Goal: Task Accomplishment & Management: Complete application form

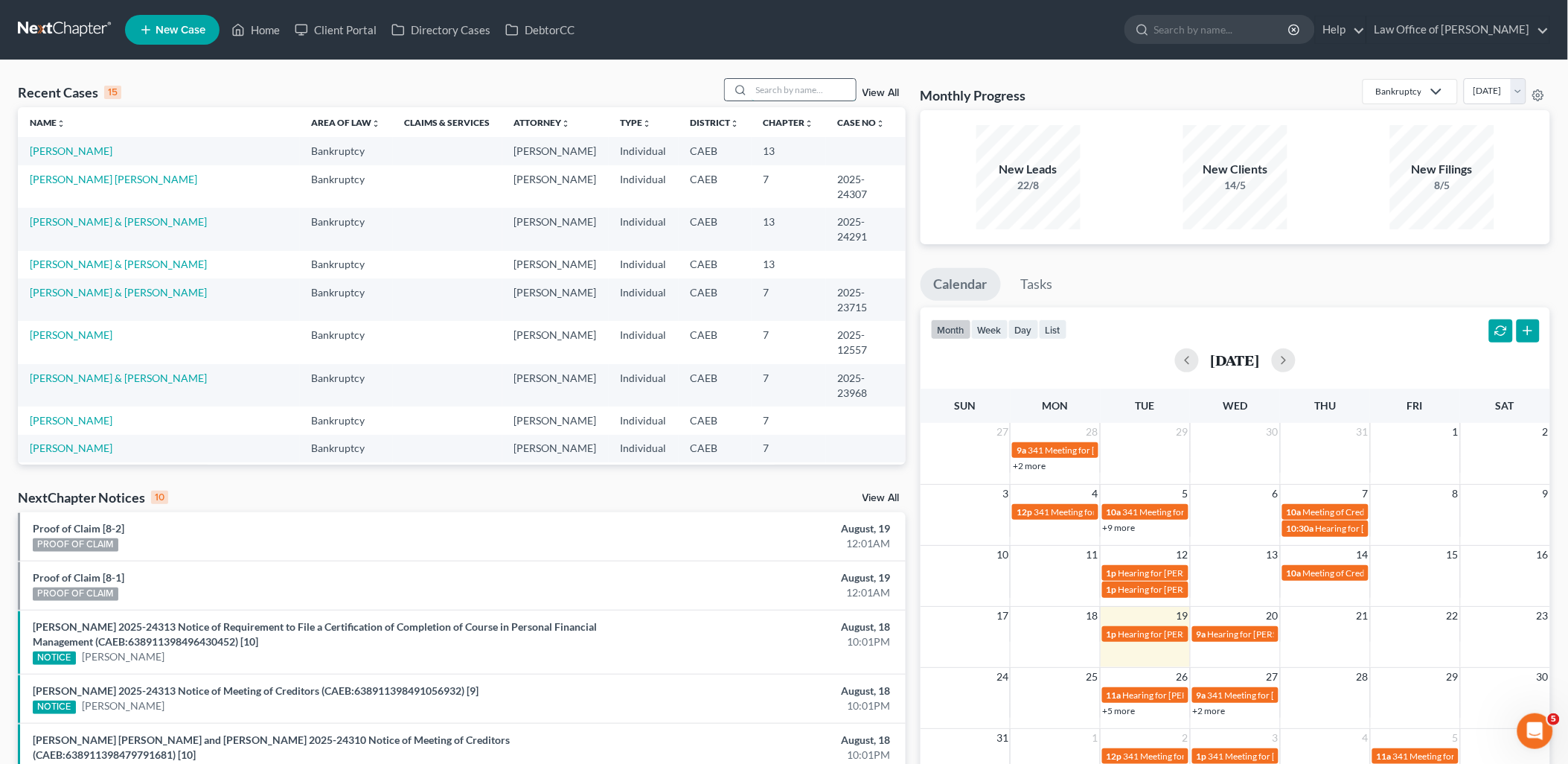
click at [825, 88] on input "search" at bounding box center [803, 89] width 104 height 22
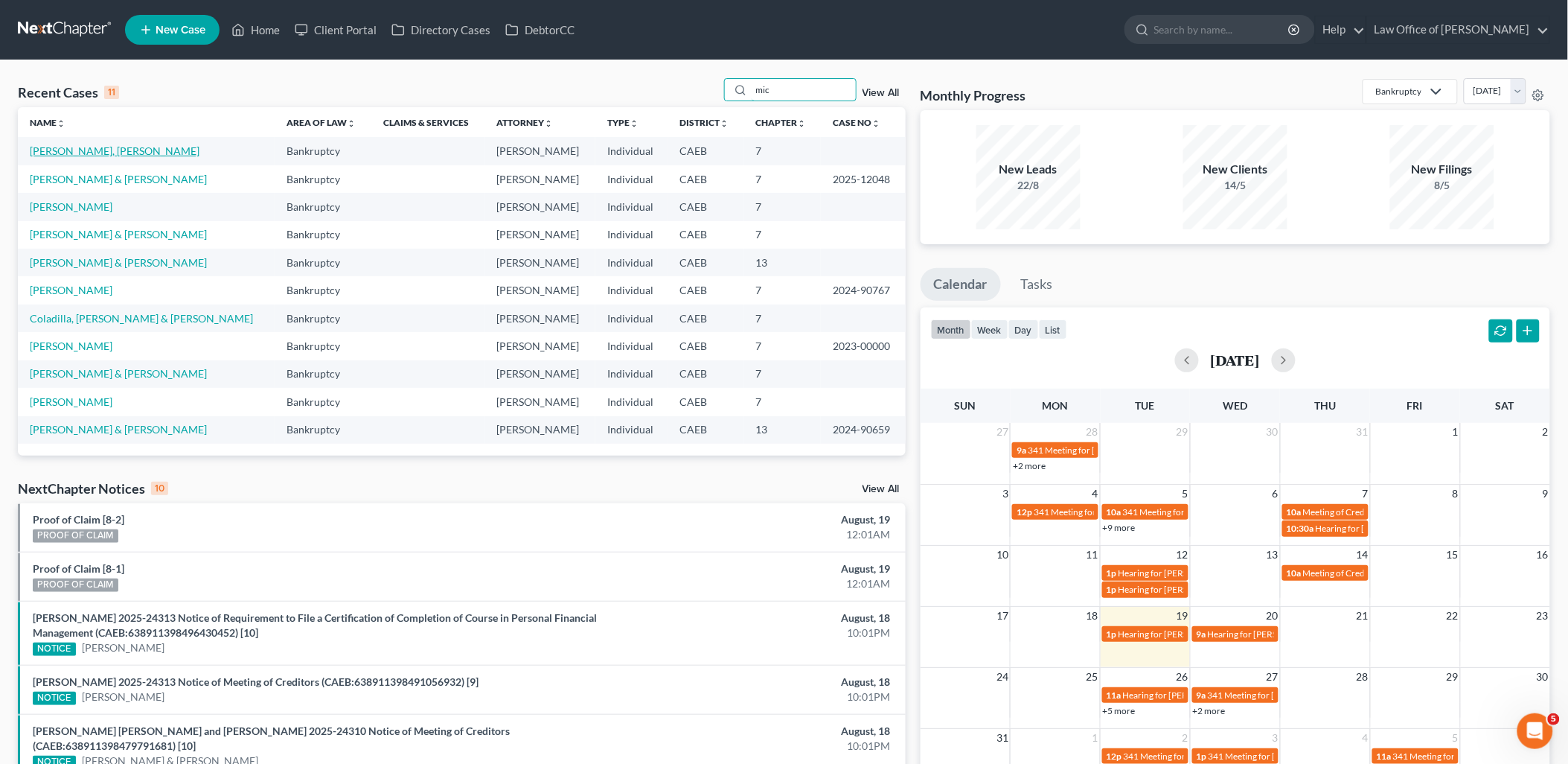
type input "mic"
click at [82, 151] on link "[PERSON_NAME], [PERSON_NAME]" at bounding box center [115, 151] width 170 height 13
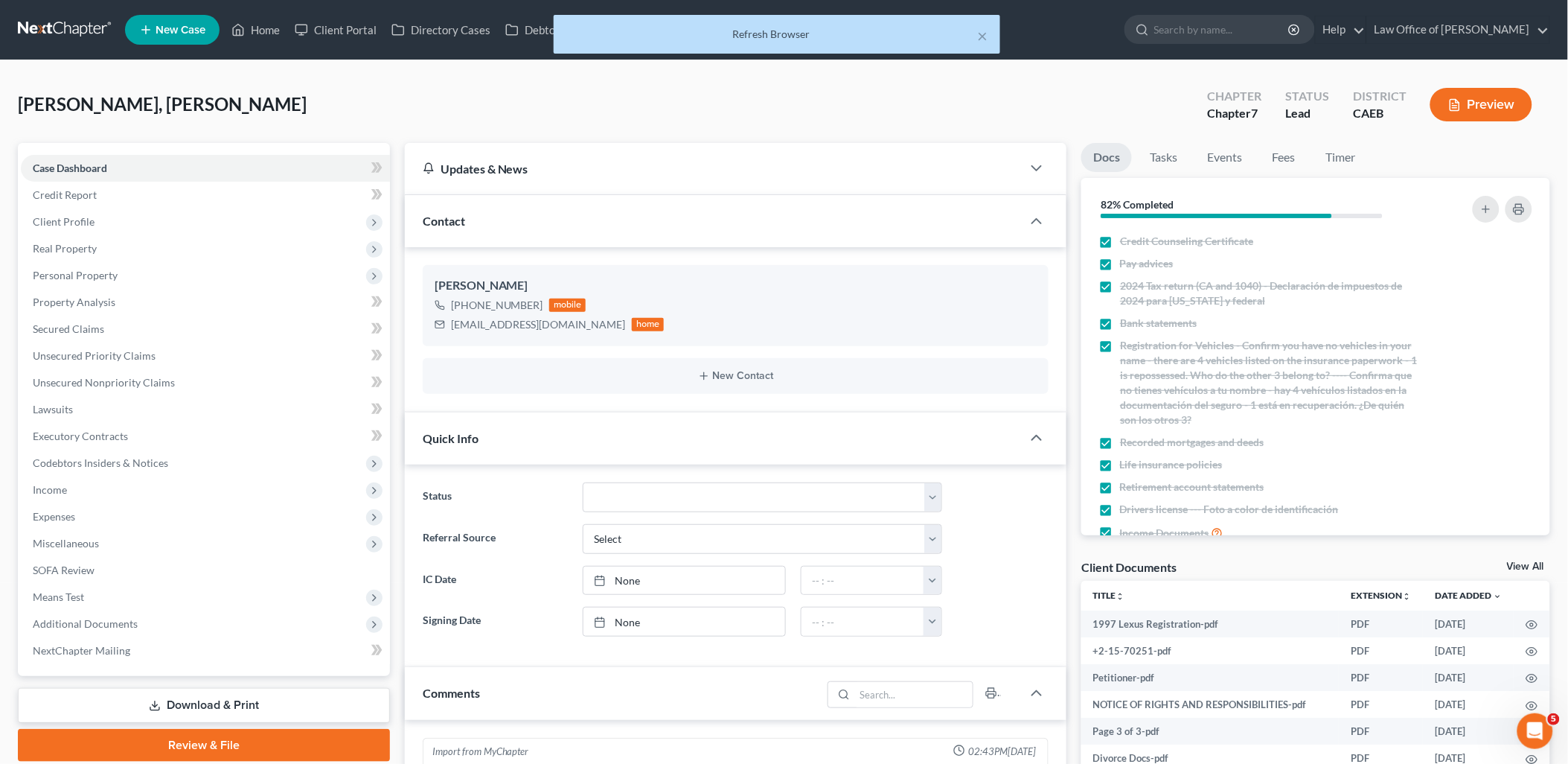
scroll to position [936, 0]
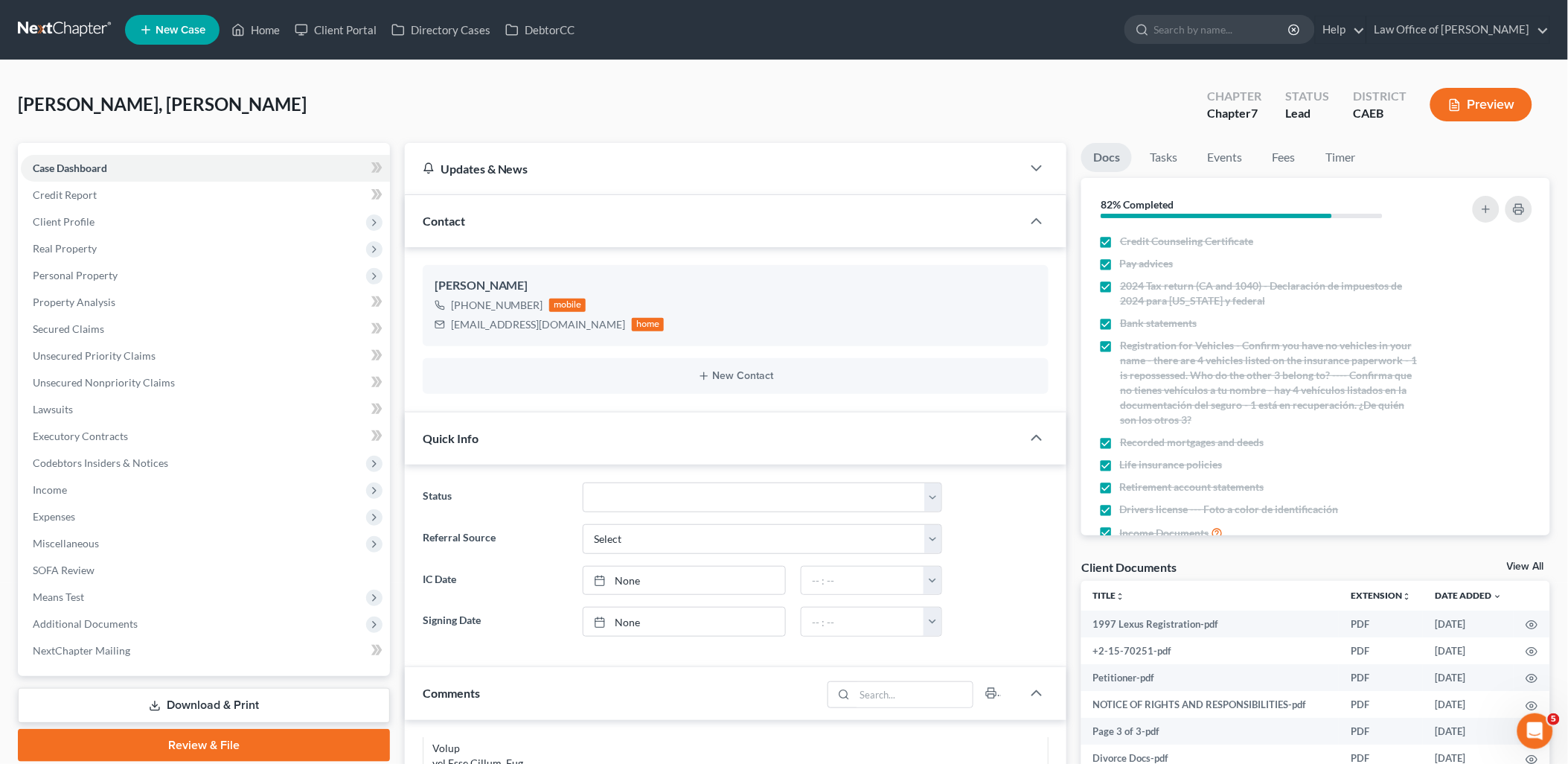
click at [489, 110] on div "Michel Cervantes, Adriana Upgraded Chapter Chapter 7 Status Lead District CAEB …" at bounding box center [784, 110] width 1532 height 65
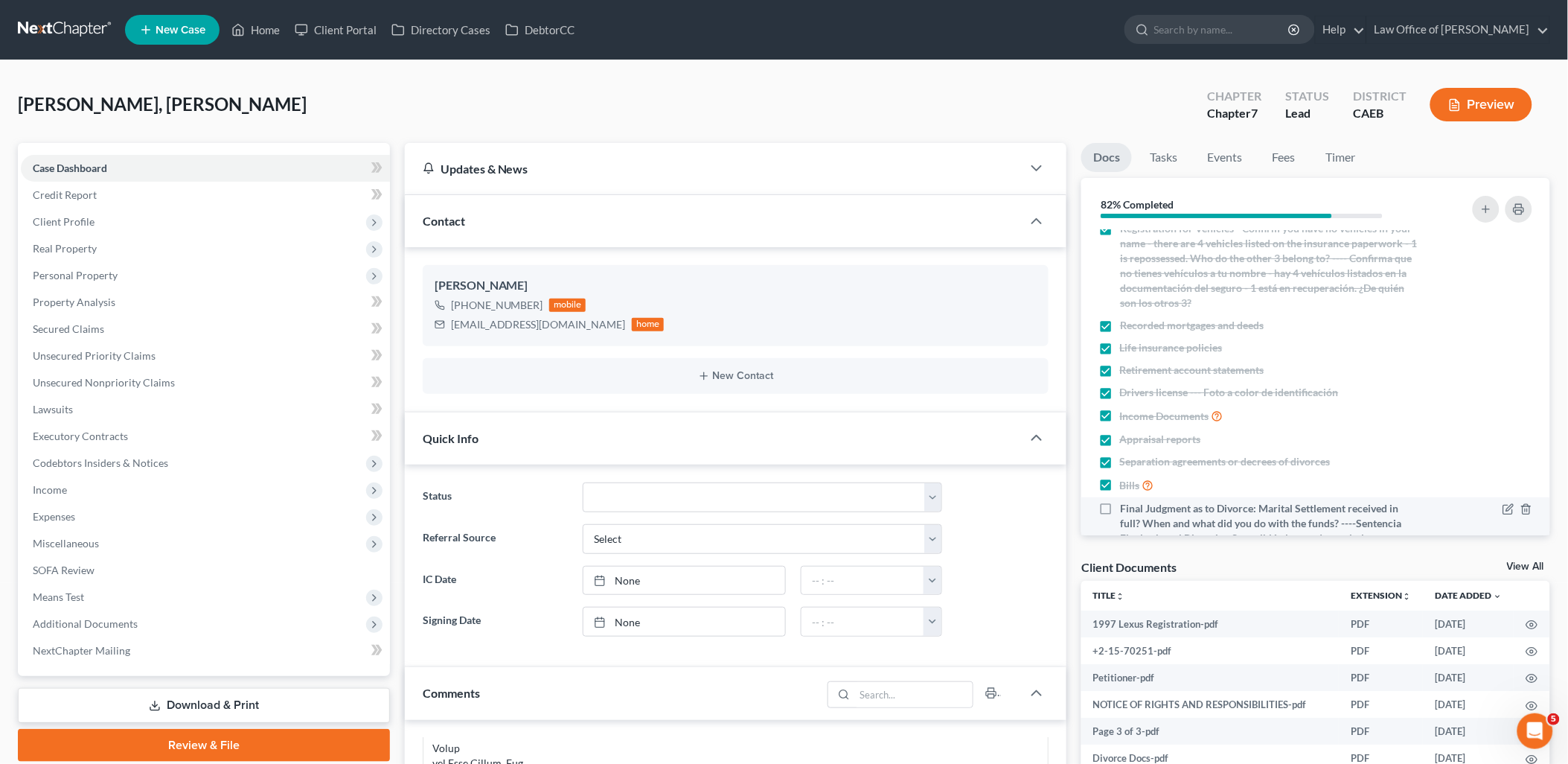
scroll to position [236, 0]
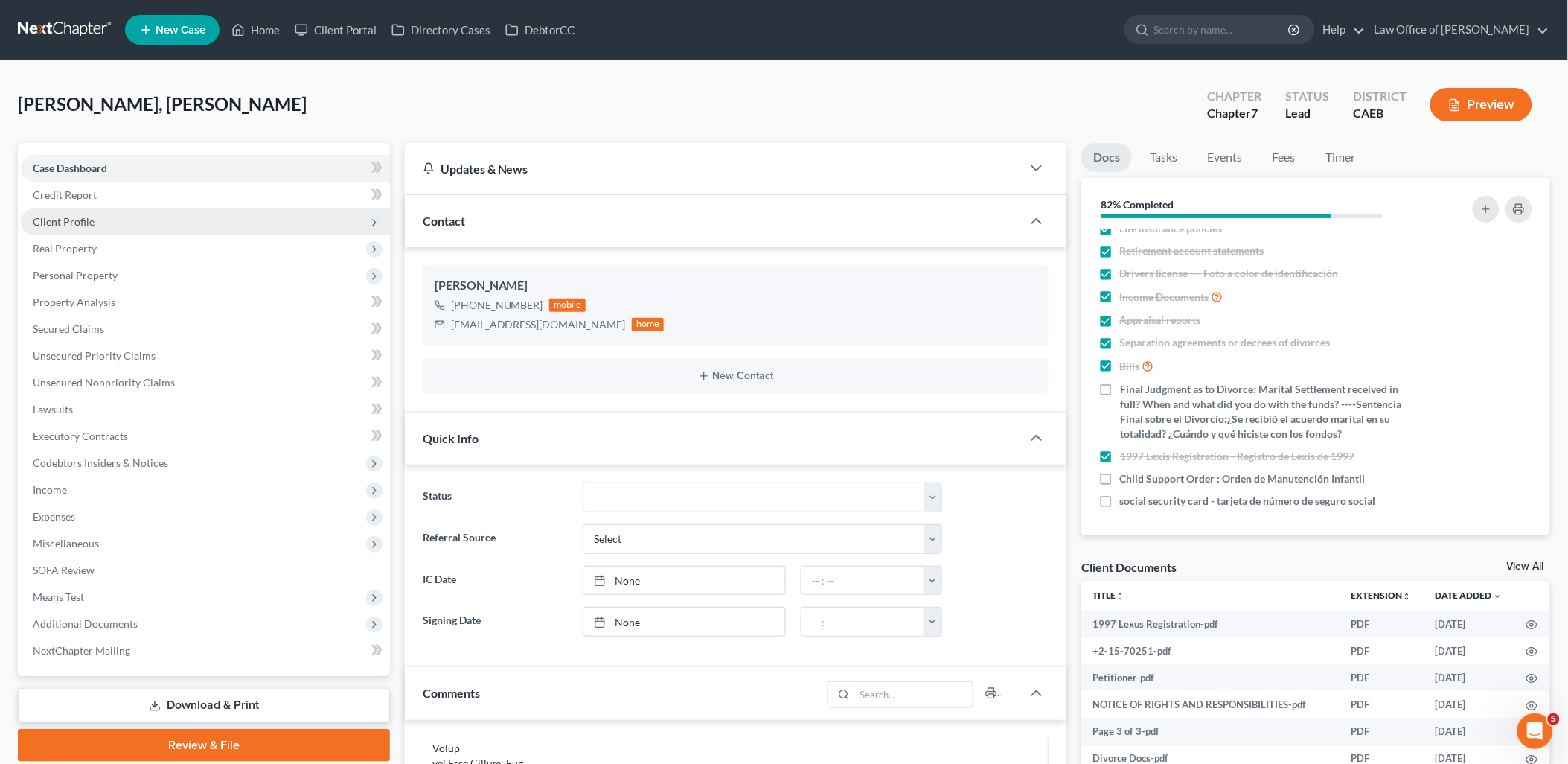
click at [45, 219] on span "Client Profile" at bounding box center [64, 222] width 62 height 13
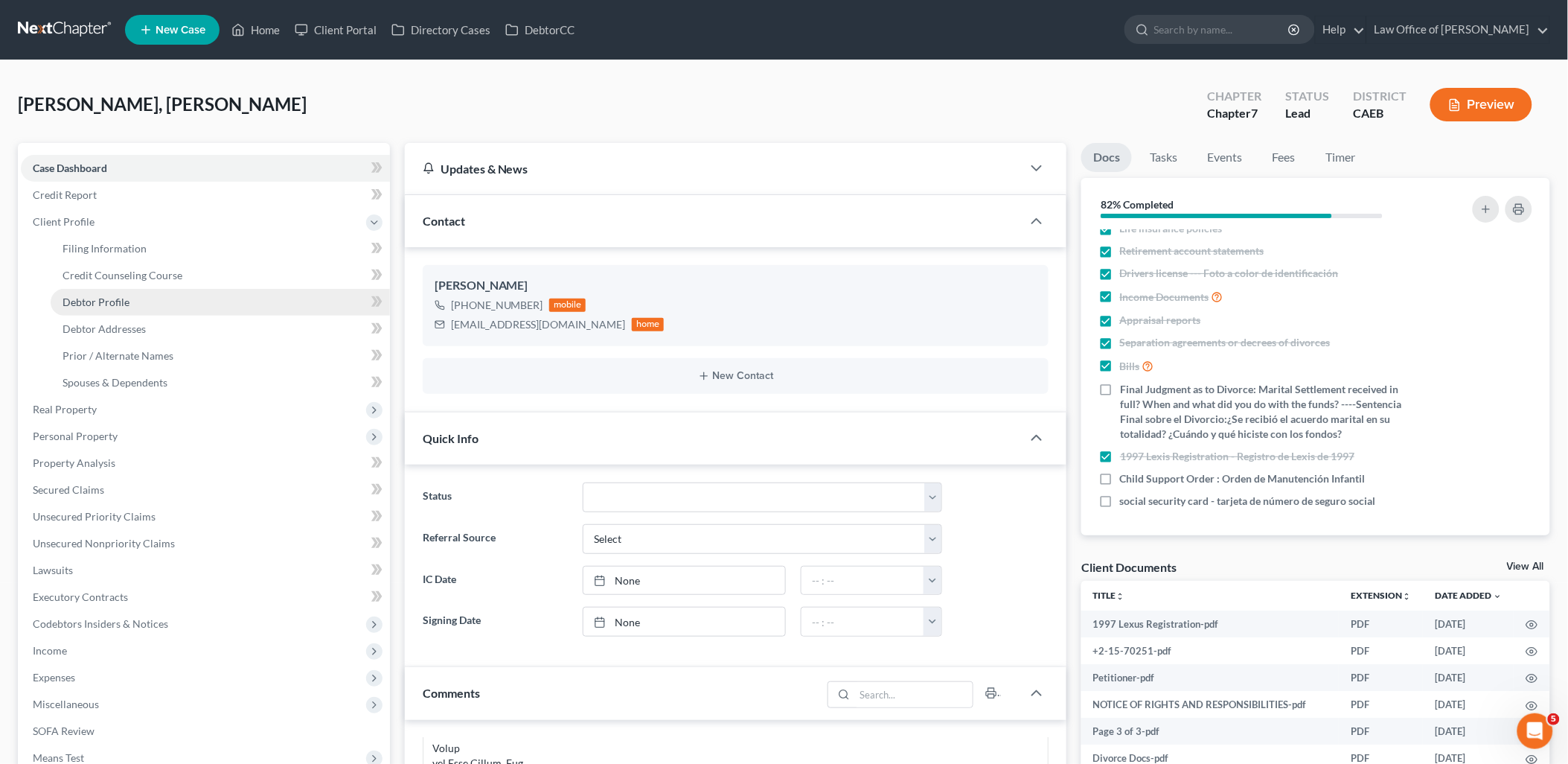
click at [83, 307] on span "Debtor Profile" at bounding box center [96, 302] width 67 height 13
select select "3"
select select "1"
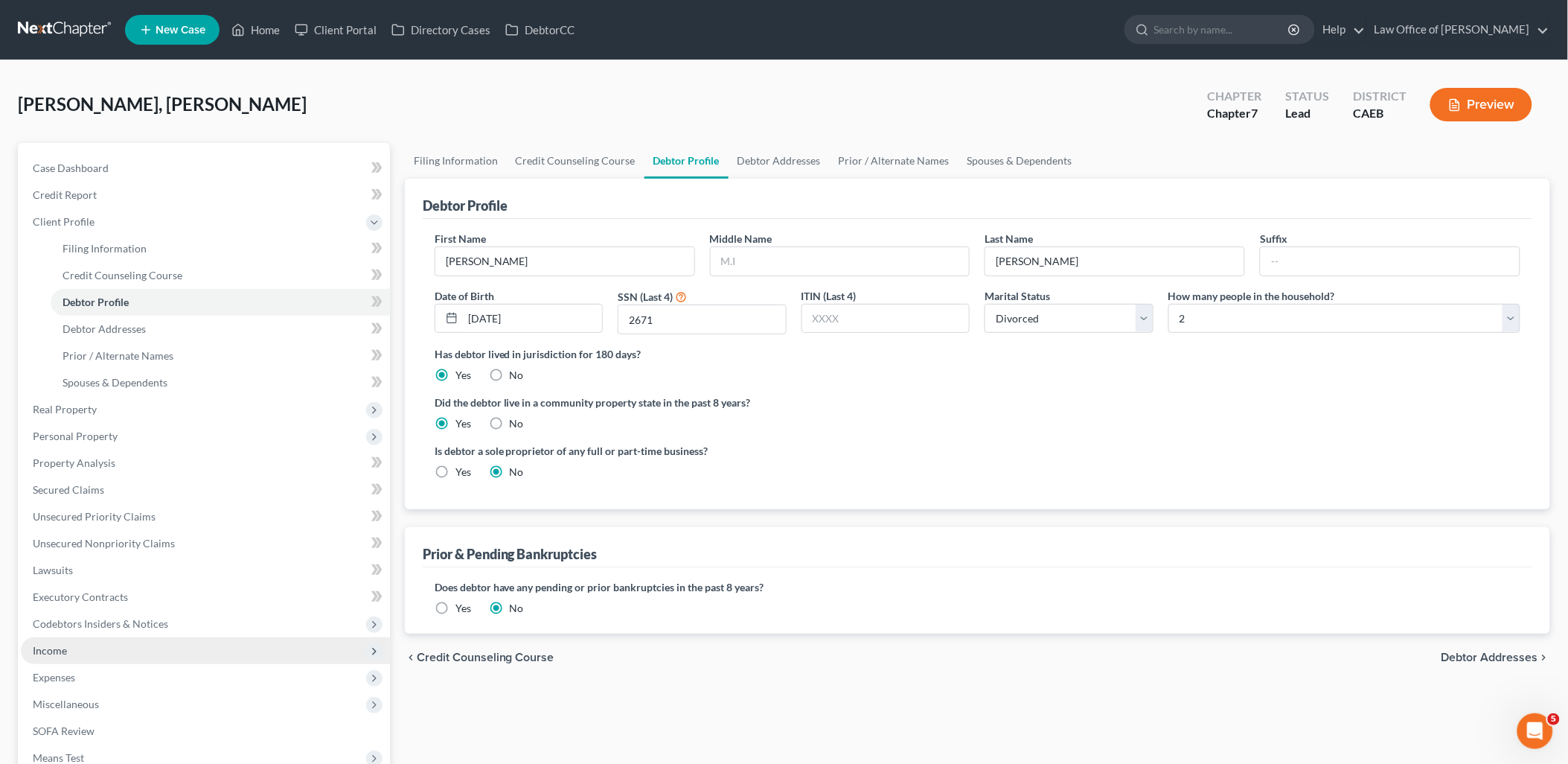
click at [53, 646] on span "Income" at bounding box center [50, 651] width 35 height 13
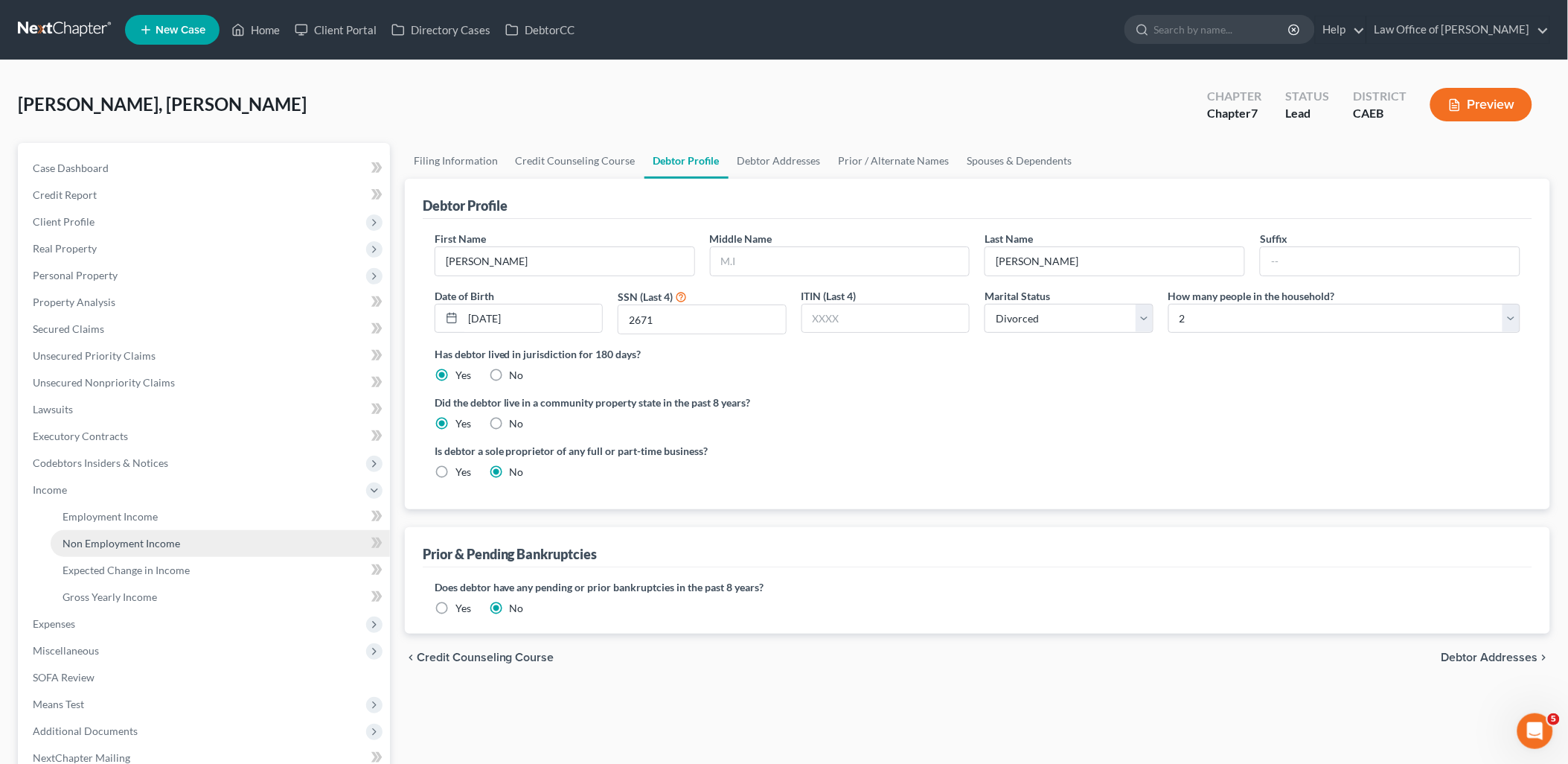
click at [94, 551] on link "Non Employment Income" at bounding box center [220, 543] width 339 height 27
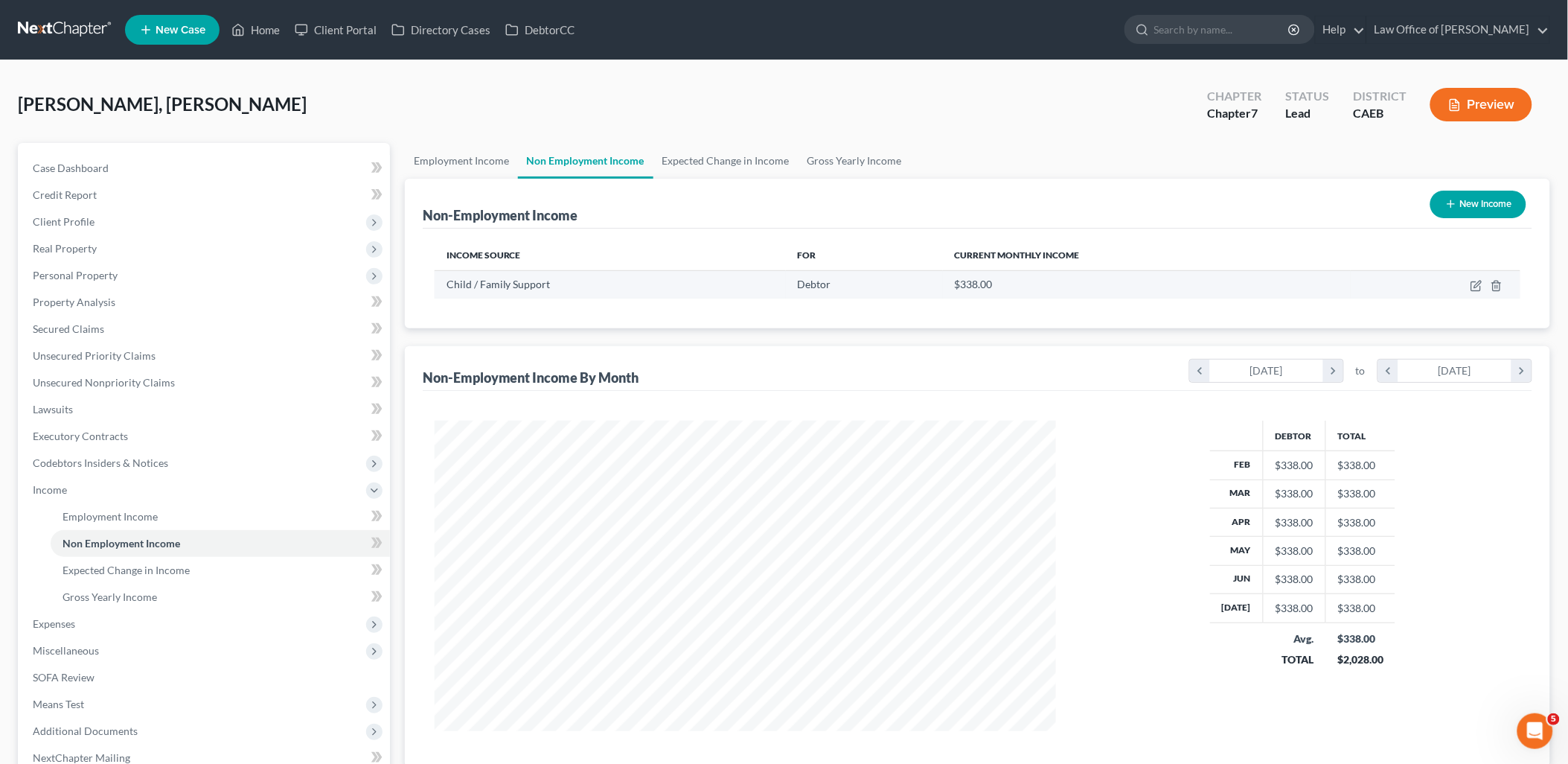
scroll to position [310, 652]
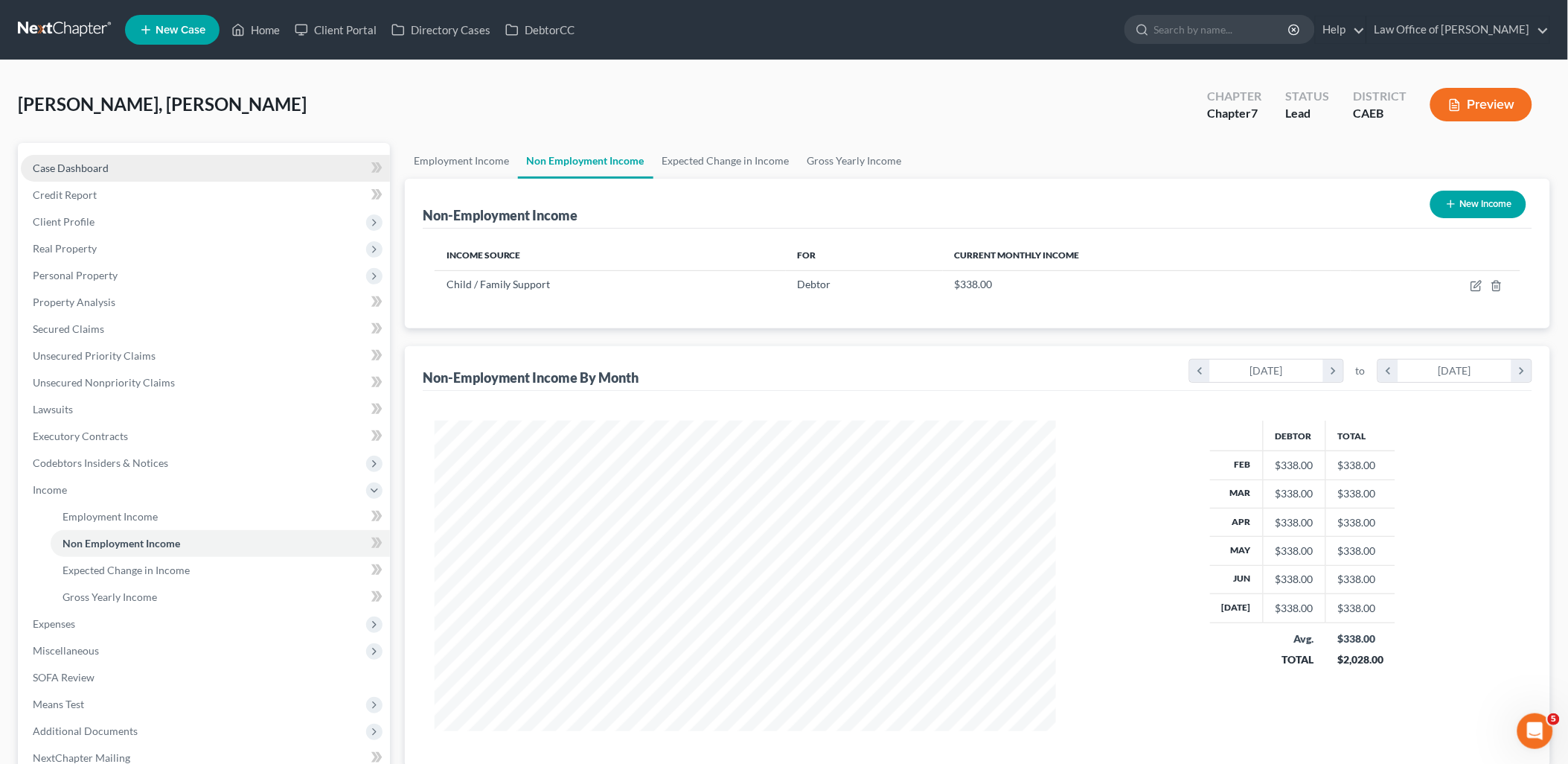
click at [83, 167] on span "Case Dashboard" at bounding box center [70, 168] width 76 height 13
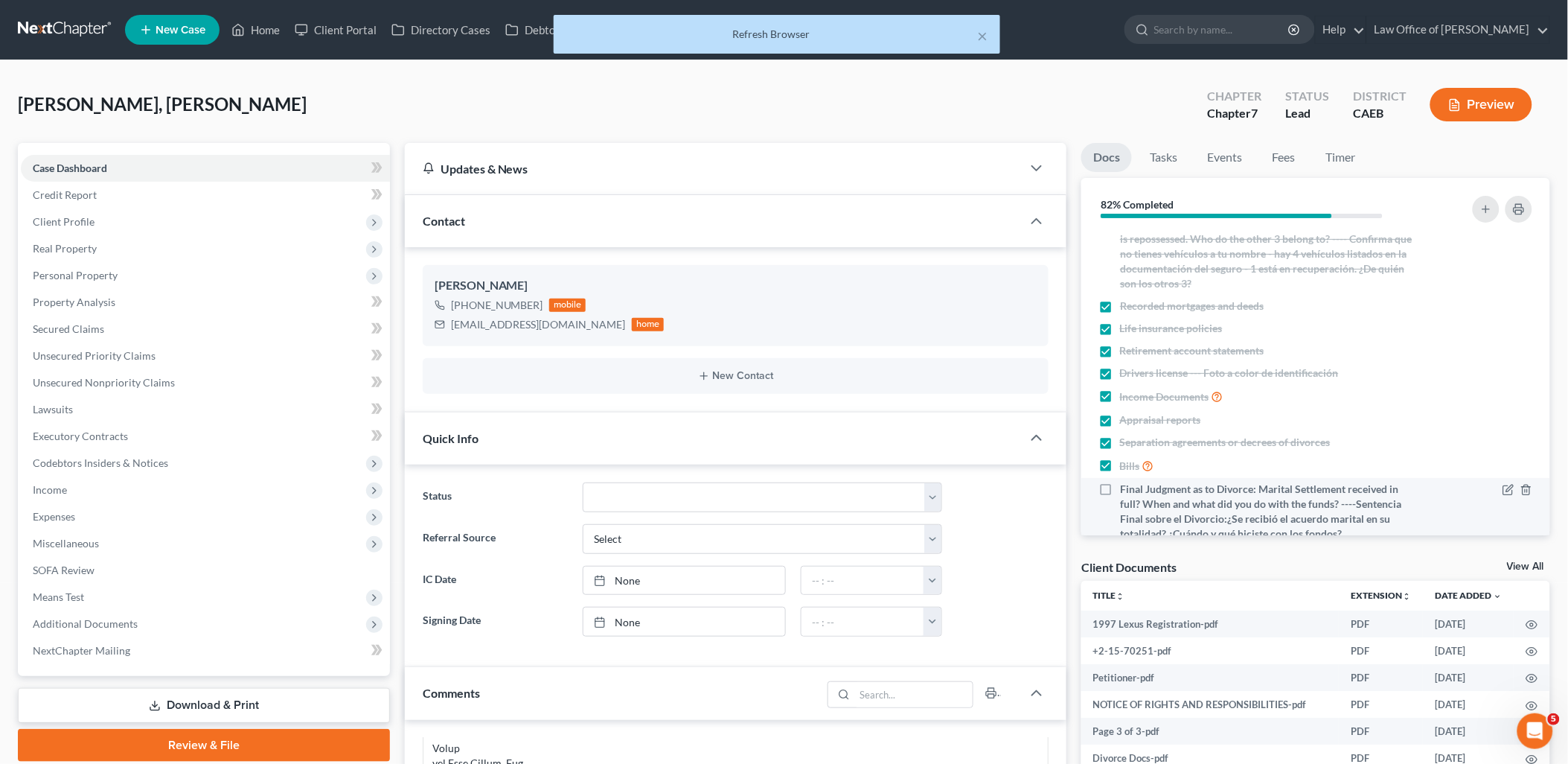
scroll to position [236, 0]
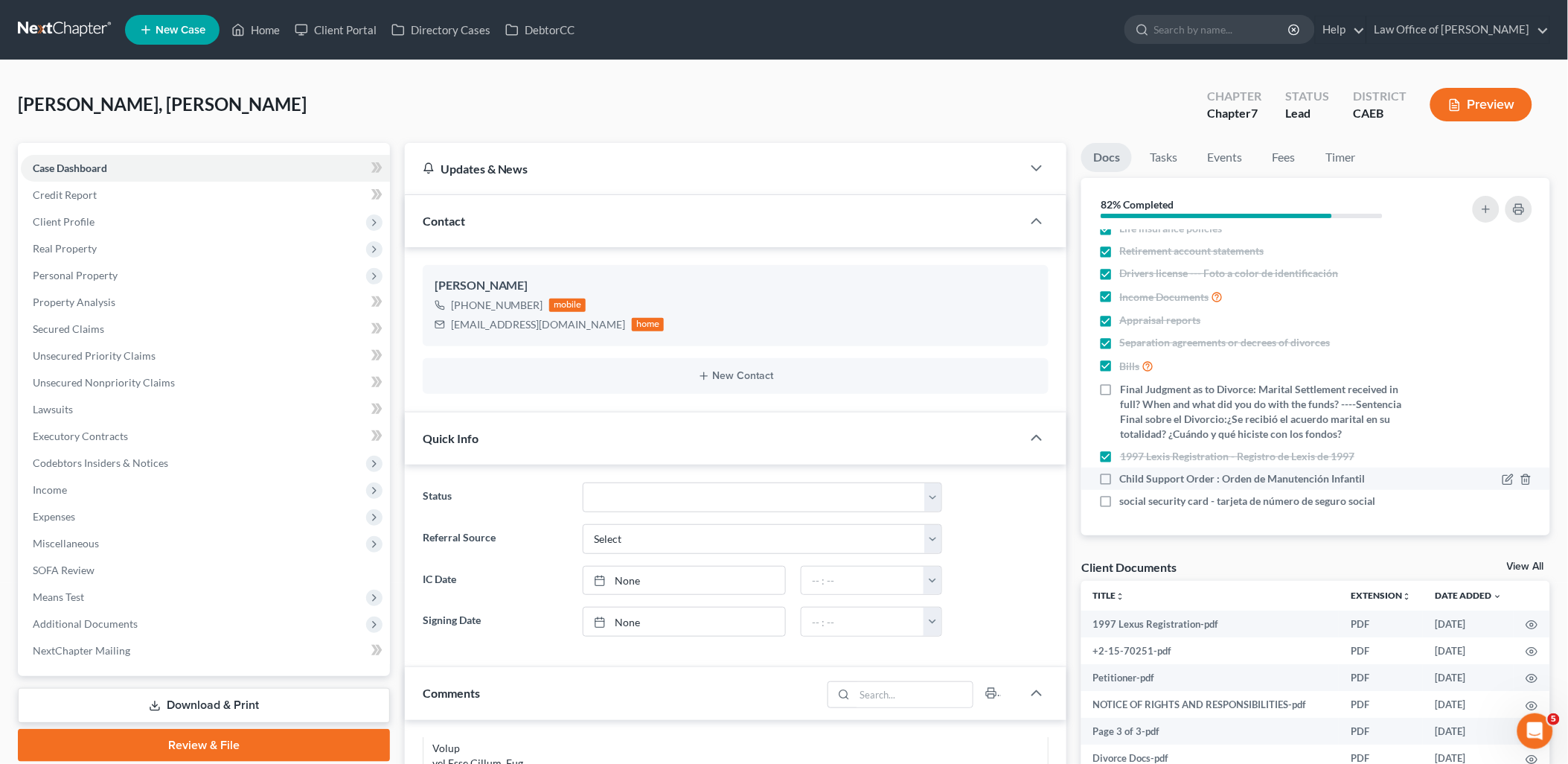
click at [1120, 478] on label "Child Support Order : Orden de Manutención Infantil" at bounding box center [1243, 479] width 246 height 15
click at [1126, 478] on input "Child Support Order : Orden de Manutención Infantil" at bounding box center [1130, 476] width 9 height 9
checkbox input "true"
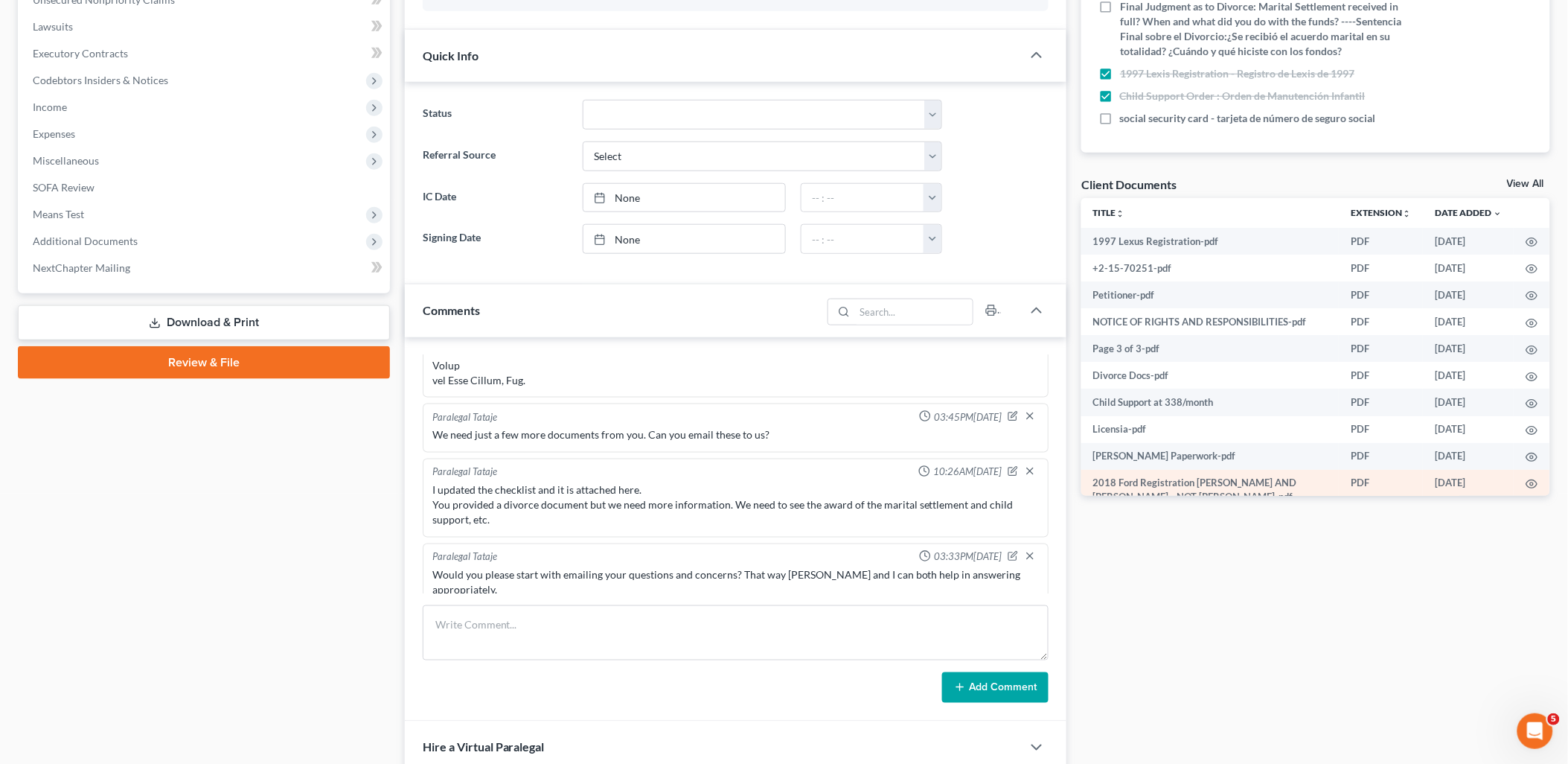
scroll to position [0, 0]
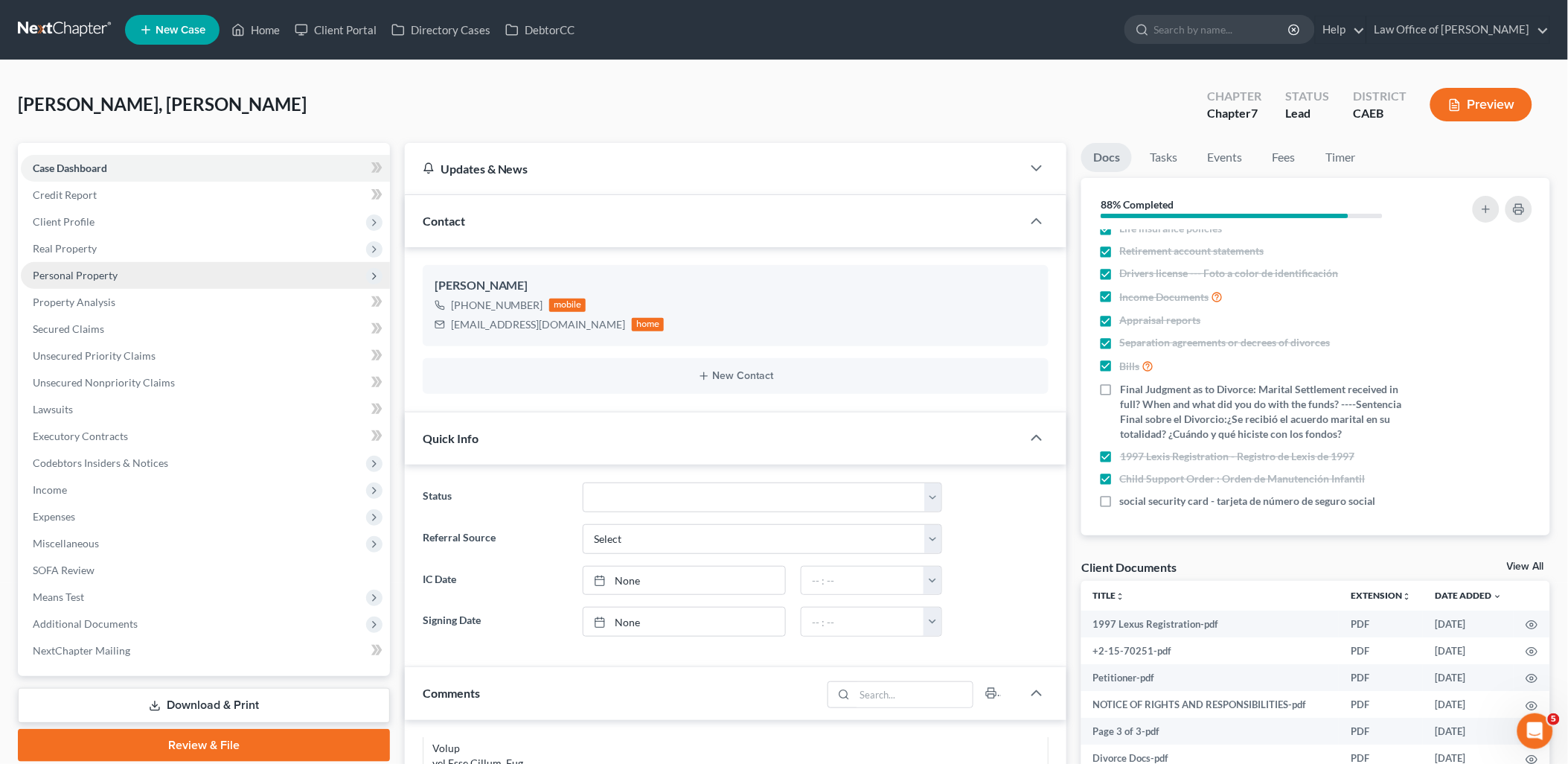
drag, startPoint x: 53, startPoint y: 266, endPoint x: 57, endPoint y: 273, distance: 8.1
click at [53, 266] on span "Personal Property" at bounding box center [205, 275] width 369 height 27
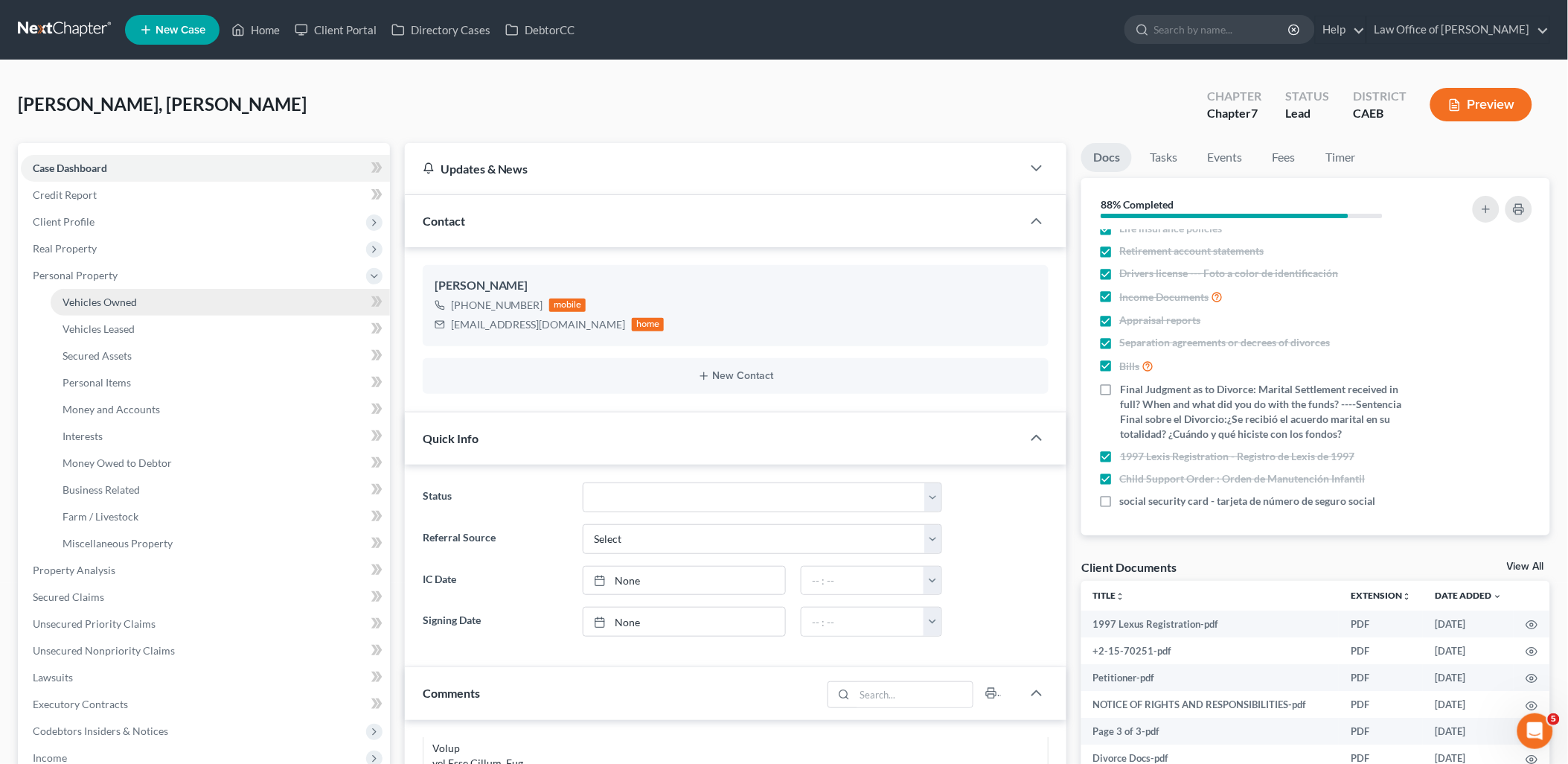
click at [75, 296] on span "Vehicles Owned" at bounding box center [100, 302] width 75 height 13
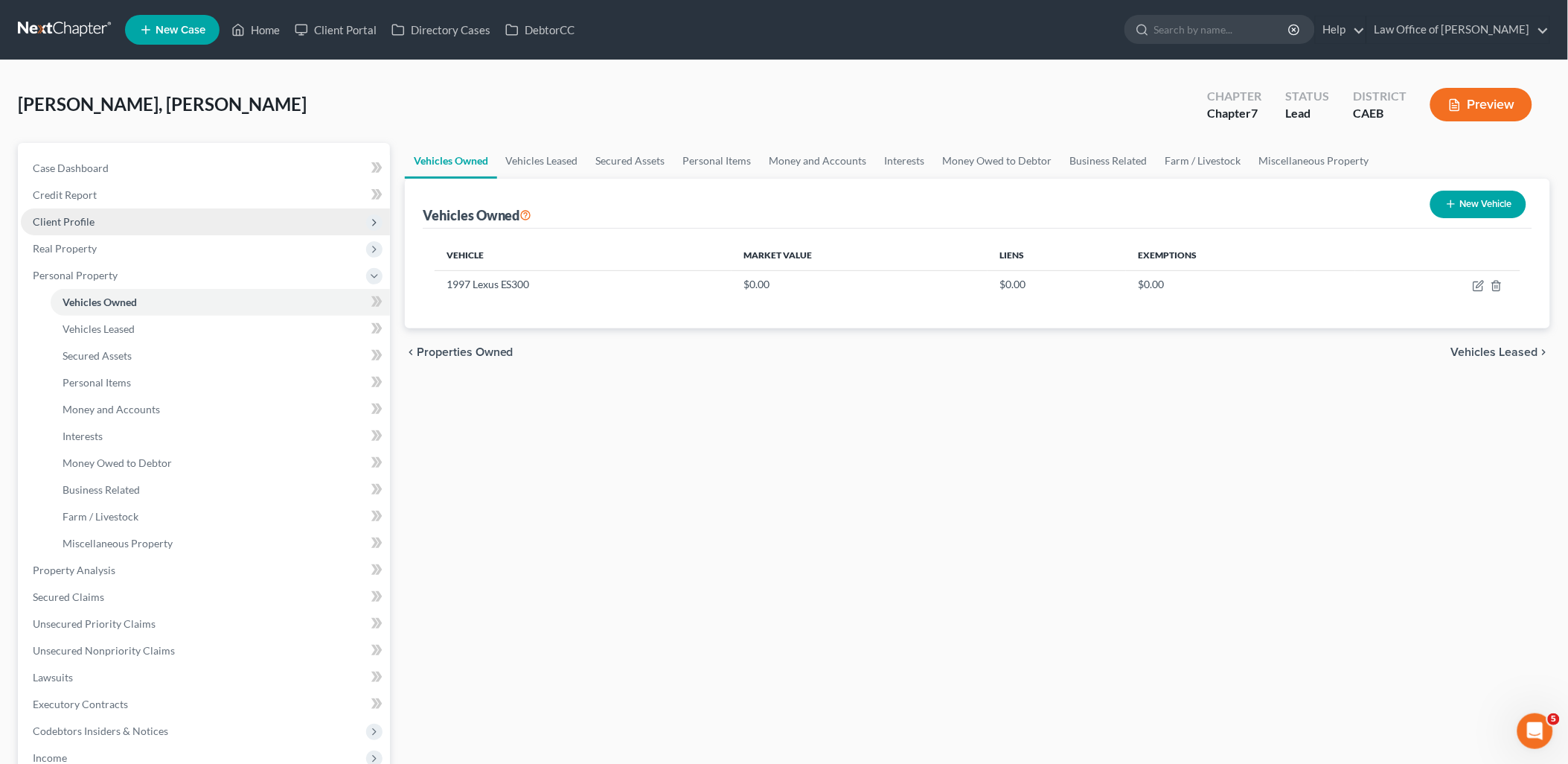
click at [57, 220] on span "Client Profile" at bounding box center [64, 222] width 62 height 13
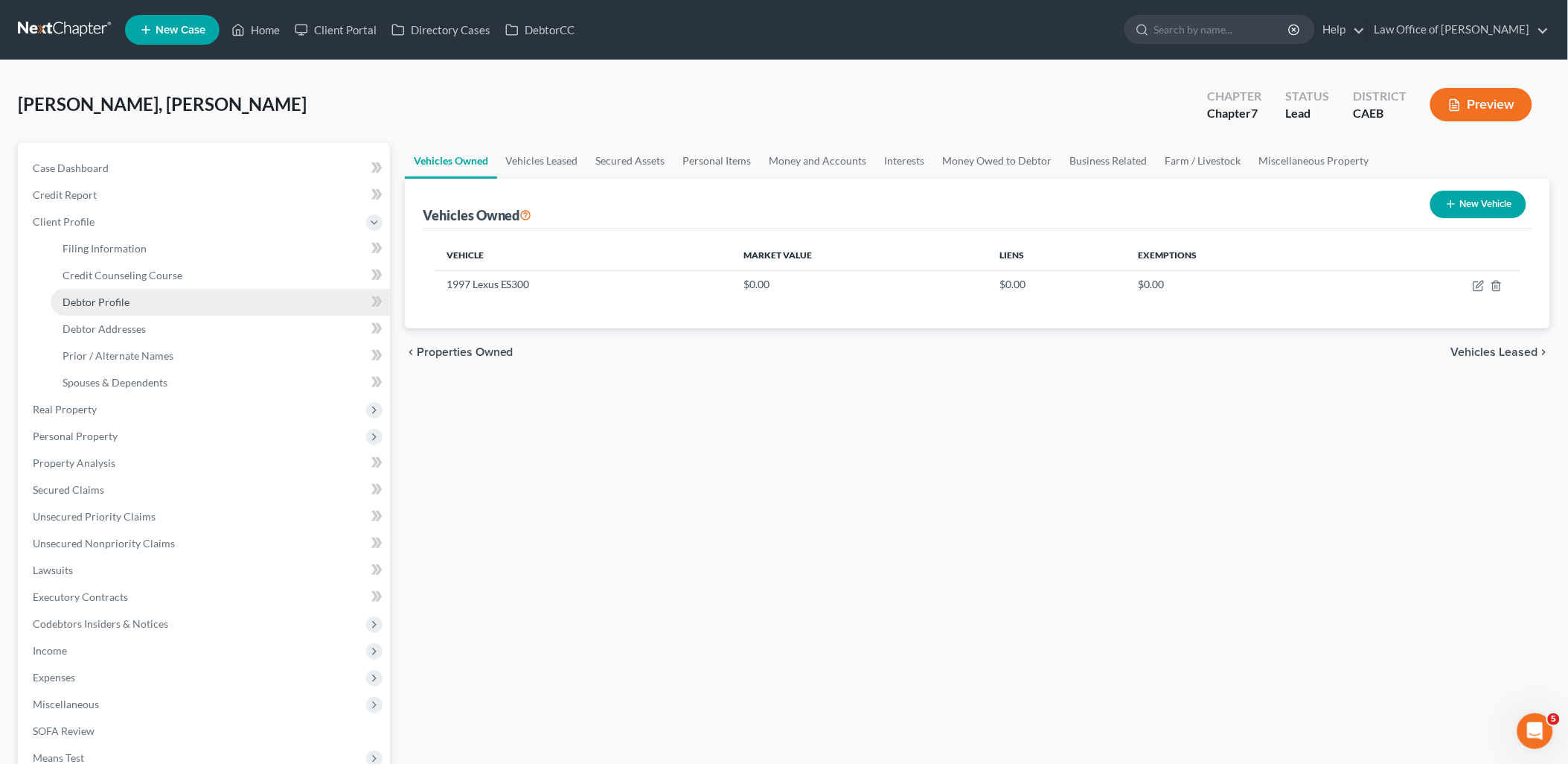
click at [83, 300] on span "Debtor Profile" at bounding box center [96, 302] width 67 height 13
select select "3"
select select "1"
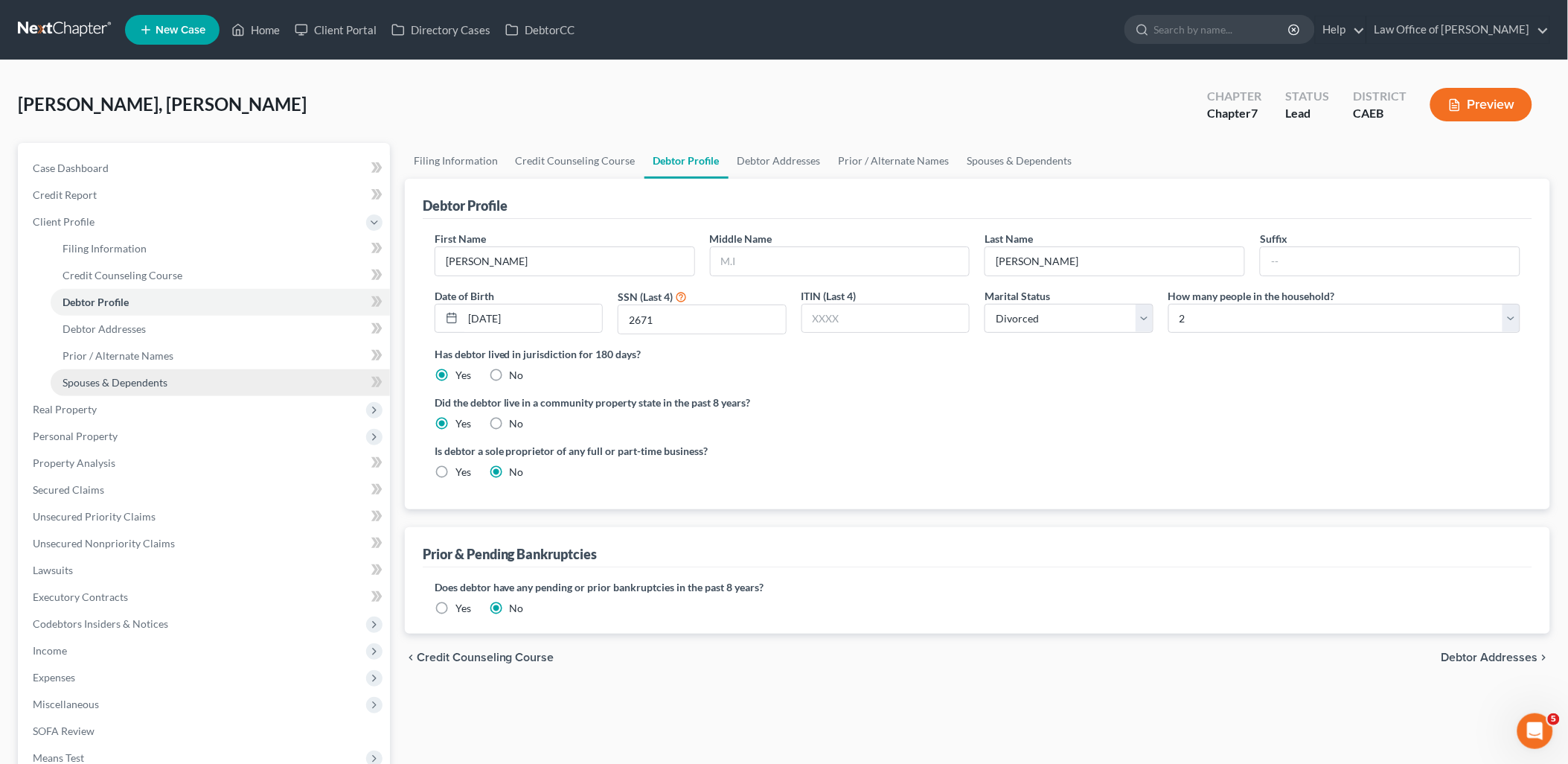
click at [91, 382] on span "Spouses & Dependents" at bounding box center [115, 382] width 105 height 13
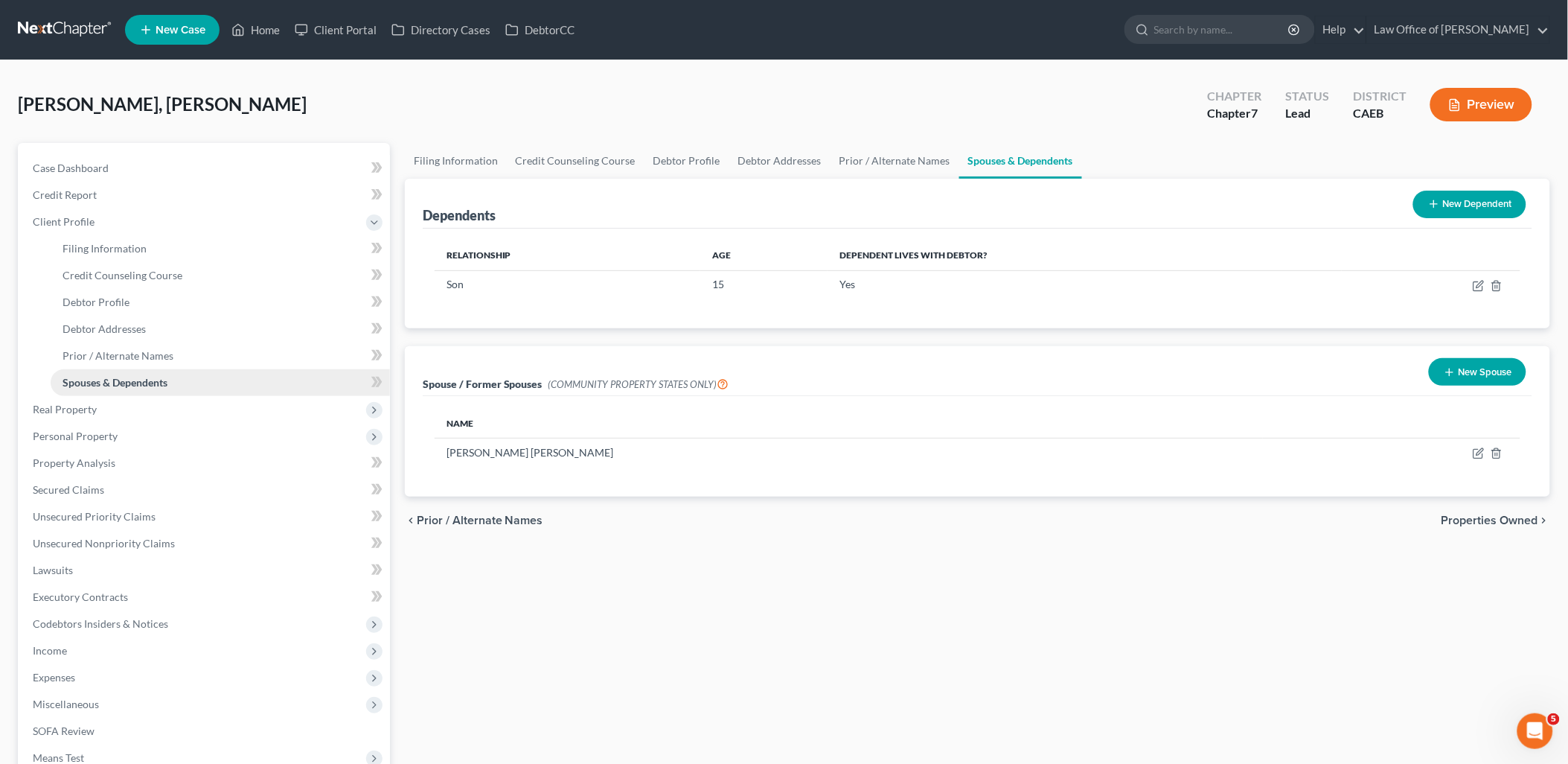
click at [98, 389] on link "Spouses & Dependents" at bounding box center [220, 382] width 339 height 27
click at [71, 411] on span "Real Property" at bounding box center [65, 410] width 64 height 13
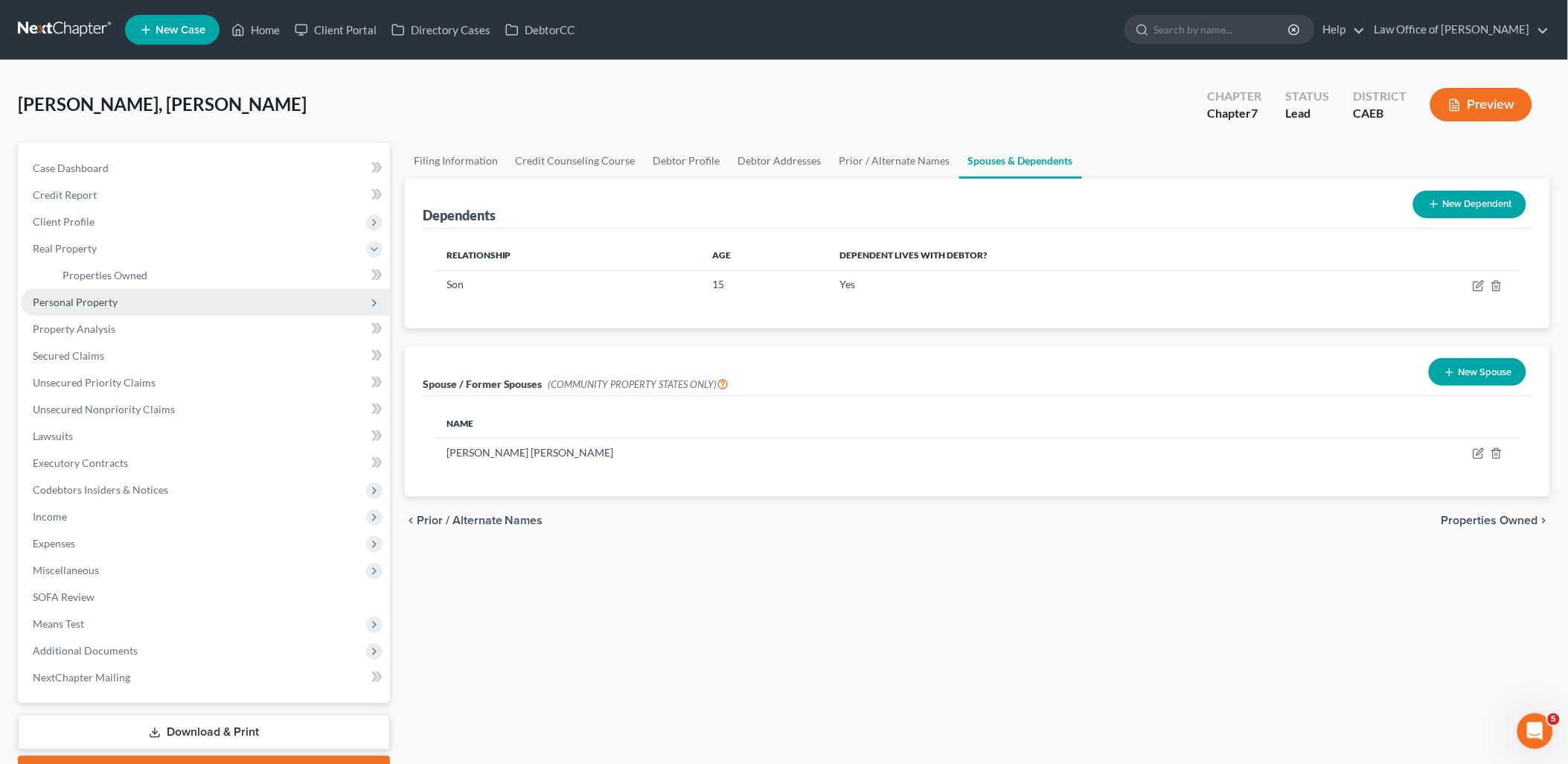
click at [79, 296] on span "Personal Property" at bounding box center [75, 302] width 85 height 13
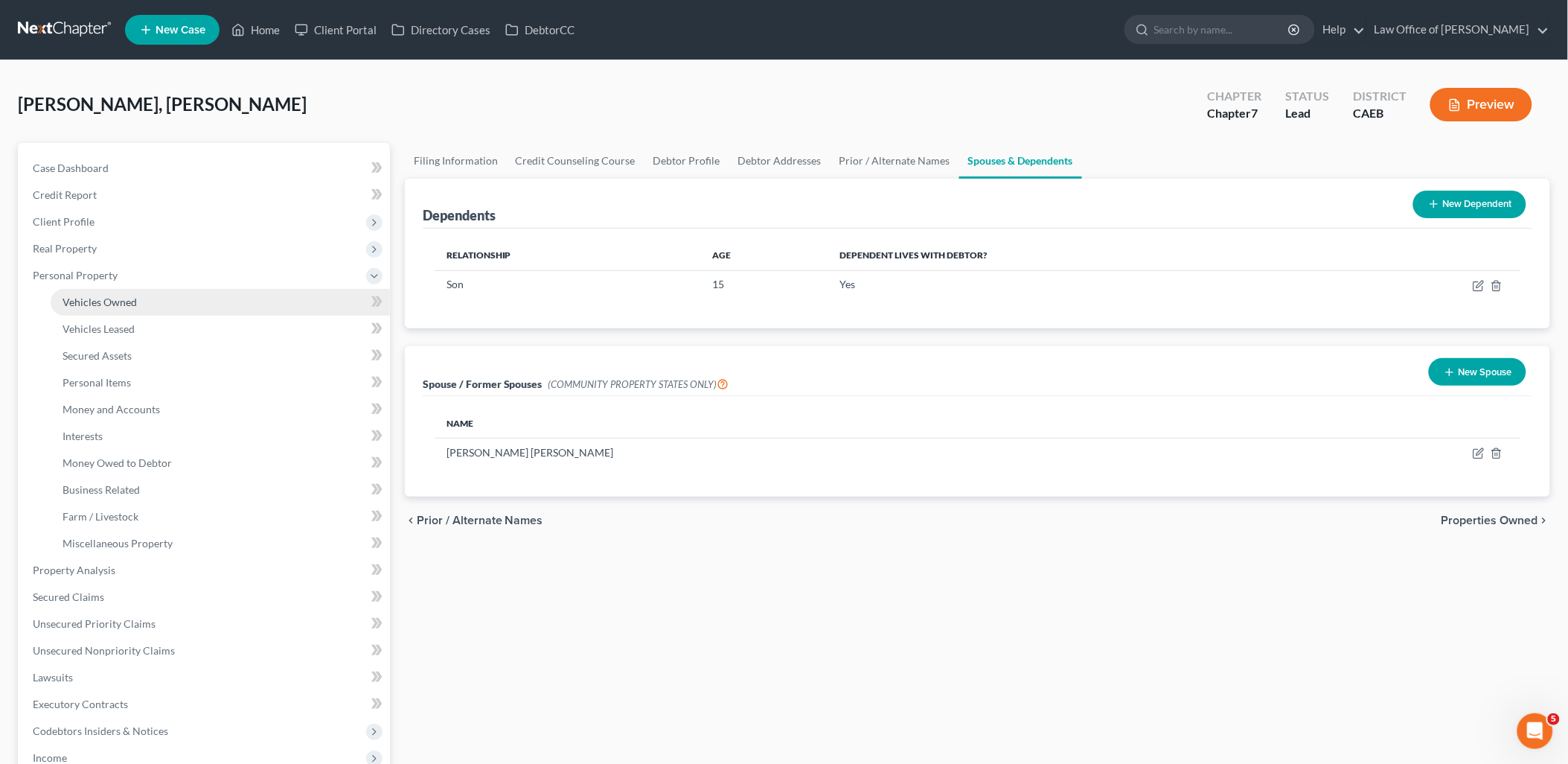
click at [128, 298] on span "Vehicles Owned" at bounding box center [100, 302] width 75 height 13
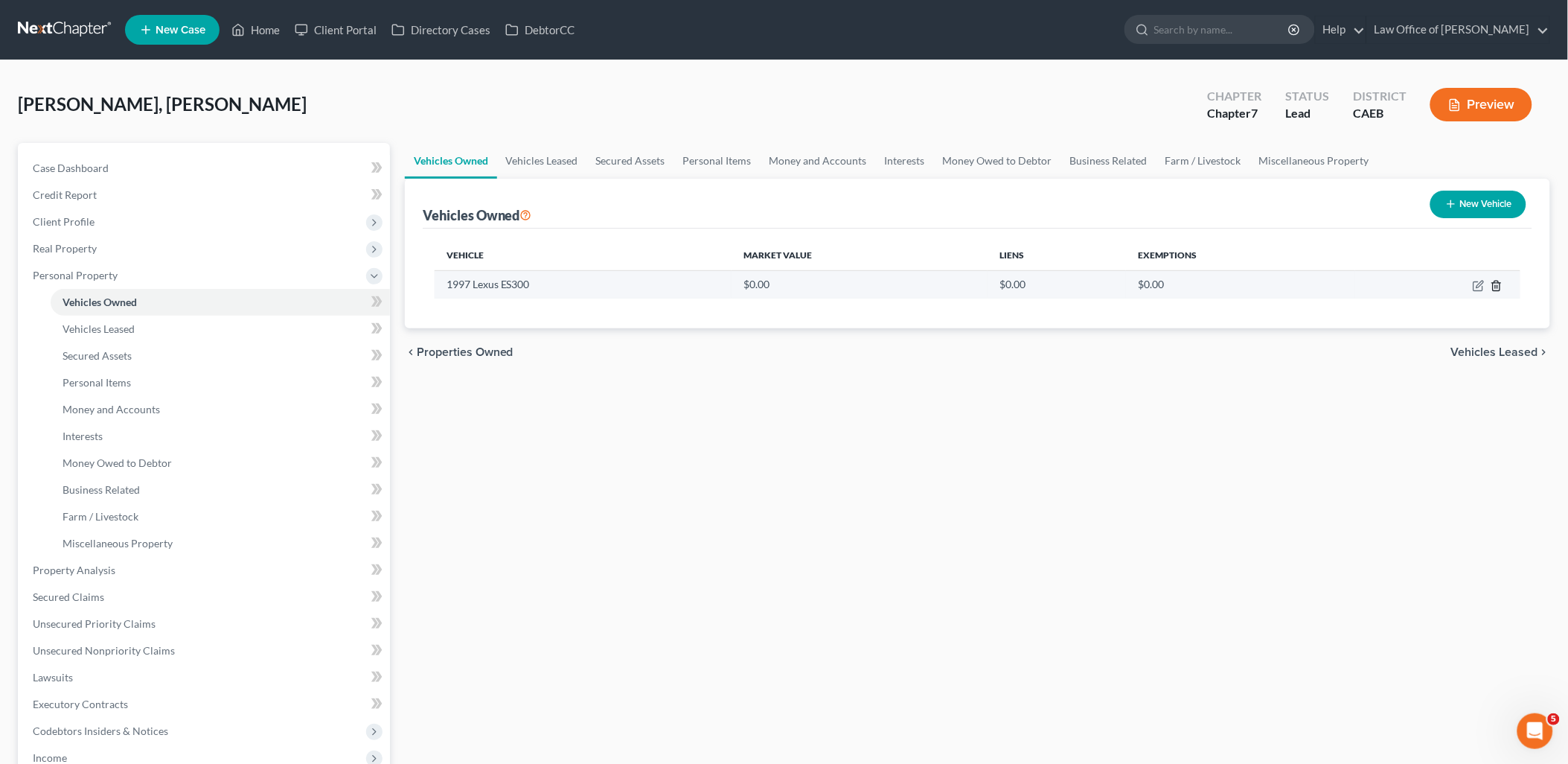
click at [1499, 280] on icon "button" at bounding box center [1497, 285] width 12 height 12
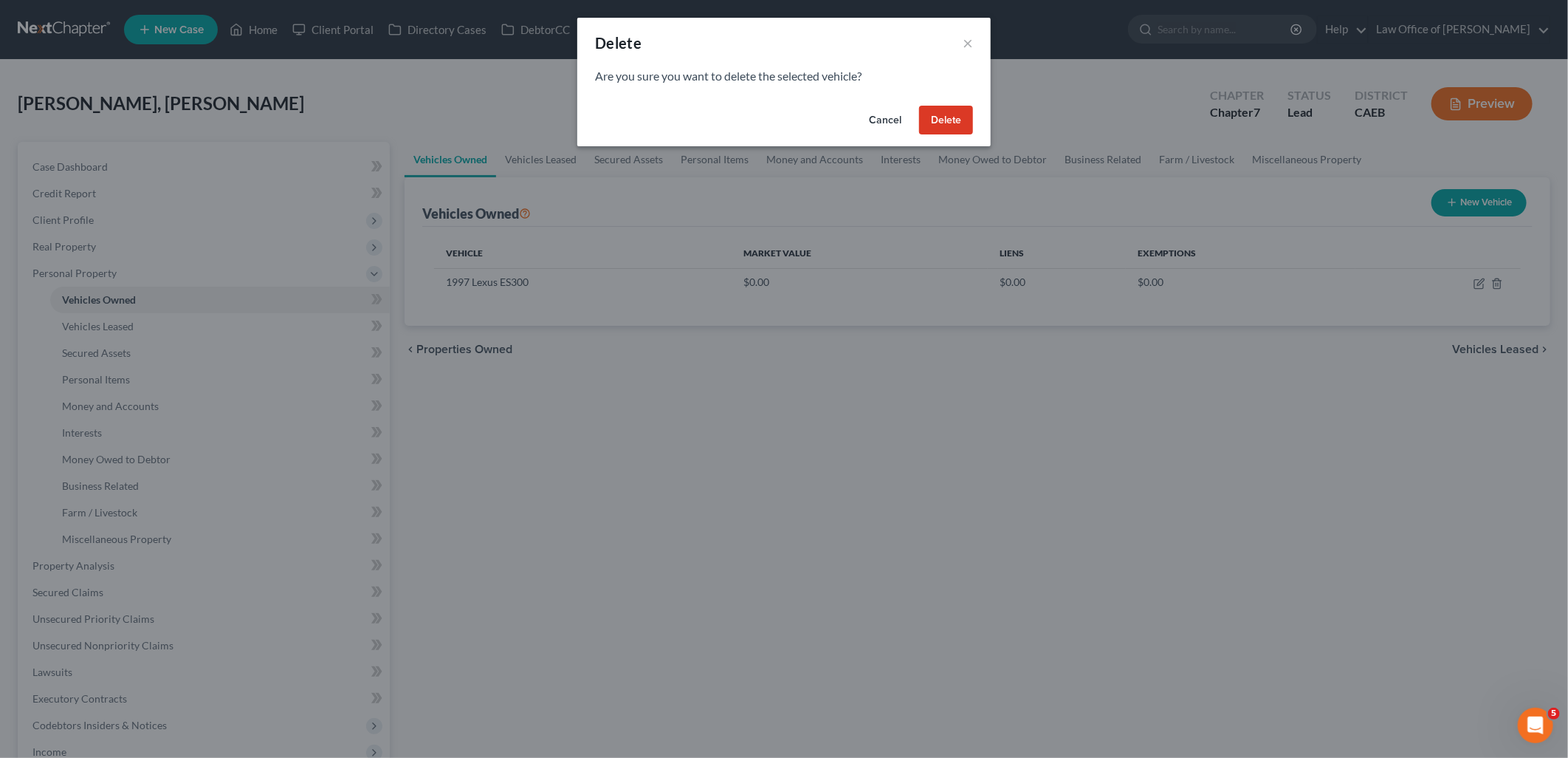
click at [939, 122] on button "Delete" at bounding box center [946, 121] width 54 height 30
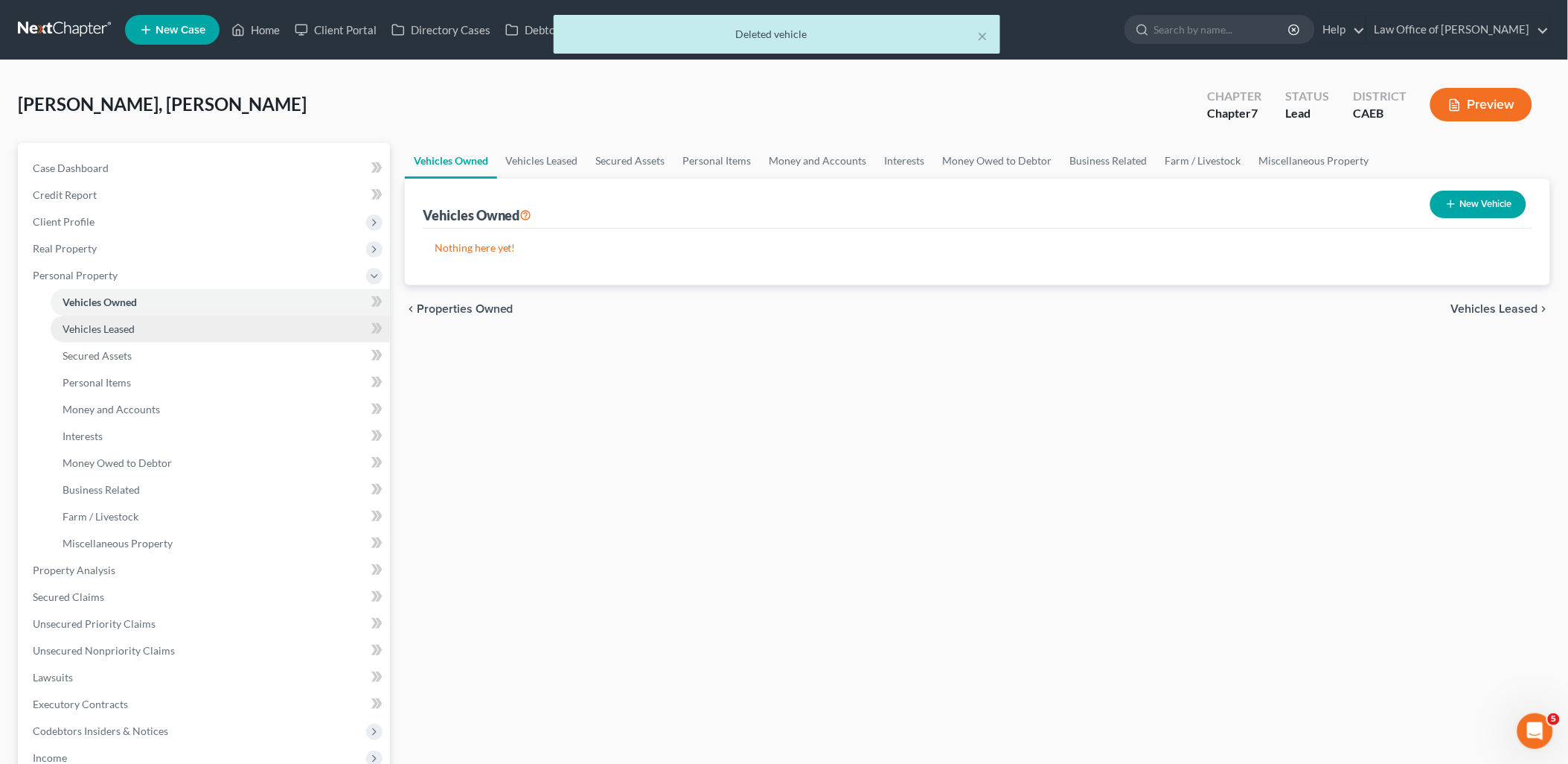
click at [78, 324] on span "Vehicles Leased" at bounding box center [98, 329] width 72 height 13
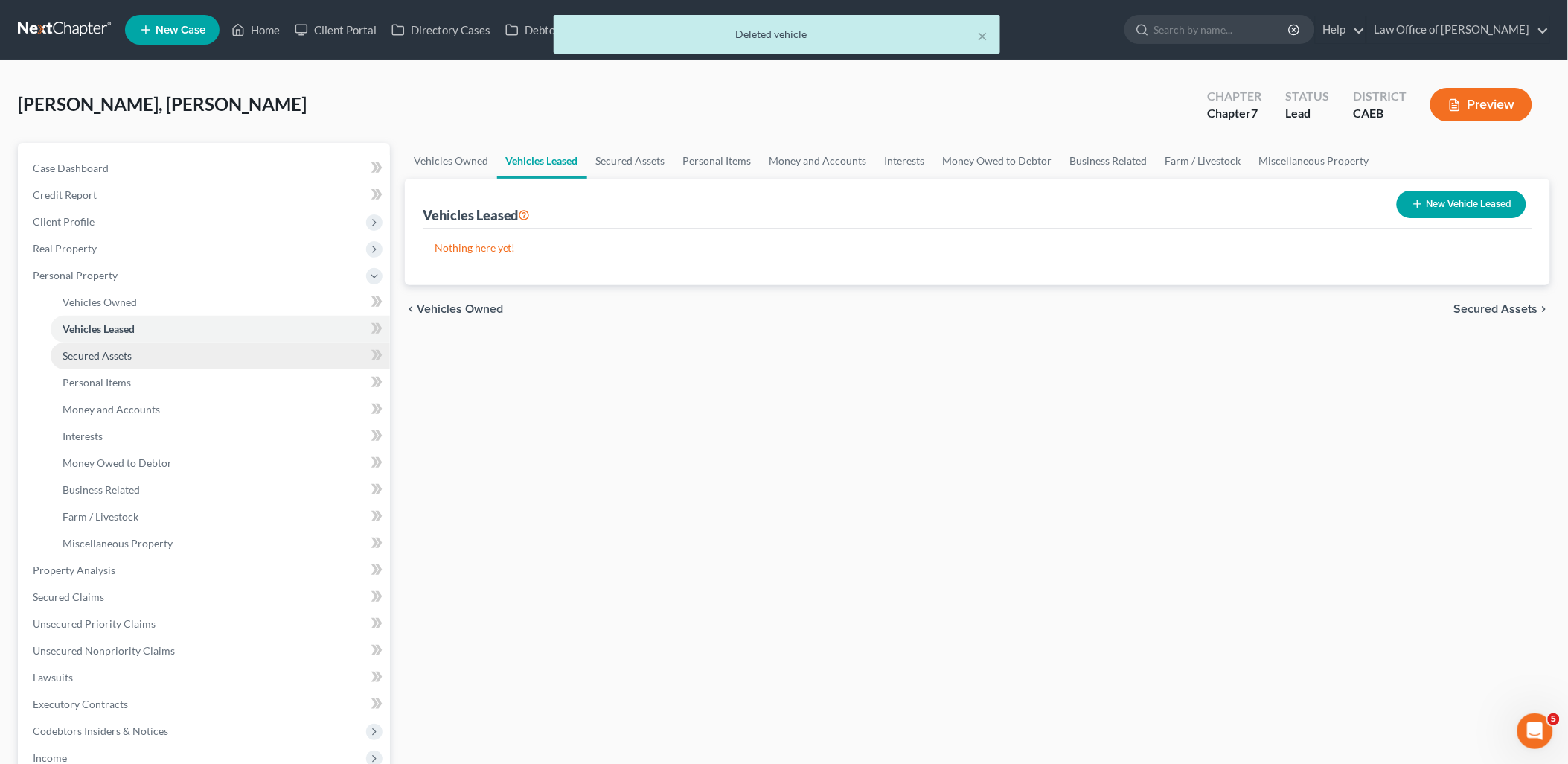
click at [80, 361] on link "Secured Assets" at bounding box center [220, 355] width 339 height 27
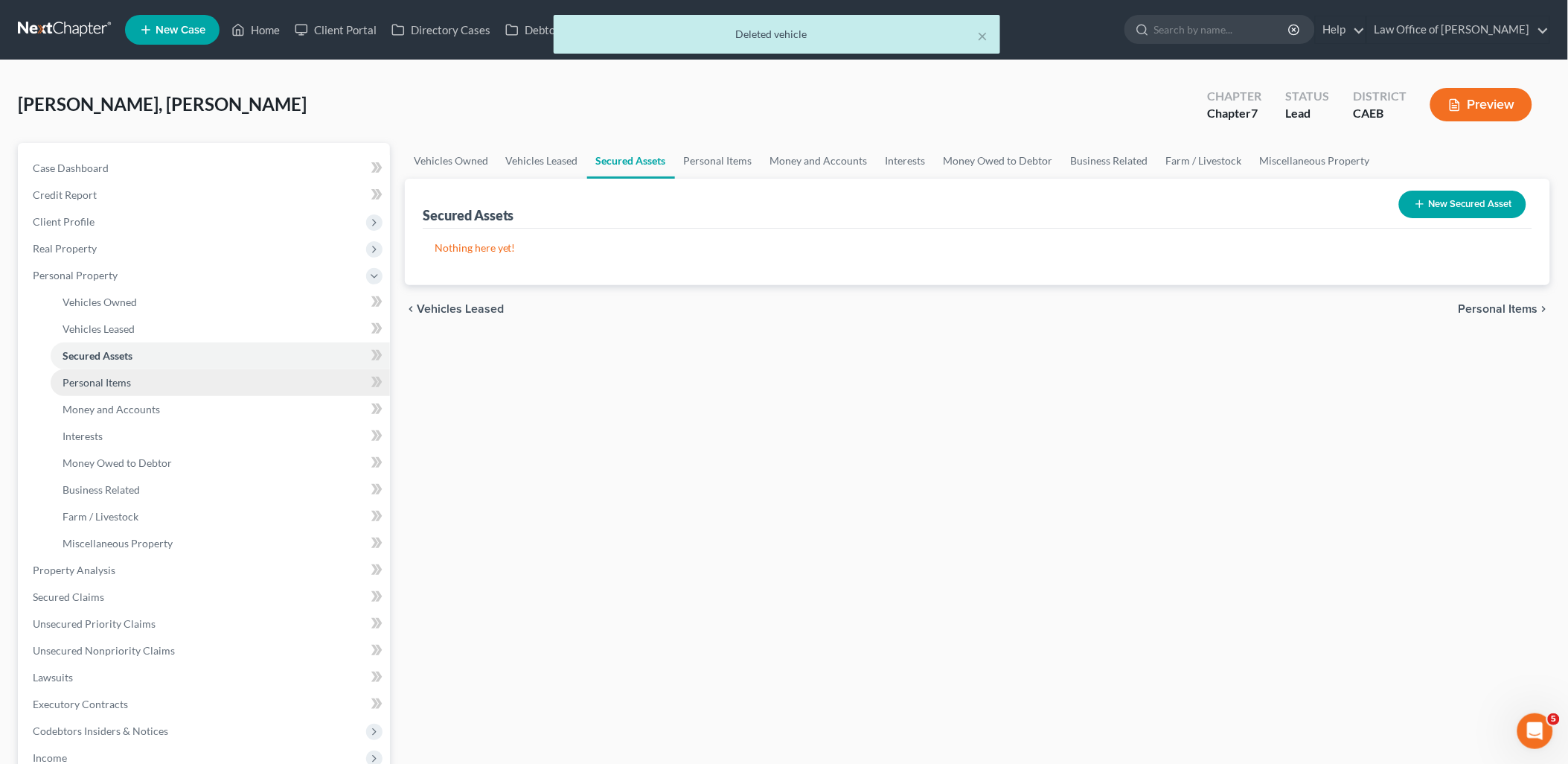
click at [79, 382] on span "Personal Items" at bounding box center [96, 382] width 68 height 13
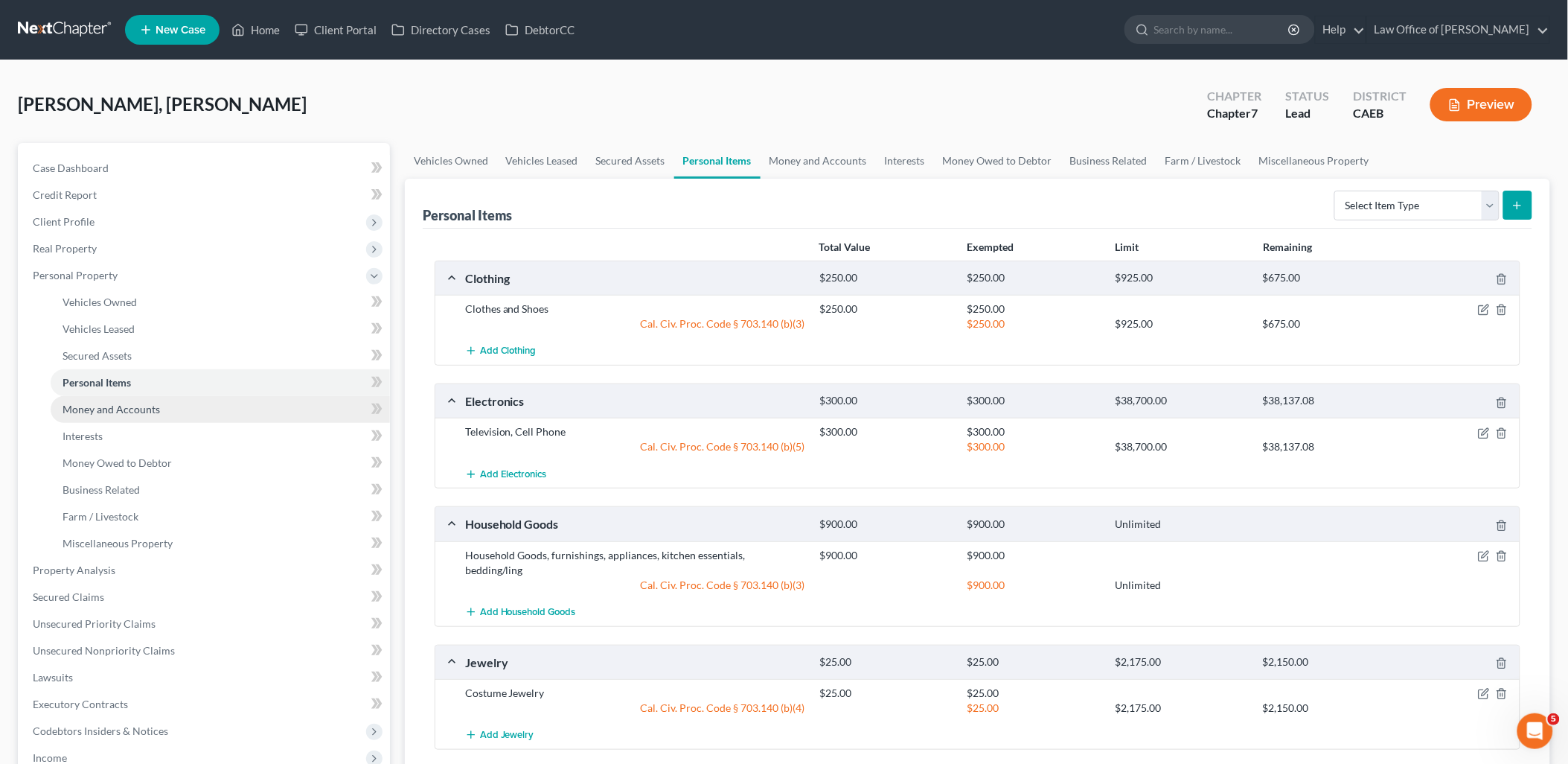
click at [90, 417] on link "Money and Accounts" at bounding box center [220, 410] width 339 height 27
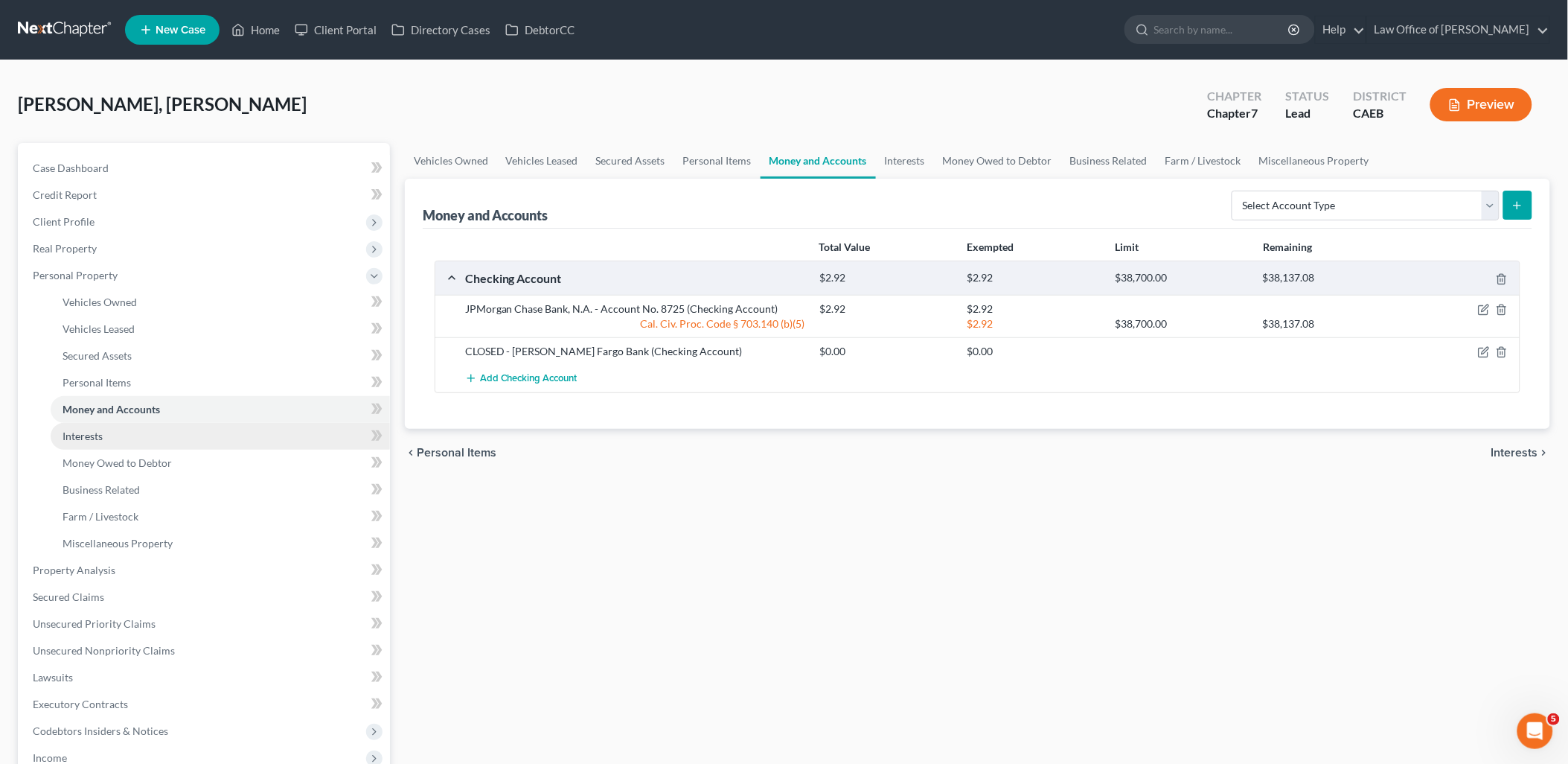
click at [90, 434] on span "Interests" at bounding box center [82, 436] width 40 height 13
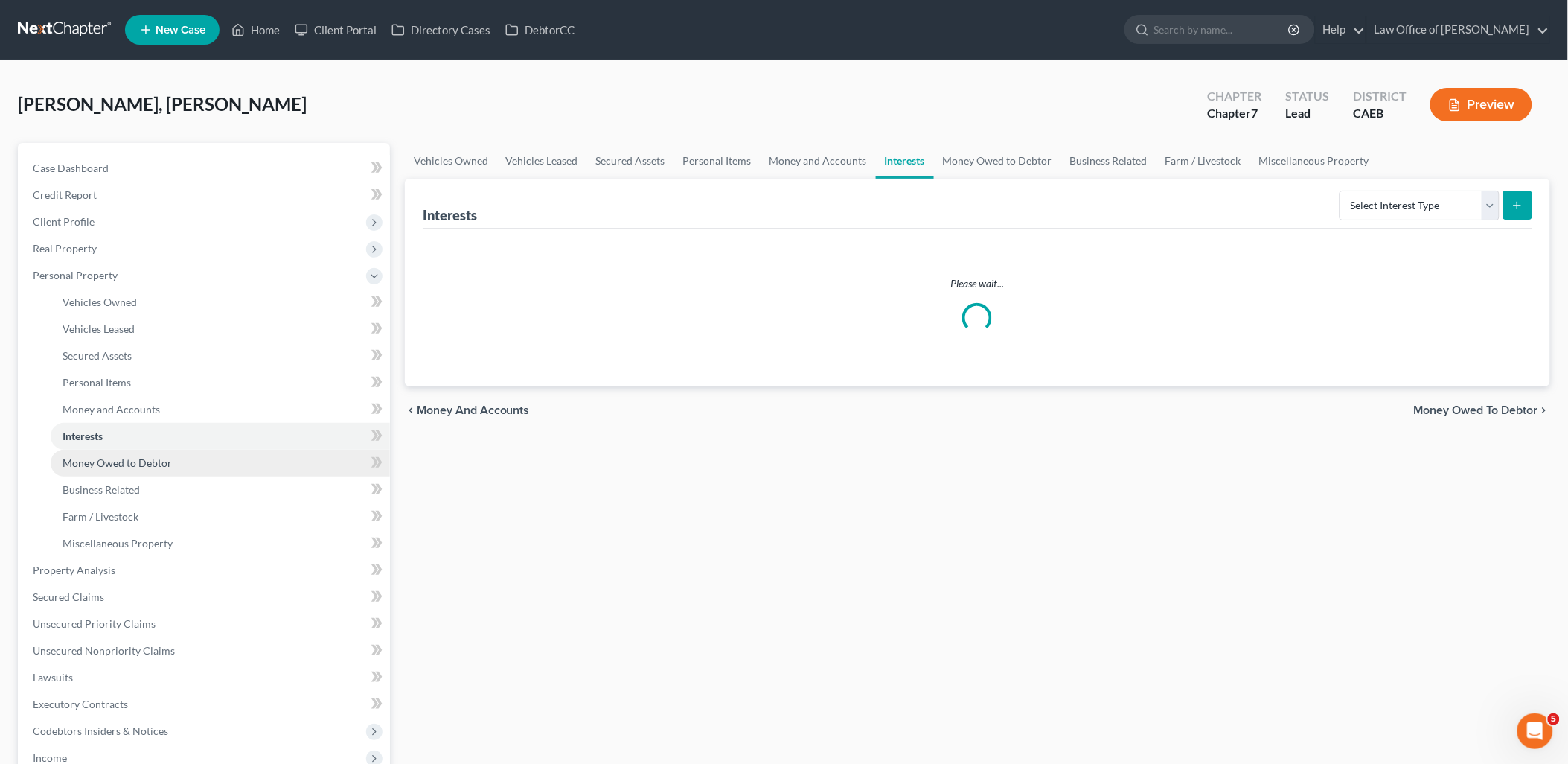
click at [85, 473] on link "Money Owed to Debtor" at bounding box center [220, 463] width 339 height 27
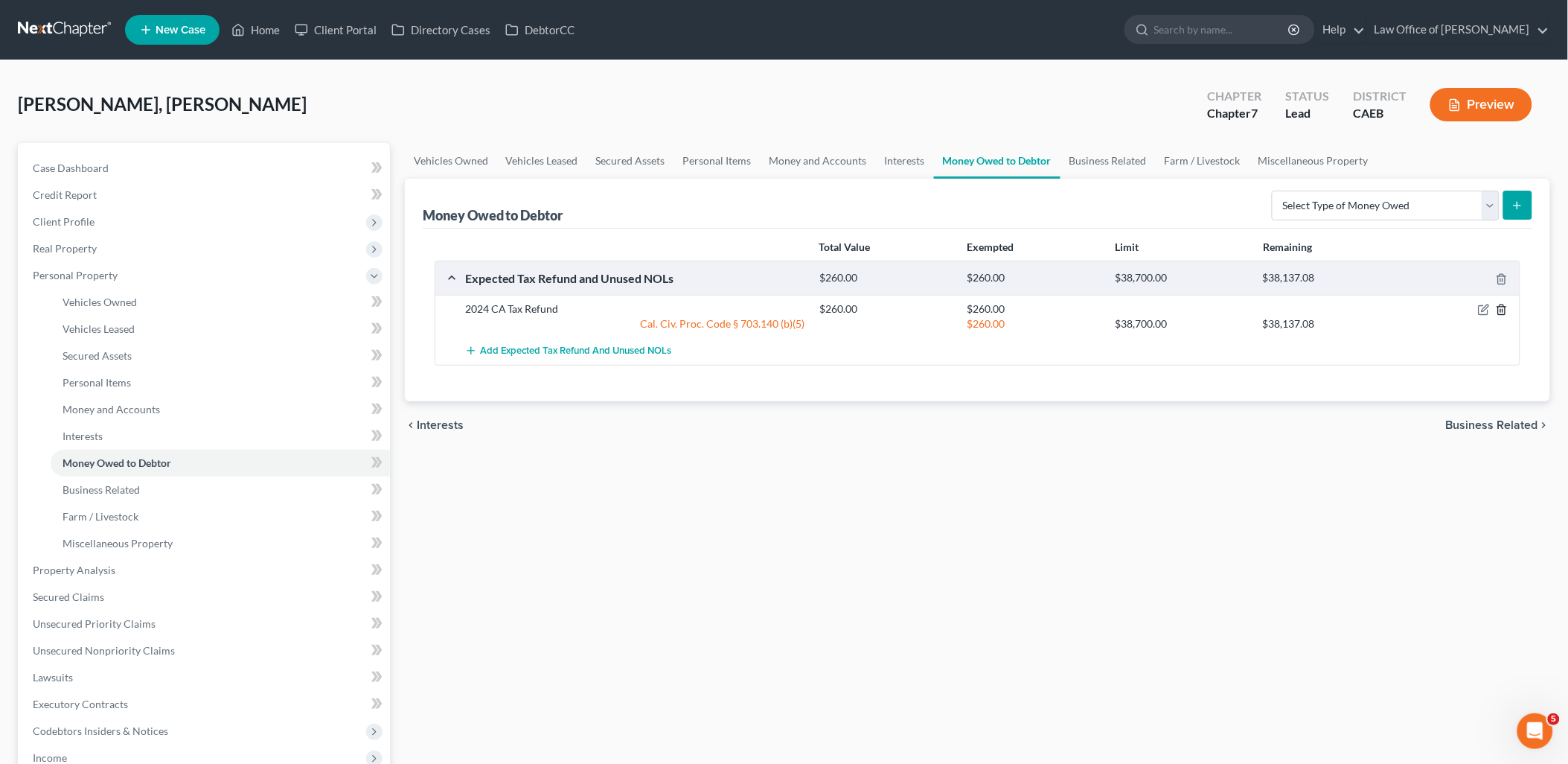
click at [1504, 309] on icon "button" at bounding box center [1502, 310] width 12 height 12
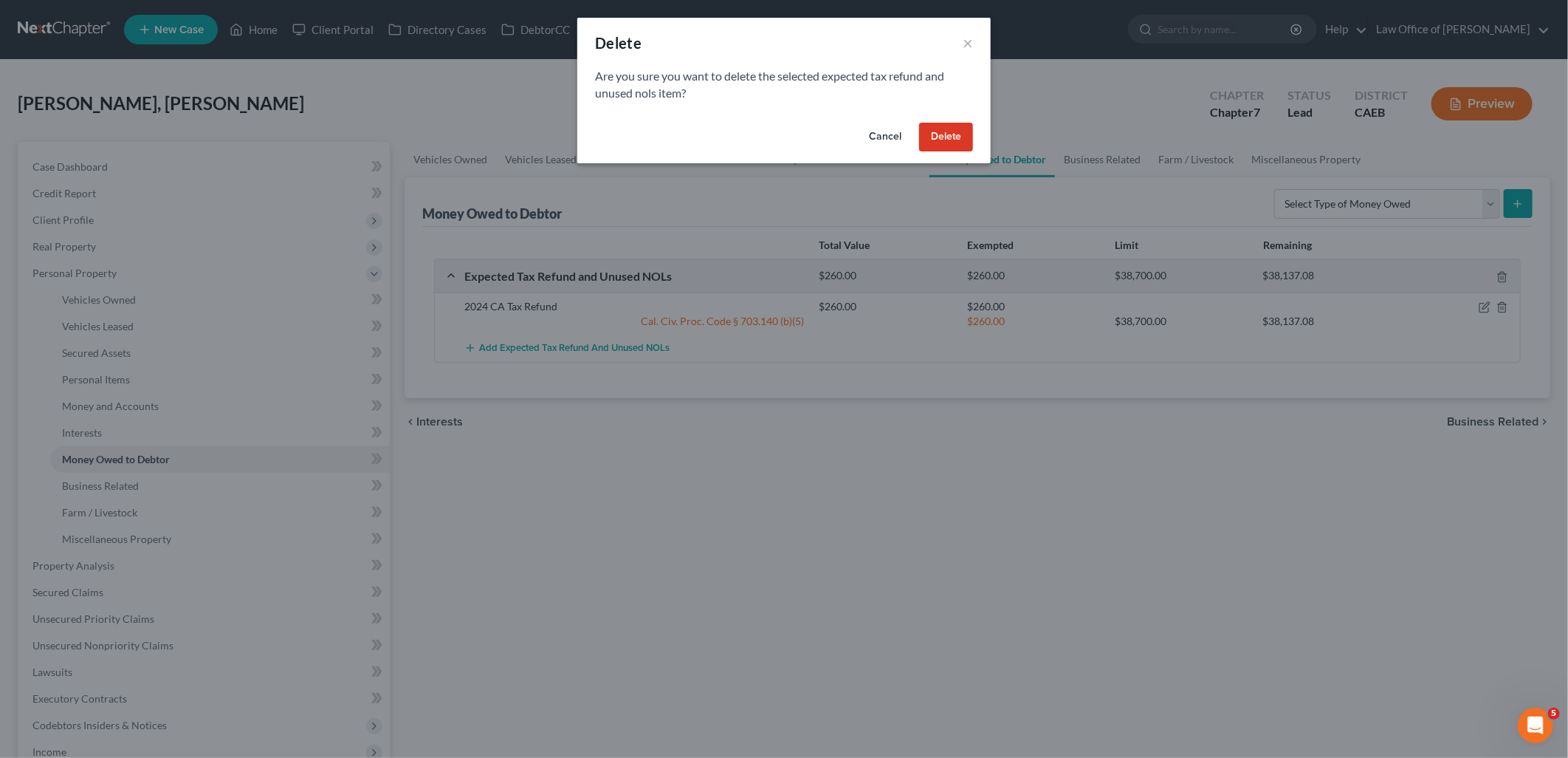
click at [946, 143] on button "Delete" at bounding box center [946, 137] width 54 height 30
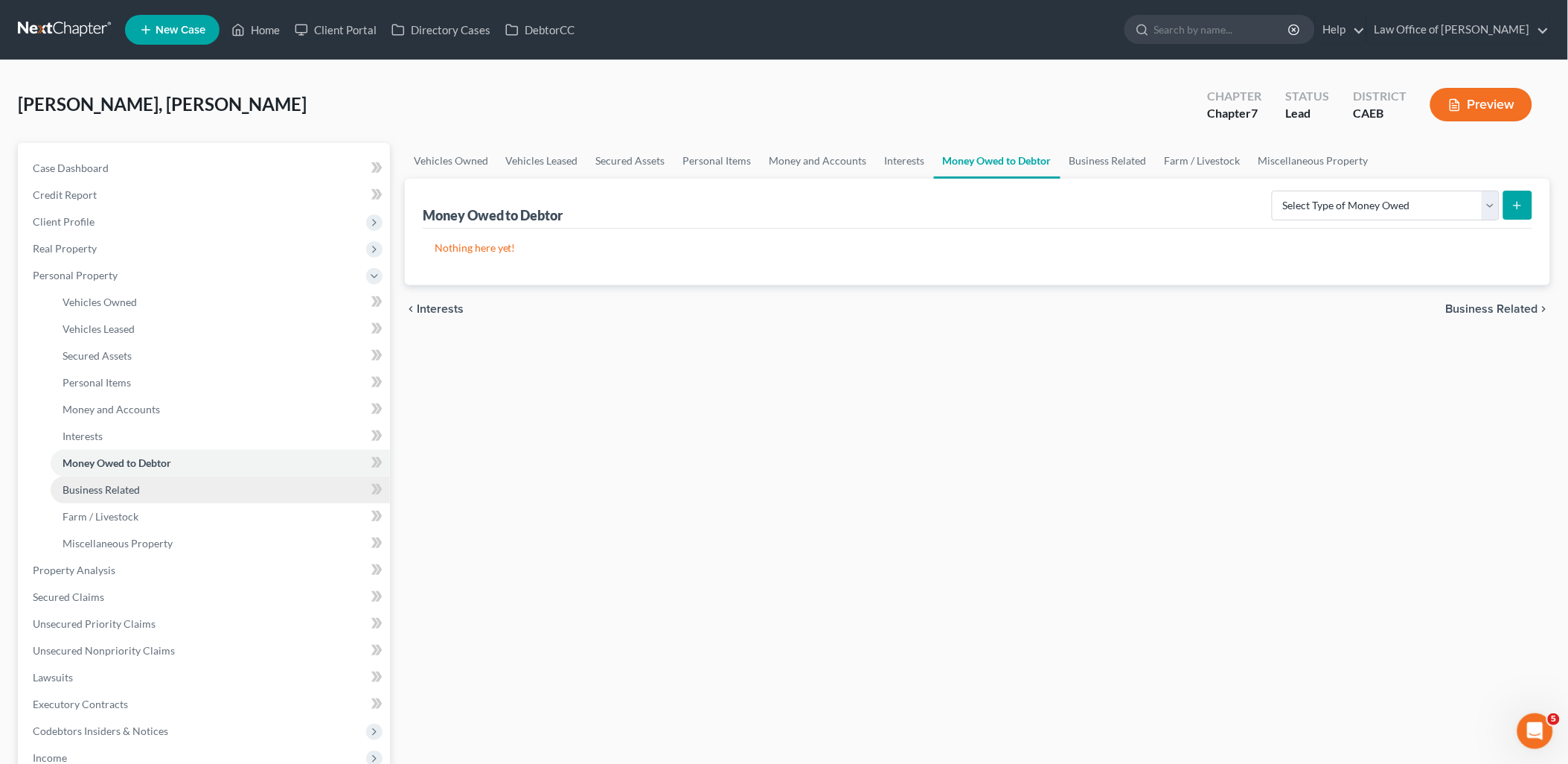
click at [67, 494] on span "Business Related" at bounding box center [101, 490] width 78 height 13
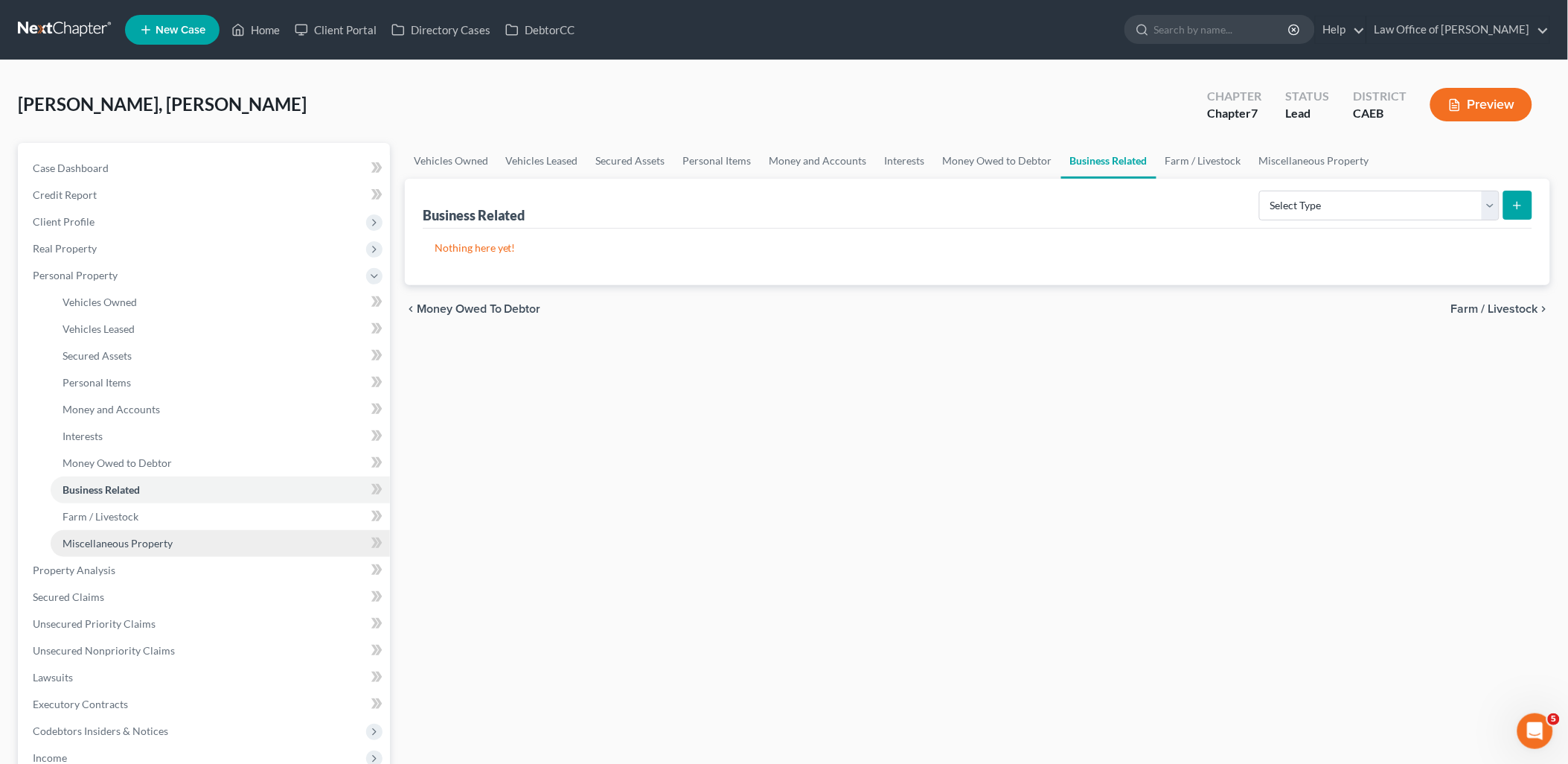
click at [84, 540] on span "Miscellaneous Property" at bounding box center [118, 543] width 110 height 13
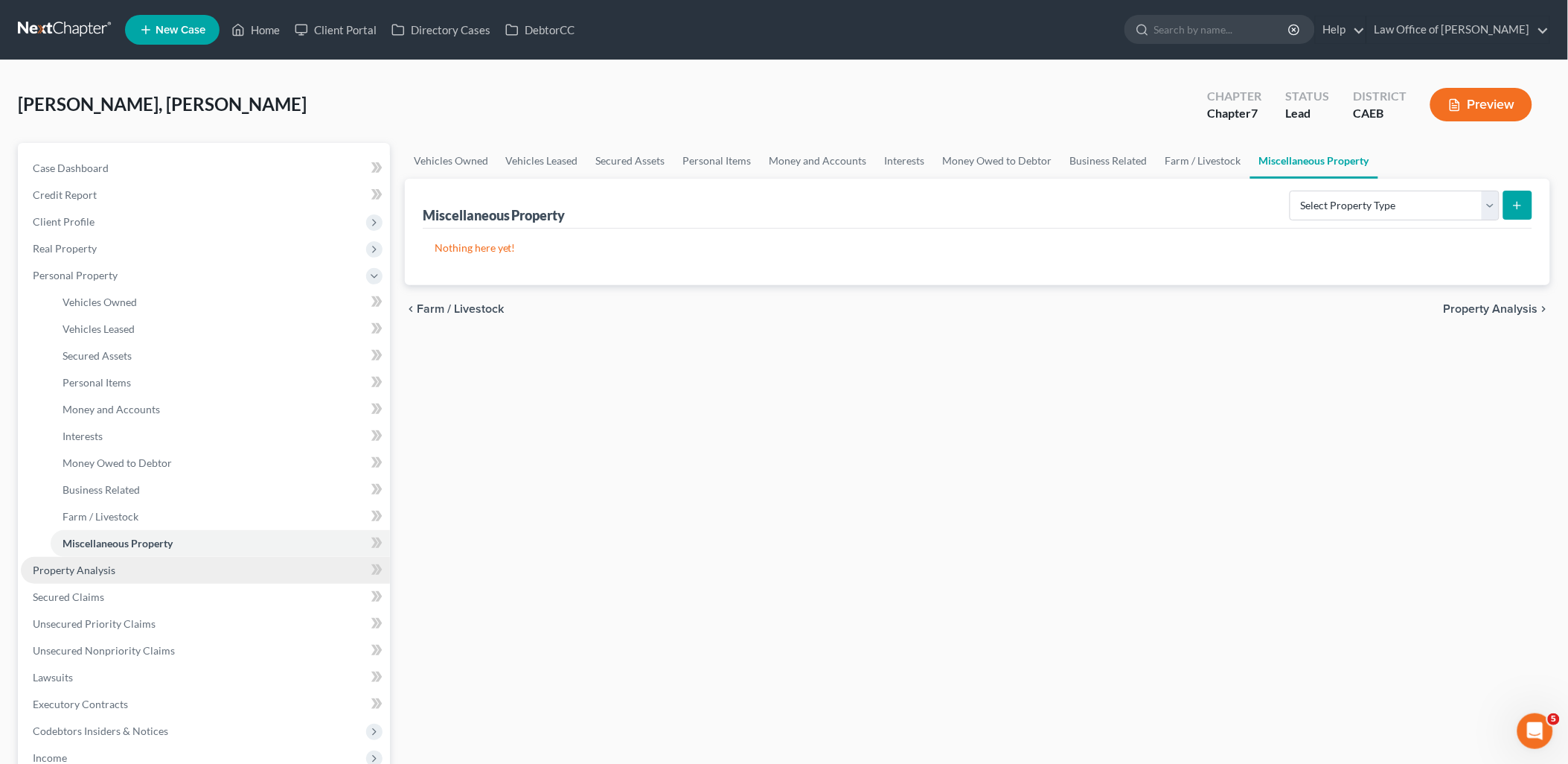
click at [79, 569] on span "Property Analysis" at bounding box center [74, 570] width 82 height 13
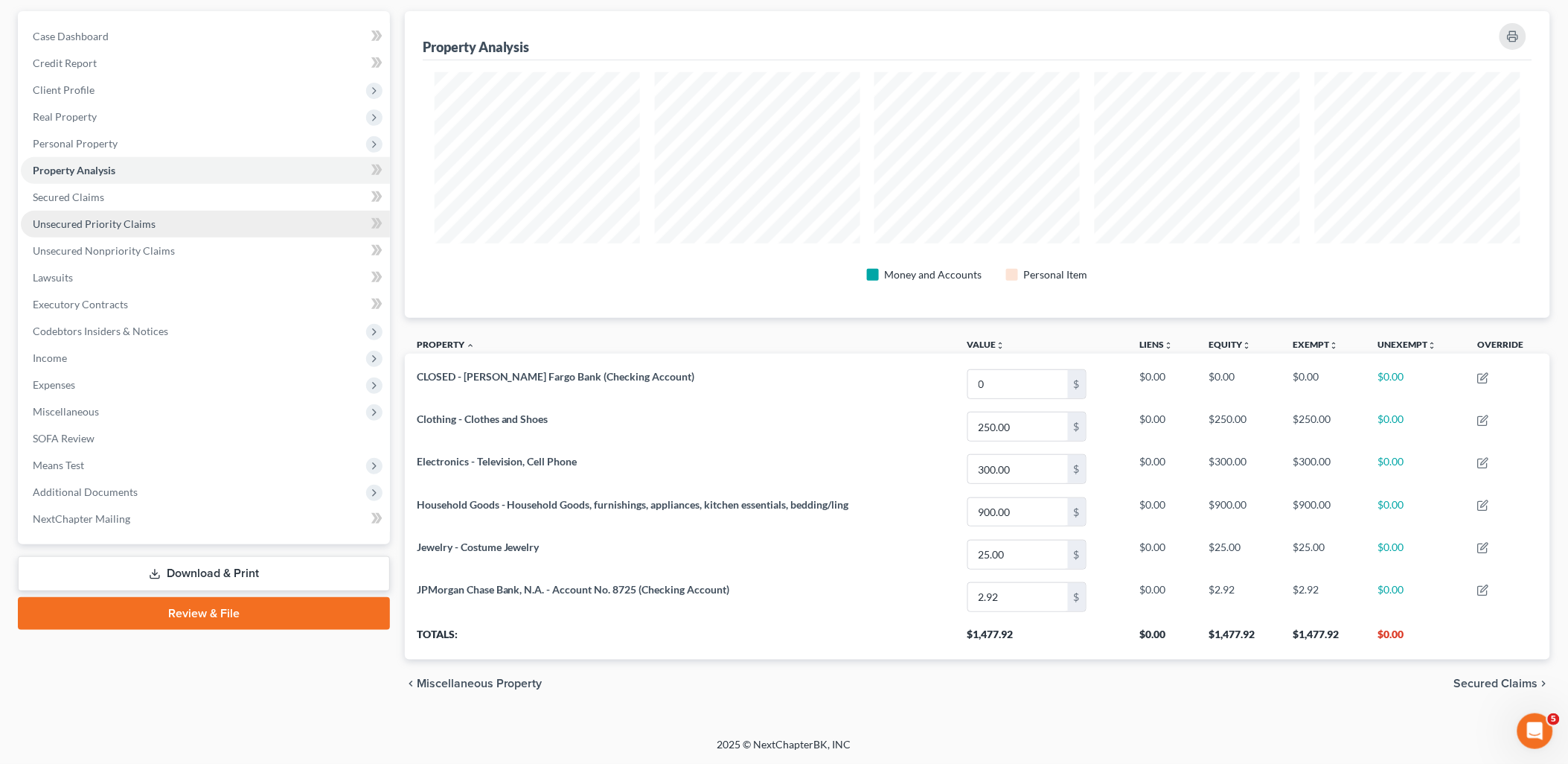
click at [86, 220] on span "Unsecured Priority Claims" at bounding box center [94, 223] width 122 height 13
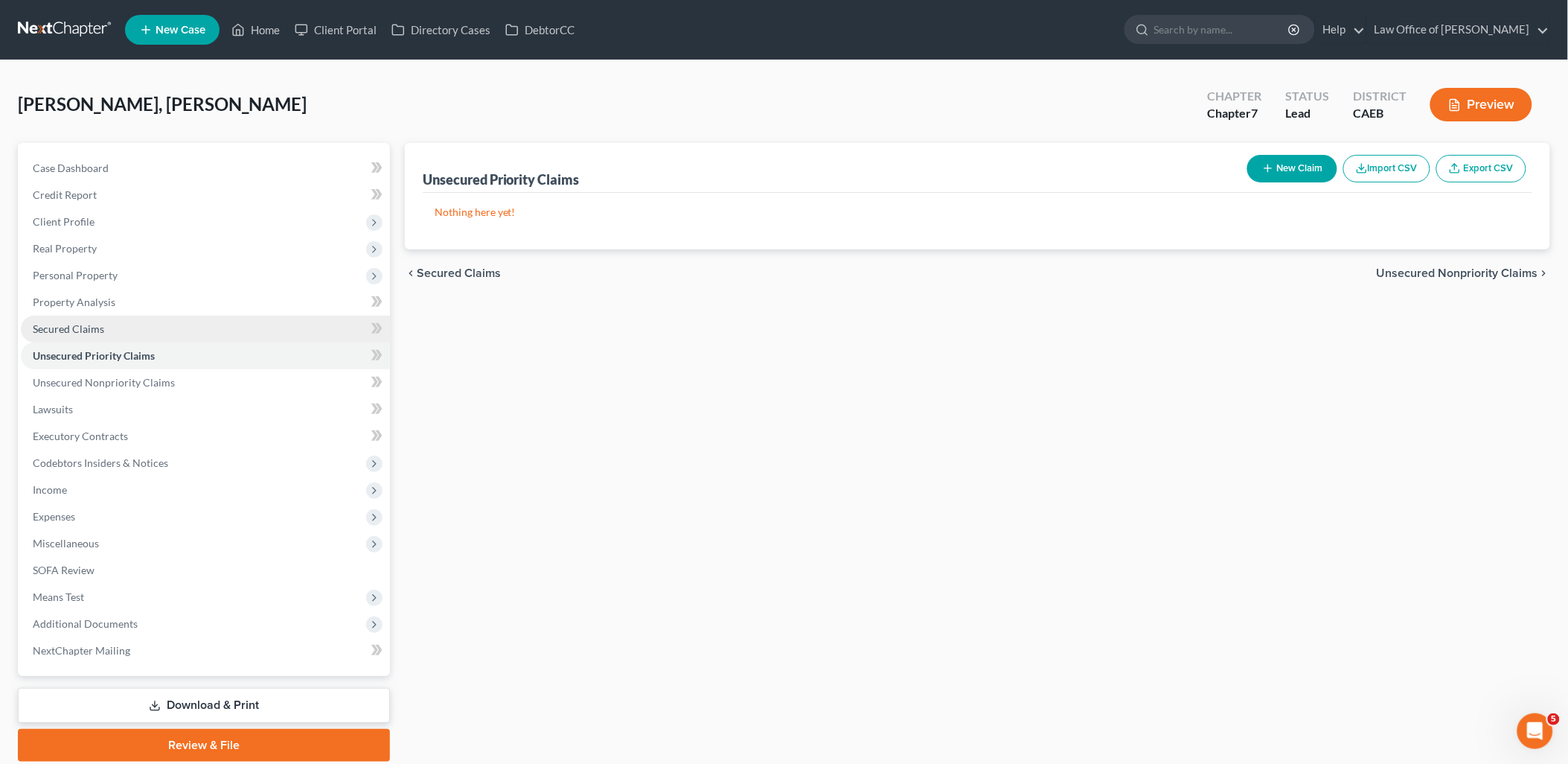
click at [90, 330] on span "Secured Claims" at bounding box center [68, 329] width 71 height 13
click at [94, 356] on span "Unsecured Priority Claims" at bounding box center [94, 355] width 122 height 13
click at [110, 372] on link "Unsecured Nonpriority Claims" at bounding box center [205, 382] width 369 height 27
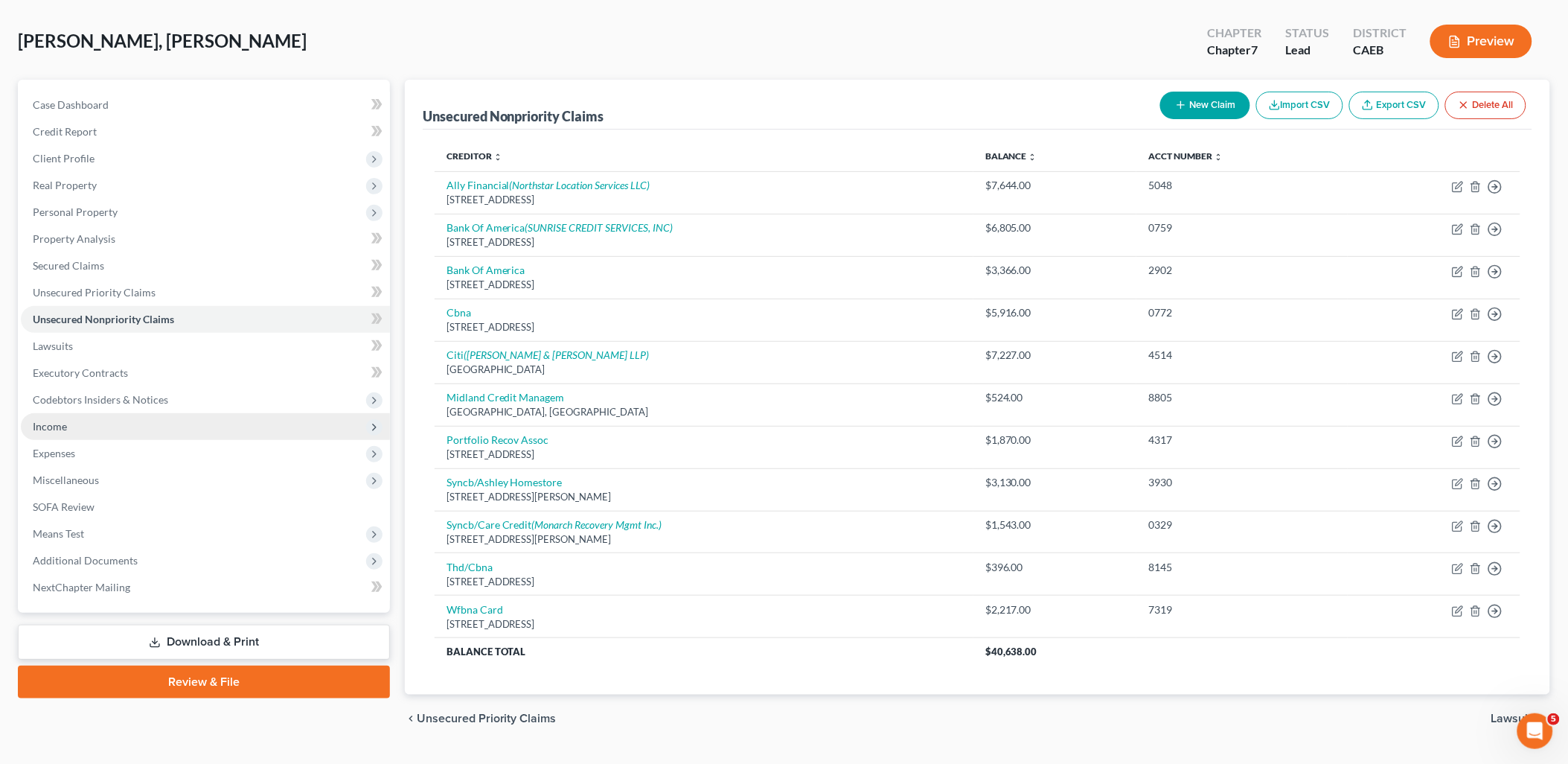
scroll to position [98, 0]
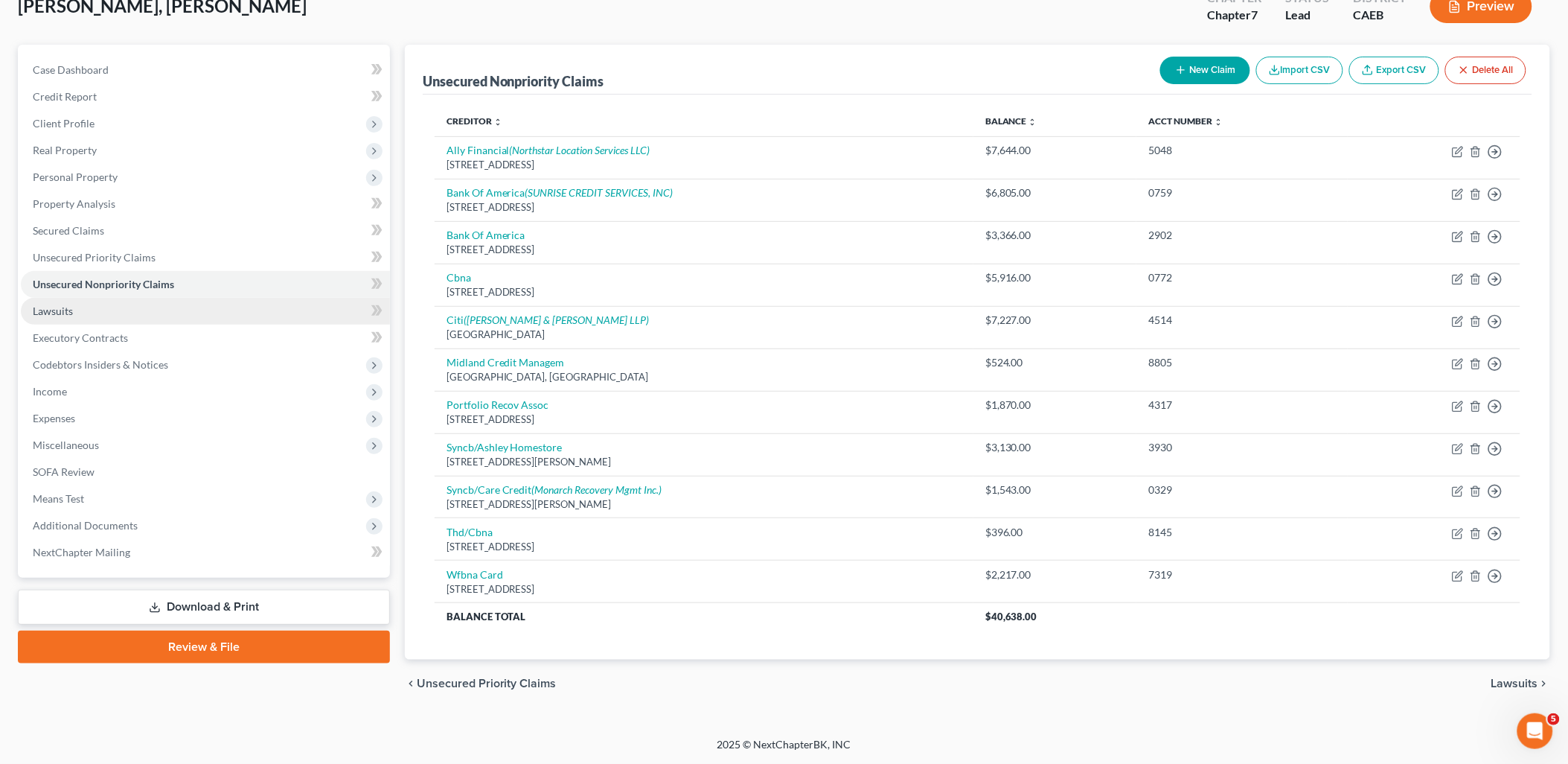
click at [63, 311] on span "Lawsuits" at bounding box center [52, 311] width 40 height 13
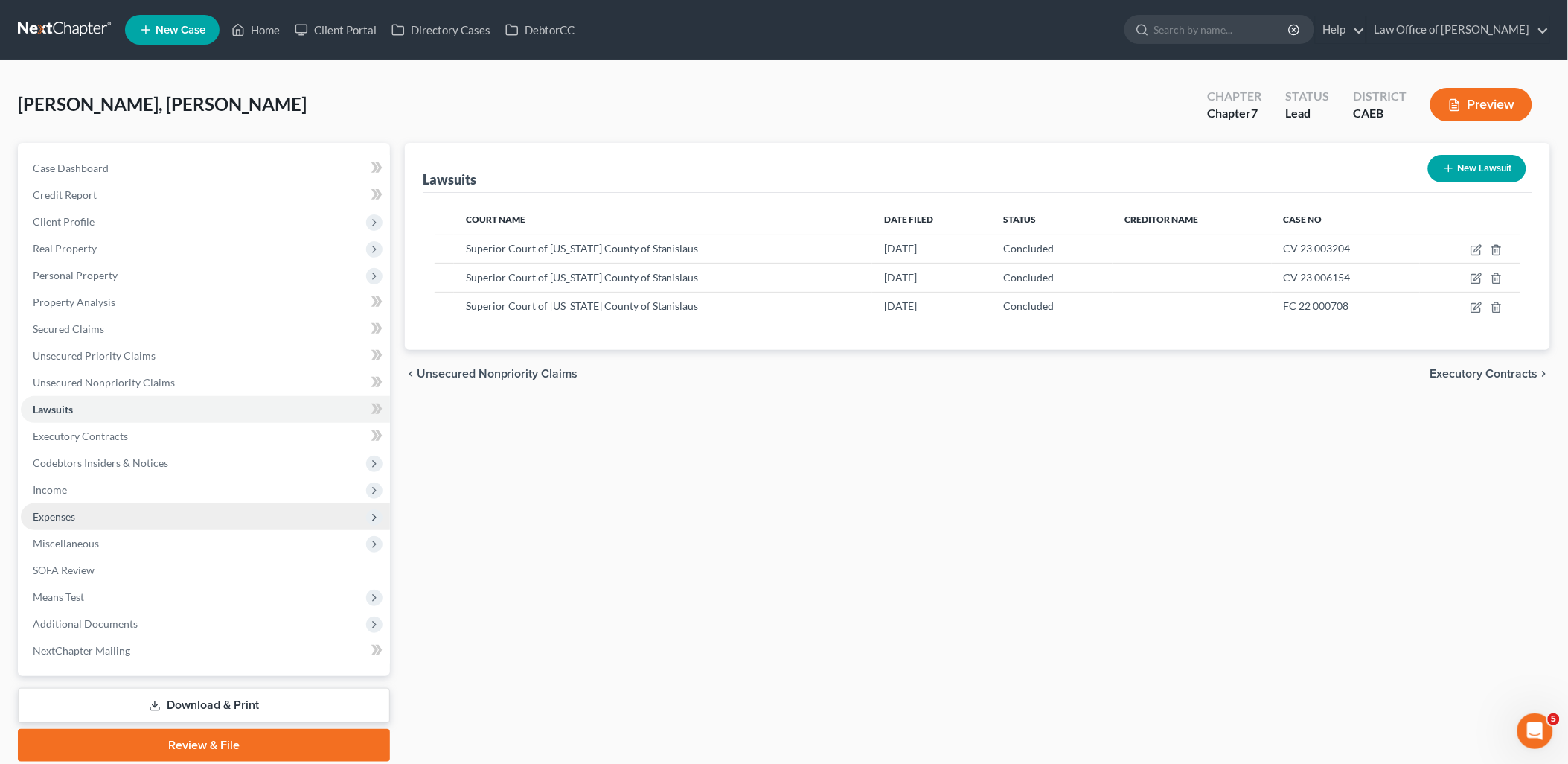
scroll to position [52, 0]
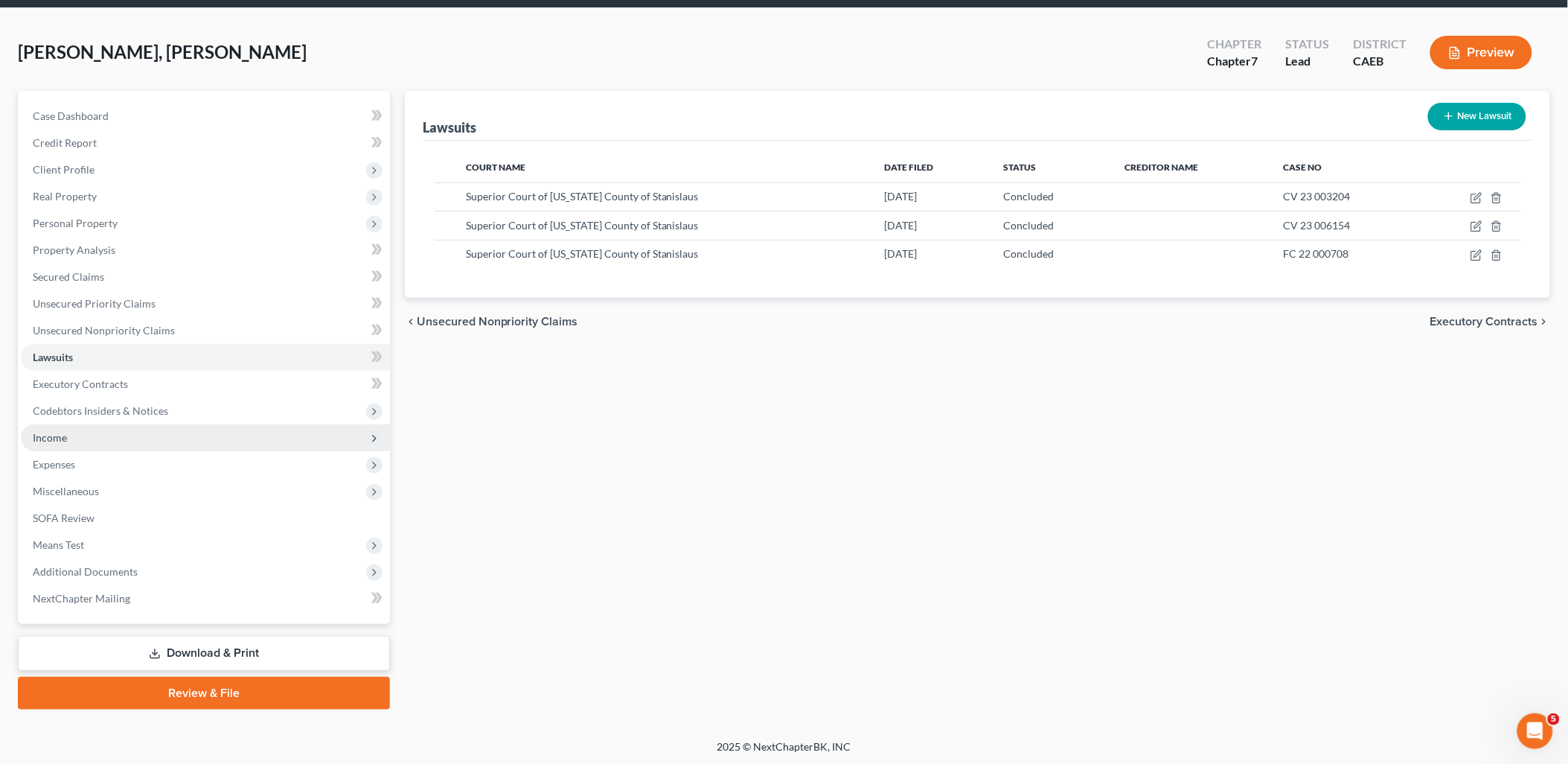
click at [57, 438] on span "Income" at bounding box center [50, 438] width 35 height 13
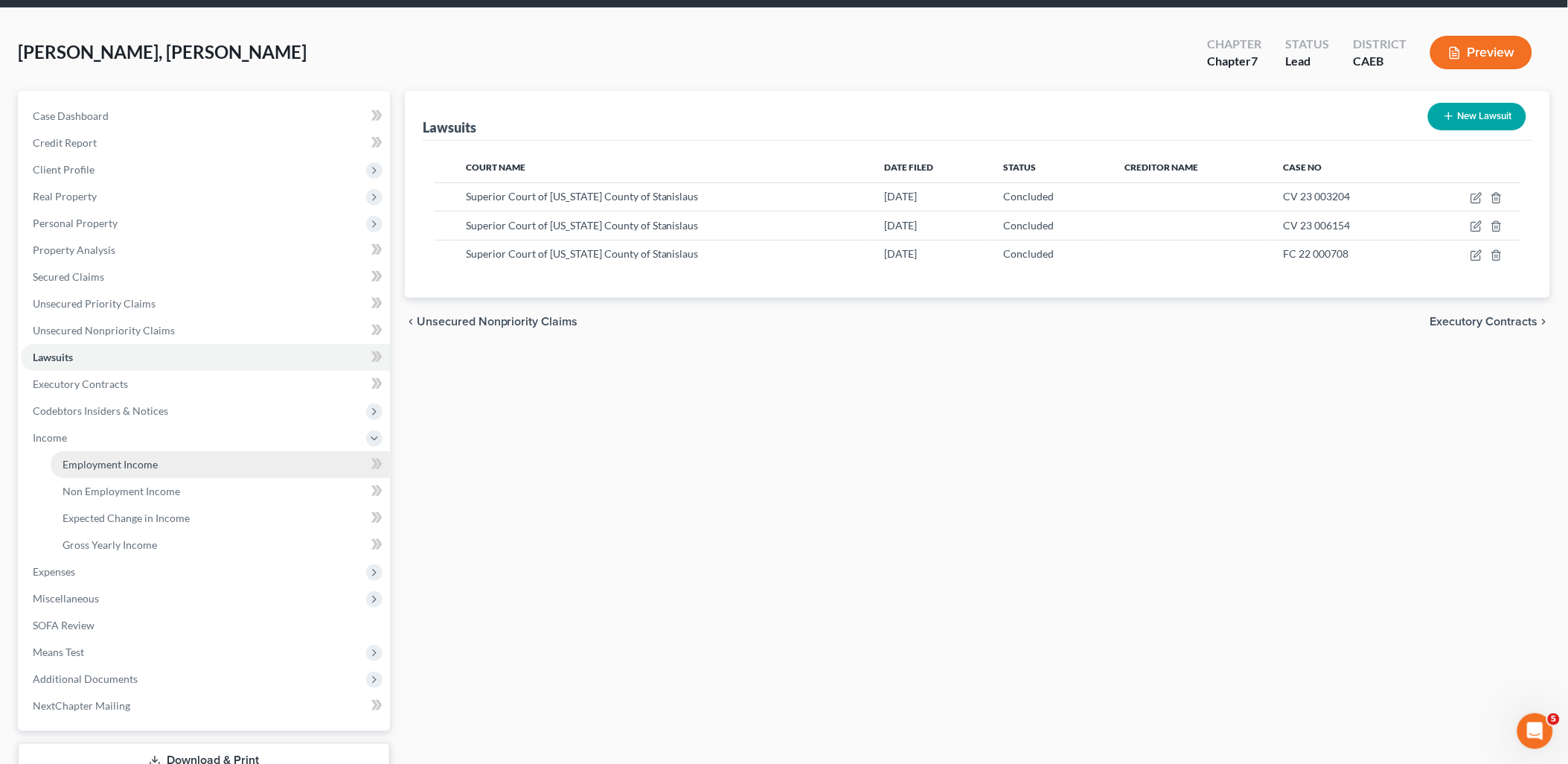
click at [108, 466] on span "Employment Income" at bounding box center [110, 465] width 95 height 13
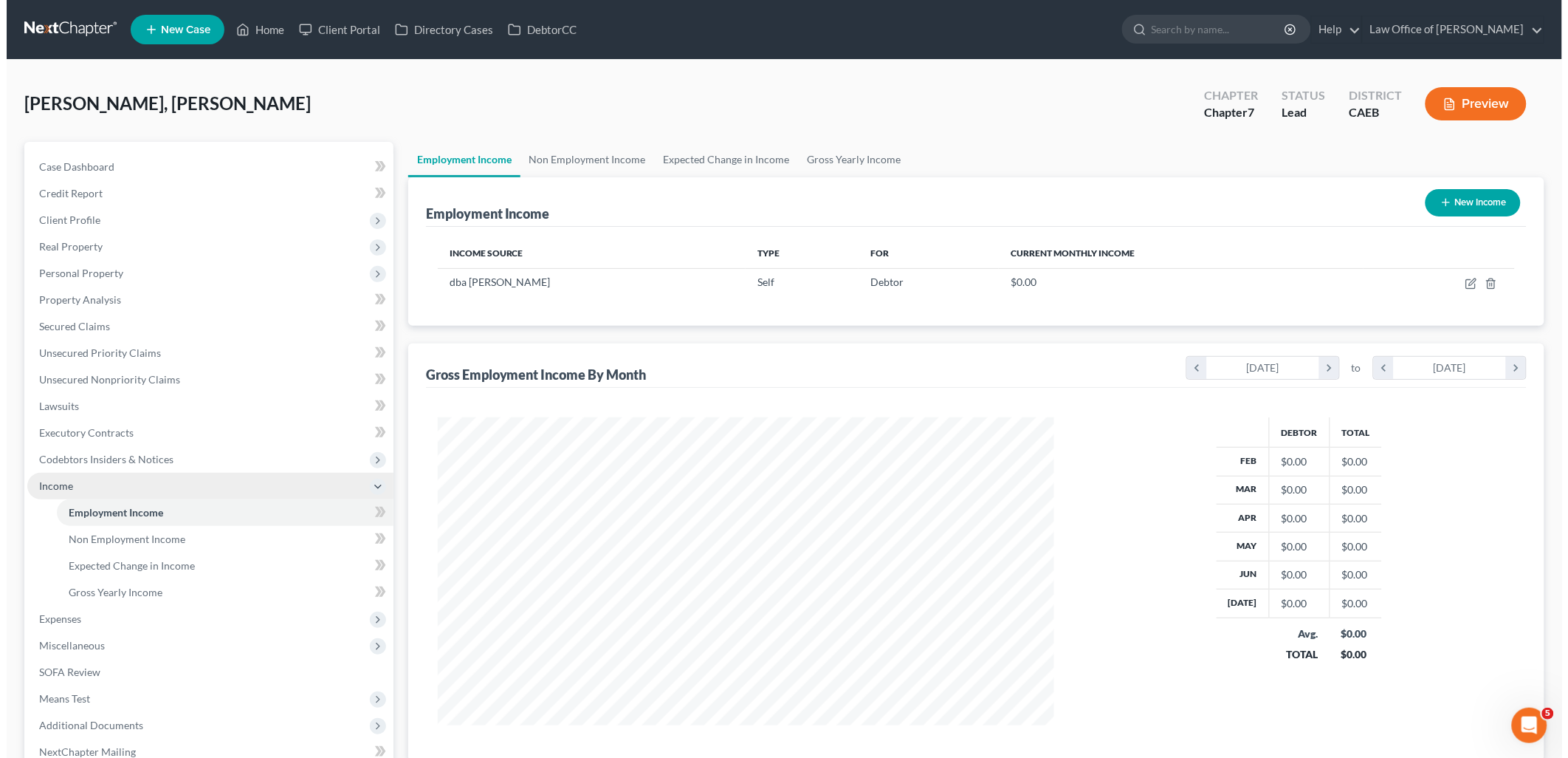
scroll to position [308, 646]
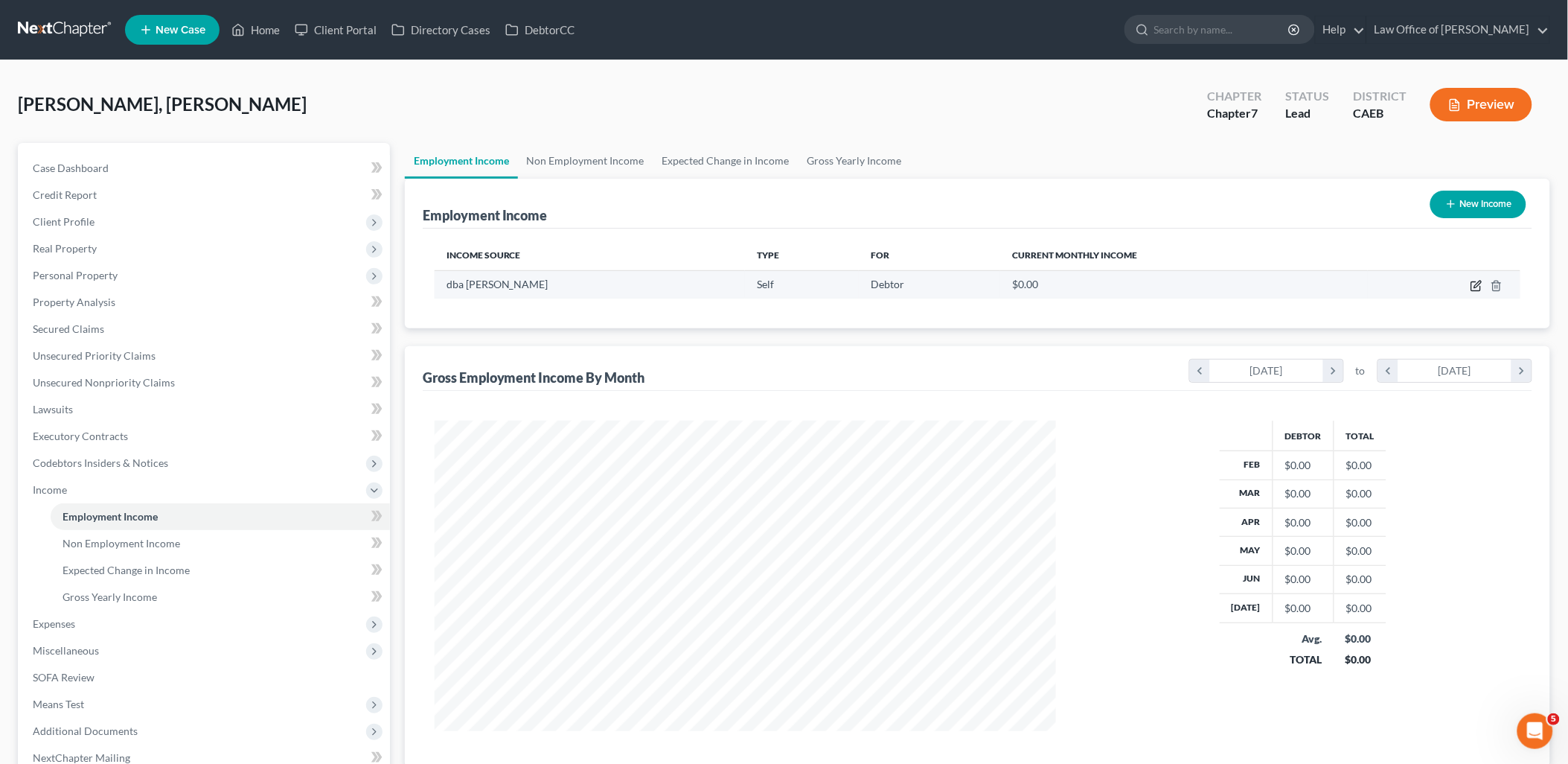
click at [1481, 280] on icon "button" at bounding box center [1476, 285] width 12 height 12
select select "1"
select select "0"
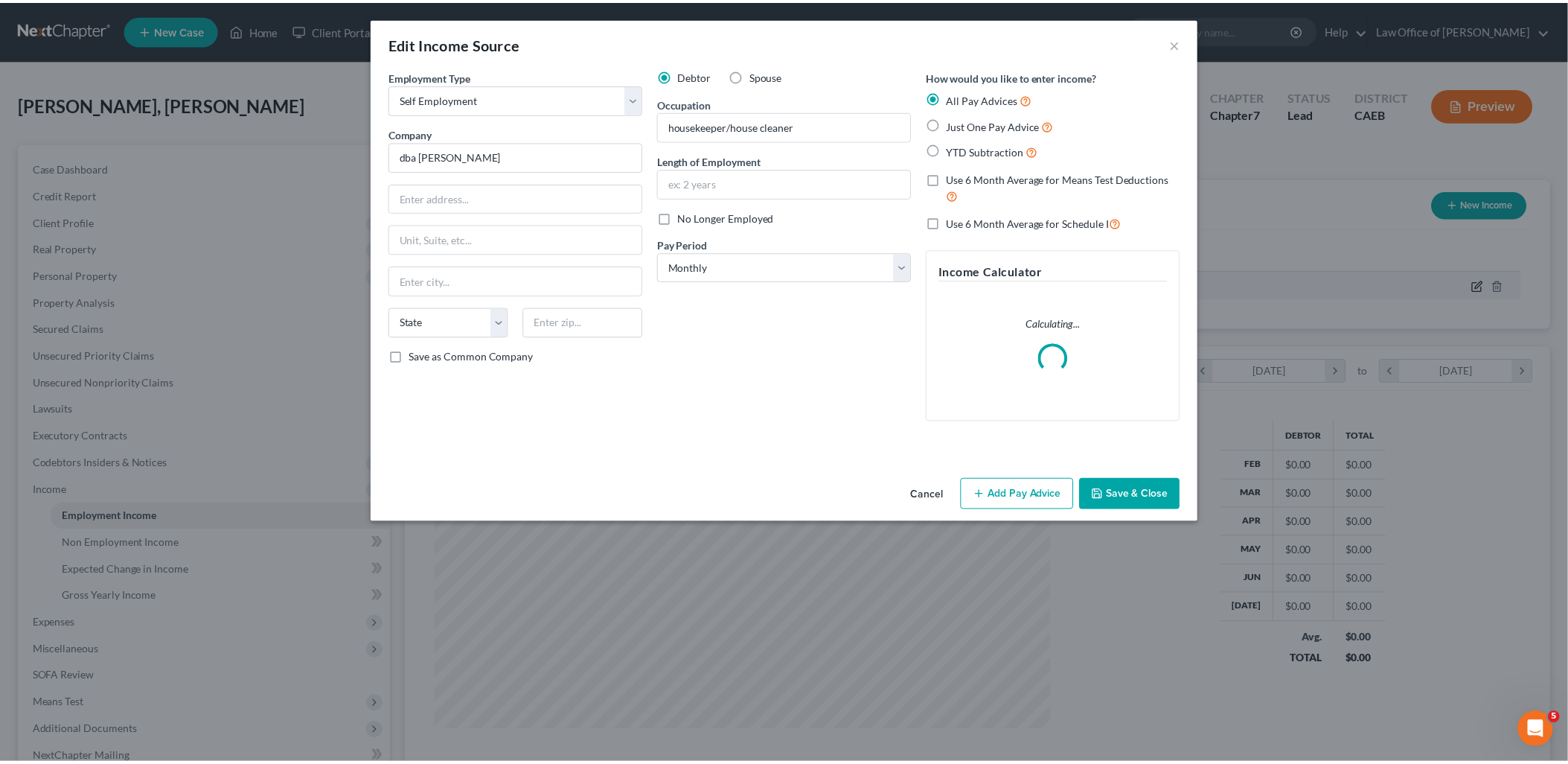
scroll to position [313, 656]
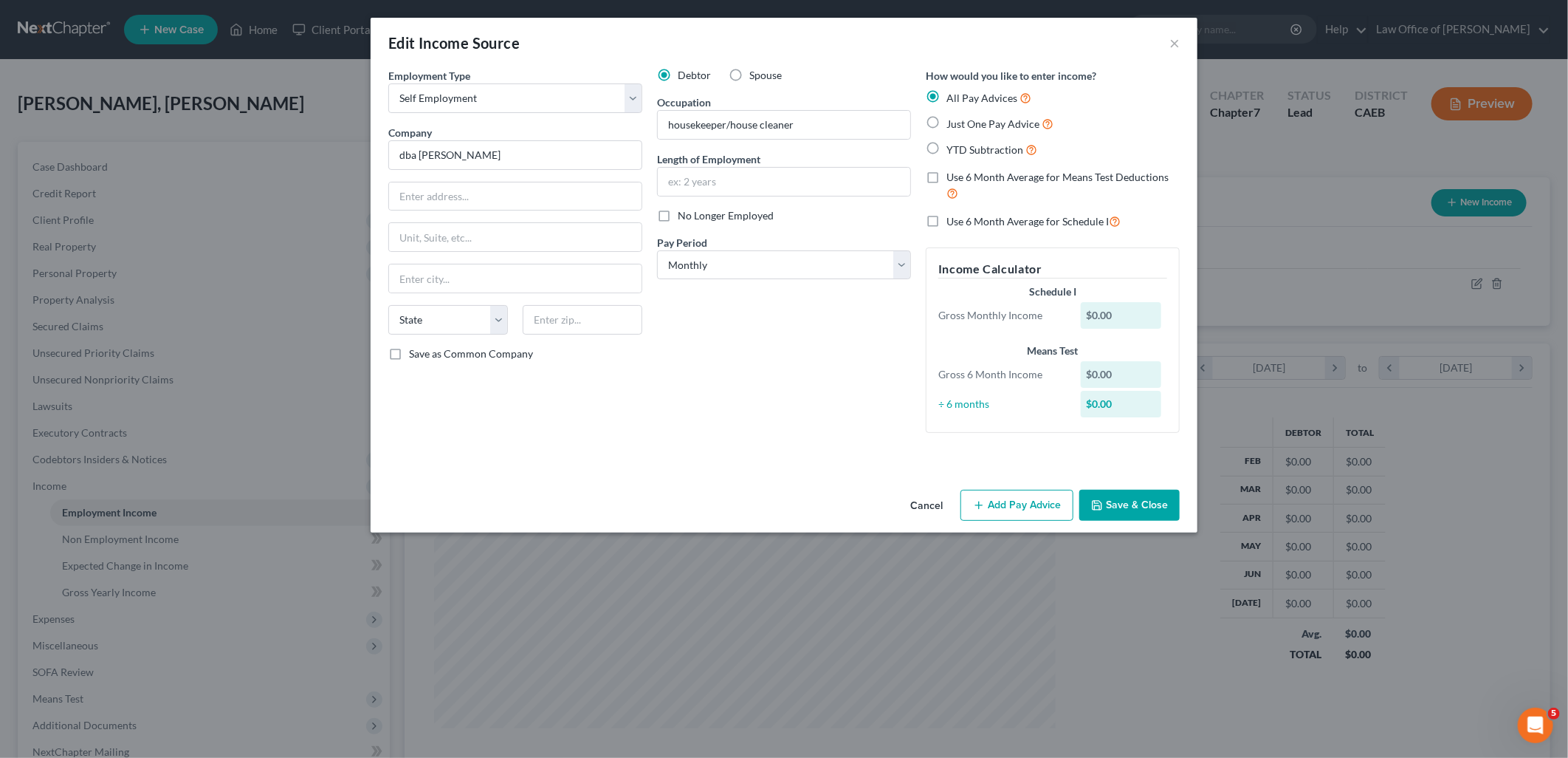
drag, startPoint x: 1141, startPoint y: 507, endPoint x: 1095, endPoint y: 430, distance: 89.7
click at [1141, 507] on button "Save & Close" at bounding box center [1129, 505] width 100 height 31
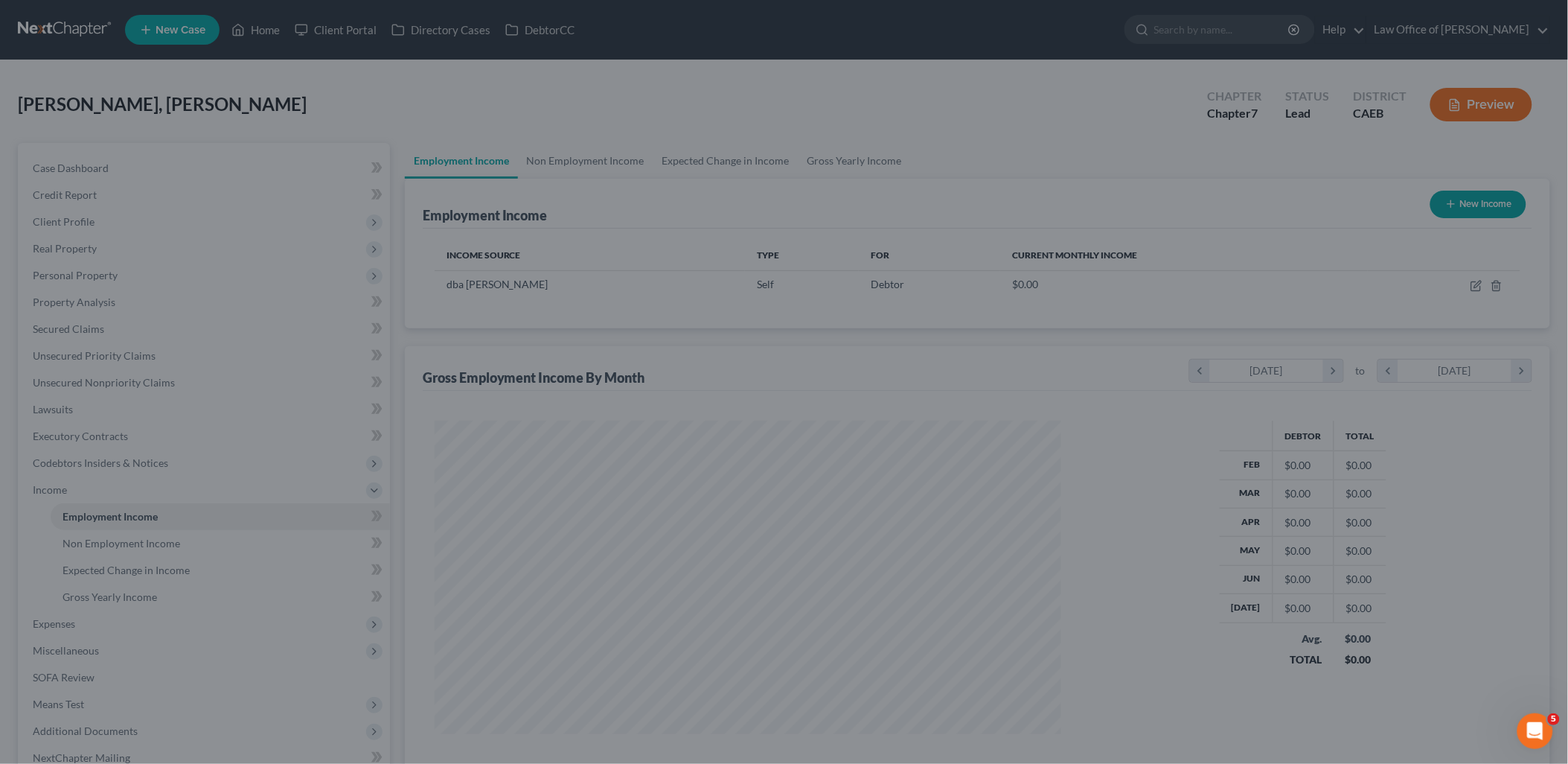
scroll to position [744141, 743700]
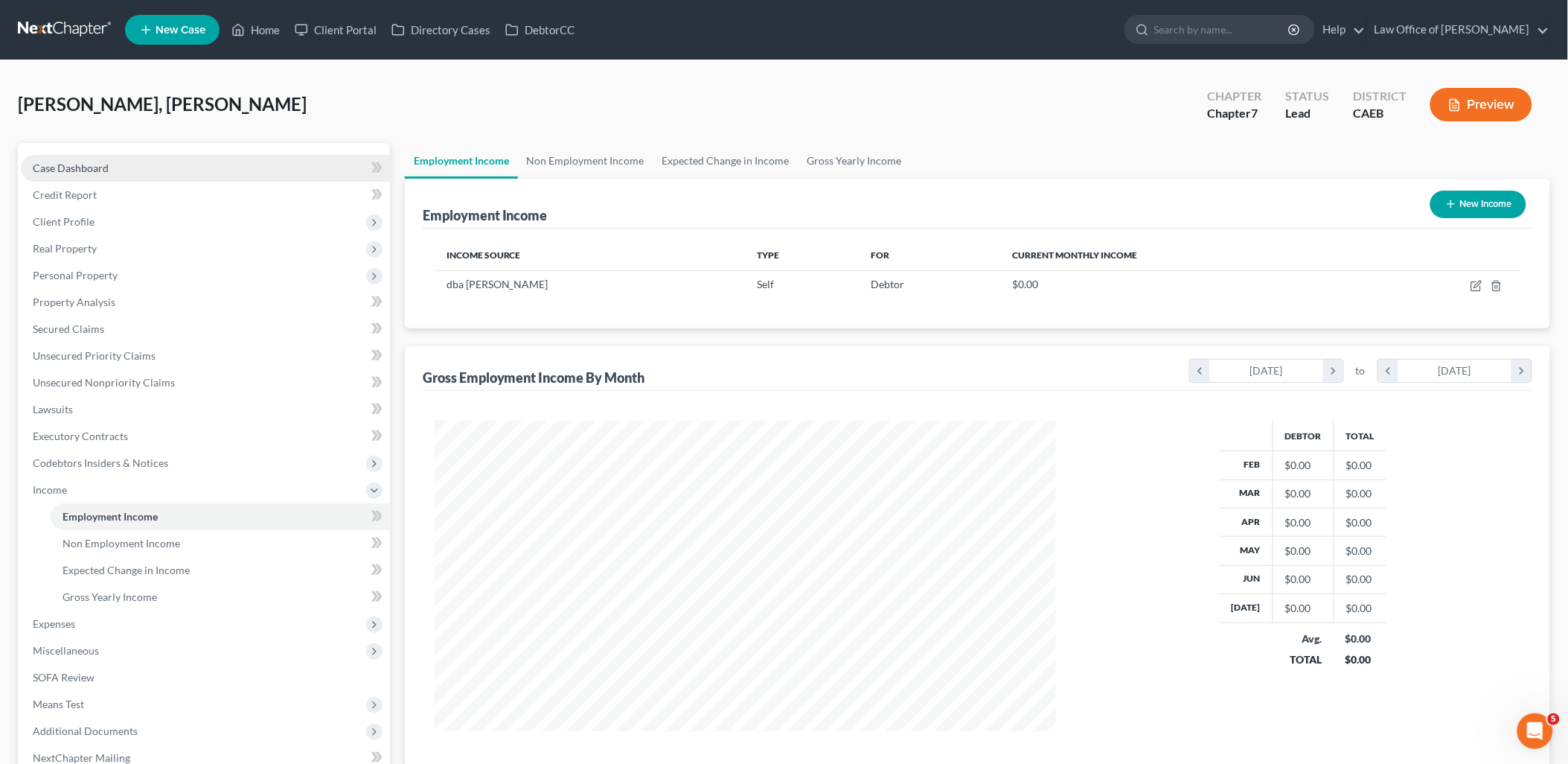
drag, startPoint x: 61, startPoint y: 168, endPoint x: 195, endPoint y: 173, distance: 134.1
click at [61, 168] on span "Case Dashboard" at bounding box center [70, 168] width 76 height 13
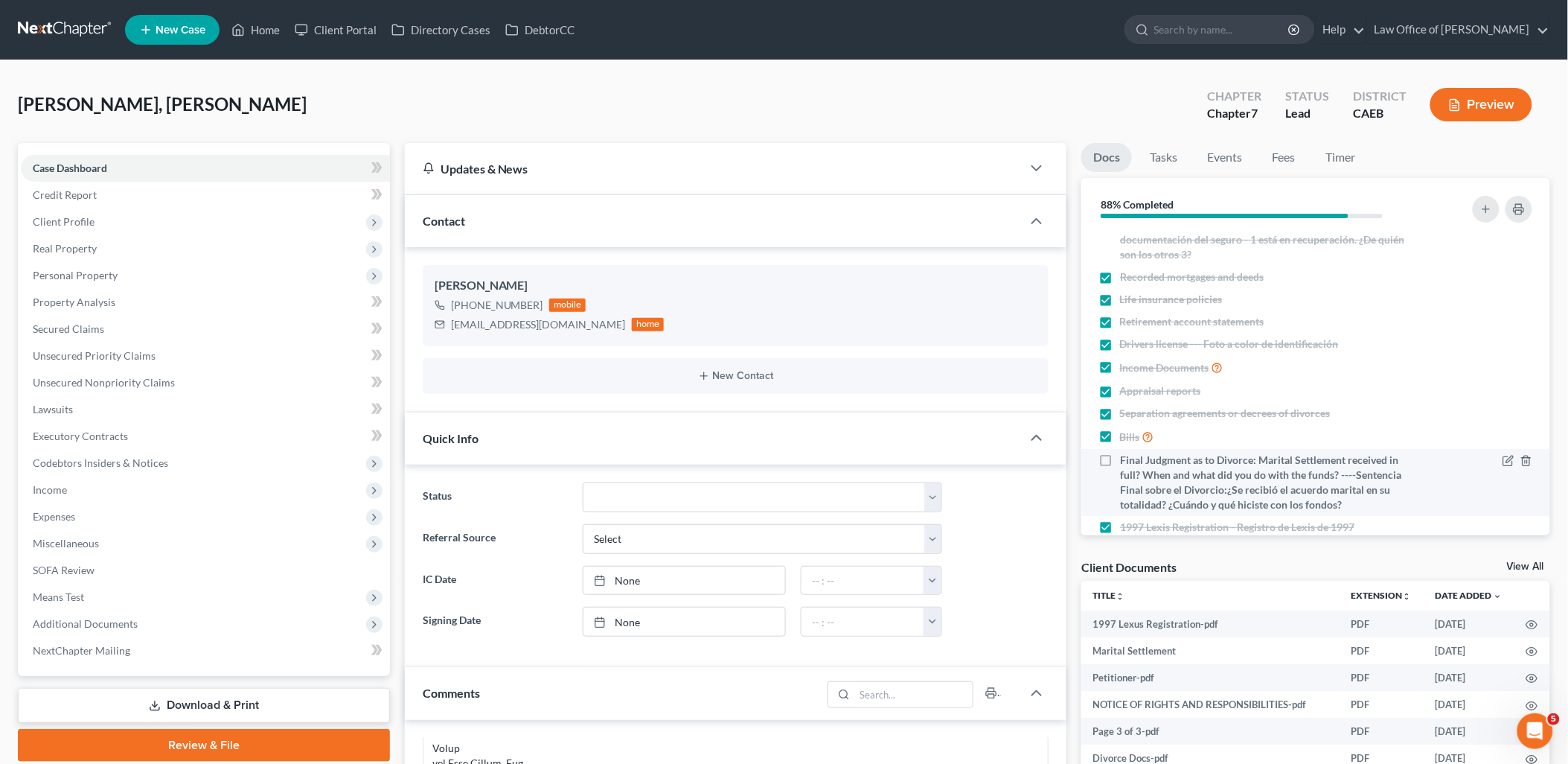
scroll to position [236, 0]
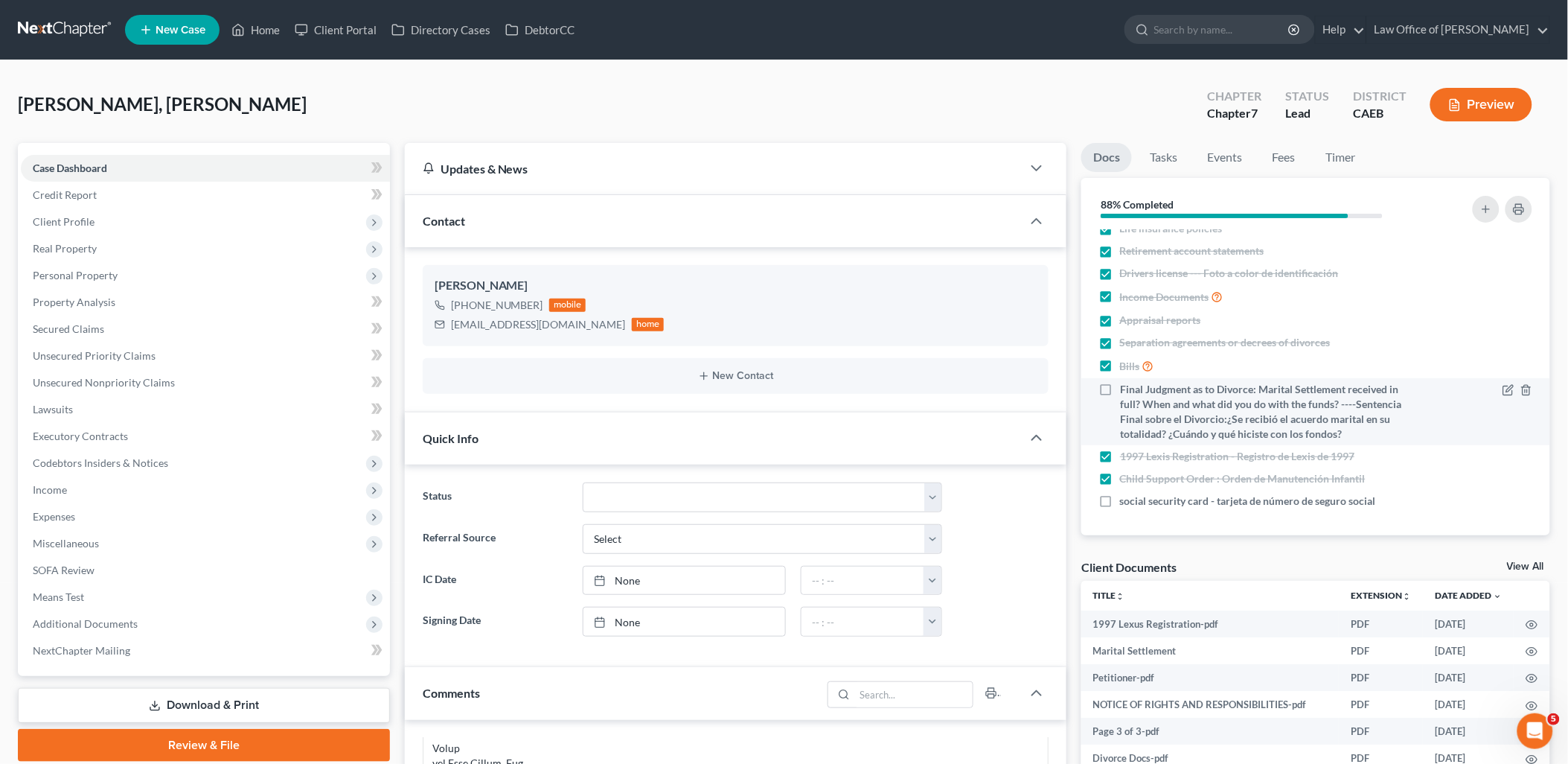
click at [1120, 385] on label "Final Judgment as to Divorce: Marital Settlement received in full? When and wha…" at bounding box center [1270, 411] width 300 height 60
click at [1126, 385] on input "Final Judgment as to Divorce: Marital Settlement received in full? When and wha…" at bounding box center [1130, 386] width 9 height 9
checkbox input "true"
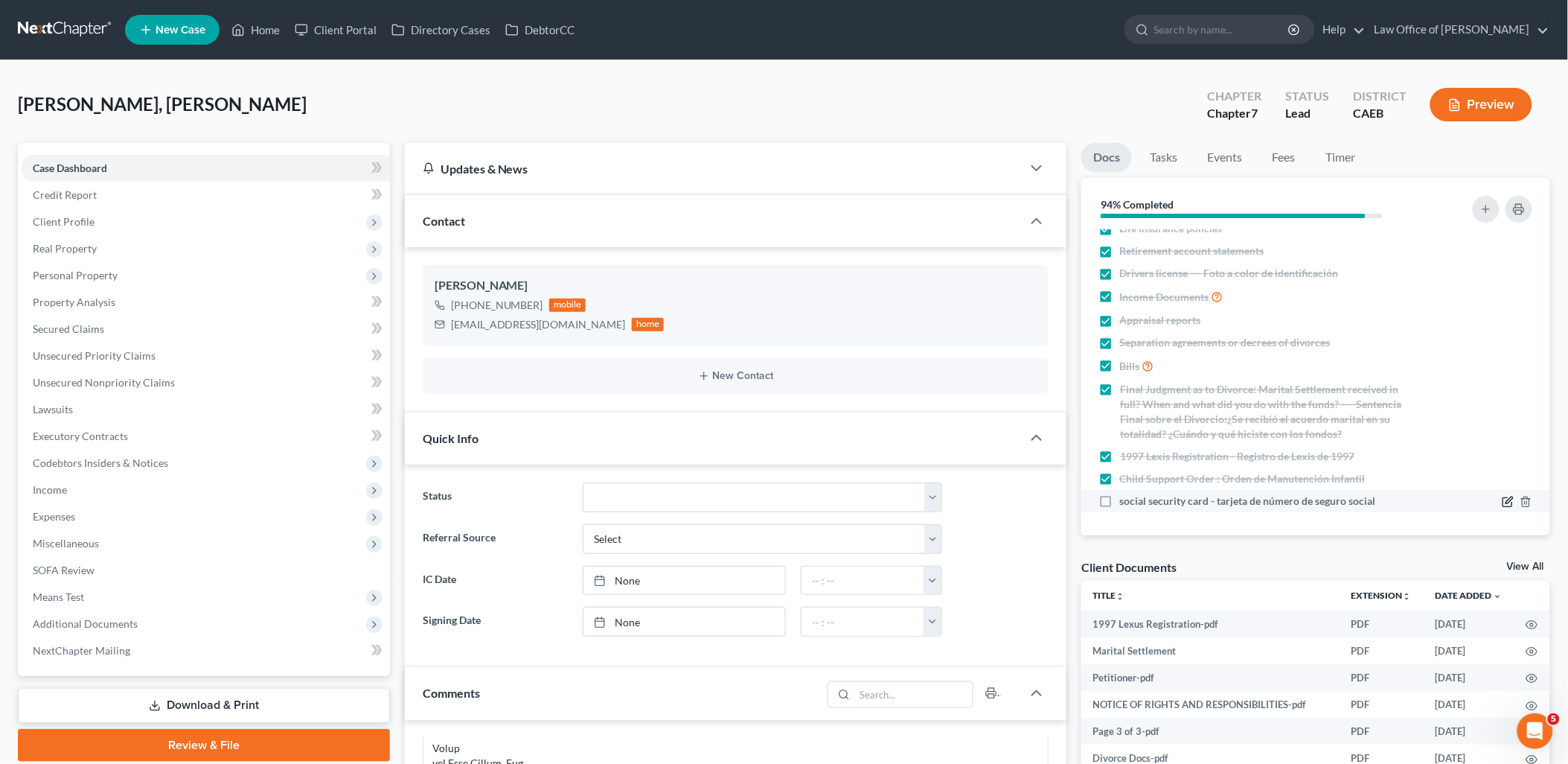
click at [1503, 505] on icon "button" at bounding box center [1508, 503] width 9 height 9
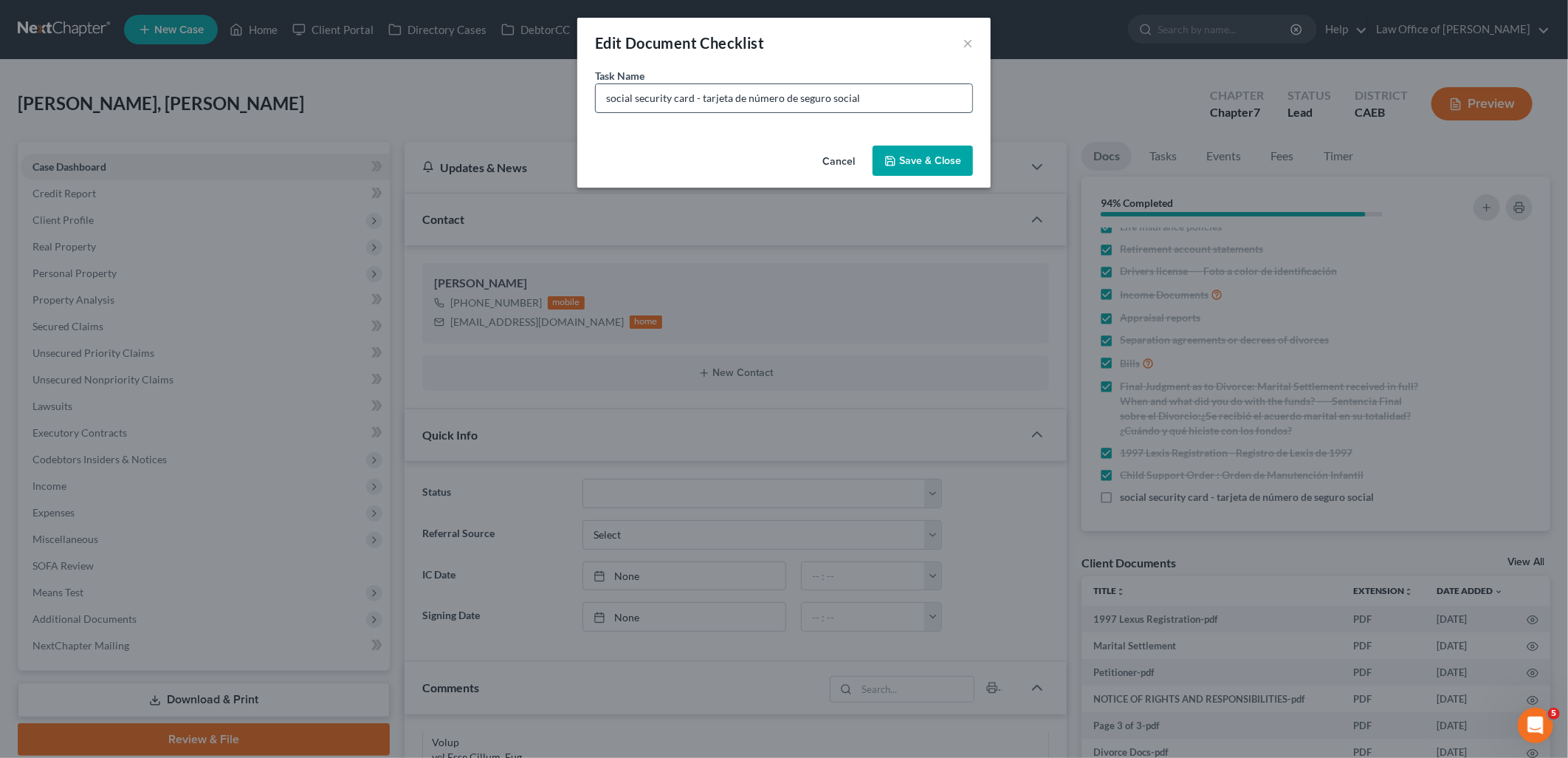
click at [928, 96] on input "social security card - tarjeta de número de seguro social" at bounding box center [784, 98] width 376 height 28
type input "social security card - tarjeta de número de seguro social - ITIN"
click at [914, 158] on button "Save & Close" at bounding box center [923, 161] width 100 height 31
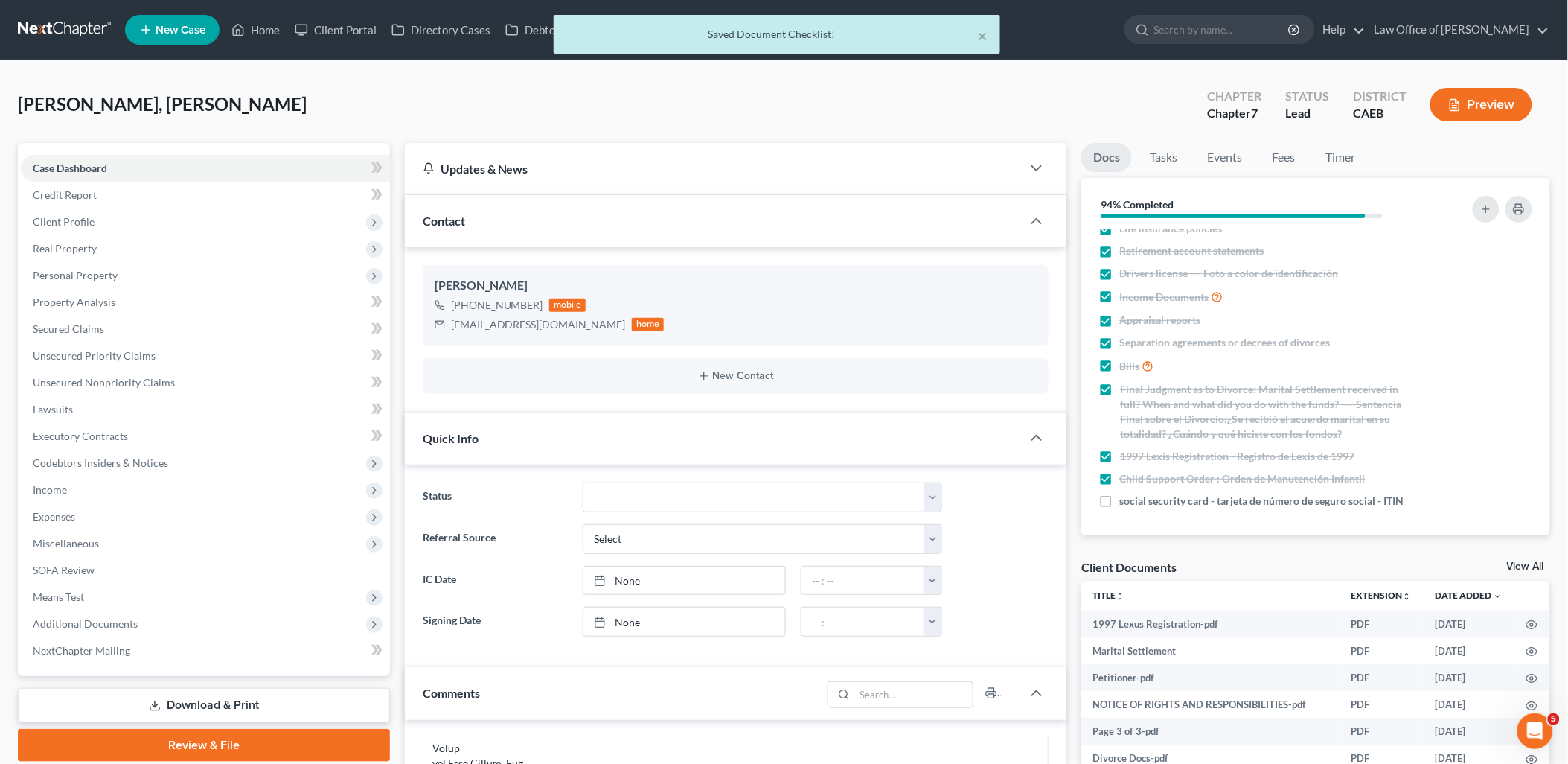
click at [1120, 502] on label "social security card - tarjeta de número de seguro social - ITIN" at bounding box center [1262, 501] width 284 height 15
click at [1126, 502] on input "social security card - tarjeta de número de seguro social - ITIN" at bounding box center [1130, 498] width 9 height 9
checkbox input "true"
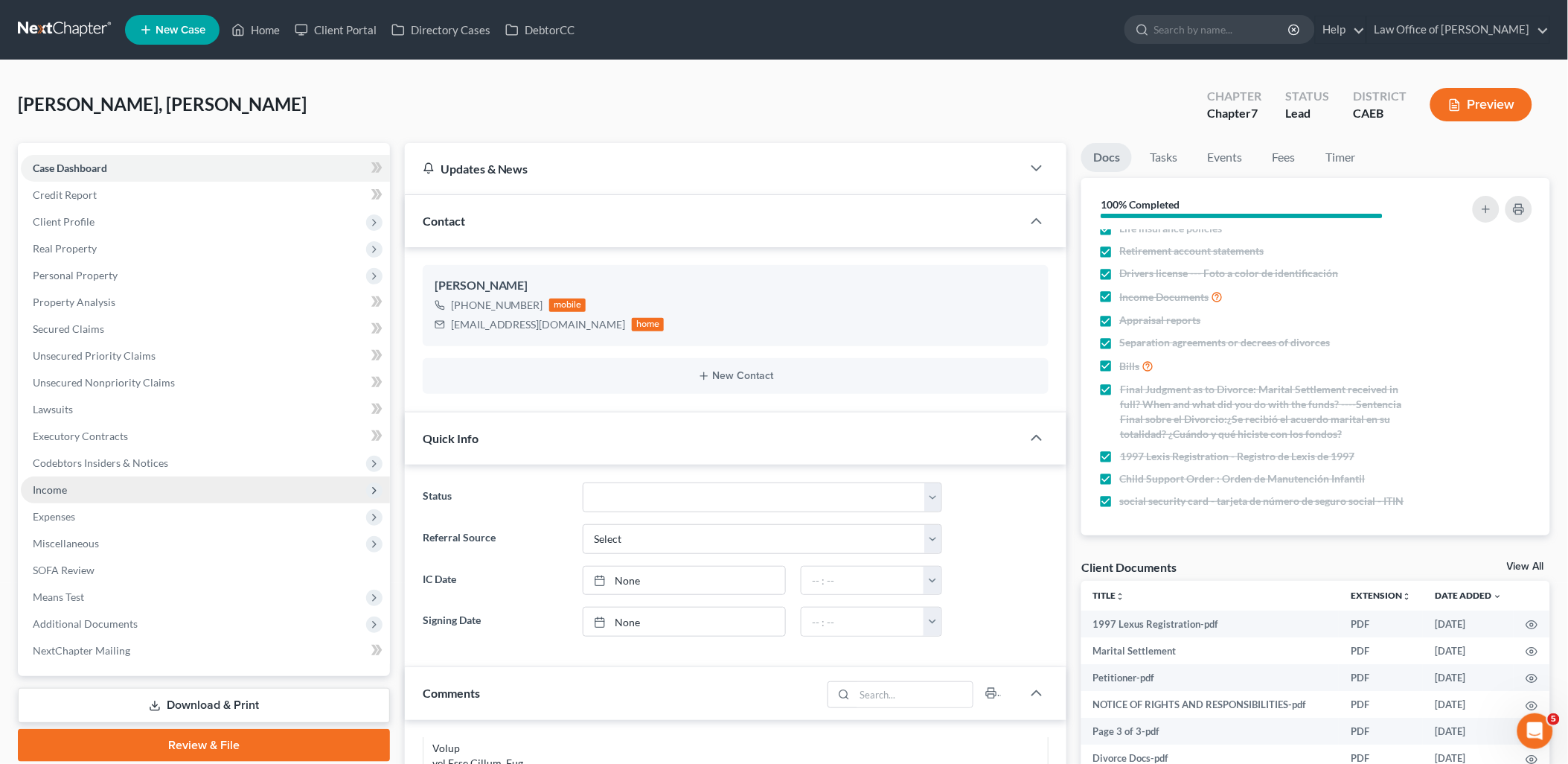
click at [57, 485] on span "Income" at bounding box center [50, 490] width 35 height 13
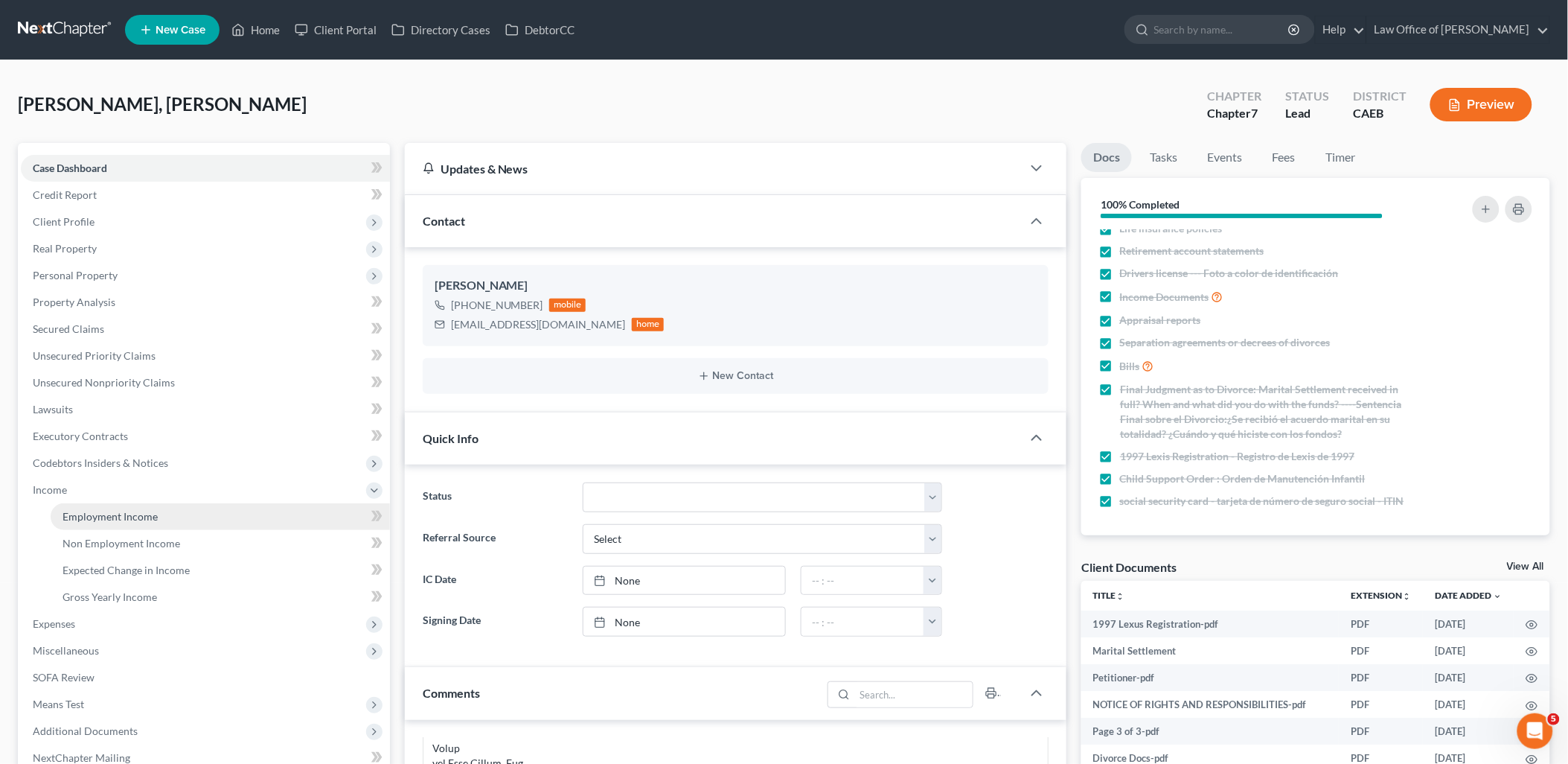
click at [82, 516] on span "Employment Income" at bounding box center [110, 516] width 95 height 13
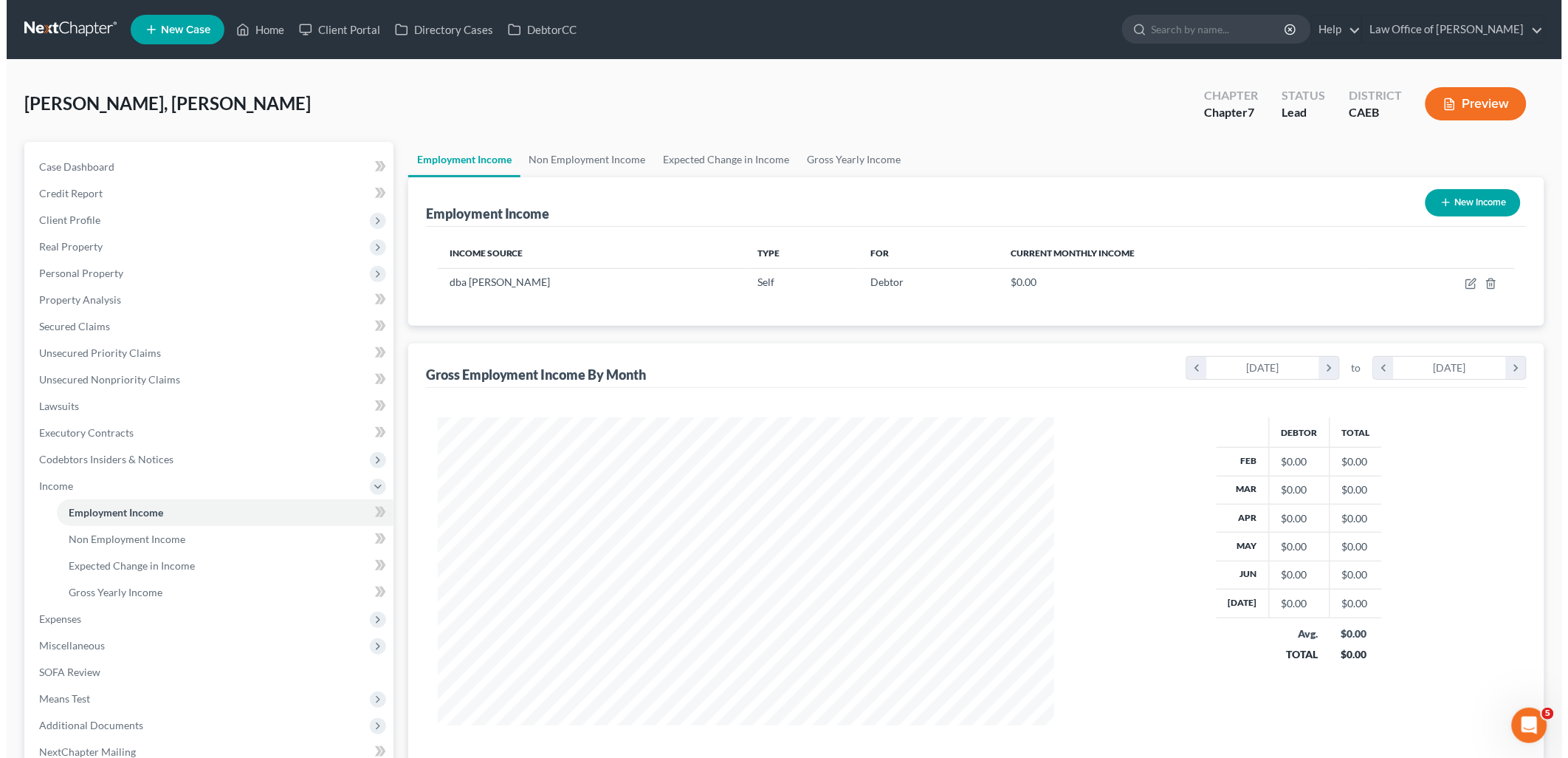
scroll to position [308, 646]
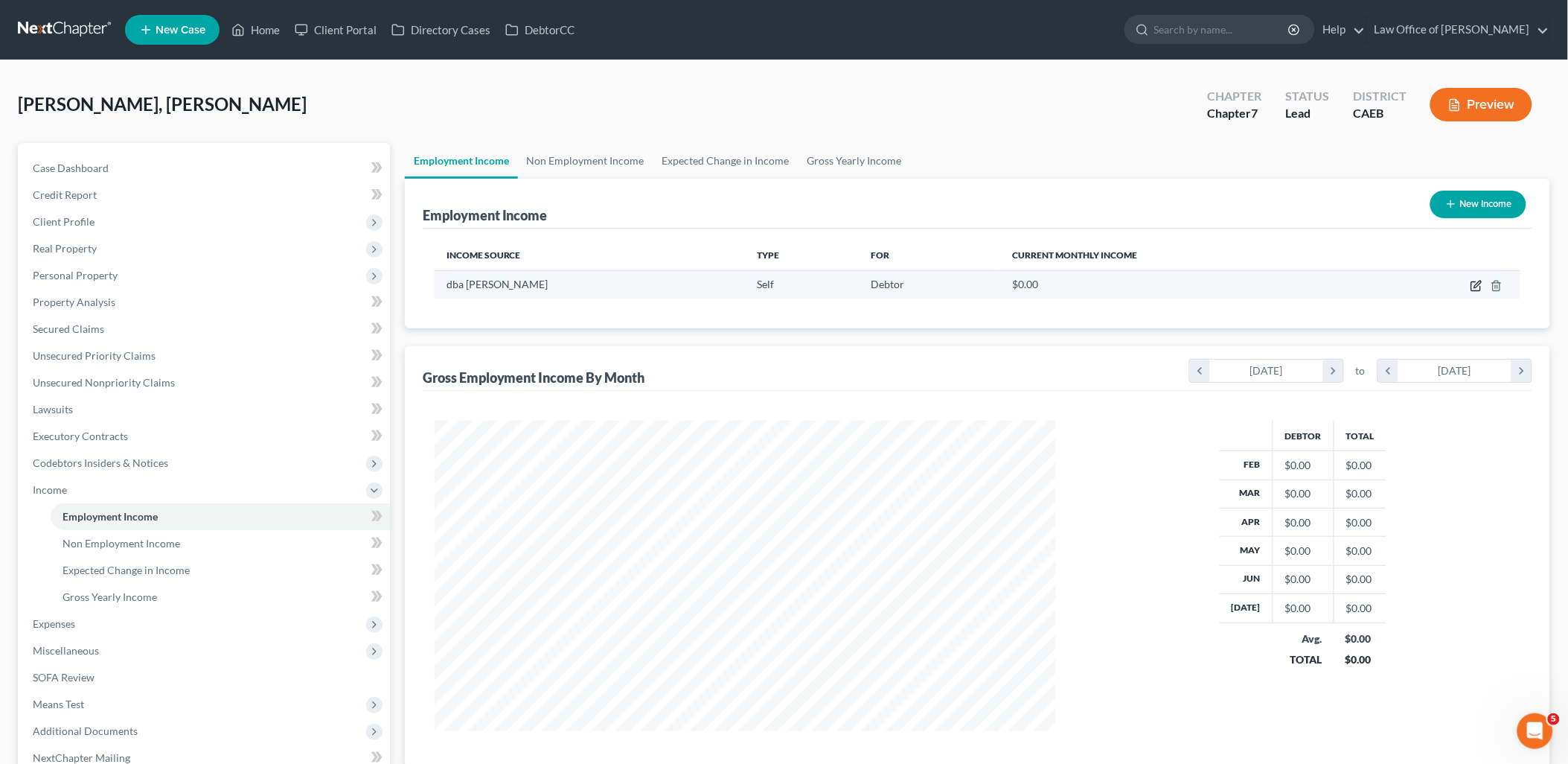
click at [1476, 283] on icon "button" at bounding box center [1476, 285] width 12 height 12
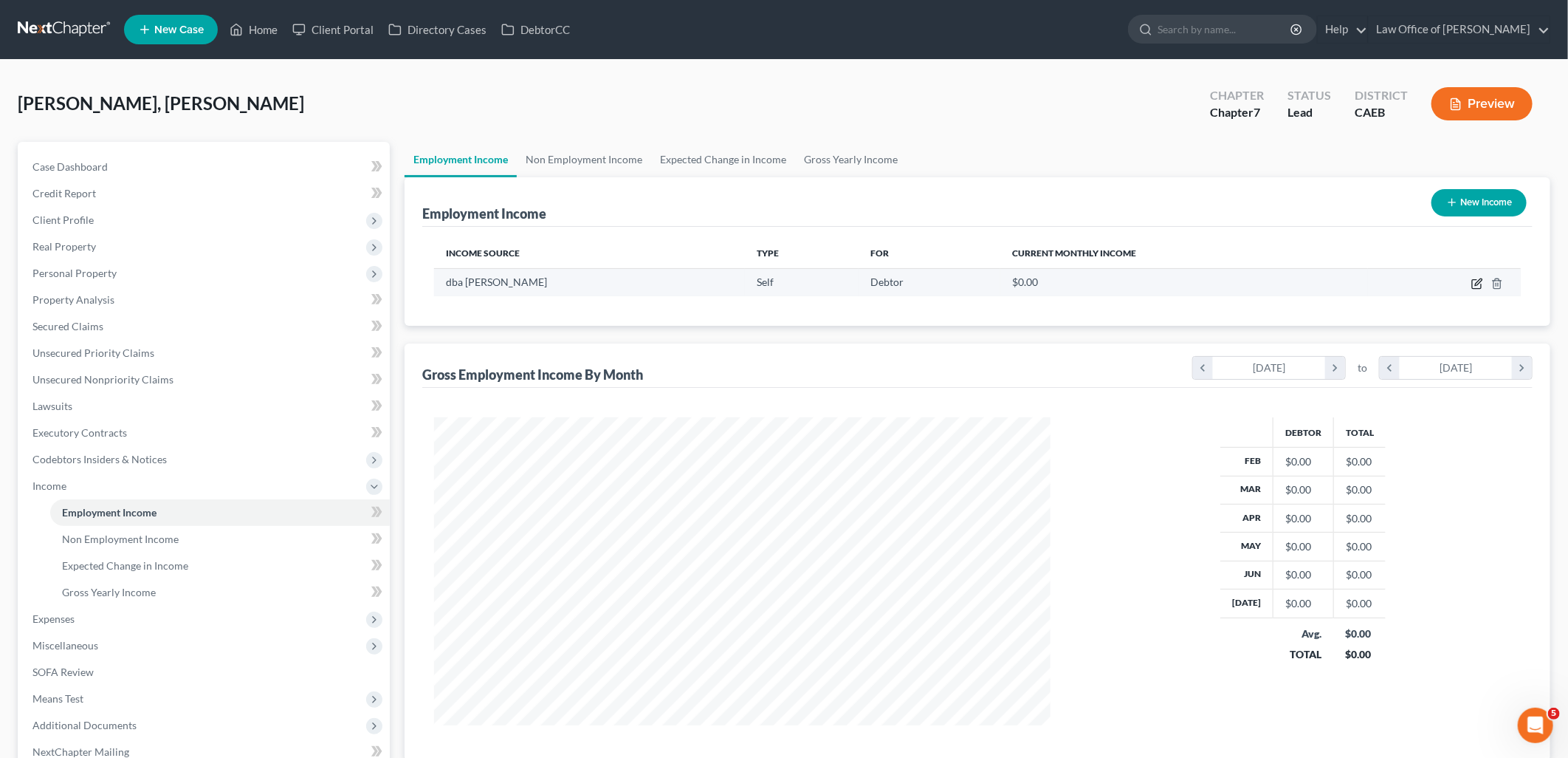
select select "1"
select select "0"
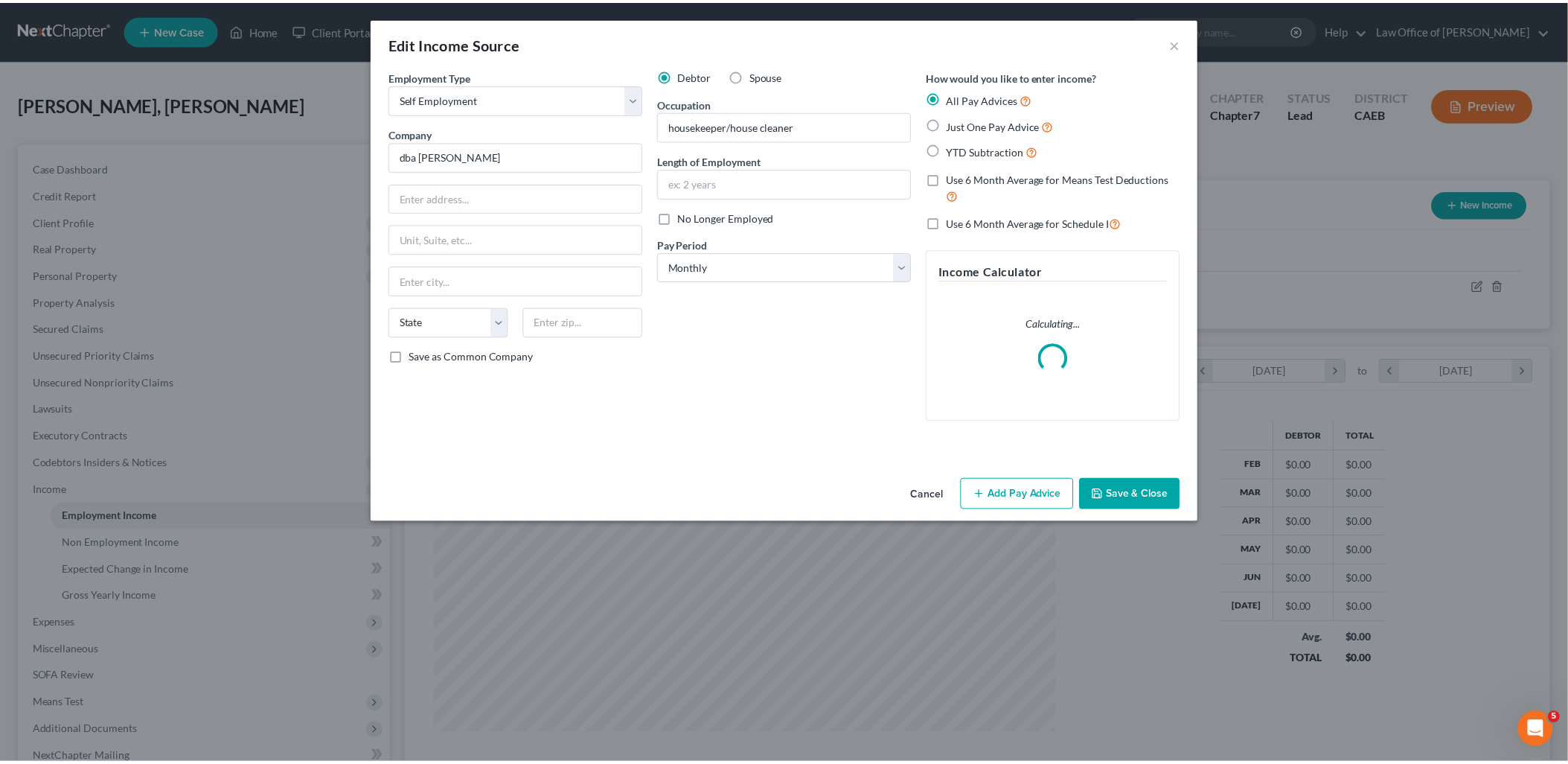
scroll to position [313, 656]
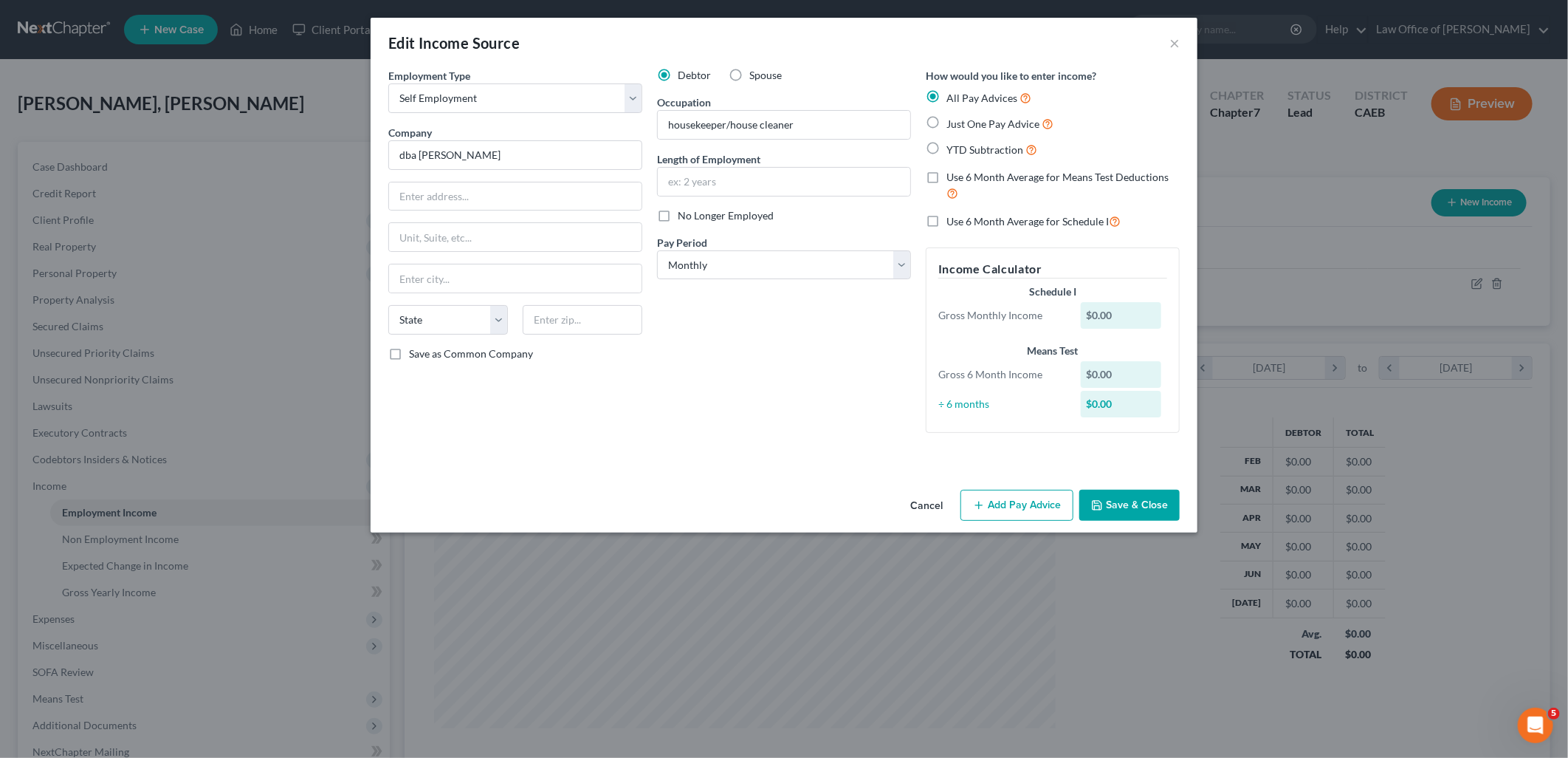
drag, startPoint x: 1126, startPoint y: 519, endPoint x: 957, endPoint y: 466, distance: 177.1
click at [1126, 519] on button "Save & Close" at bounding box center [1129, 505] width 100 height 31
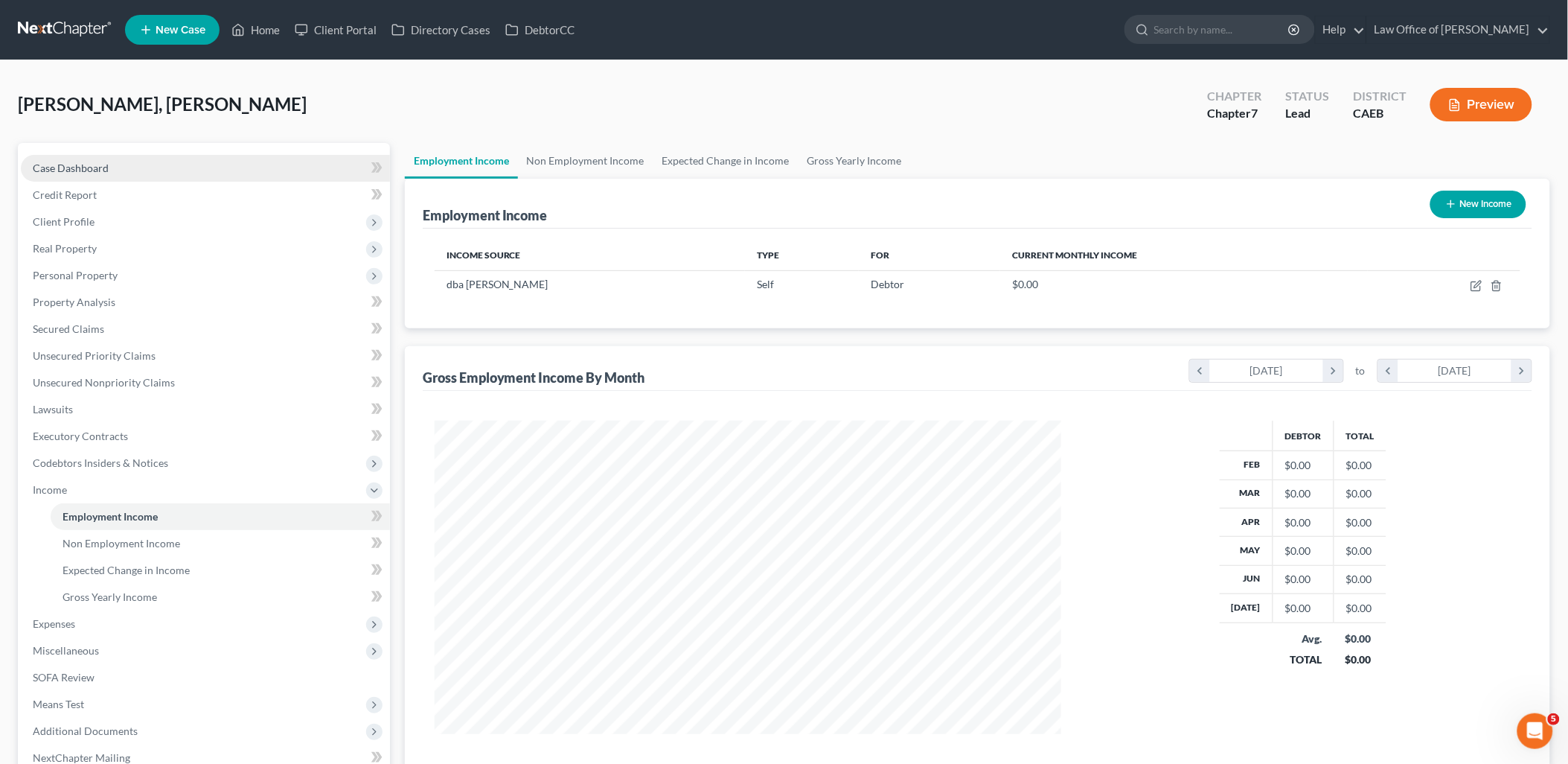
scroll to position [744141, 743700]
drag, startPoint x: 78, startPoint y: 162, endPoint x: 268, endPoint y: 163, distance: 190.0
click at [78, 162] on span "Case Dashboard" at bounding box center [70, 168] width 76 height 13
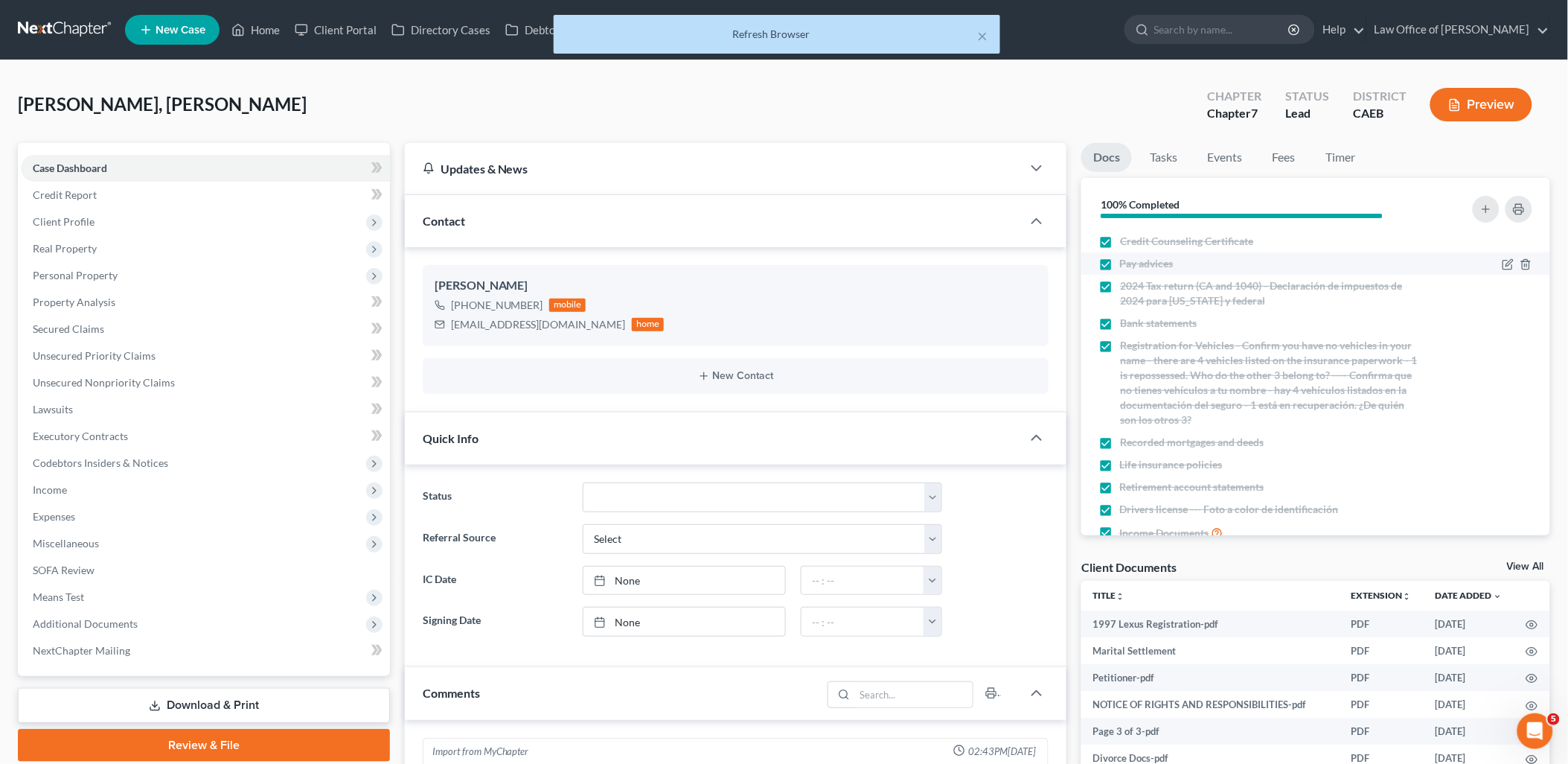
scroll to position [936, 0]
click at [1503, 262] on icon "button" at bounding box center [1508, 264] width 12 height 12
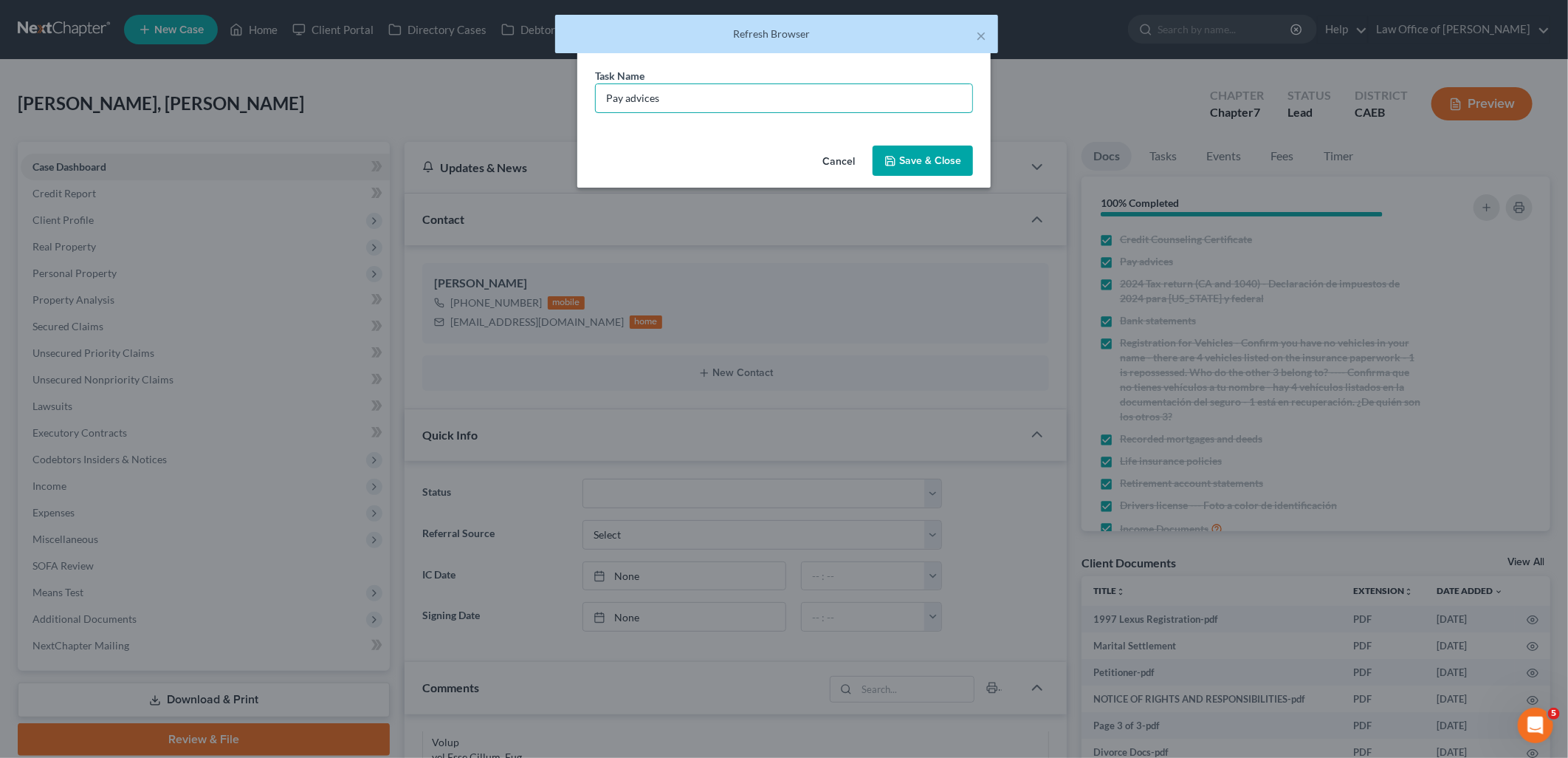
drag, startPoint x: 712, startPoint y: 102, endPoint x: 527, endPoint y: 106, distance: 185.0
click at [539, 107] on div "Edit Document Checklist × Task Name * Pay advices Cancel Save & Close" at bounding box center [784, 379] width 1568 height 758
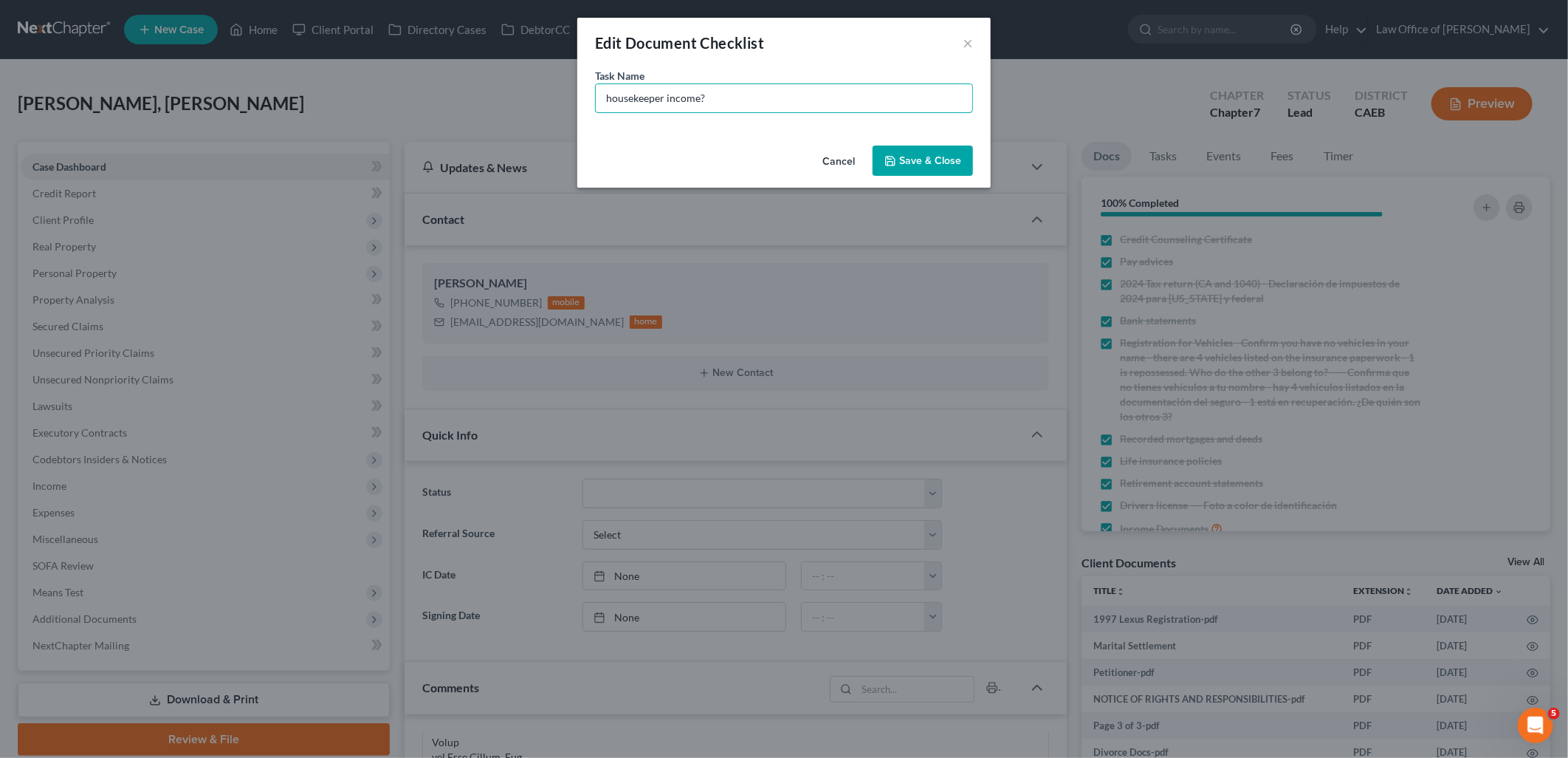
type input "housekeeper income?"
click at [911, 161] on button "Save & Close" at bounding box center [923, 161] width 100 height 31
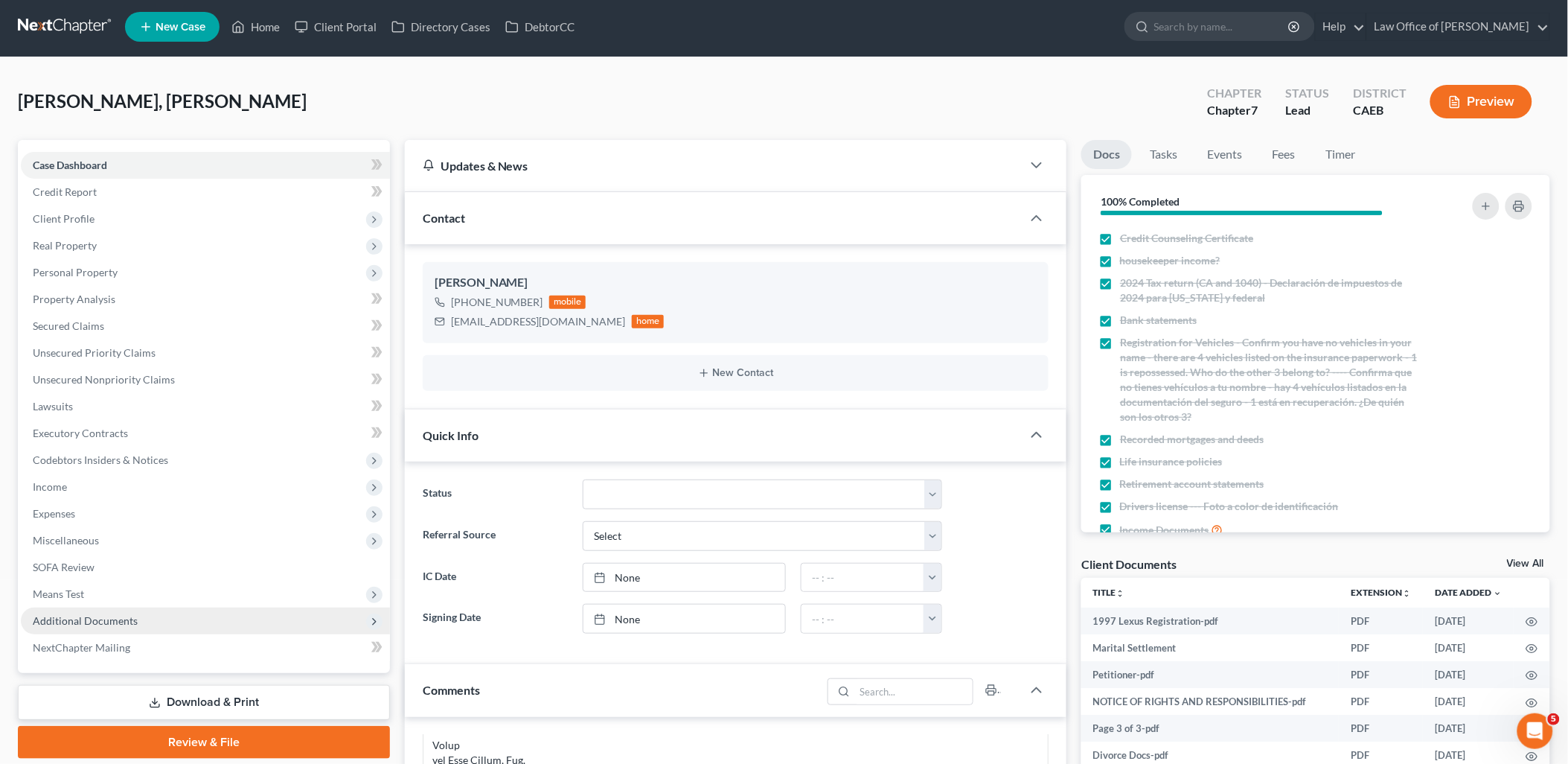
scroll to position [0, 0]
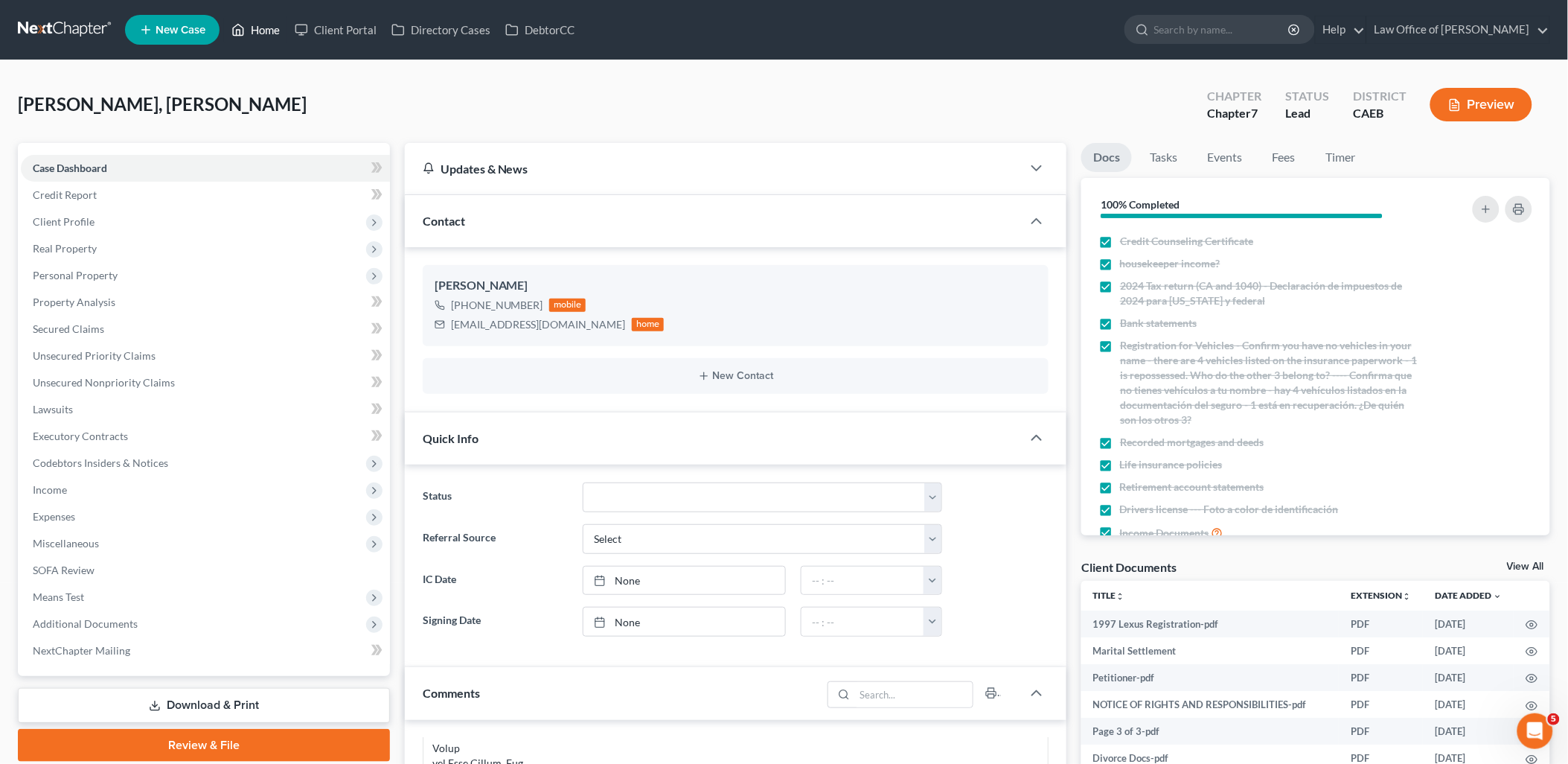
drag, startPoint x: 272, startPoint y: 23, endPoint x: 396, endPoint y: 95, distance: 143.4
click at [272, 23] on link "Home" at bounding box center [256, 30] width 64 height 27
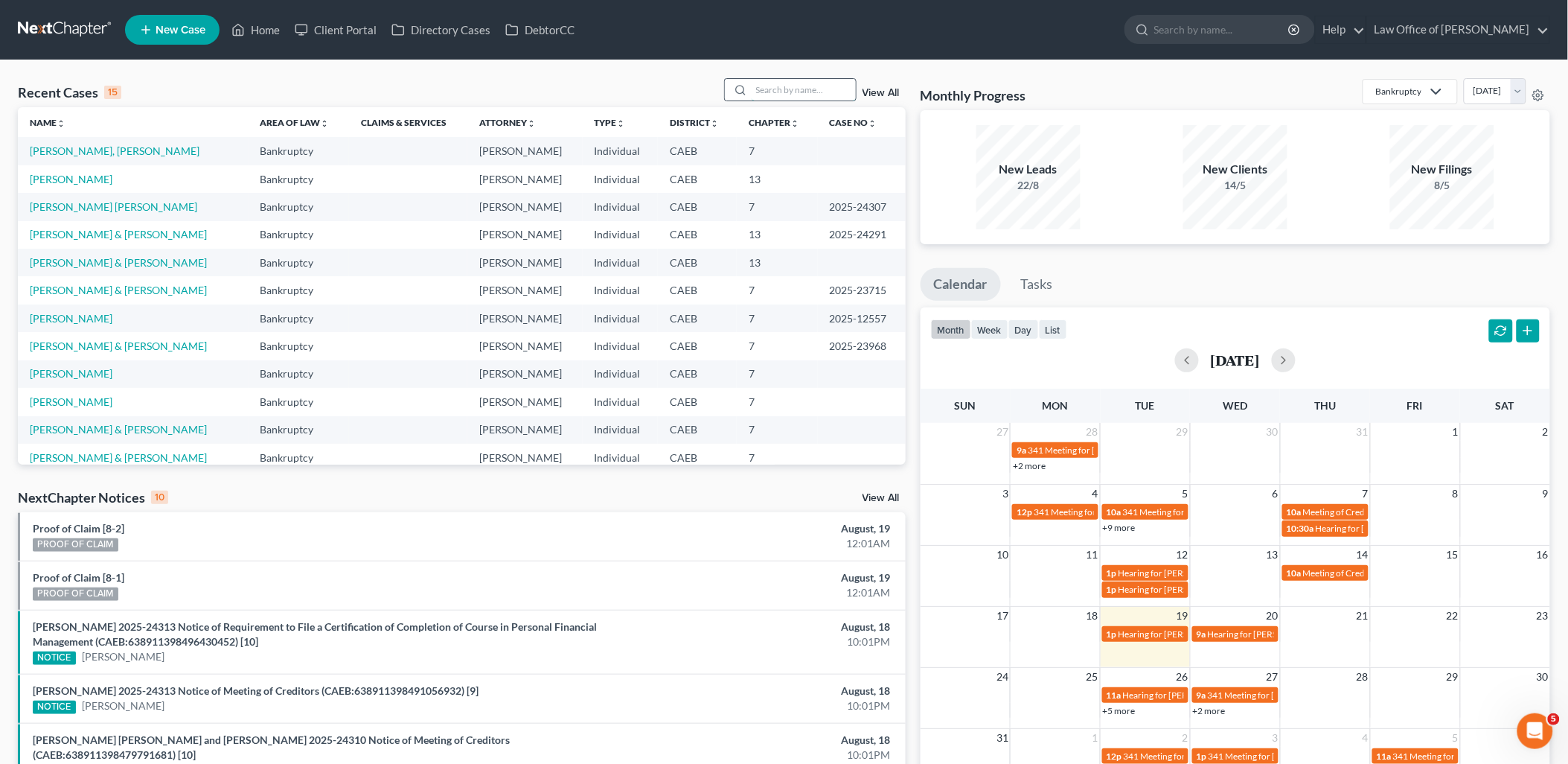
drag, startPoint x: 771, startPoint y: 86, endPoint x: 784, endPoint y: 93, distance: 14.8
click at [771, 87] on input "search" at bounding box center [803, 89] width 104 height 22
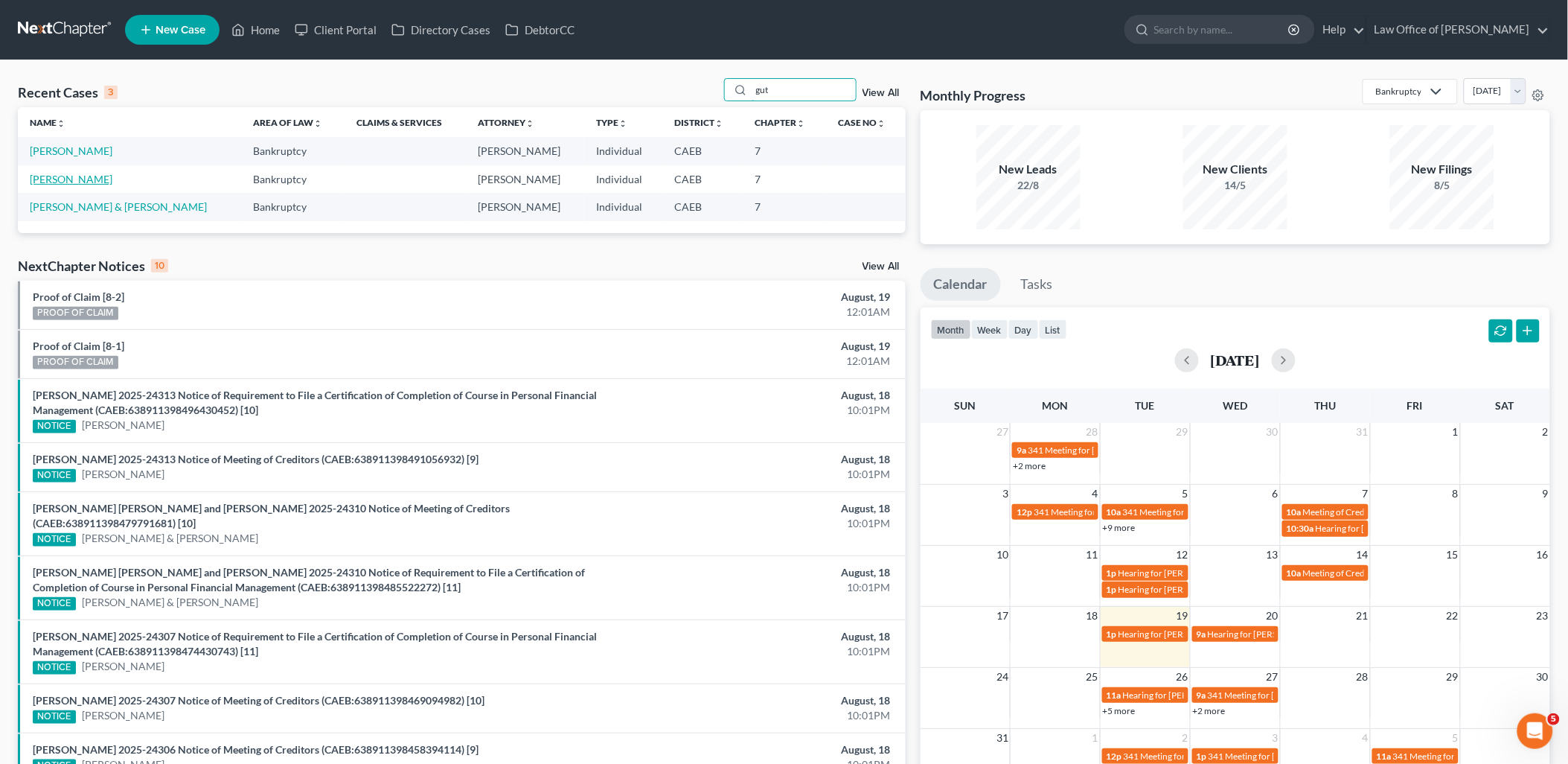
type input "gut"
click at [71, 177] on link "[PERSON_NAME]" at bounding box center [71, 180] width 82 height 13
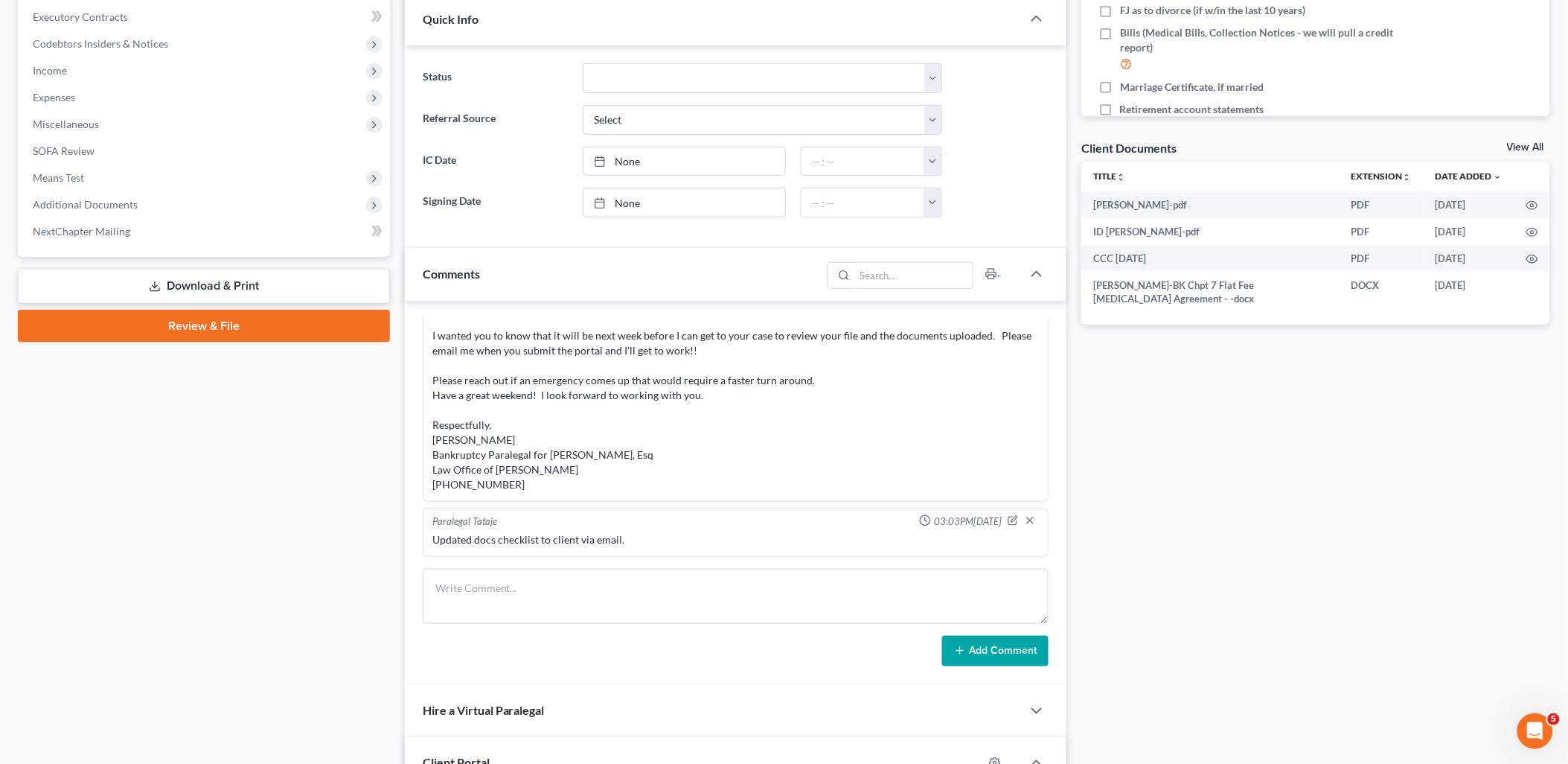
scroll to position [661, 0]
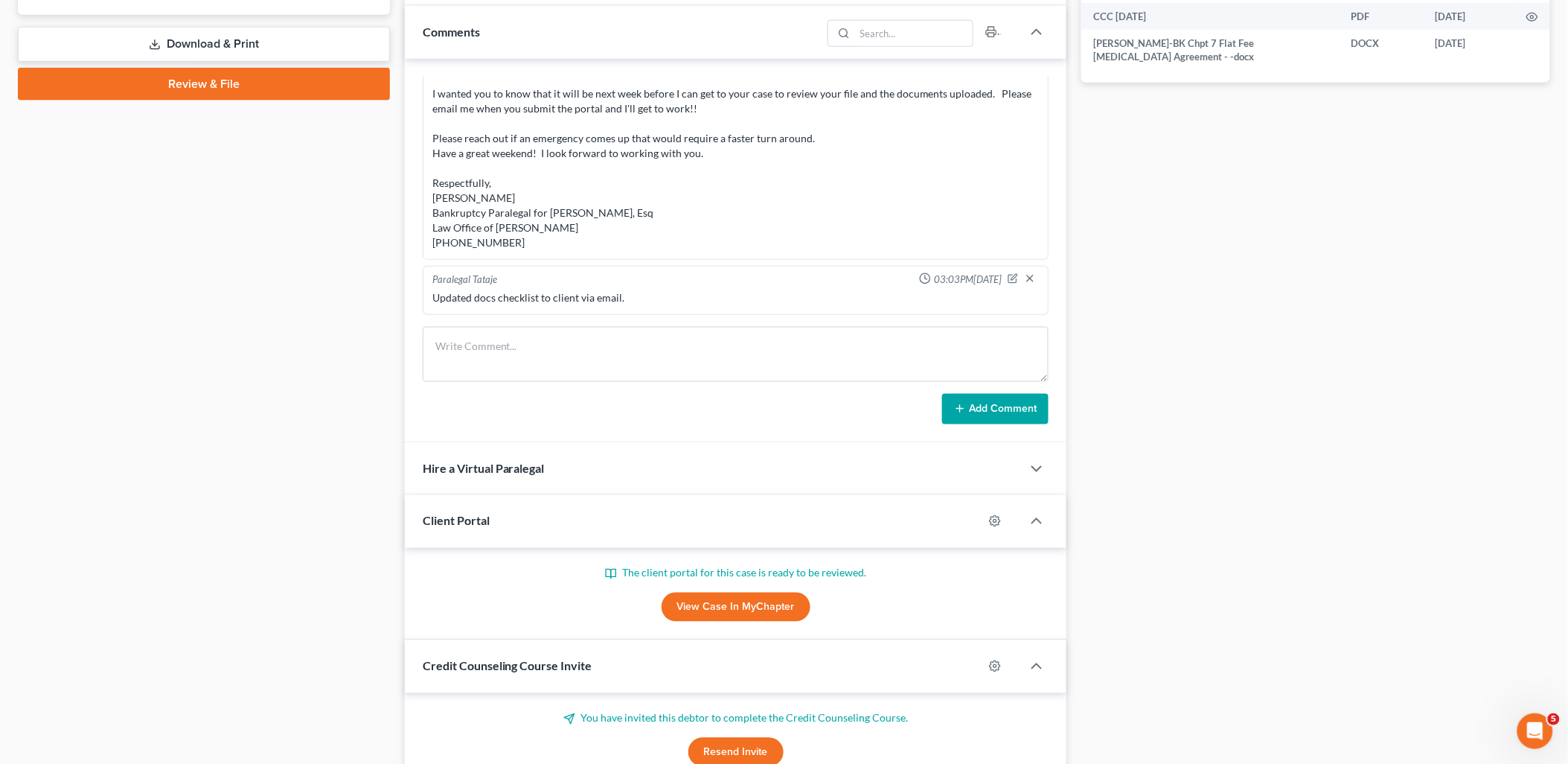
drag, startPoint x: 719, startPoint y: 612, endPoint x: 821, endPoint y: 584, distance: 105.8
click at [719, 612] on link "View Case in MyChapter" at bounding box center [736, 608] width 149 height 30
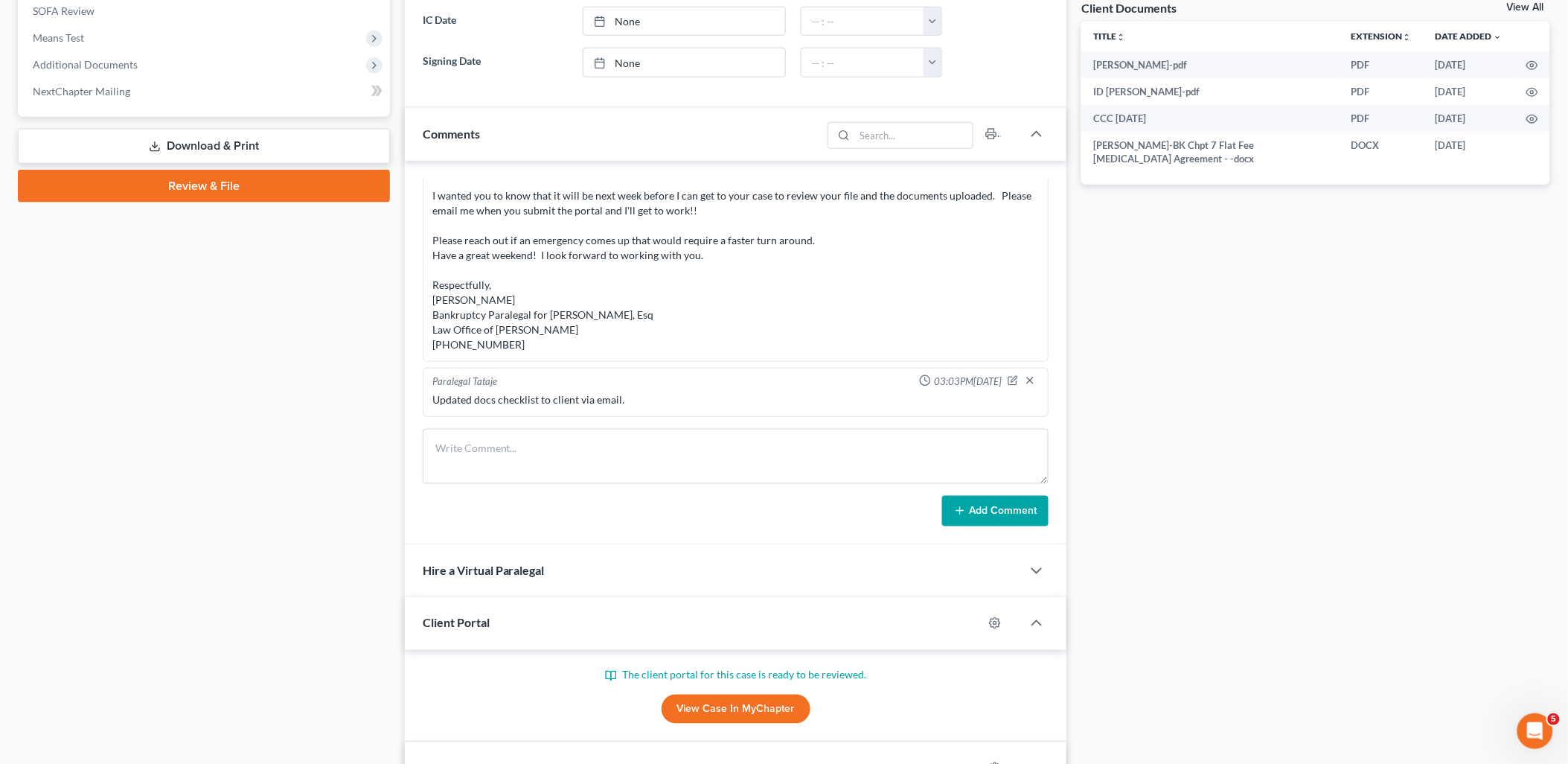
scroll to position [166, 0]
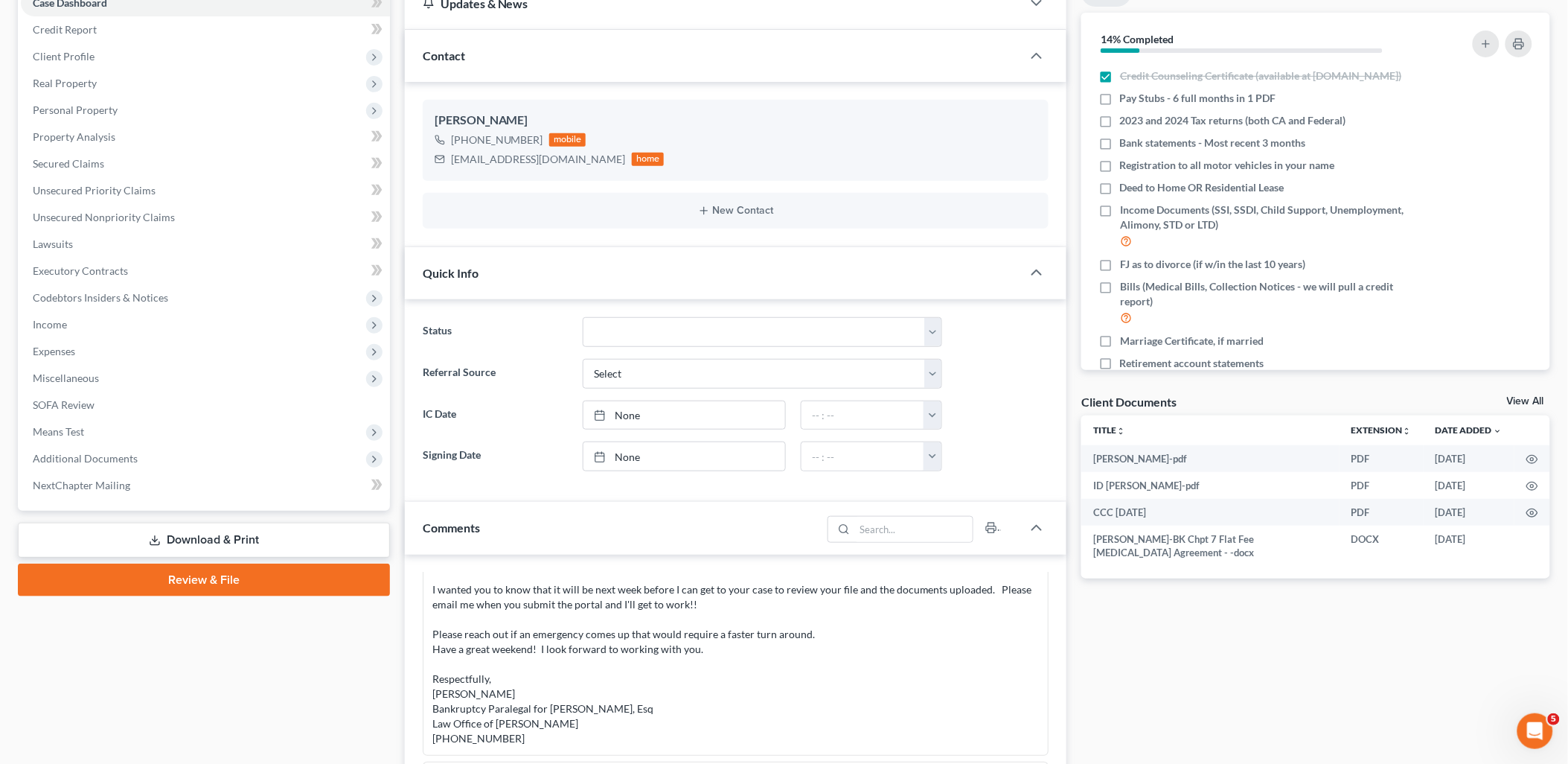
drag, startPoint x: 1528, startPoint y: 397, endPoint x: 1453, endPoint y: 393, distance: 75.1
click at [1528, 397] on link "View All" at bounding box center [1526, 401] width 37 height 10
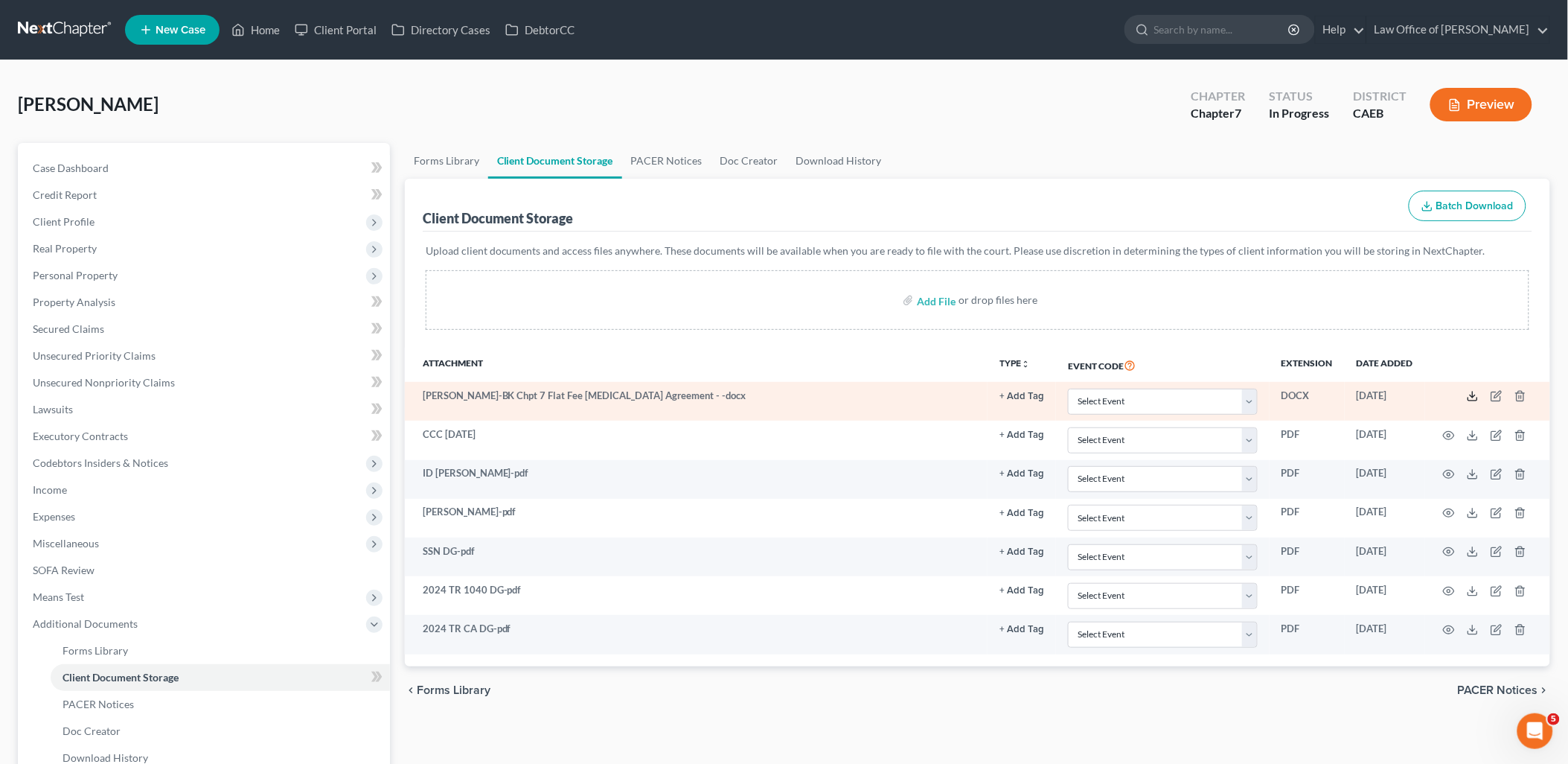
click at [1476, 396] on icon at bounding box center [1473, 396] width 12 height 12
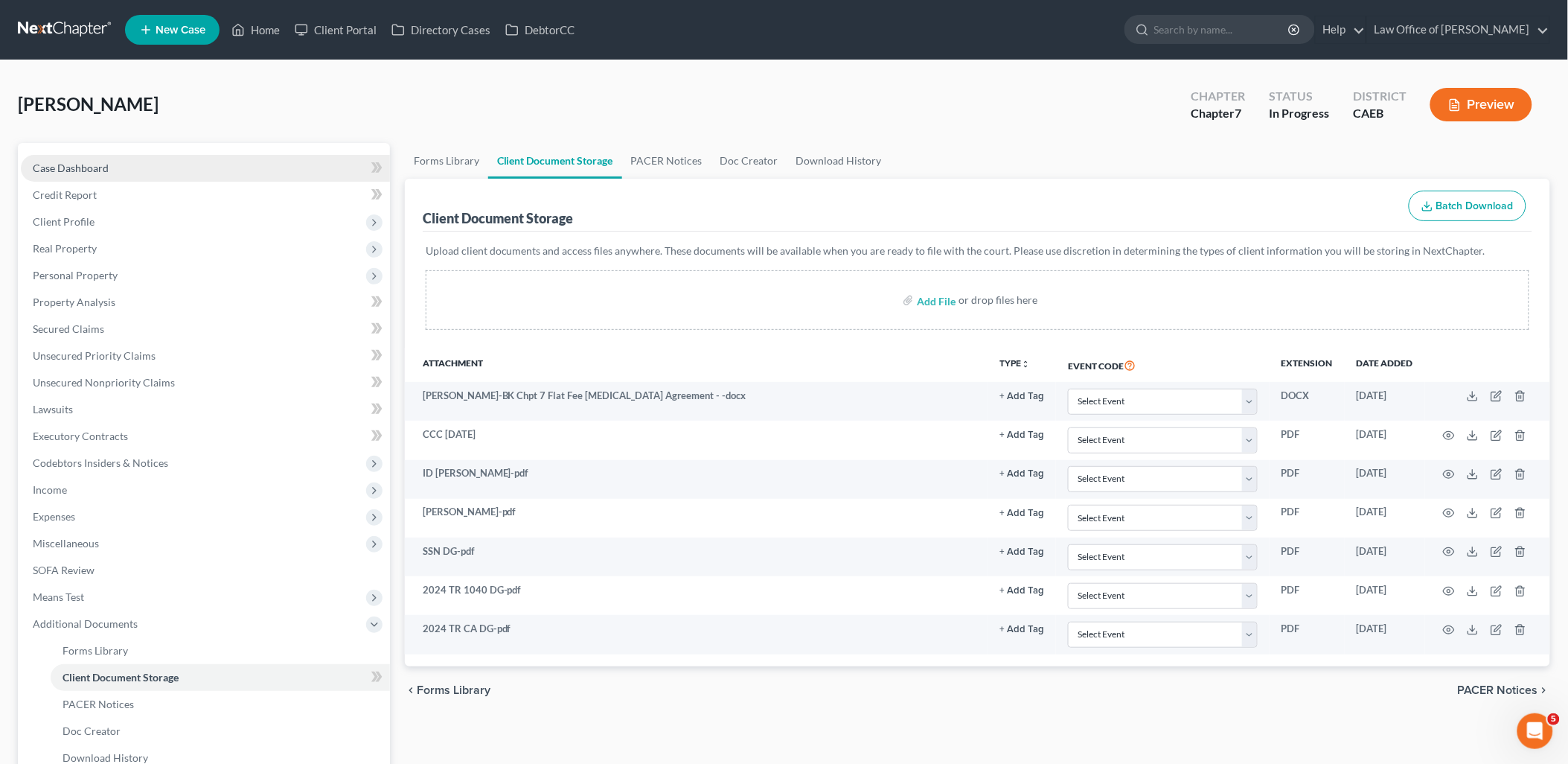
click at [90, 165] on span "Case Dashboard" at bounding box center [70, 168] width 76 height 13
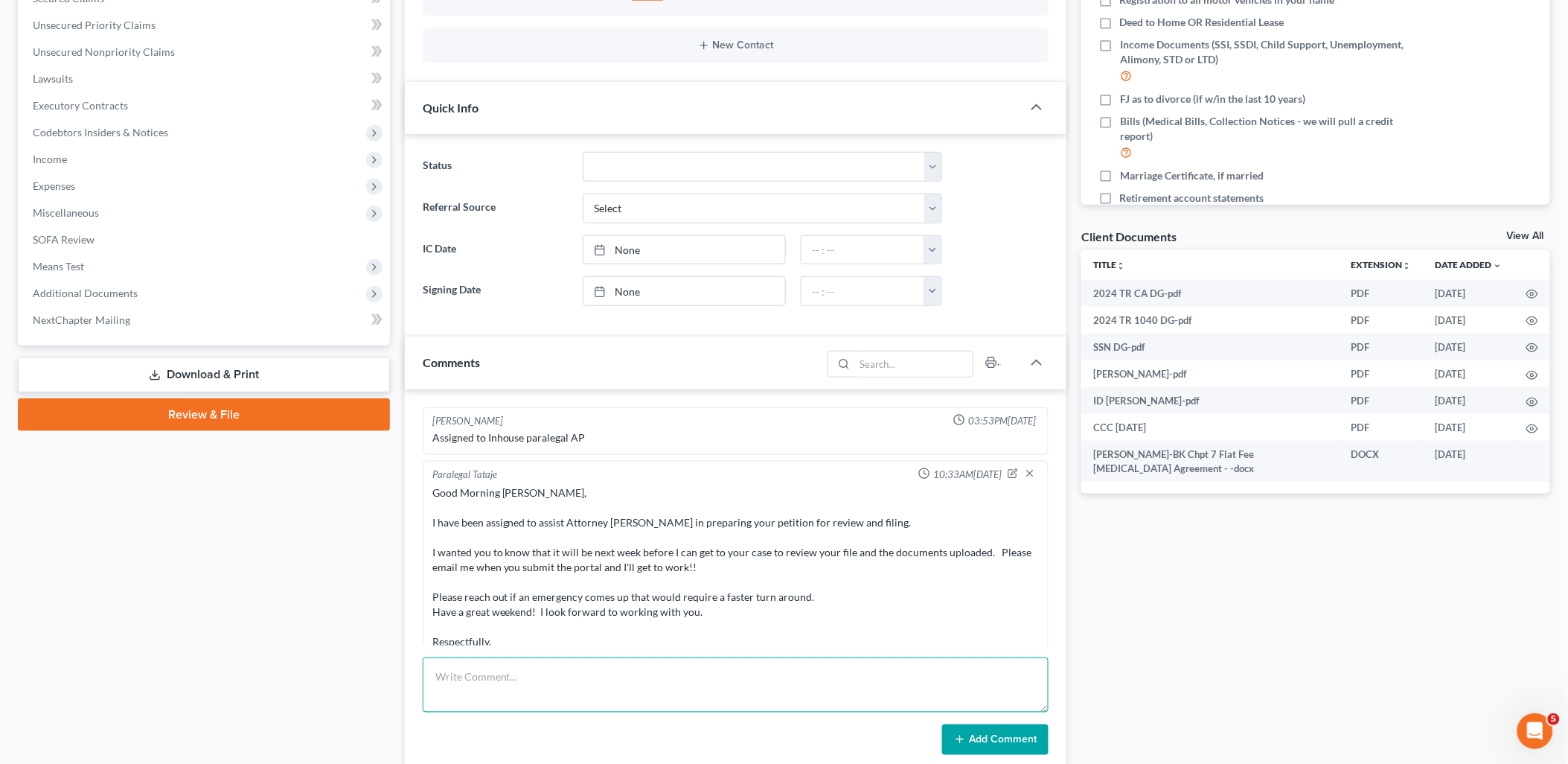
drag, startPoint x: 594, startPoint y: 682, endPoint x: 756, endPoint y: 658, distance: 163.8
click at [594, 682] on textarea at bounding box center [736, 685] width 626 height 55
paste textarea "Good Afternoon, I've reviewed the documents that you provided and have uploaded…"
type textarea "Good Afternoon, I've reviewed the documents that you provided and have uploaded…"
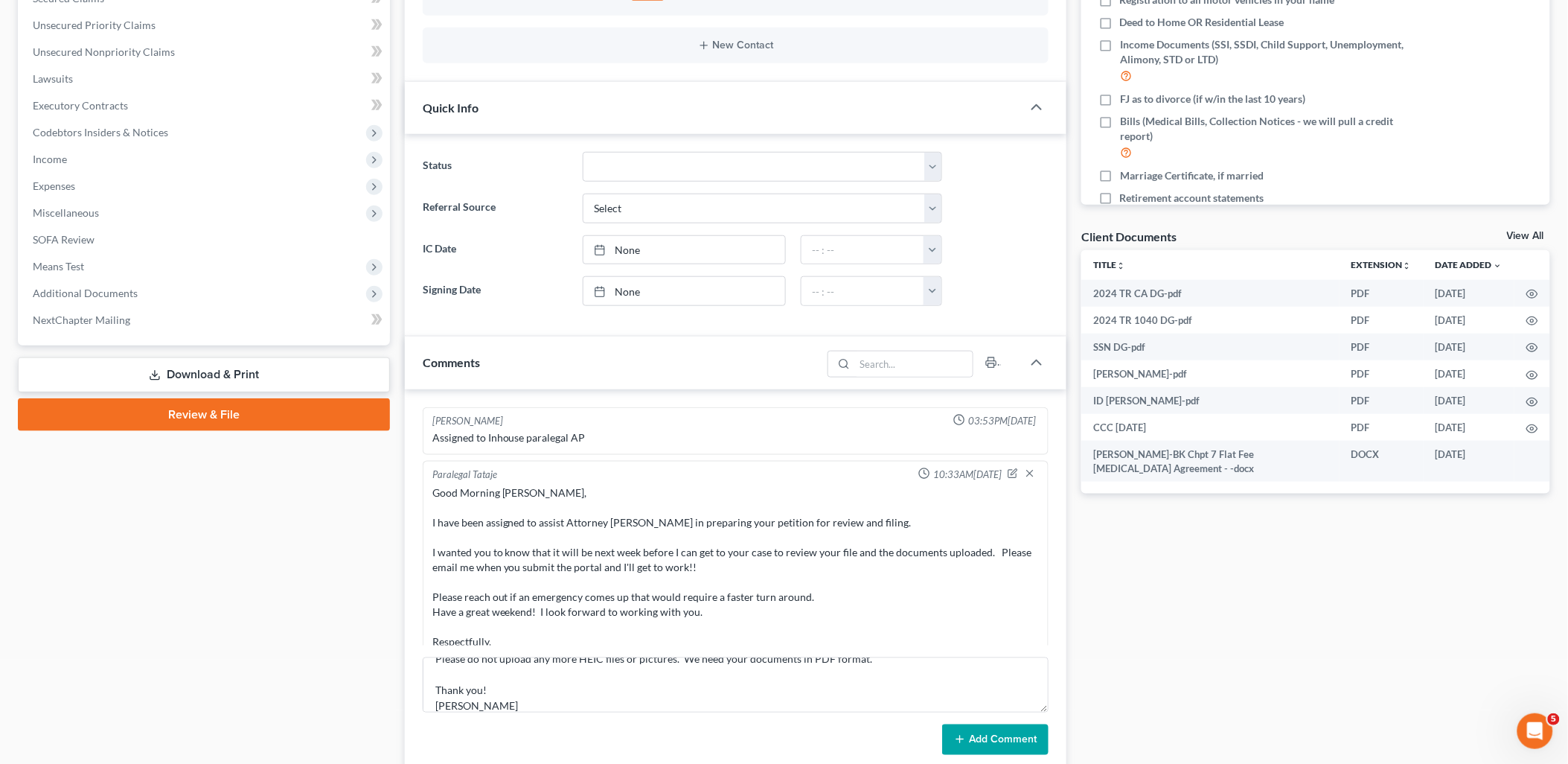
click at [995, 744] on button "Add Comment" at bounding box center [996, 740] width 107 height 31
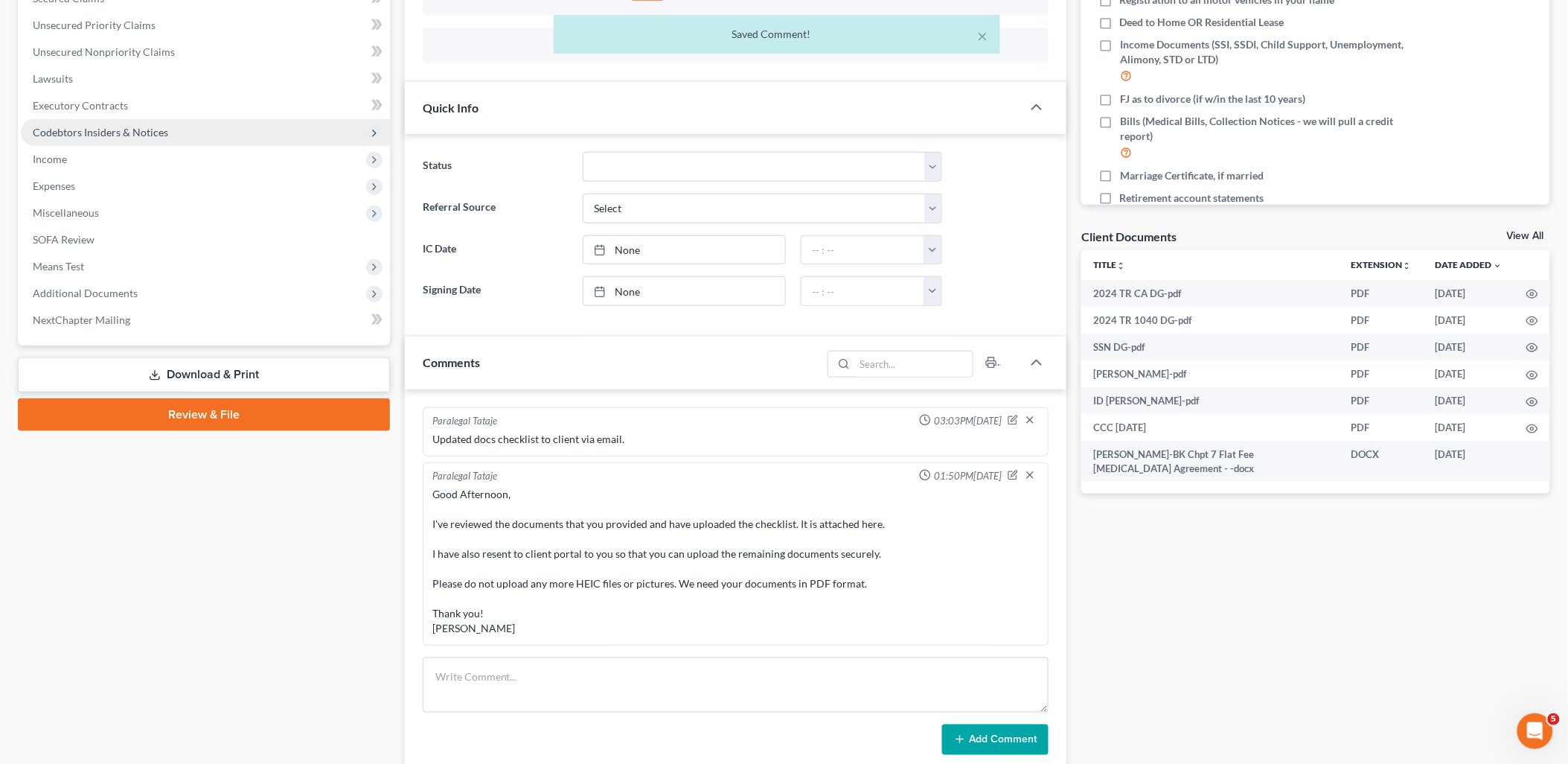
scroll to position [0, 0]
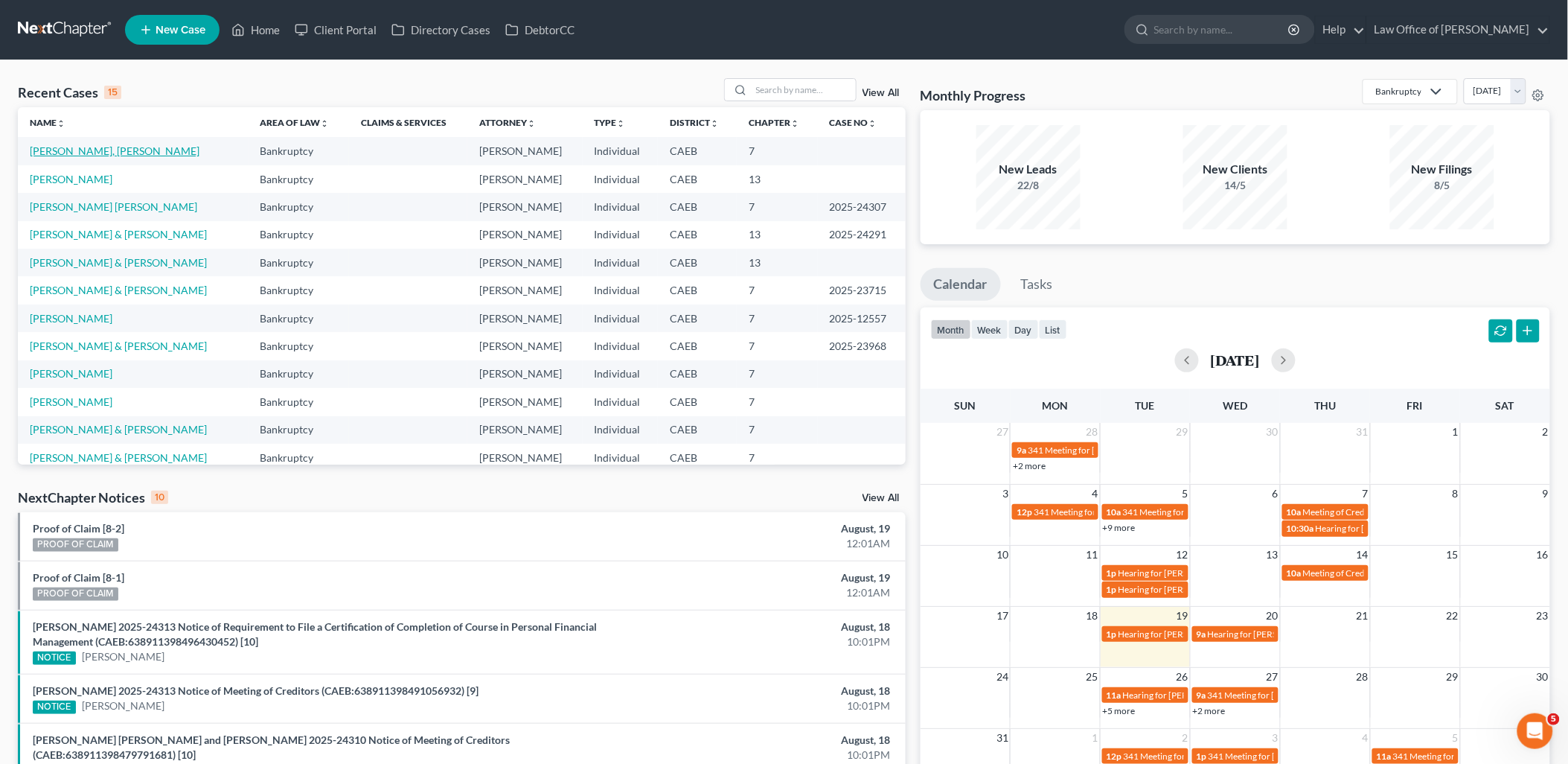
click at [68, 149] on link "[PERSON_NAME], [PERSON_NAME]" at bounding box center [115, 151] width 170 height 13
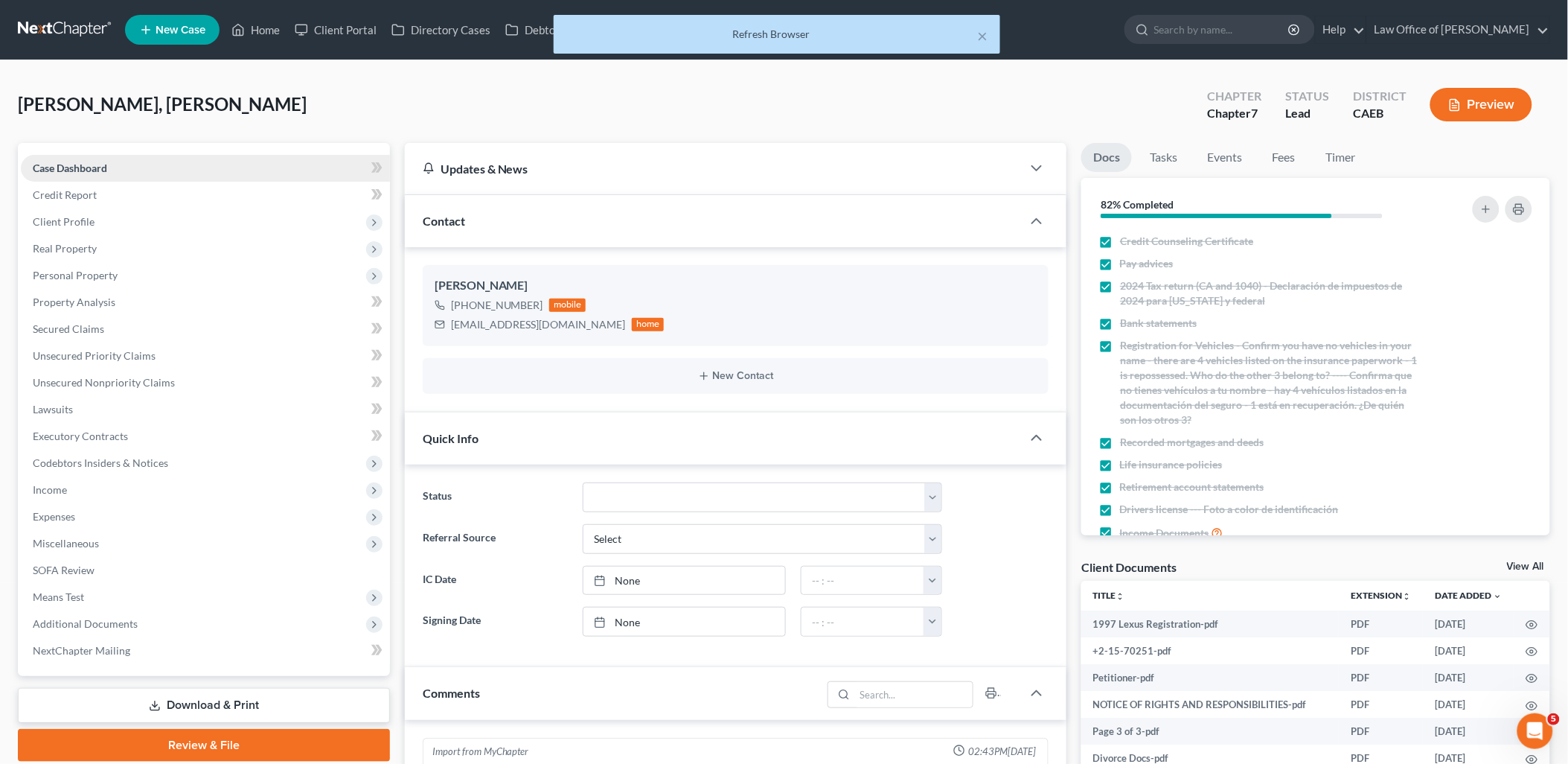
scroll to position [936, 0]
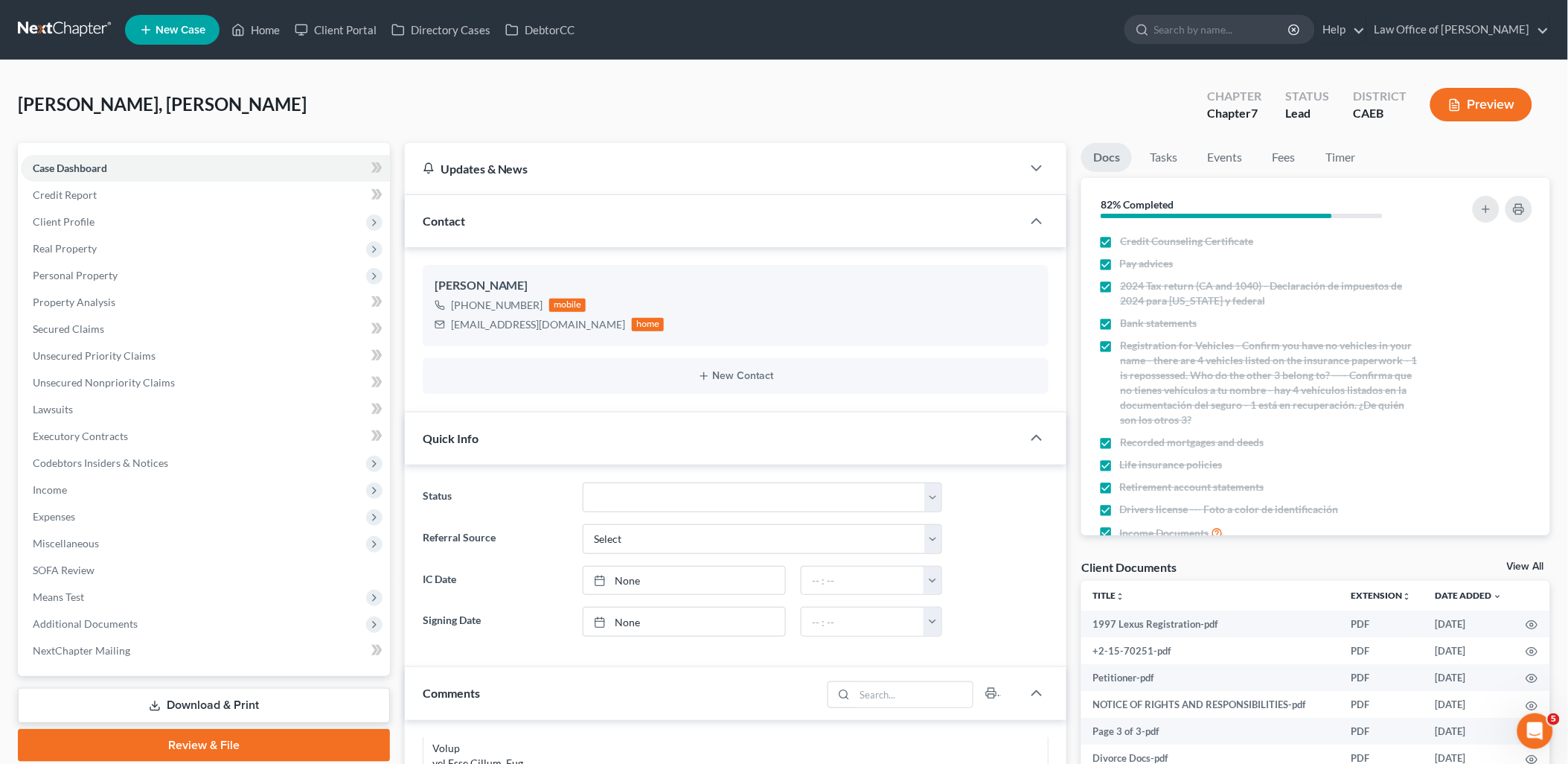
click at [1534, 560] on div "Client Documents View All" at bounding box center [1316, 569] width 469 height 22
click at [1515, 564] on link "View All" at bounding box center [1526, 566] width 37 height 10
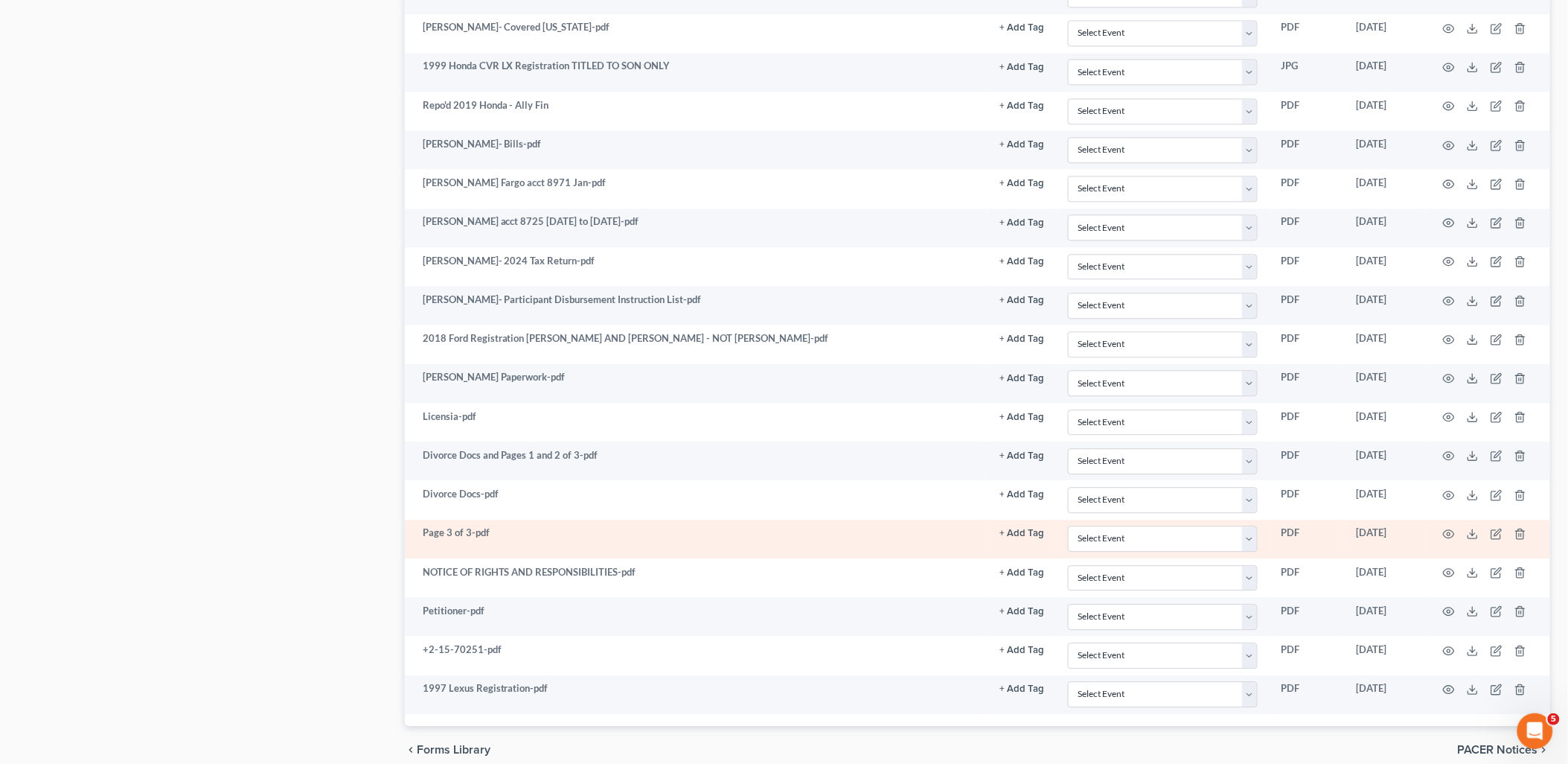
scroll to position [1177, 0]
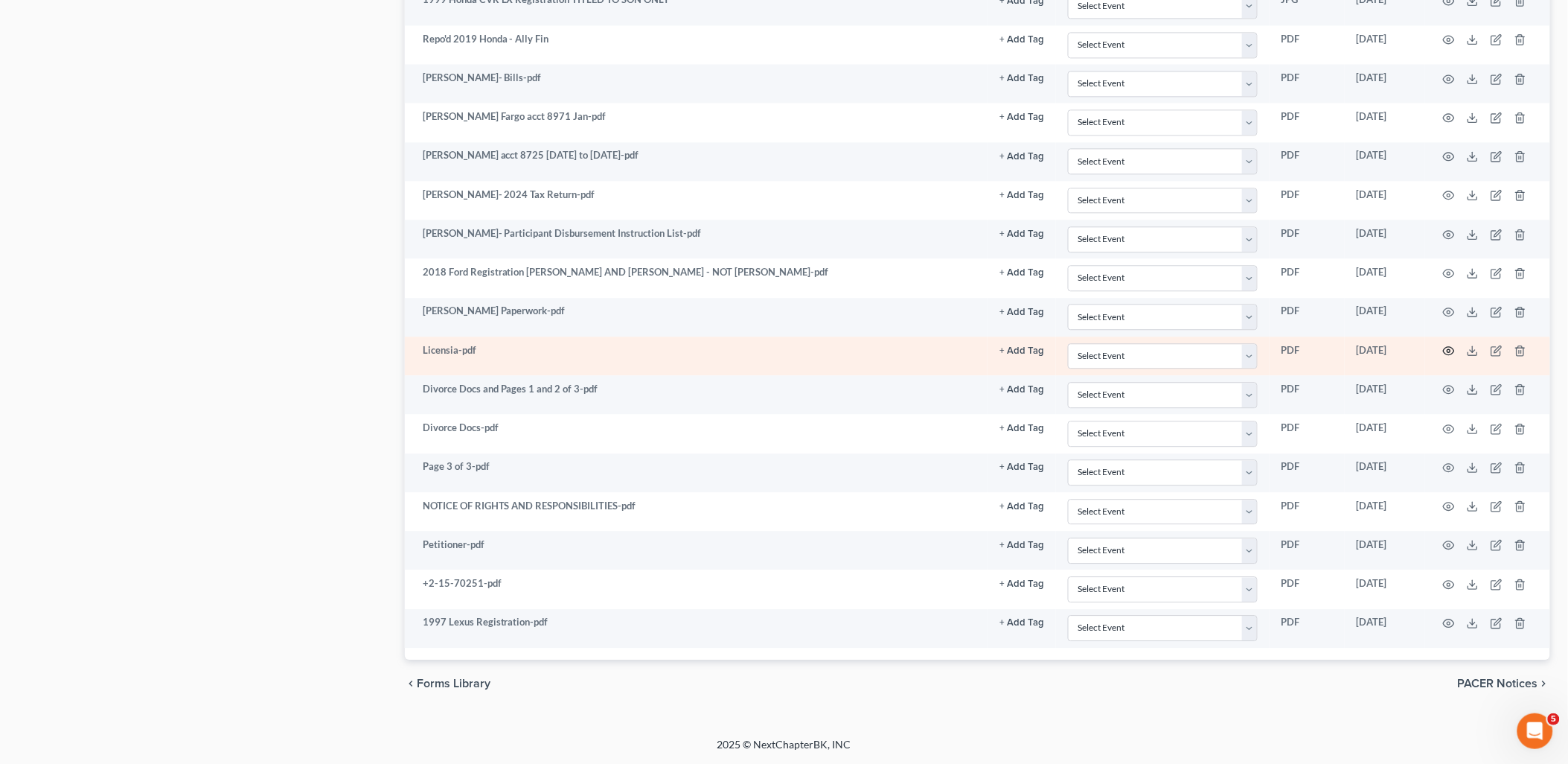
click at [1444, 348] on icon "button" at bounding box center [1449, 351] width 12 height 12
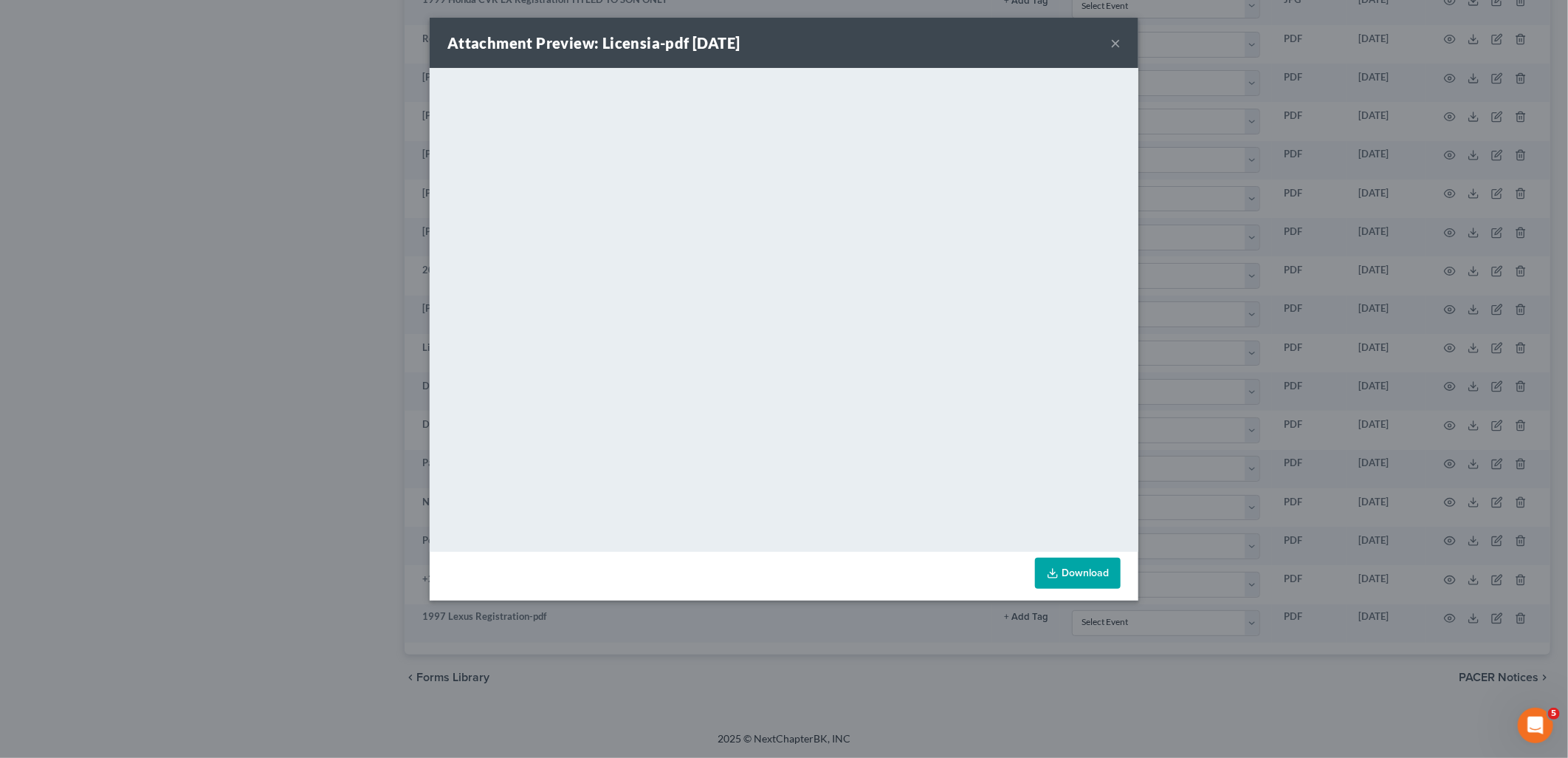
click at [1116, 45] on button "×" at bounding box center [1115, 43] width 10 height 18
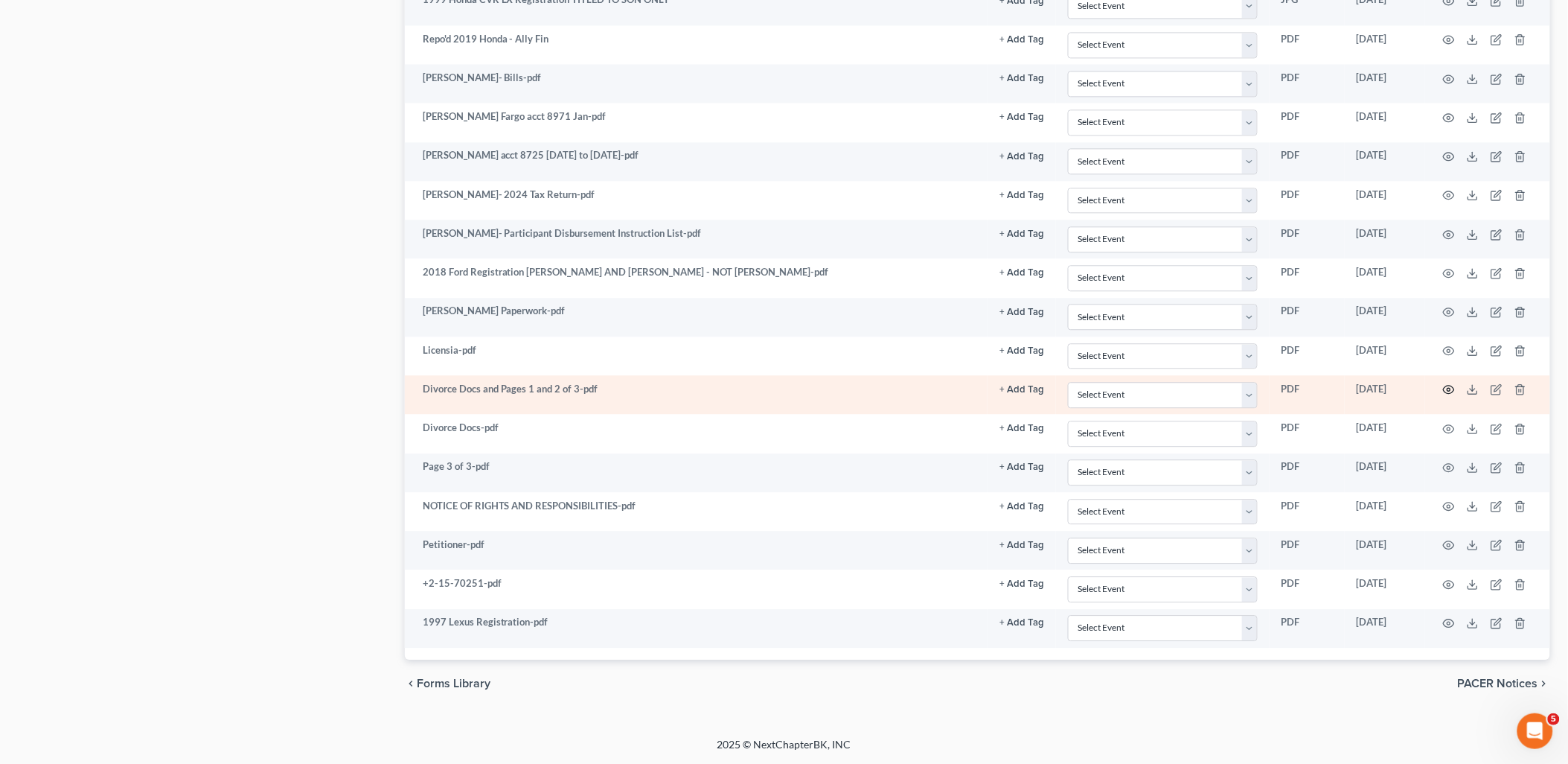
click at [1446, 389] on icon "button" at bounding box center [1449, 389] width 12 height 12
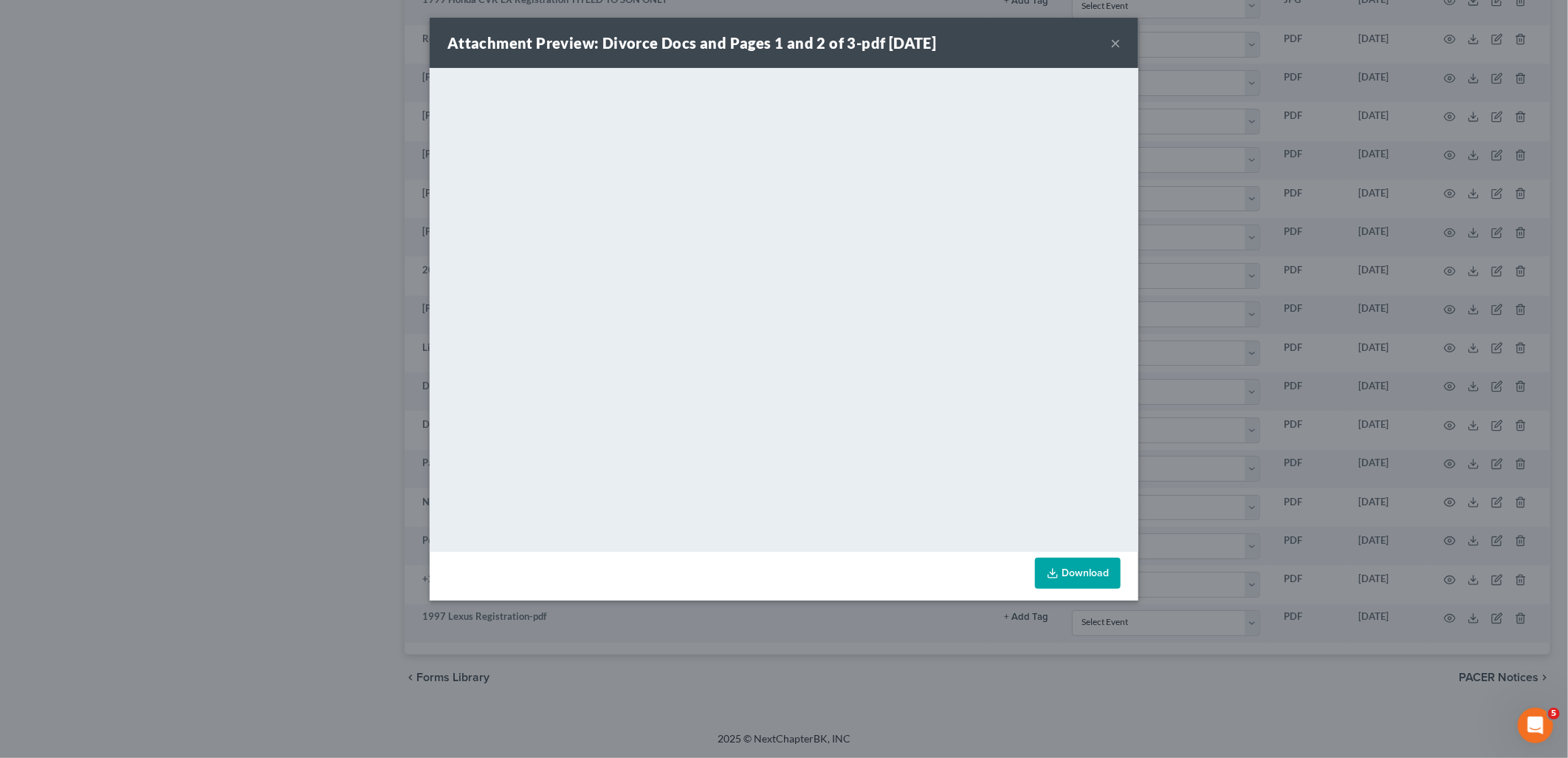
click at [1116, 42] on button "×" at bounding box center [1115, 43] width 10 height 18
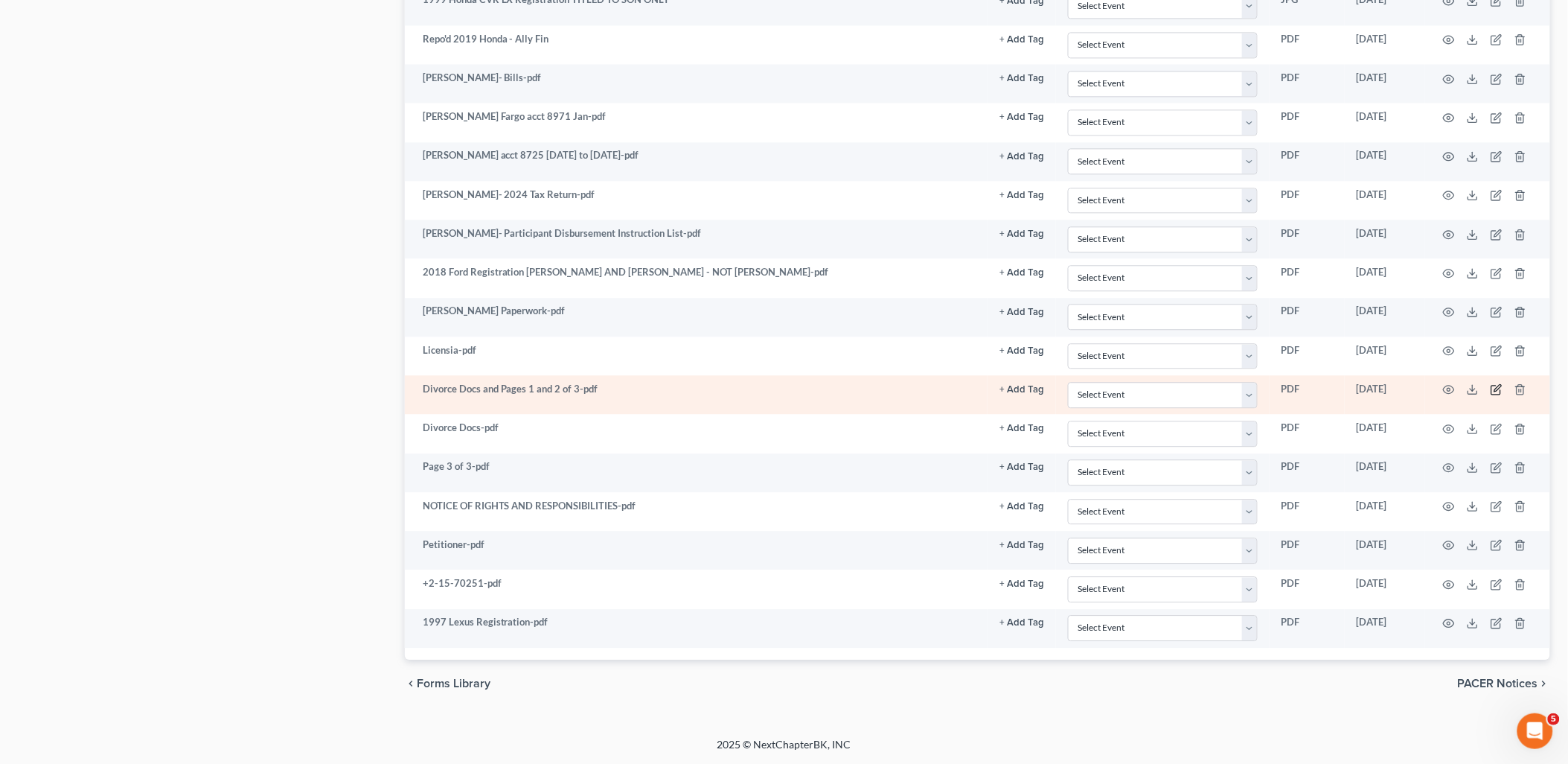
click at [1497, 390] on icon "button" at bounding box center [1497, 389] width 12 height 12
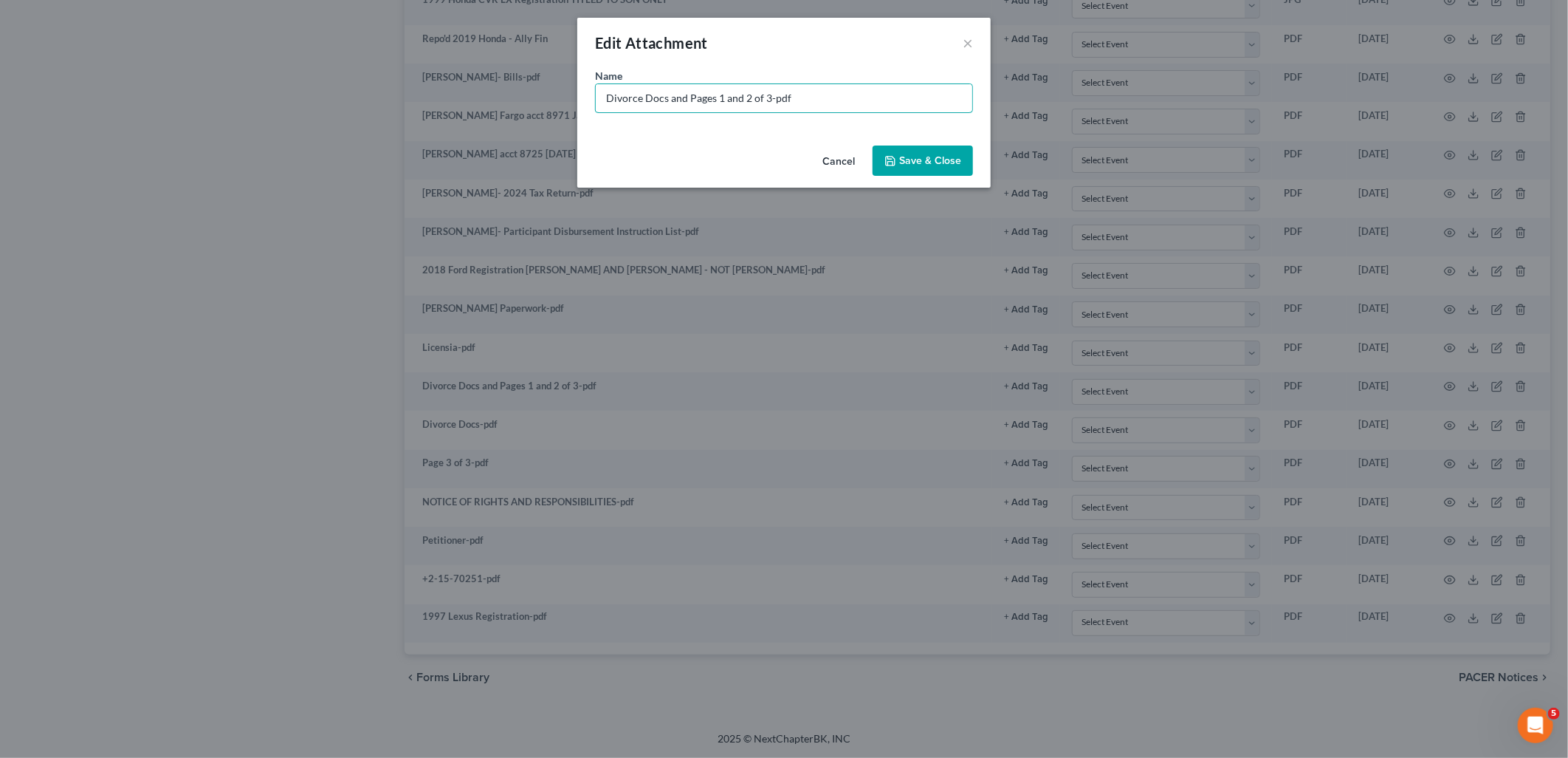
drag, startPoint x: 824, startPoint y: 93, endPoint x: 458, endPoint y: 114, distance: 366.6
click at [492, 102] on div "Edit Attachment × Name * Divorce Docs and Pages 1 and 2 of 3-pdf Cancel Save & …" at bounding box center [784, 379] width 1568 height 758
type input "Child Support at 338/month"
click at [928, 163] on span "Save & Close" at bounding box center [930, 161] width 62 height 13
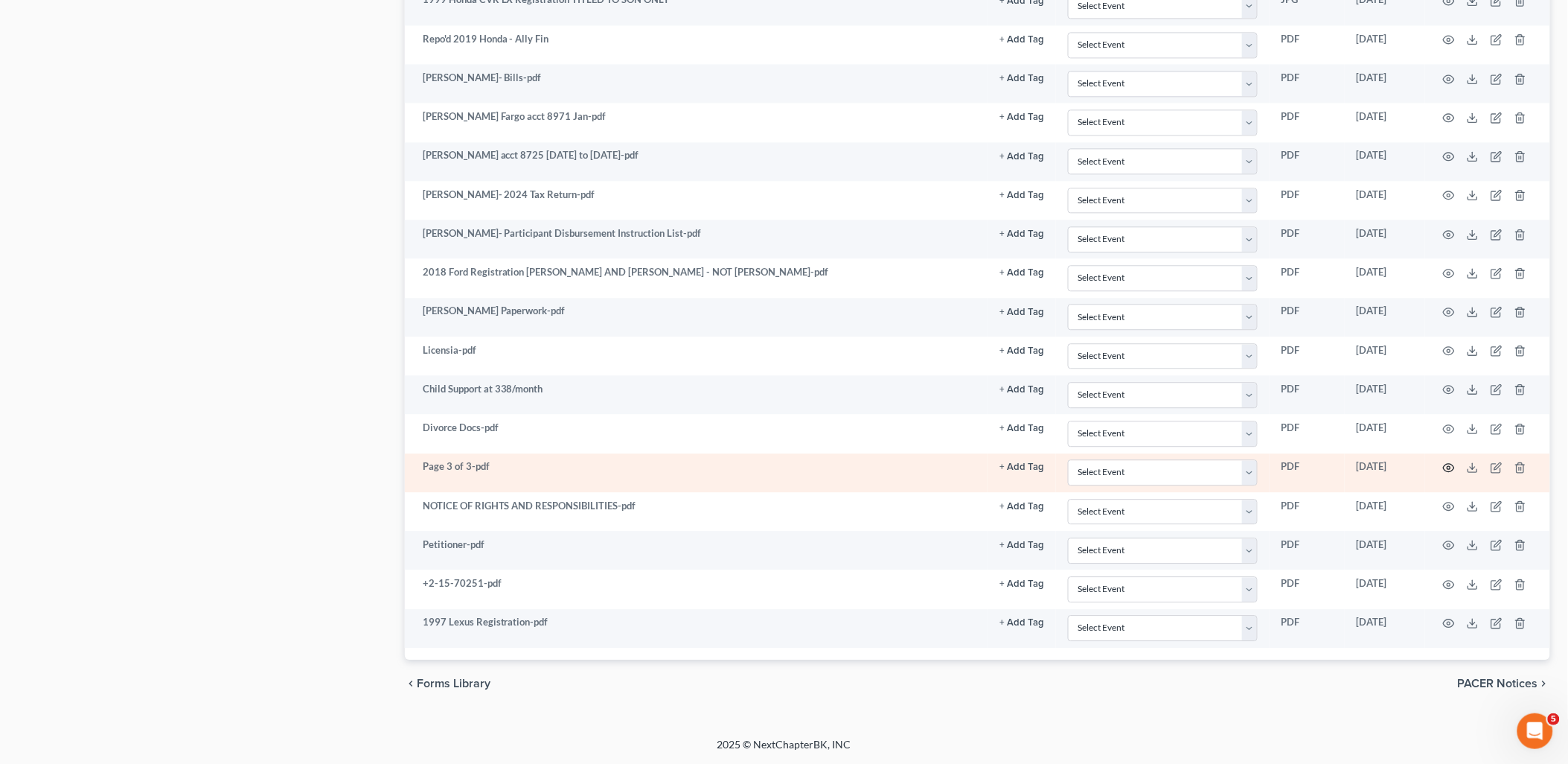
click at [1447, 467] on circle "button" at bounding box center [1448, 467] width 3 height 3
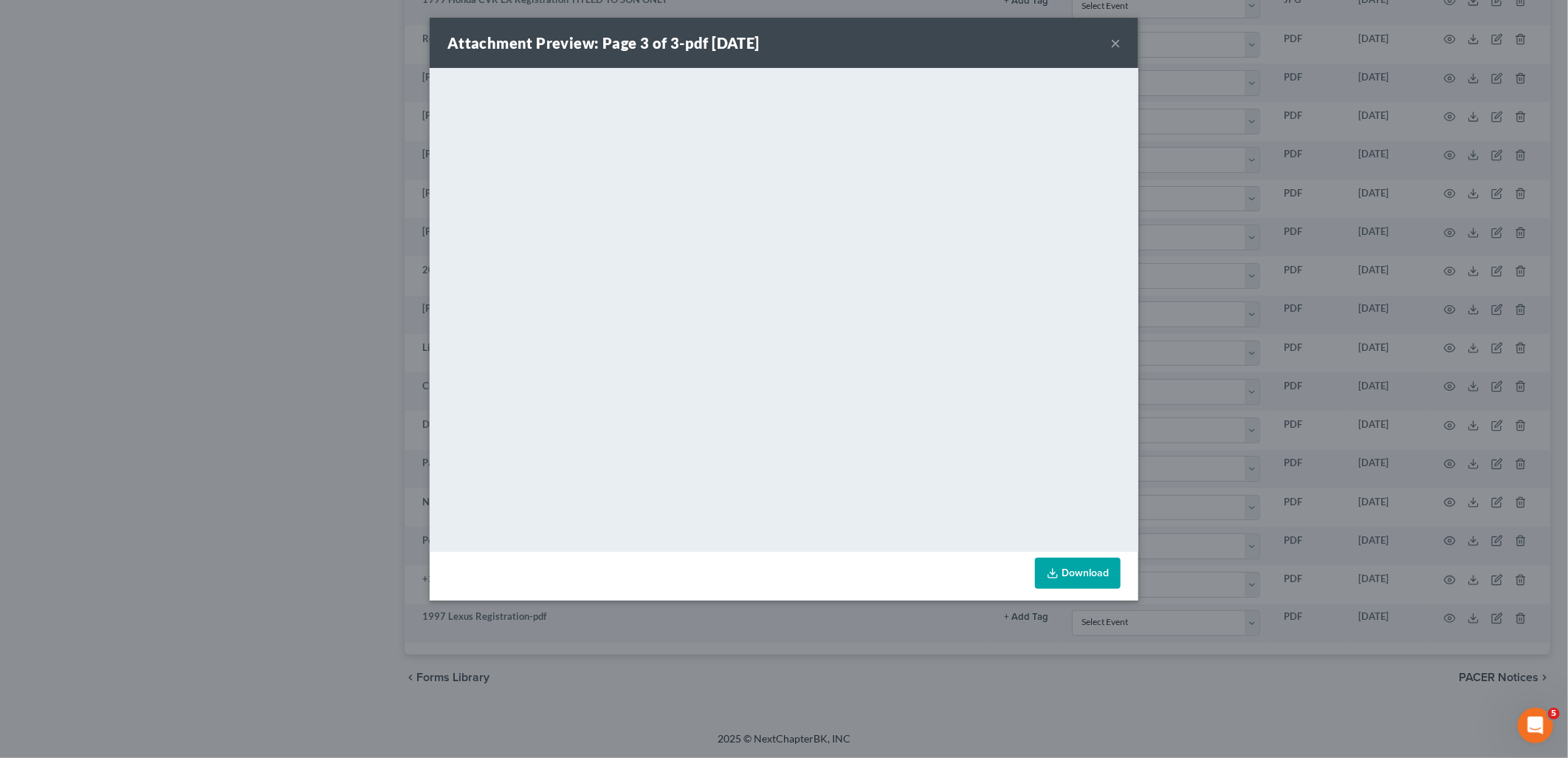
click at [1114, 45] on button "×" at bounding box center [1115, 43] width 10 height 18
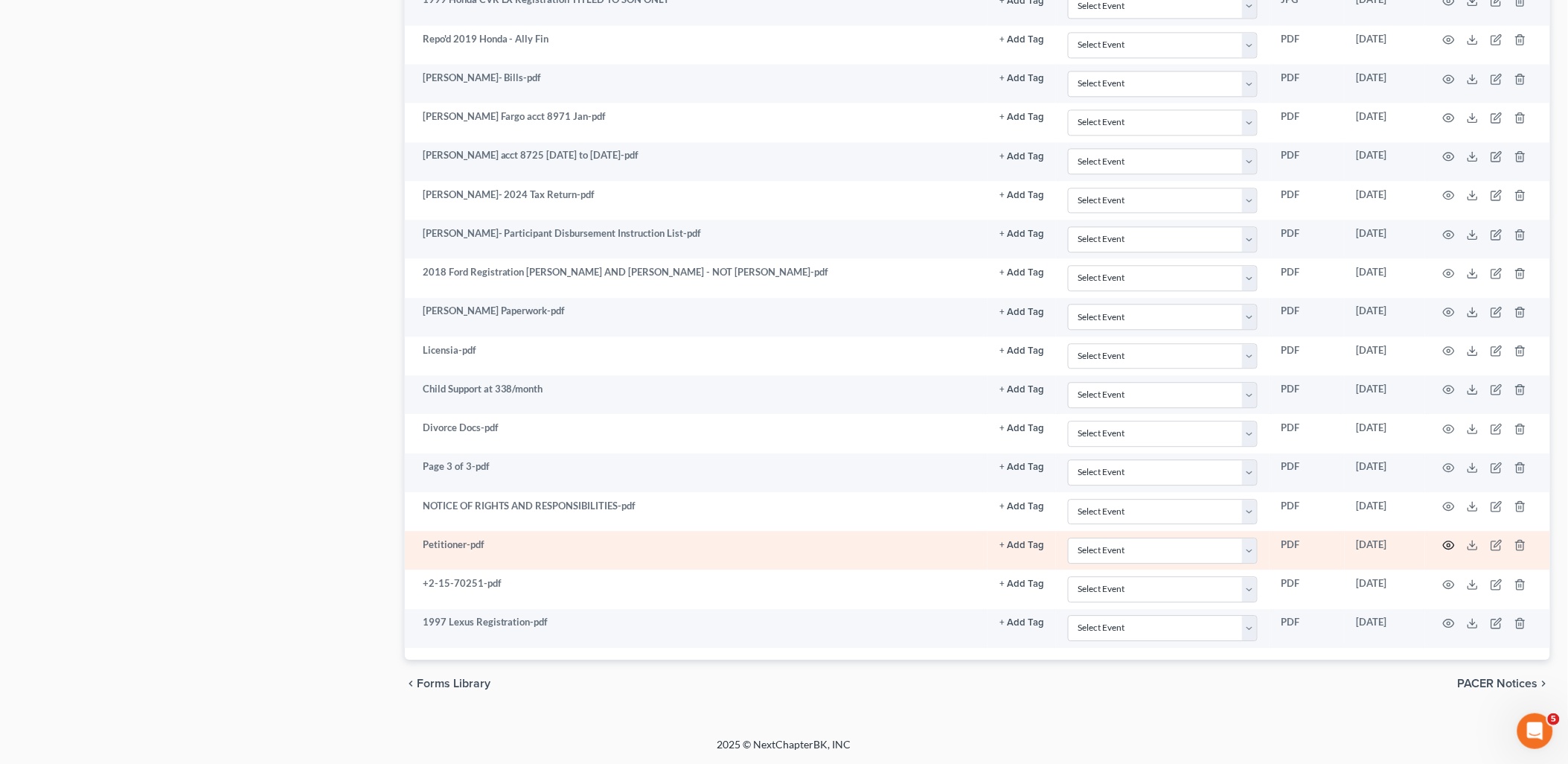
click at [1452, 547] on icon "button" at bounding box center [1449, 544] width 12 height 12
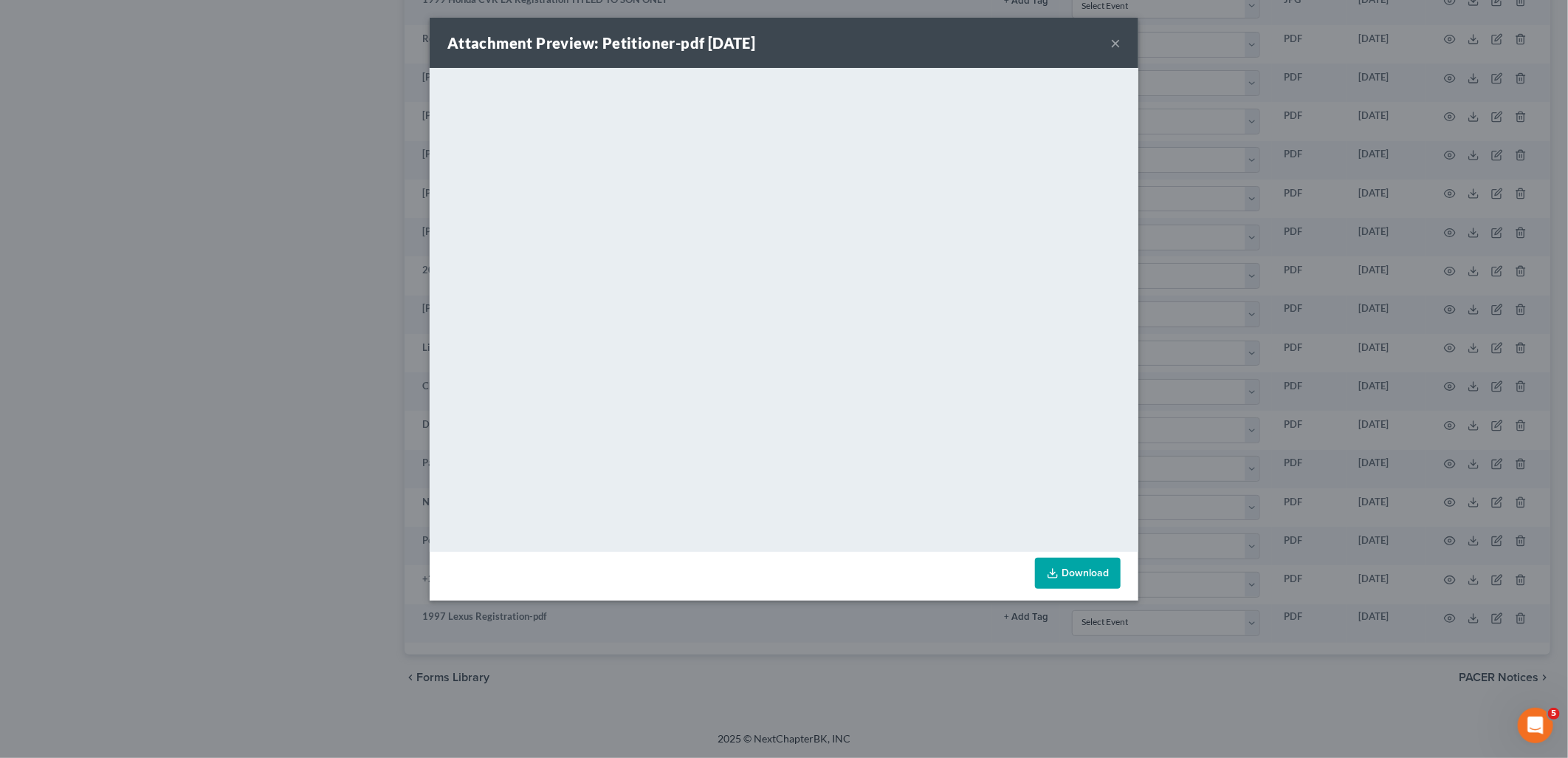
click at [1116, 41] on button "×" at bounding box center [1115, 43] width 10 height 18
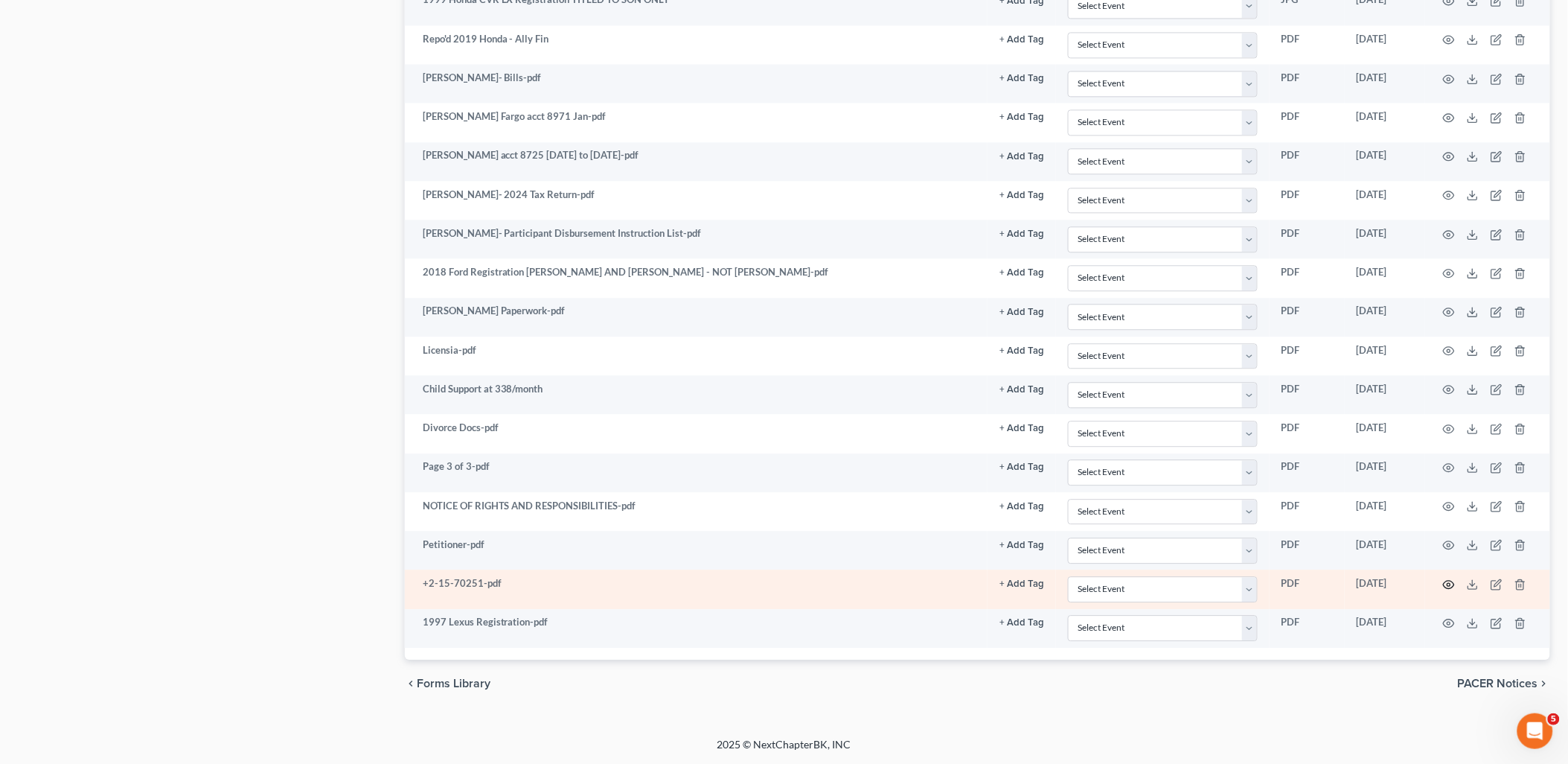
click at [1447, 584] on circle "button" at bounding box center [1448, 584] width 3 height 3
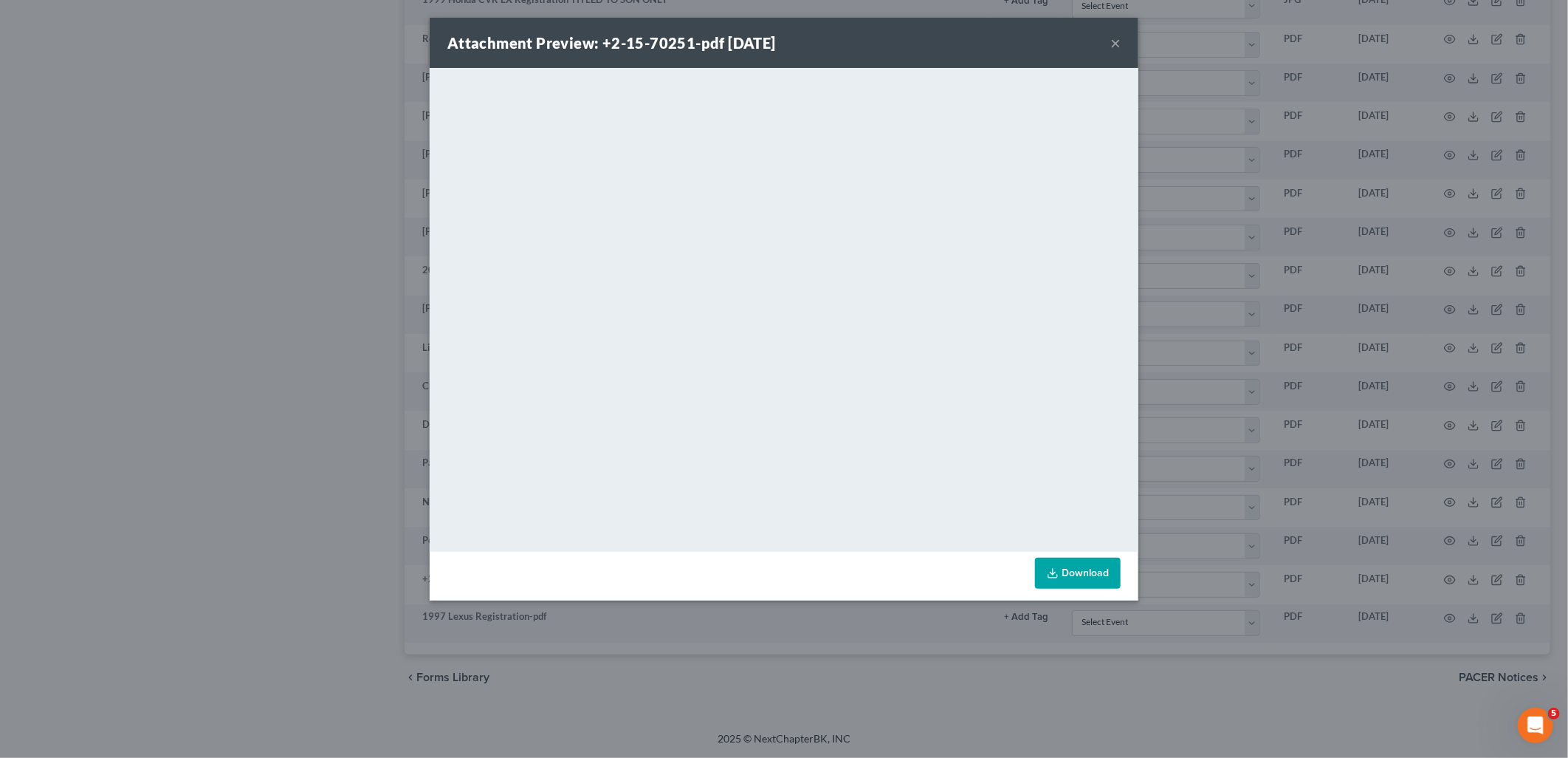
click at [1115, 42] on button "×" at bounding box center [1115, 43] width 10 height 18
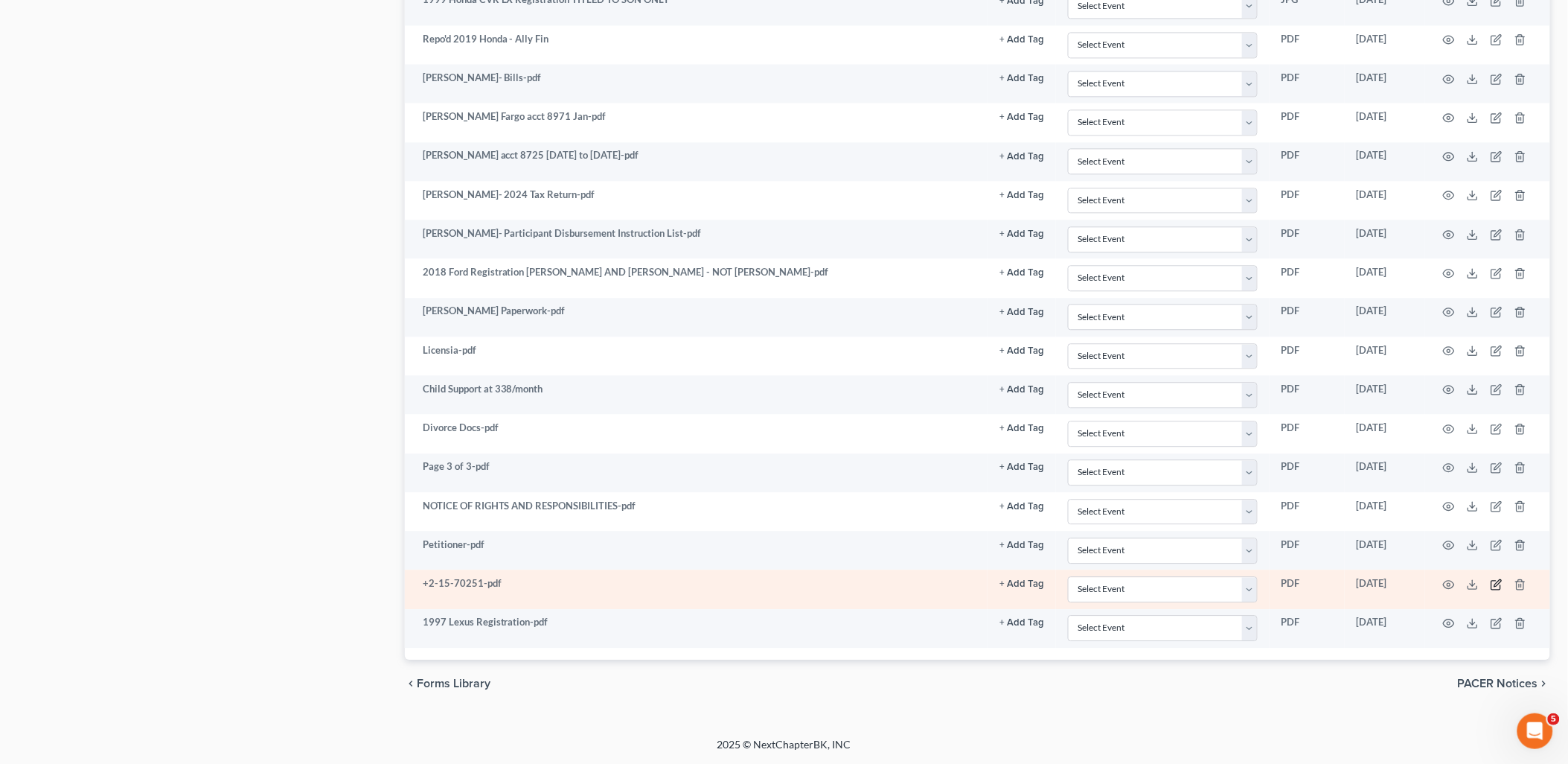
click at [1499, 584] on icon "button" at bounding box center [1497, 584] width 12 height 12
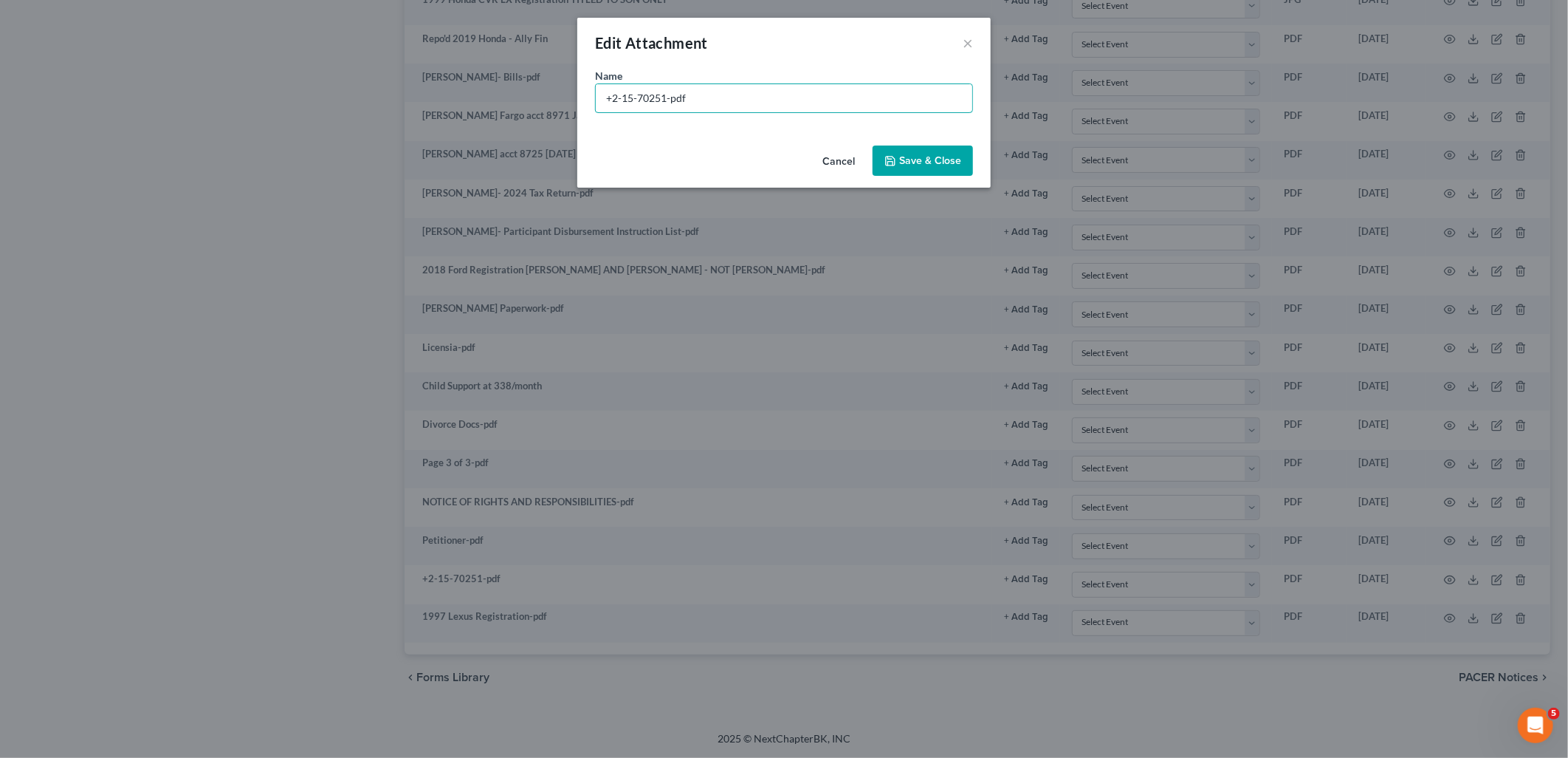
drag, startPoint x: 692, startPoint y: 90, endPoint x: 496, endPoint y: 99, distance: 196.2
click at [508, 96] on div "Edit Attachment × Name * +2-15-70251-pdf Cancel Save & Close" at bounding box center [784, 379] width 1568 height 758
type input "Marital Settlement"
click at [946, 164] on span "Save & Close" at bounding box center [930, 161] width 62 height 13
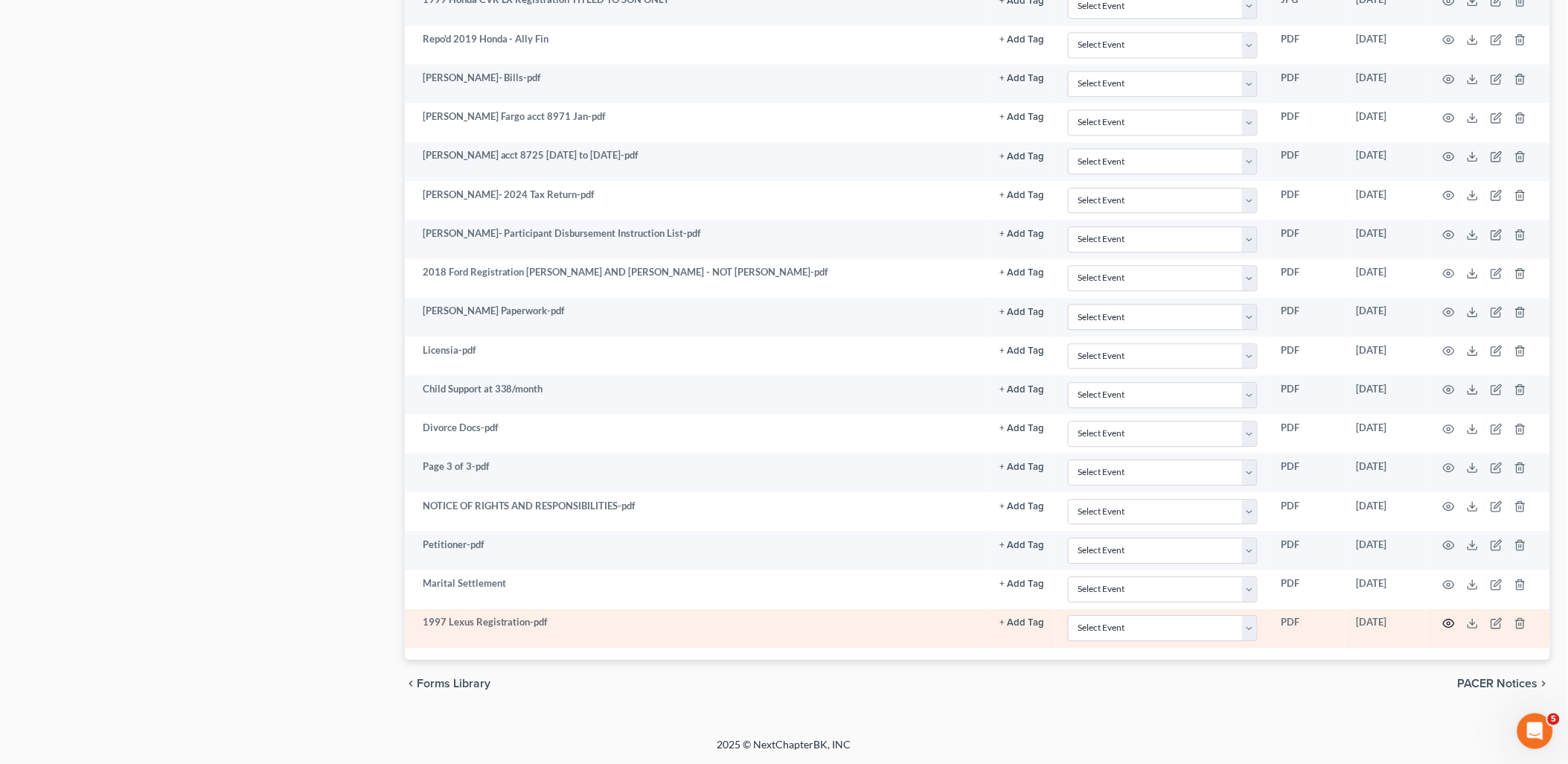
click at [1444, 627] on icon "button" at bounding box center [1449, 623] width 12 height 12
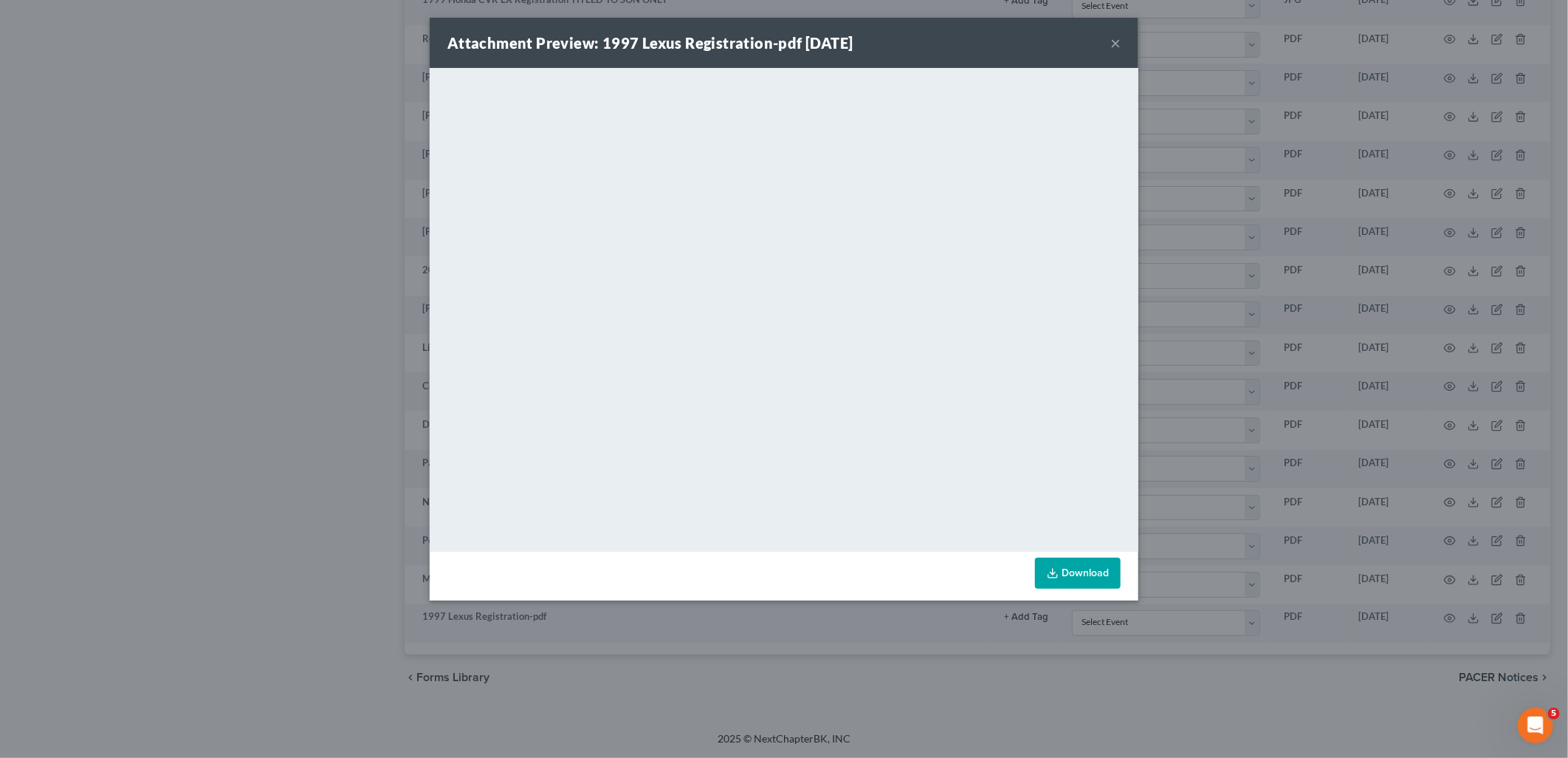
drag, startPoint x: 1112, startPoint y: 42, endPoint x: 1111, endPoint y: 71, distance: 29.0
click at [1112, 42] on button "×" at bounding box center [1115, 43] width 10 height 18
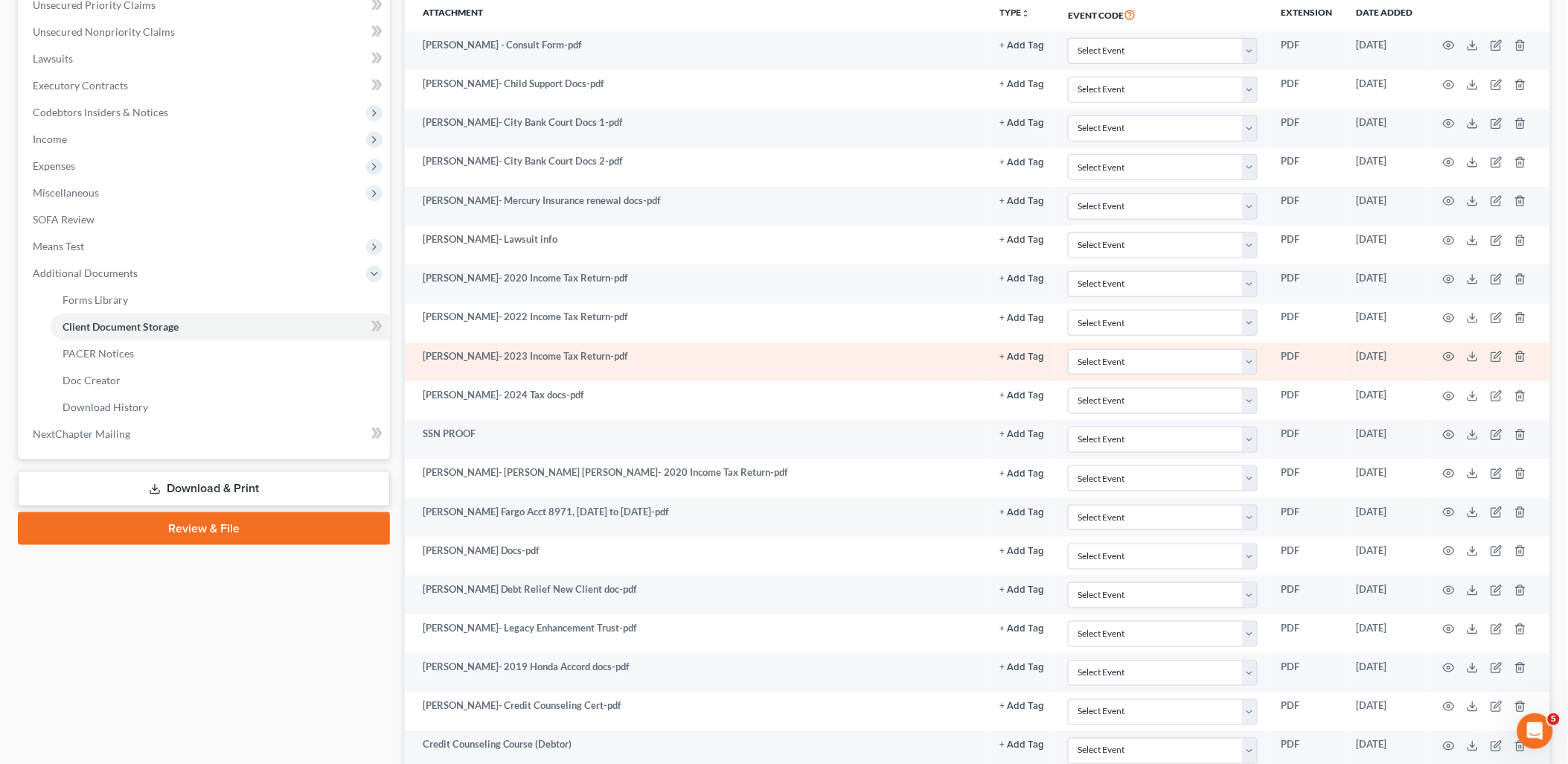
scroll to position [516, 0]
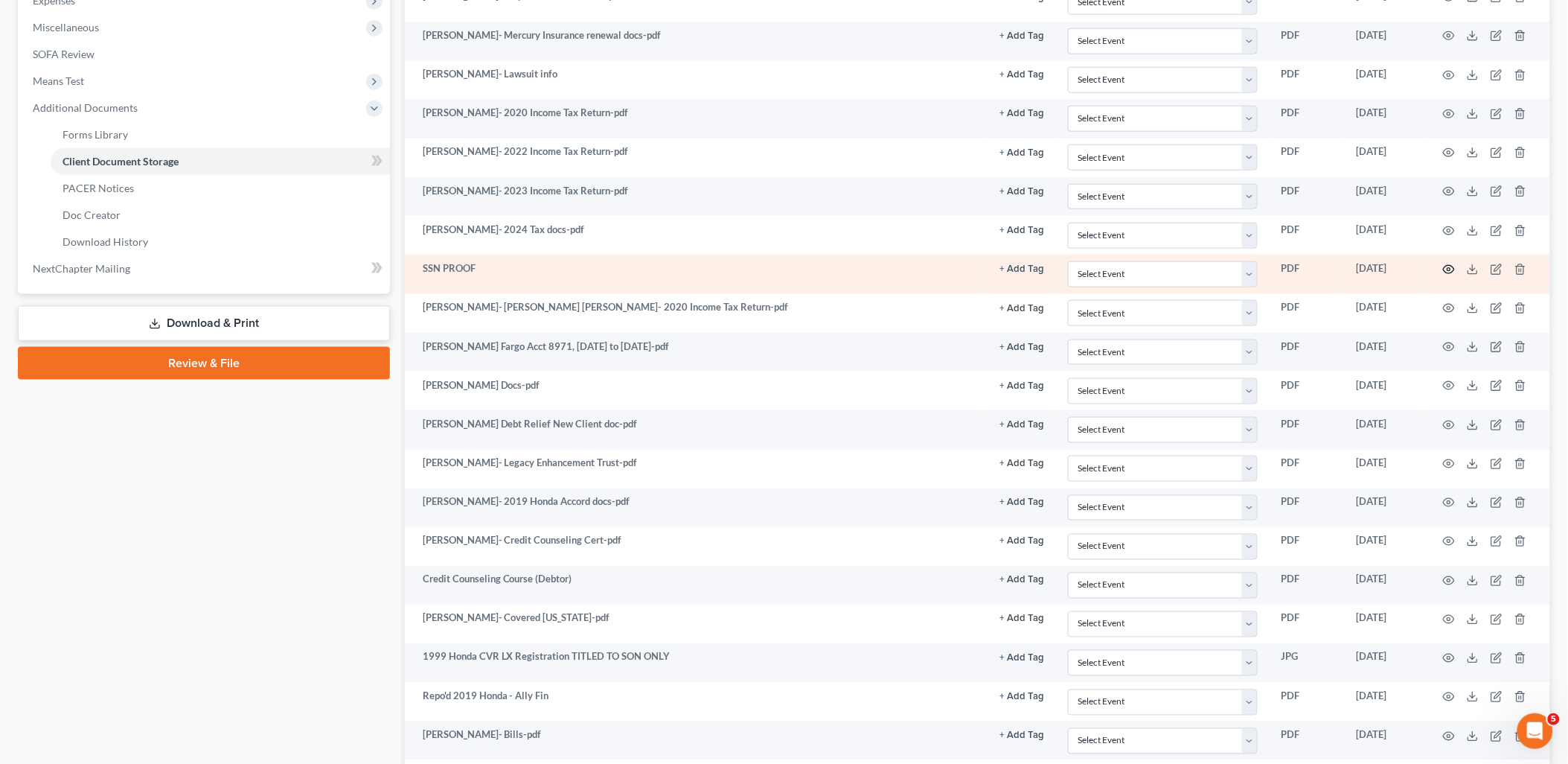
click at [1445, 272] on icon "button" at bounding box center [1449, 268] width 11 height 8
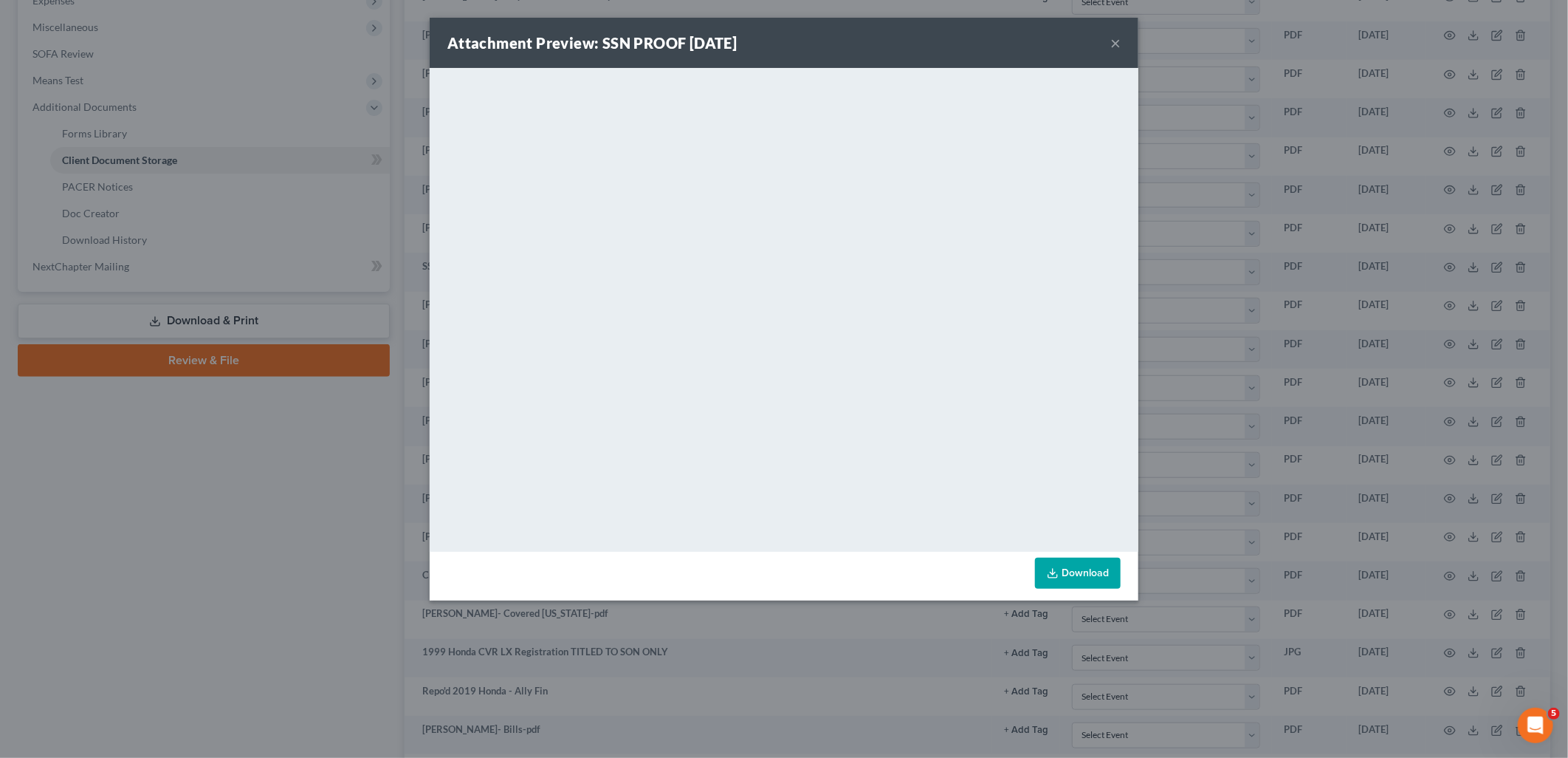
click at [1123, 41] on div "Attachment Preview: SSN PROOF [DATE] ×" at bounding box center [784, 43] width 708 height 50
click at [1110, 43] on button "×" at bounding box center [1115, 43] width 10 height 18
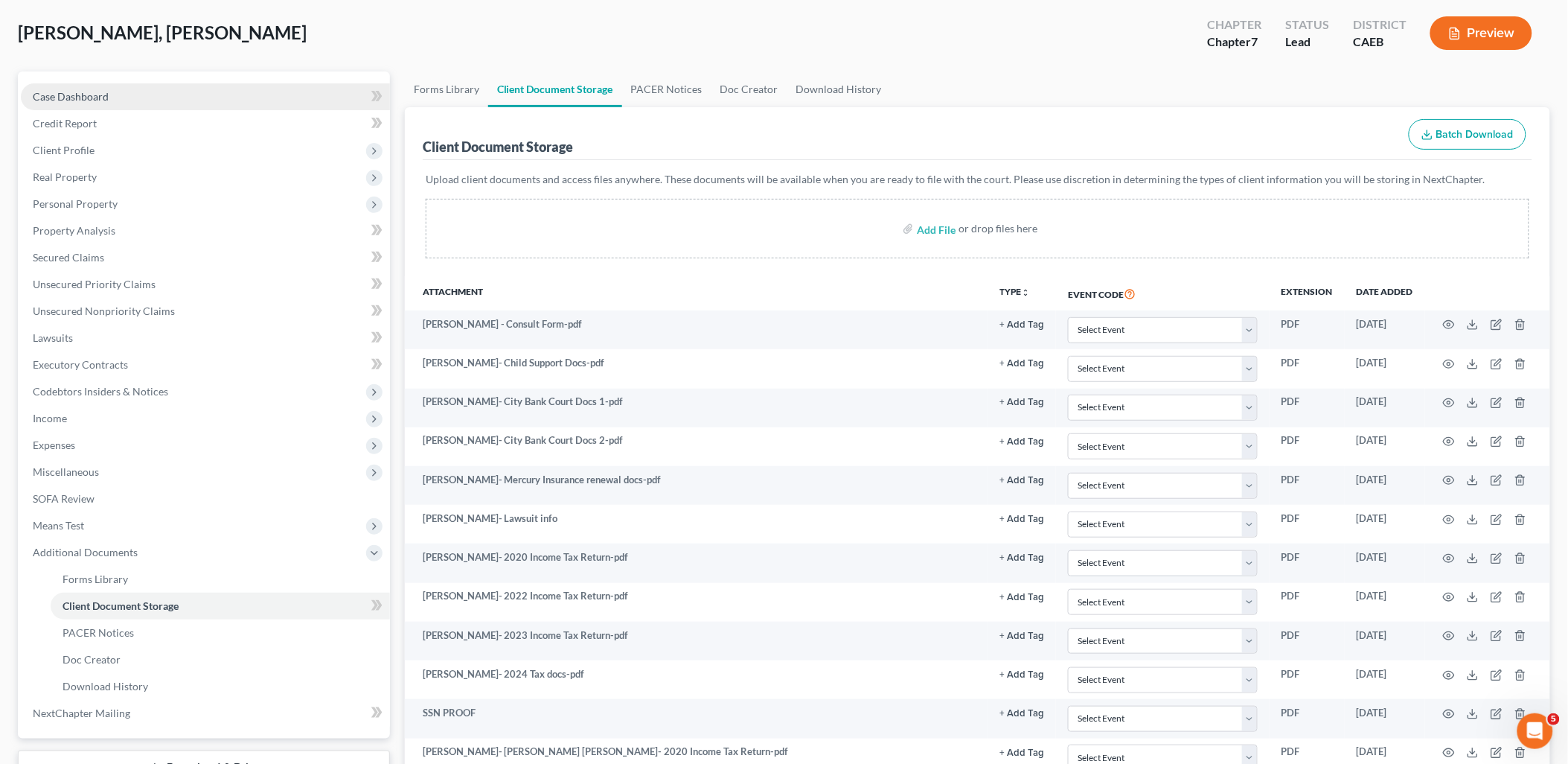
scroll to position [0, 0]
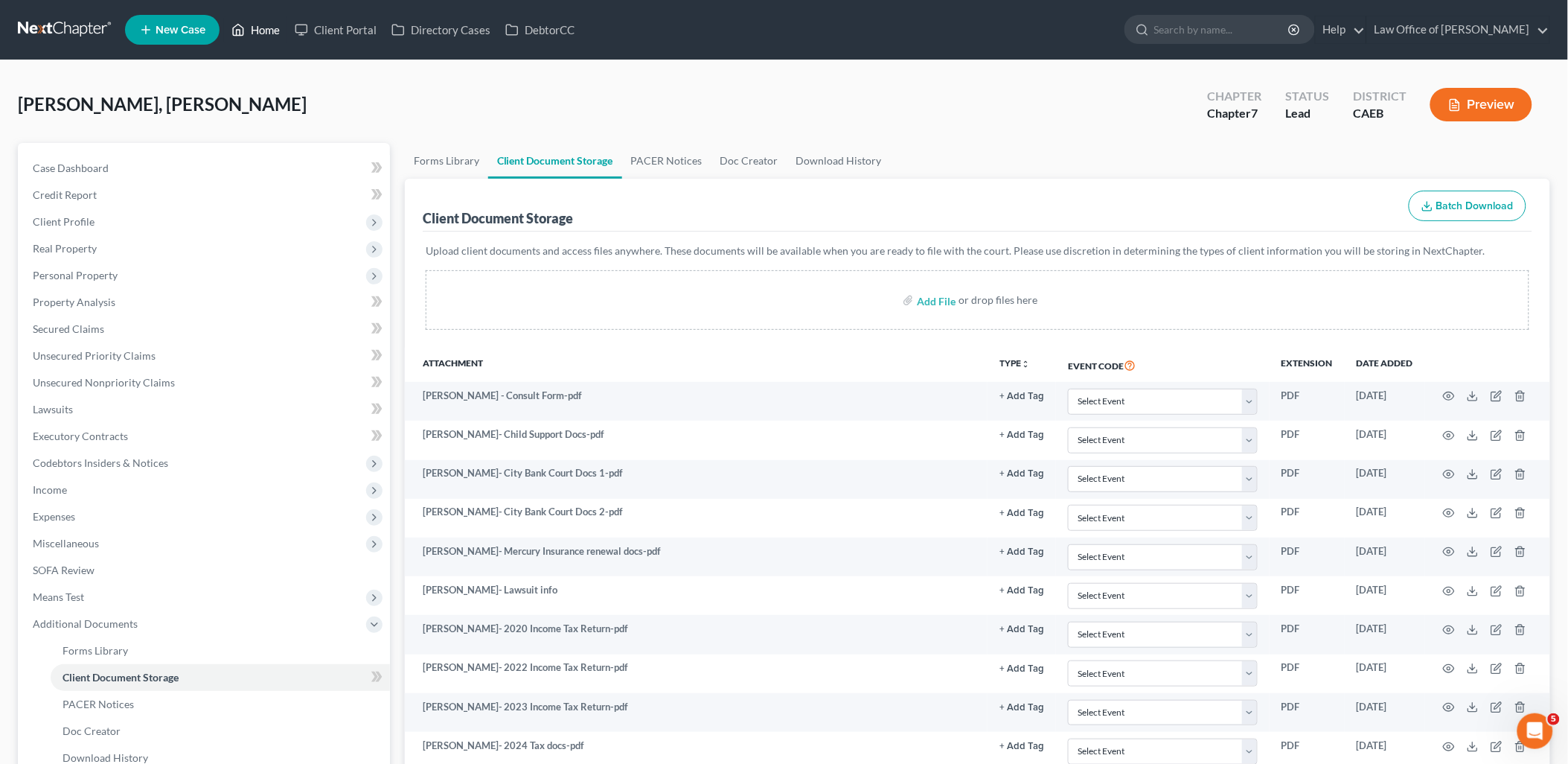
click at [261, 35] on link "Home" at bounding box center [256, 30] width 64 height 27
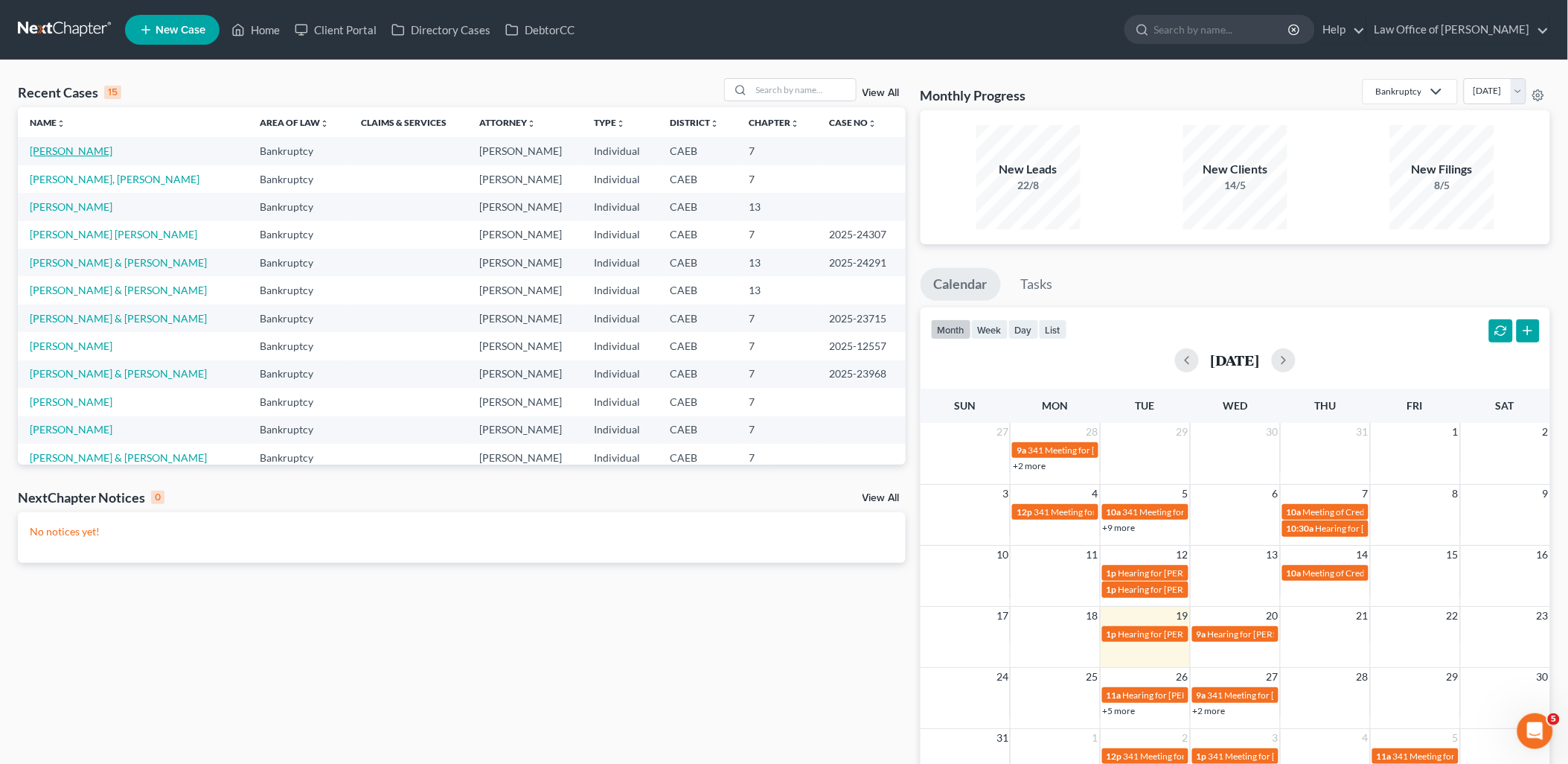
click at [91, 147] on link "[PERSON_NAME]" at bounding box center [71, 151] width 82 height 13
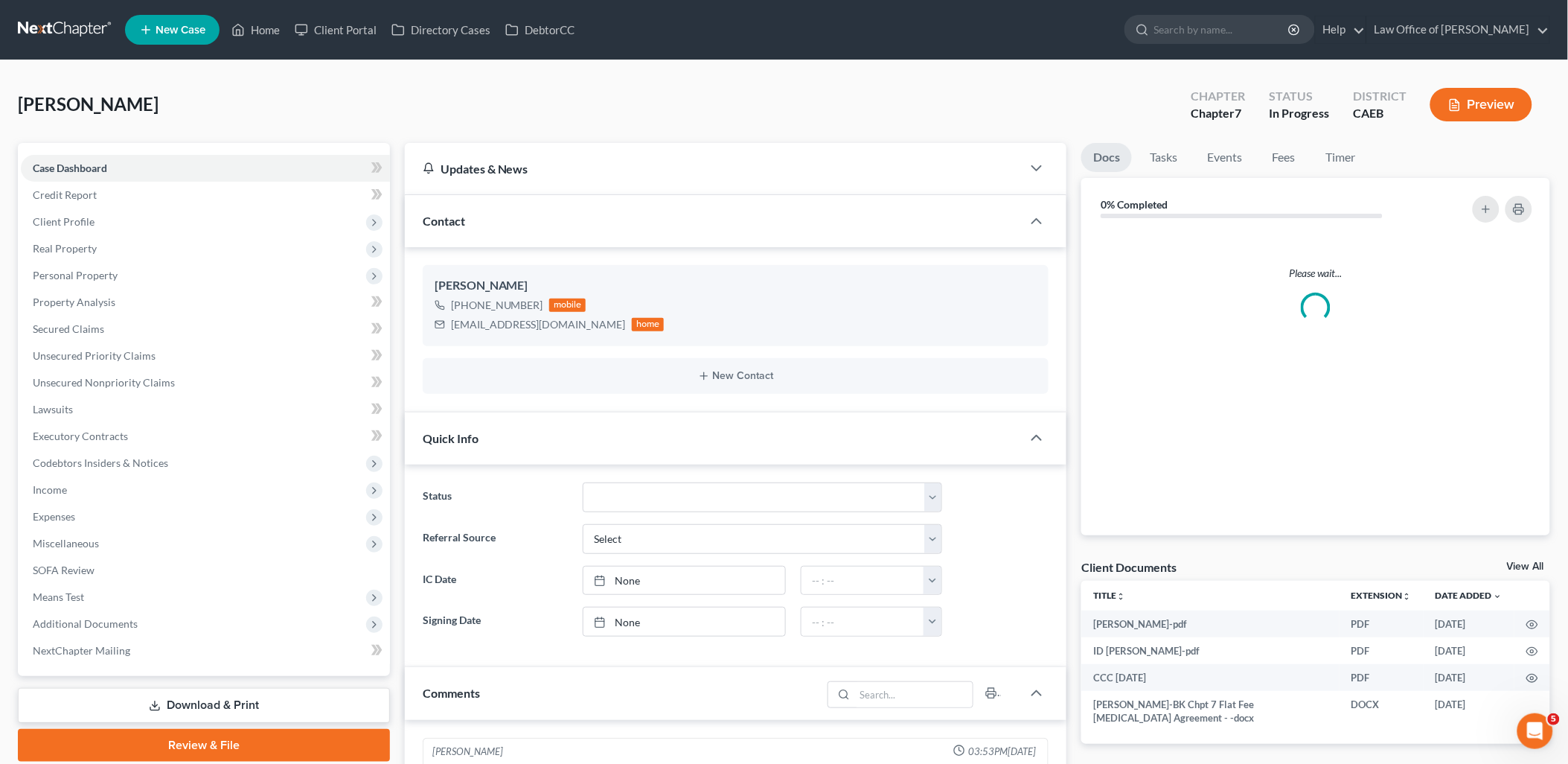
scroll to position [128, 0]
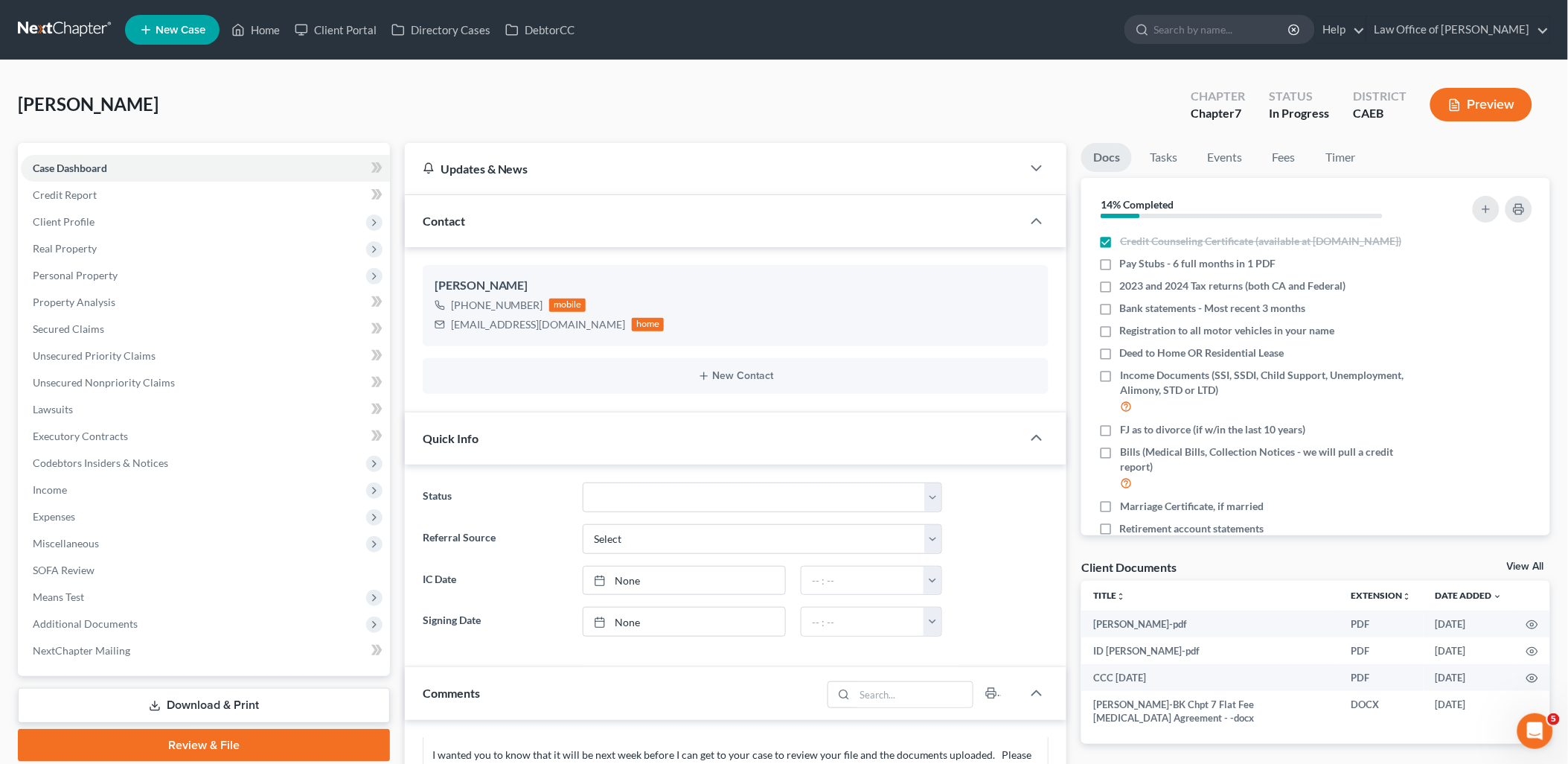
drag, startPoint x: 1528, startPoint y: 562, endPoint x: 1499, endPoint y: 526, distance: 46.2
click at [1528, 562] on link "View All" at bounding box center [1526, 566] width 37 height 10
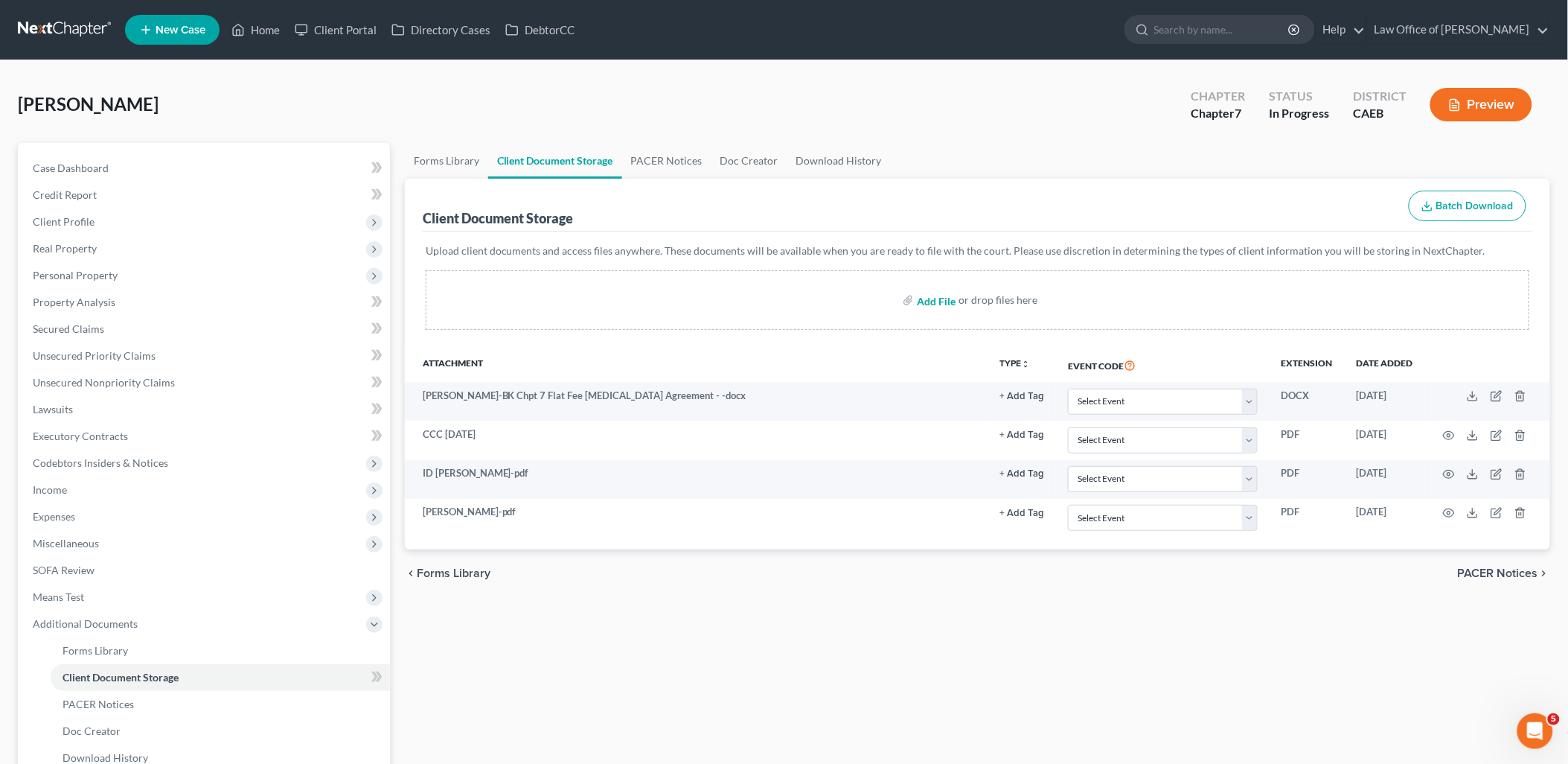
click at [946, 301] on input "file" at bounding box center [935, 299] width 36 height 27
type input "C:\fakepath\SSN DG.pdf"
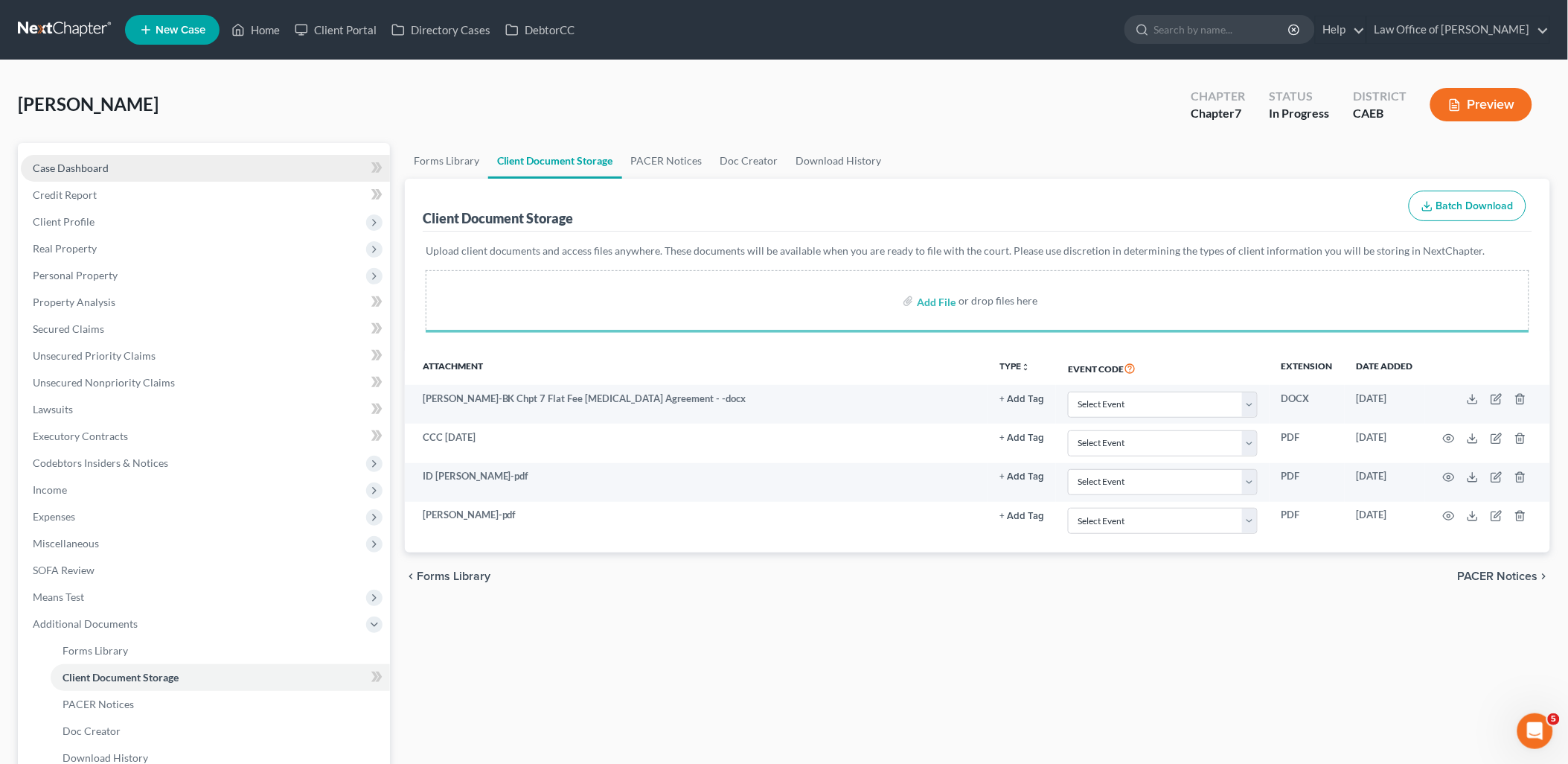
click at [82, 166] on span "Case Dashboard" at bounding box center [70, 168] width 76 height 13
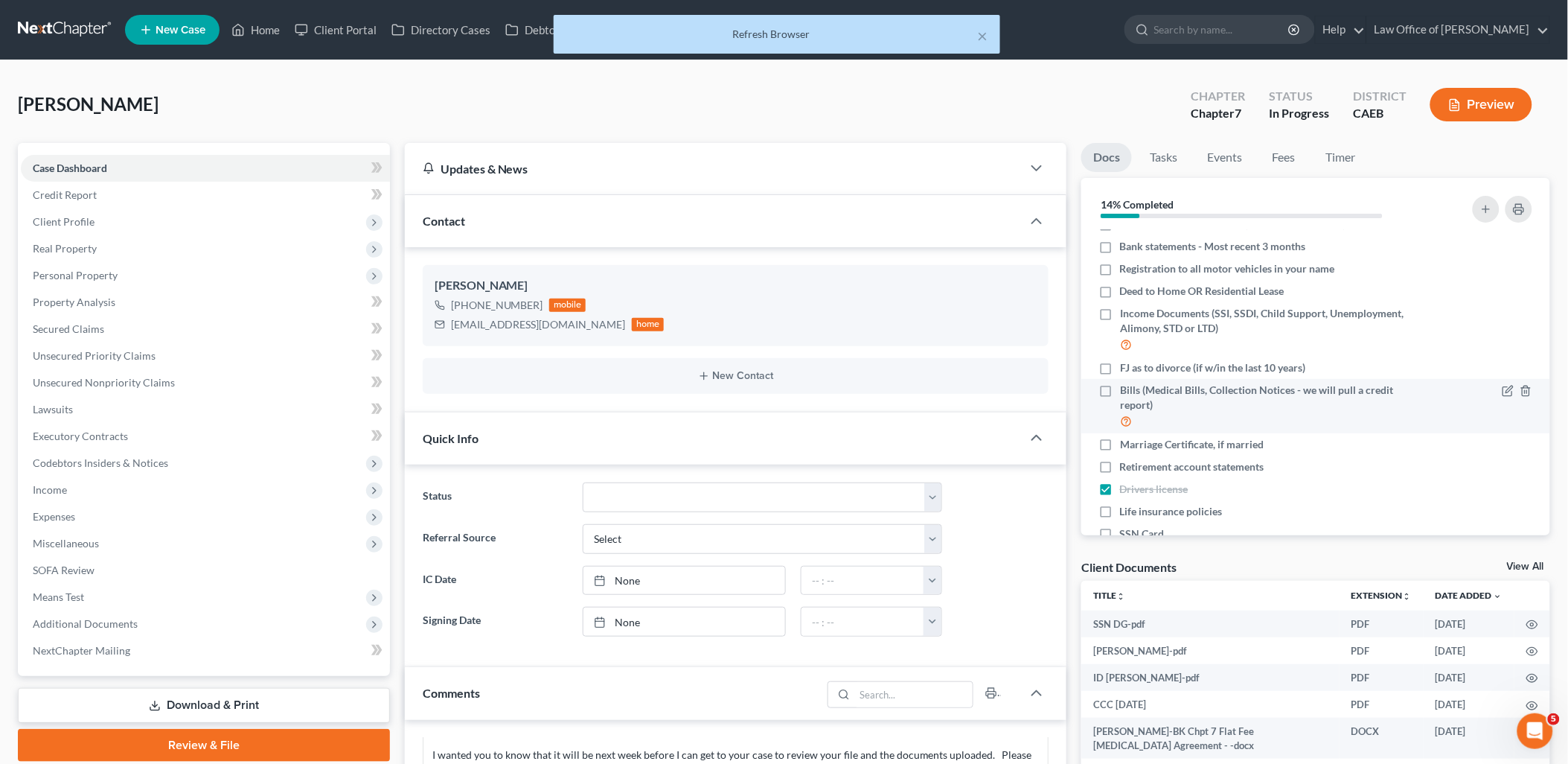
scroll to position [109, 0]
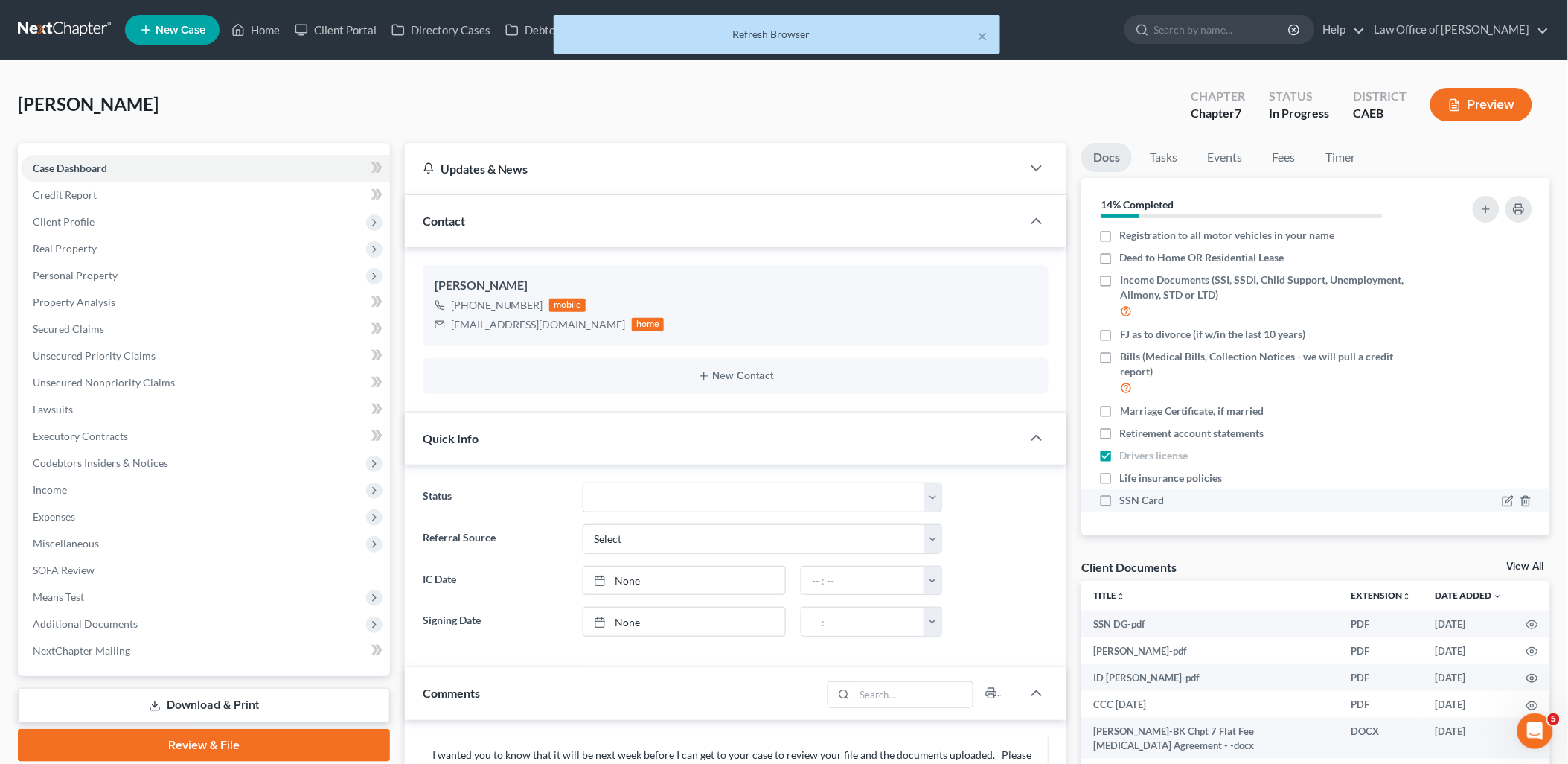
click at [1120, 499] on label "SSN Card" at bounding box center [1143, 500] width 45 height 15
click at [1126, 499] on input "SSN Card" at bounding box center [1130, 497] width 9 height 9
checkbox input "true"
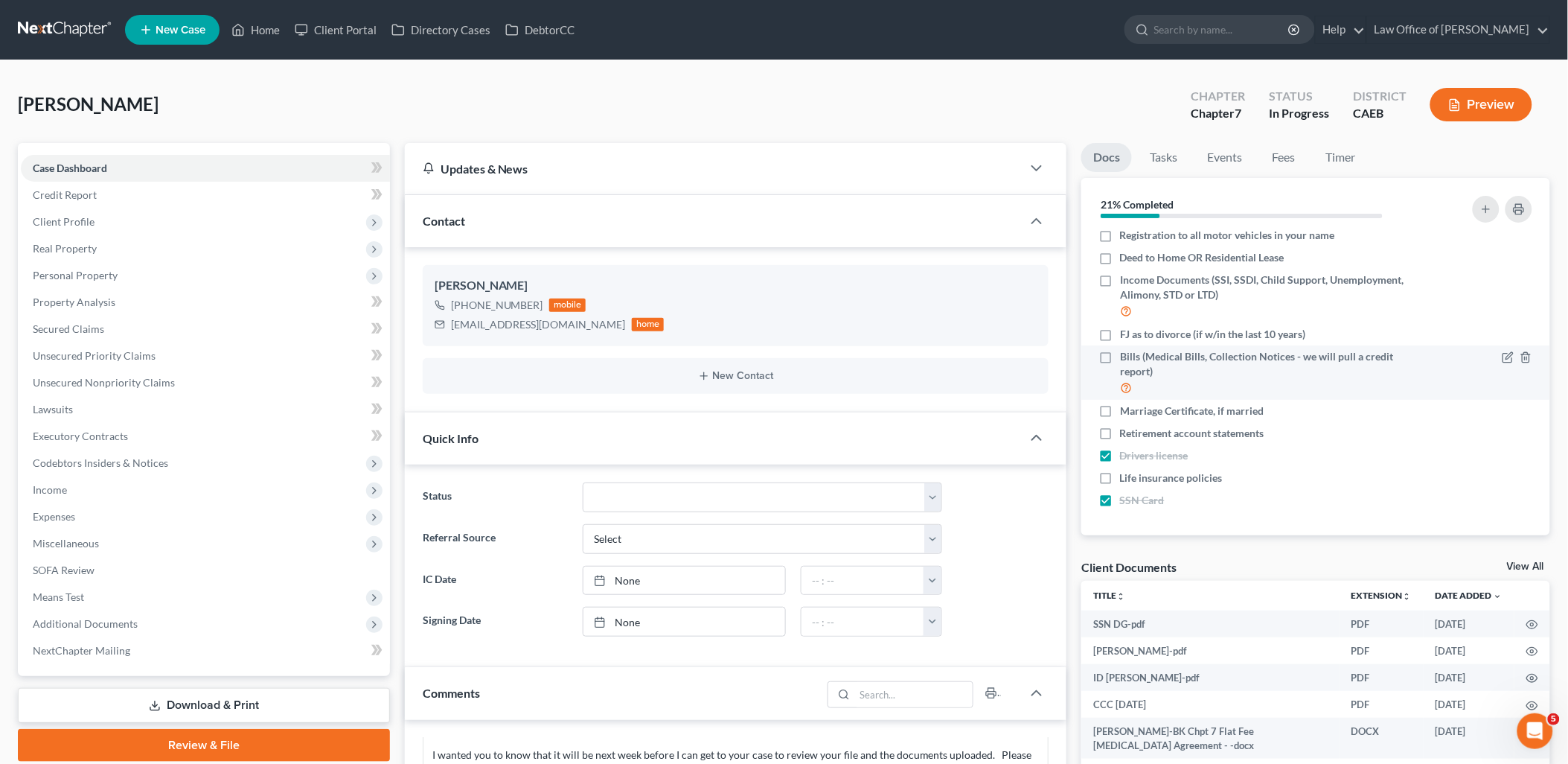
scroll to position [0, 0]
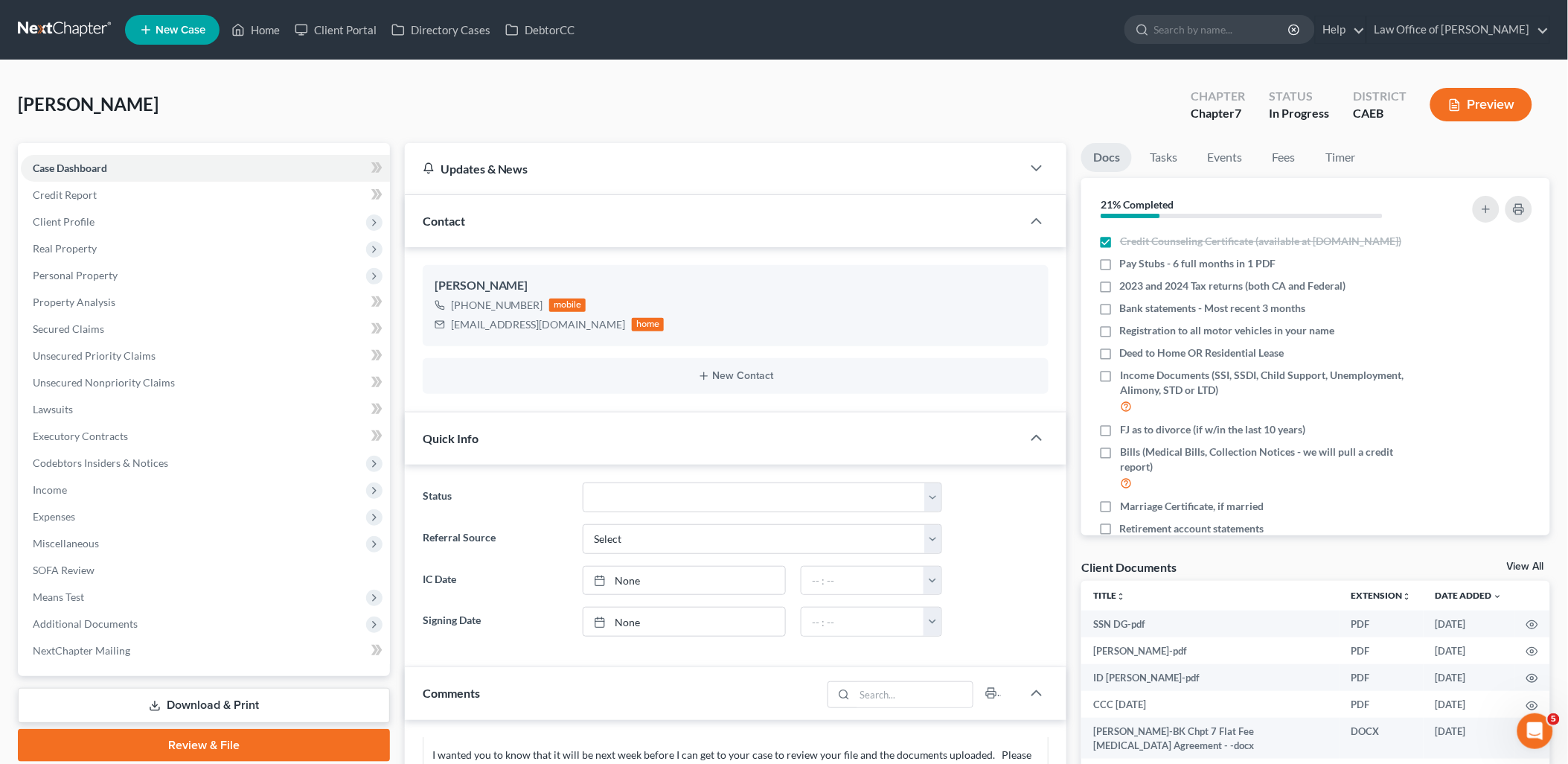
click at [1524, 567] on link "View All" at bounding box center [1526, 566] width 37 height 10
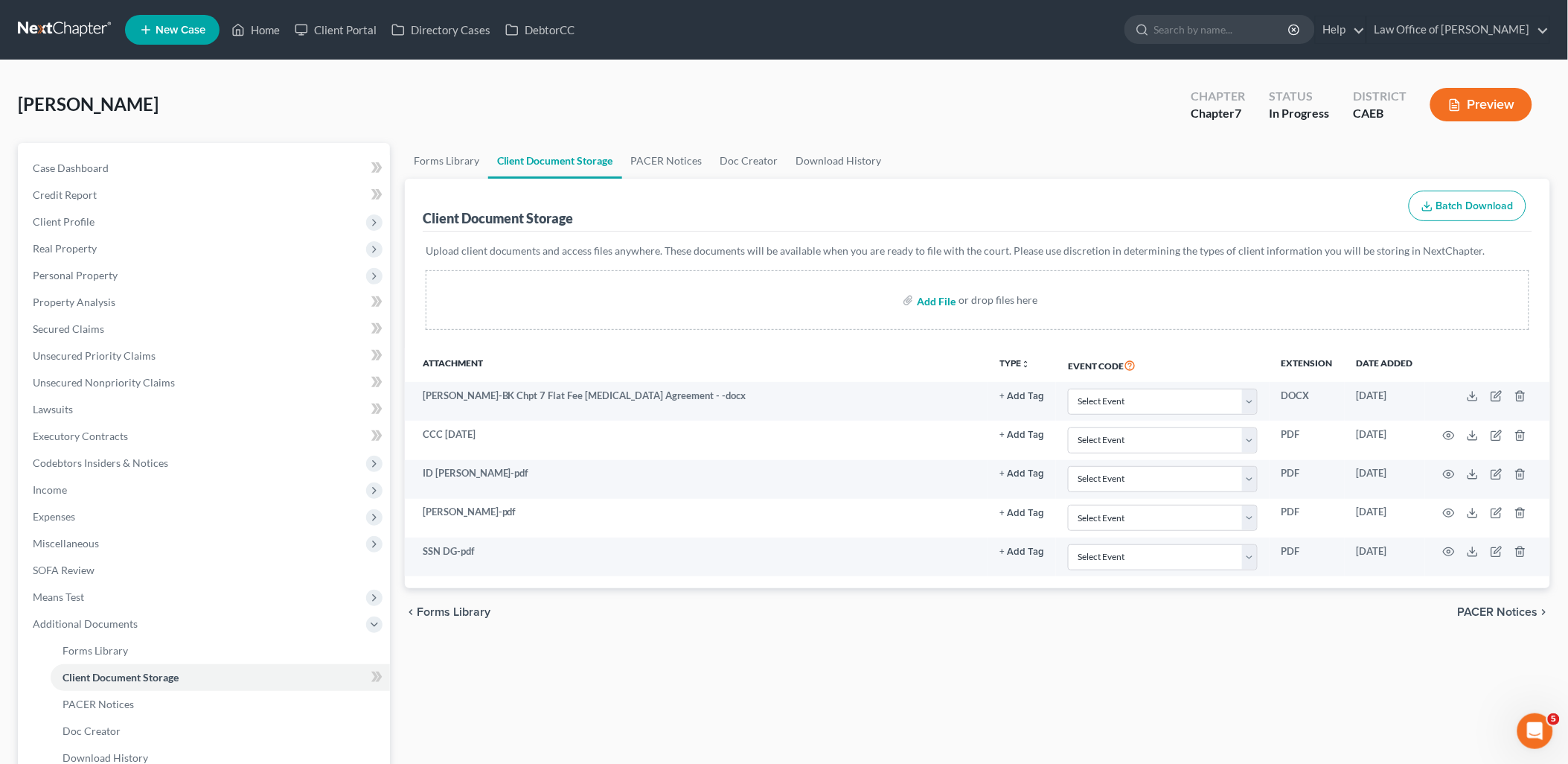
click at [918, 301] on div "Add File or drop files here" at bounding box center [977, 300] width 1104 height 60
click at [940, 301] on input "file" at bounding box center [935, 299] width 36 height 27
type input "C:\fakepath\2024 TR 1040 DG.pdf"
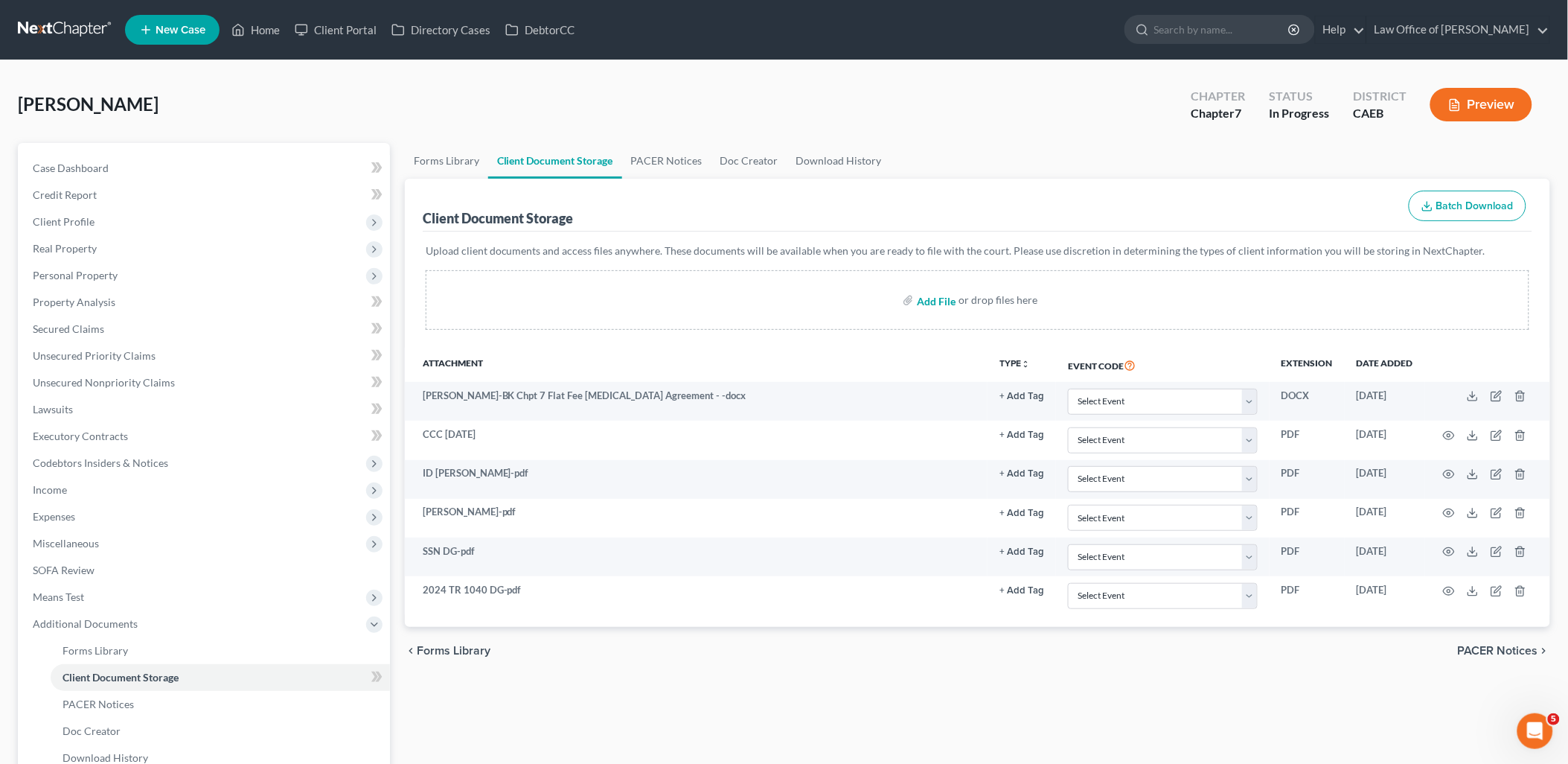
click at [953, 294] on input "file" at bounding box center [935, 299] width 36 height 27
click at [949, 296] on input "file" at bounding box center [935, 299] width 36 height 27
type input "C:\fakepath\2024 TR CA DG.pdf"
click at [222, 70] on div "[PERSON_NAME] Upgraded Chapter Chapter 7 Status In Progress District CAEB Previ…" at bounding box center [784, 492] width 1568 height 865
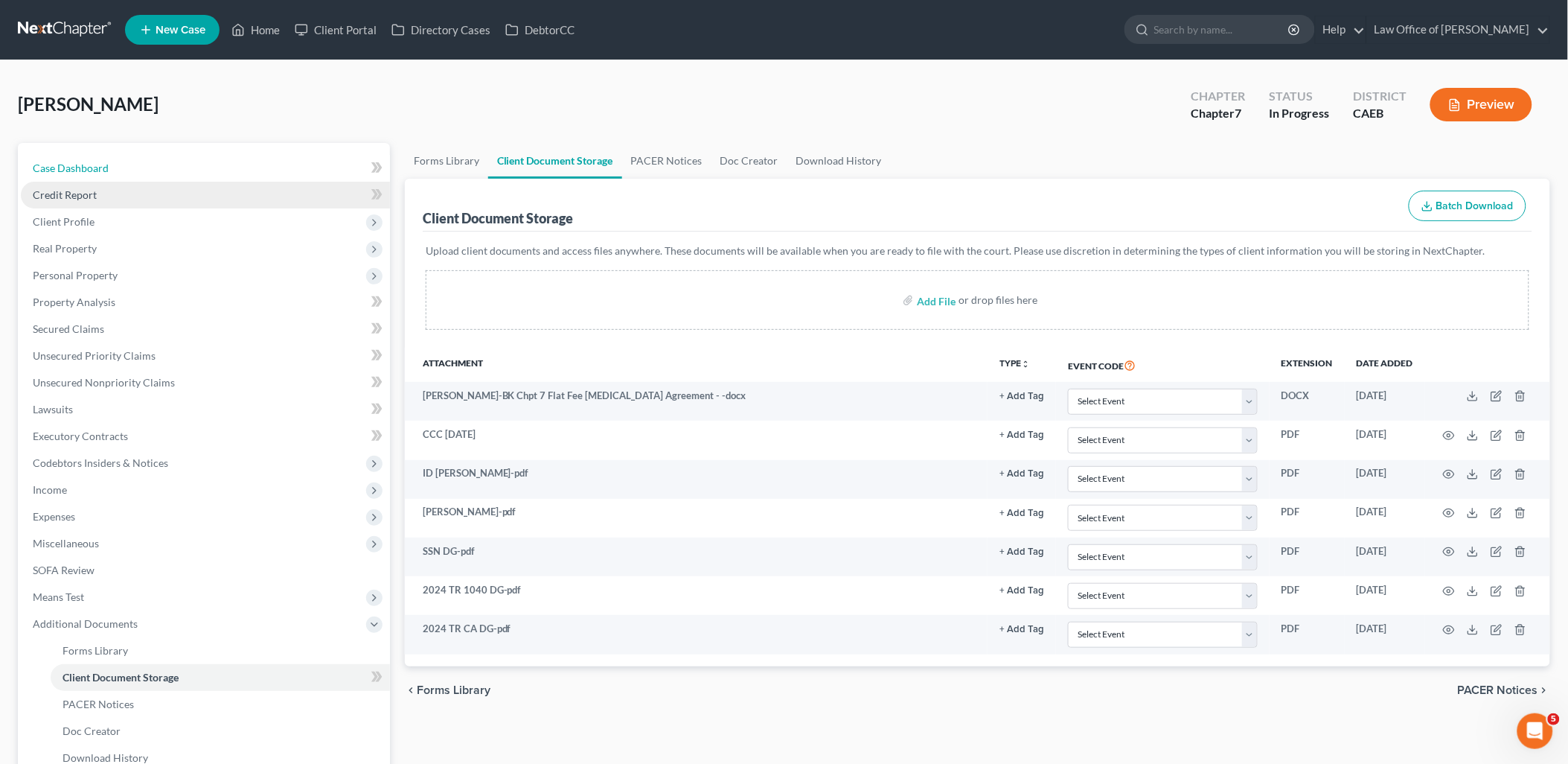
drag, startPoint x: 88, startPoint y: 166, endPoint x: 95, endPoint y: 180, distance: 15.7
click at [88, 166] on span "Case Dashboard" at bounding box center [70, 168] width 76 height 13
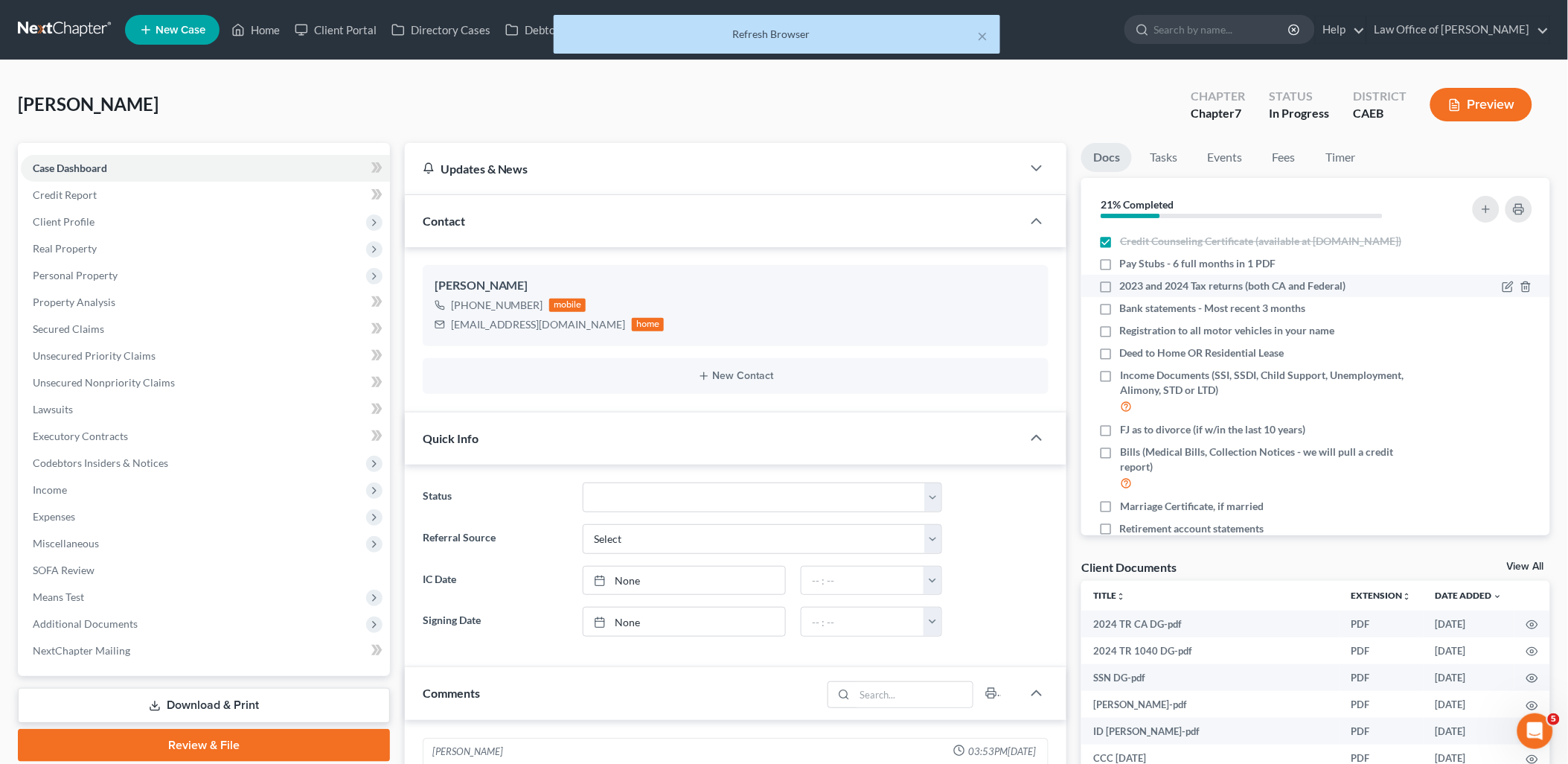
scroll to position [128, 0]
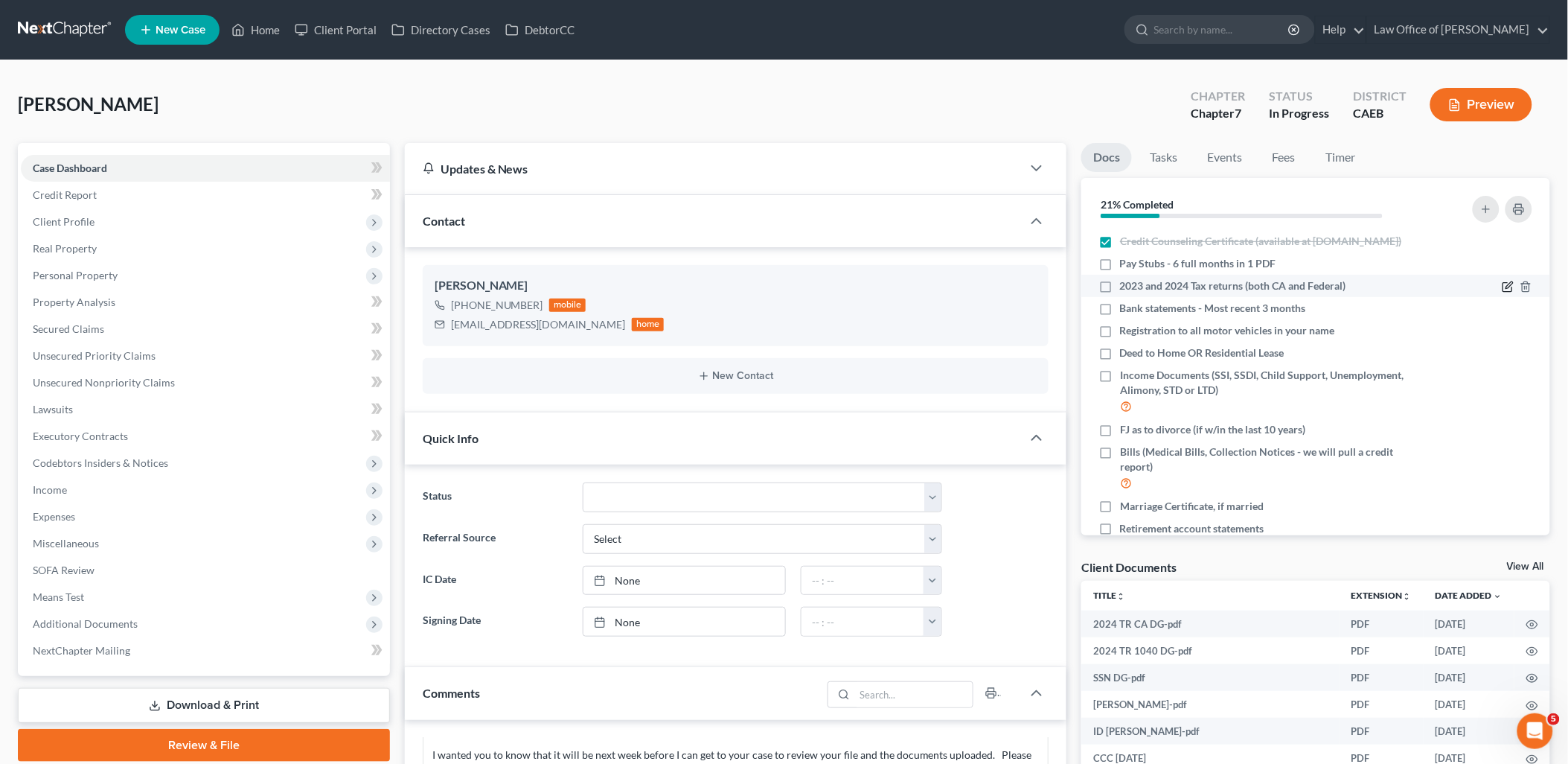
click at [1503, 293] on icon "button" at bounding box center [1508, 286] width 12 height 12
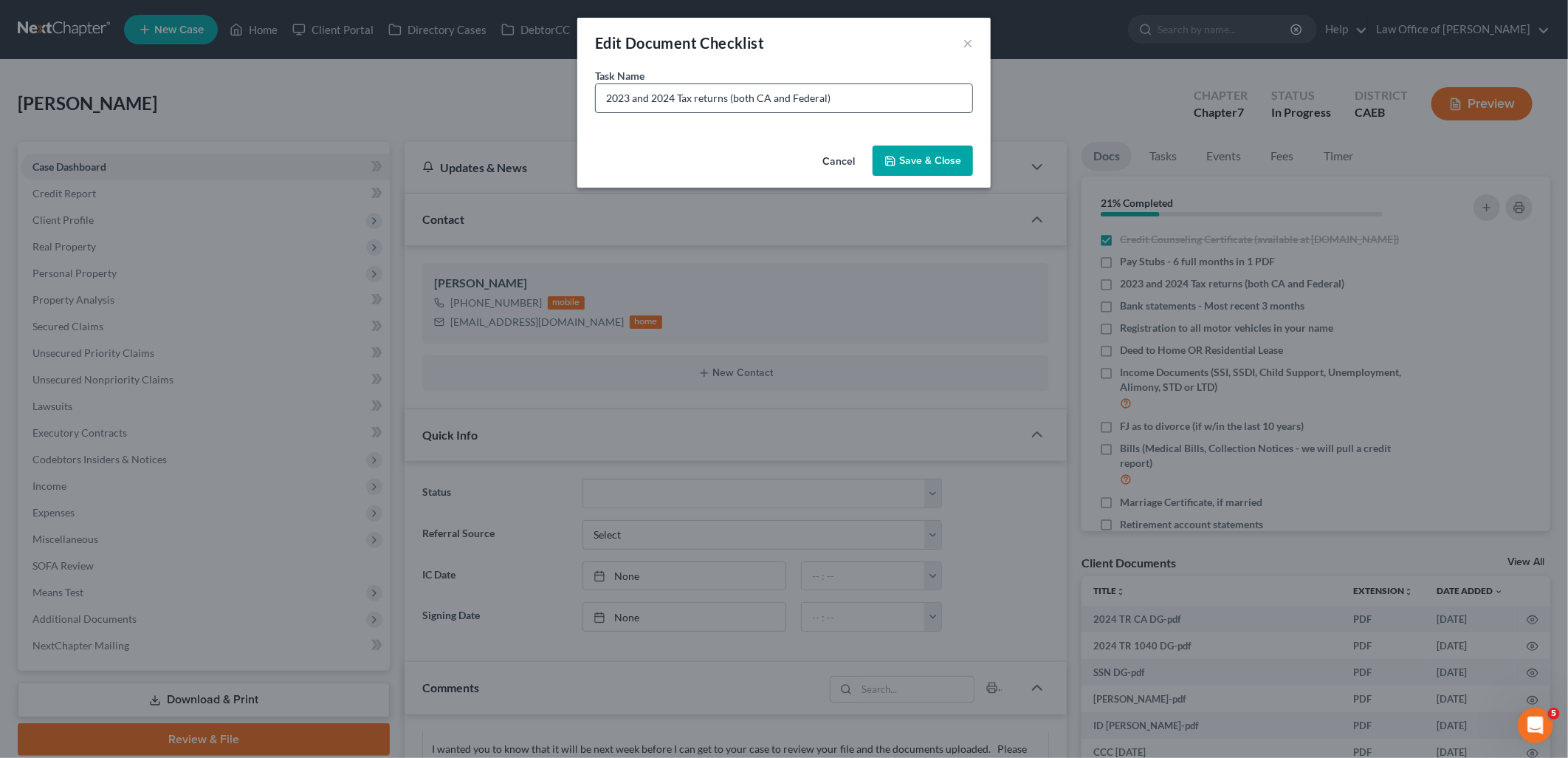
drag, startPoint x: 608, startPoint y: 93, endPoint x: 941, endPoint y: 91, distance: 333.0
click at [941, 91] on input "2023 and 2024 Tax returns (both CA and Federal)" at bounding box center [784, 98] width 376 height 28
click at [670, 100] on input "2023 and 2024 Tax returns (both CA and Federal)" at bounding box center [784, 98] width 376 height 28
drag, startPoint x: 630, startPoint y: 96, endPoint x: 675, endPoint y: 91, distance: 45.3
click at [675, 91] on input "2023 and 2024 Tax returns (both CA and Federal)" at bounding box center [784, 98] width 376 height 28
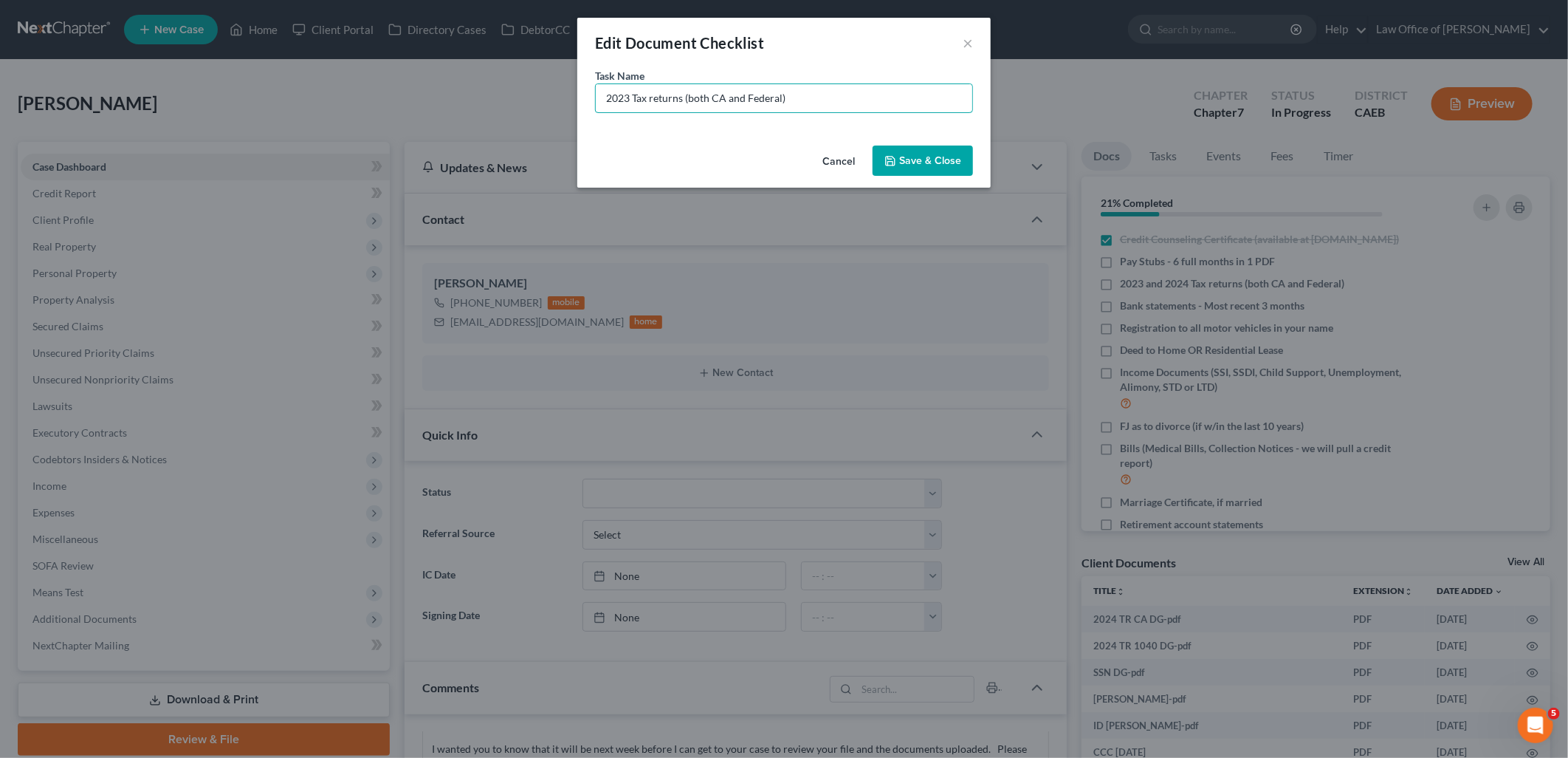
type input "2023 Tax returns (both CA and Federal)"
click at [917, 150] on button "Save & Close" at bounding box center [923, 161] width 100 height 31
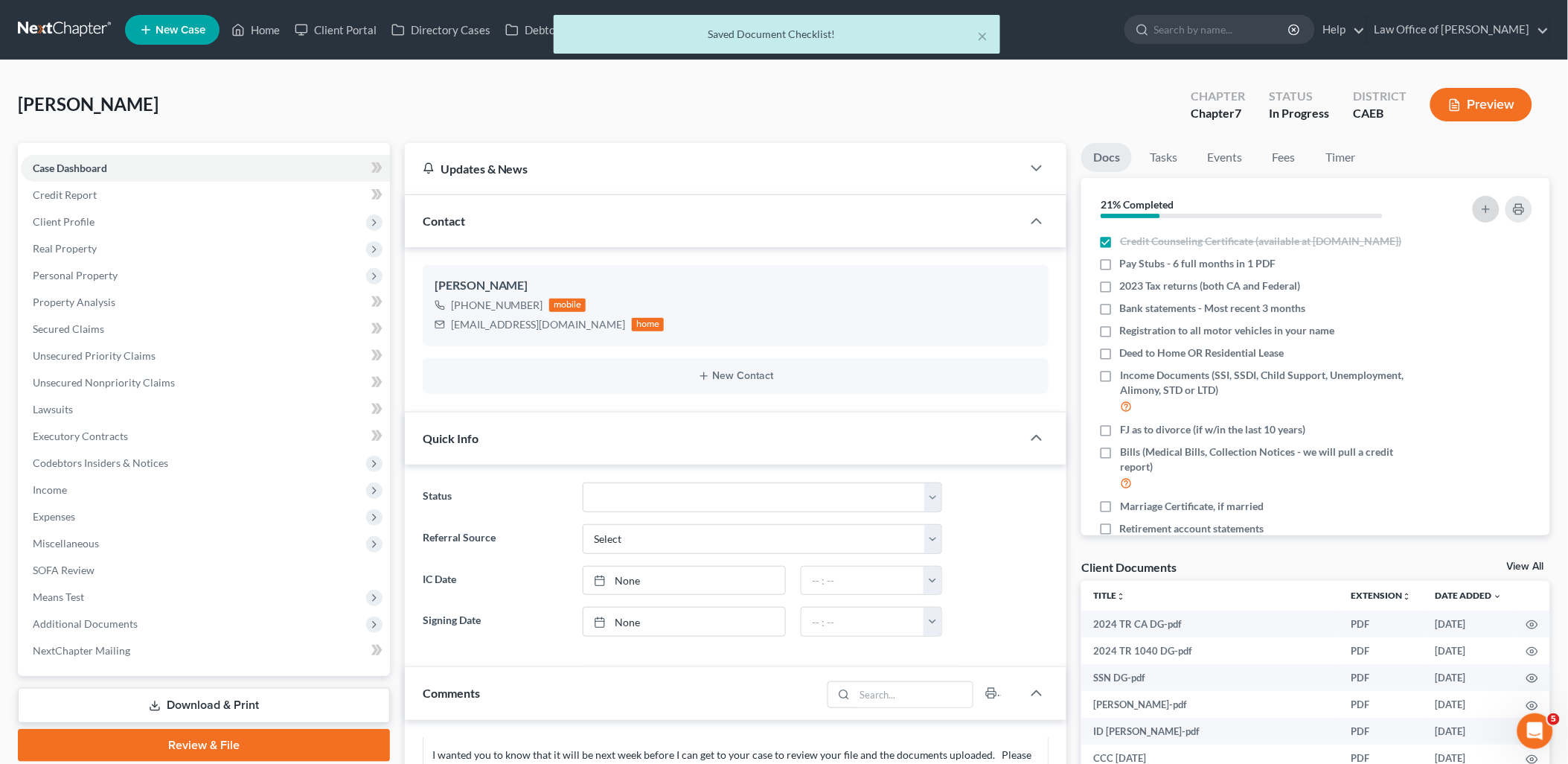
click at [1489, 205] on icon "button" at bounding box center [1486, 209] width 12 height 12
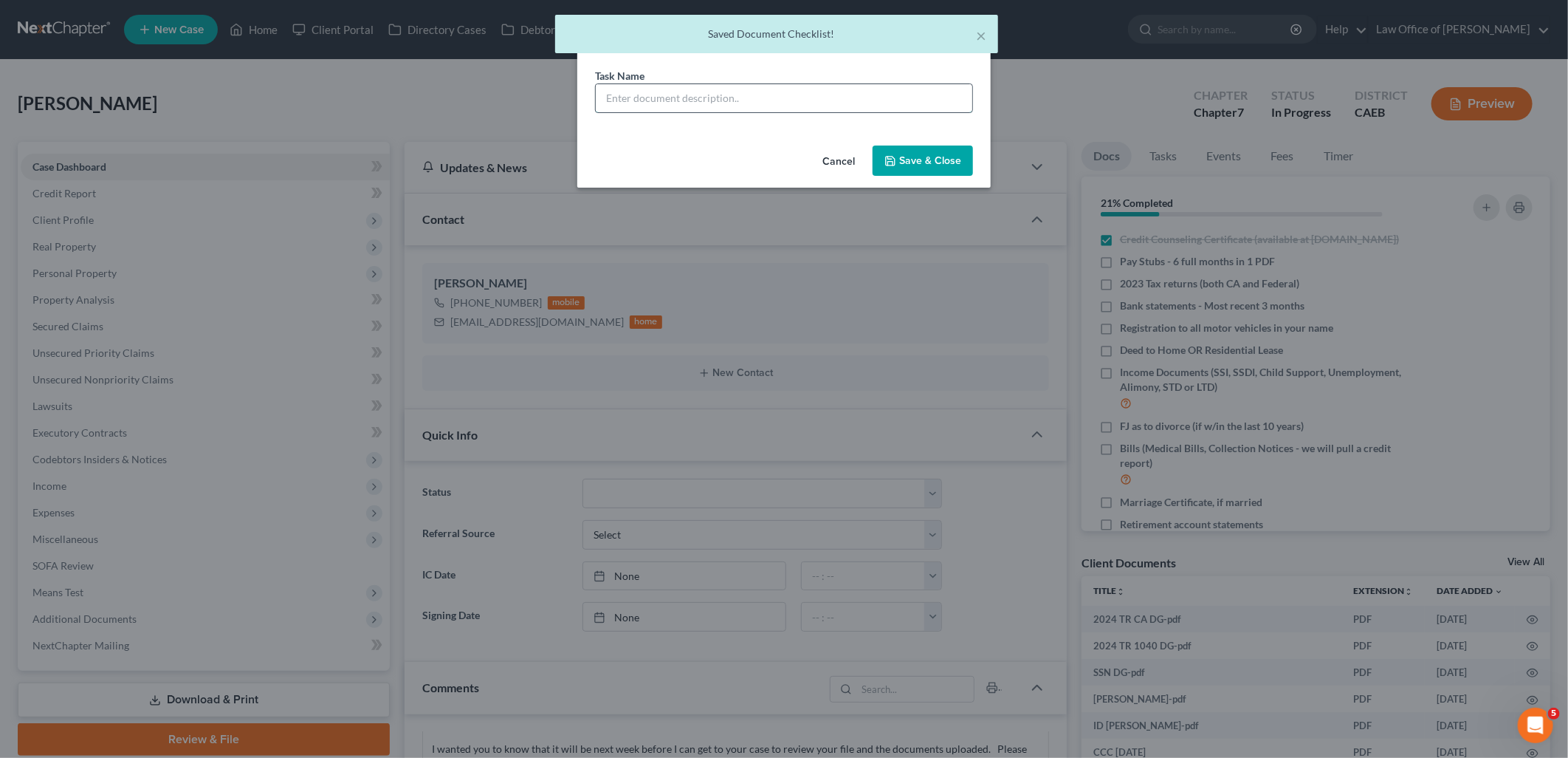
click at [874, 97] on input "text" at bounding box center [784, 98] width 376 height 28
paste input "2023 and 2024 Tax returns (both CA and Federal)"
click at [606, 97] on input "2023 and 2024 Tax returns (both CA and Federal)" at bounding box center [784, 98] width 376 height 28
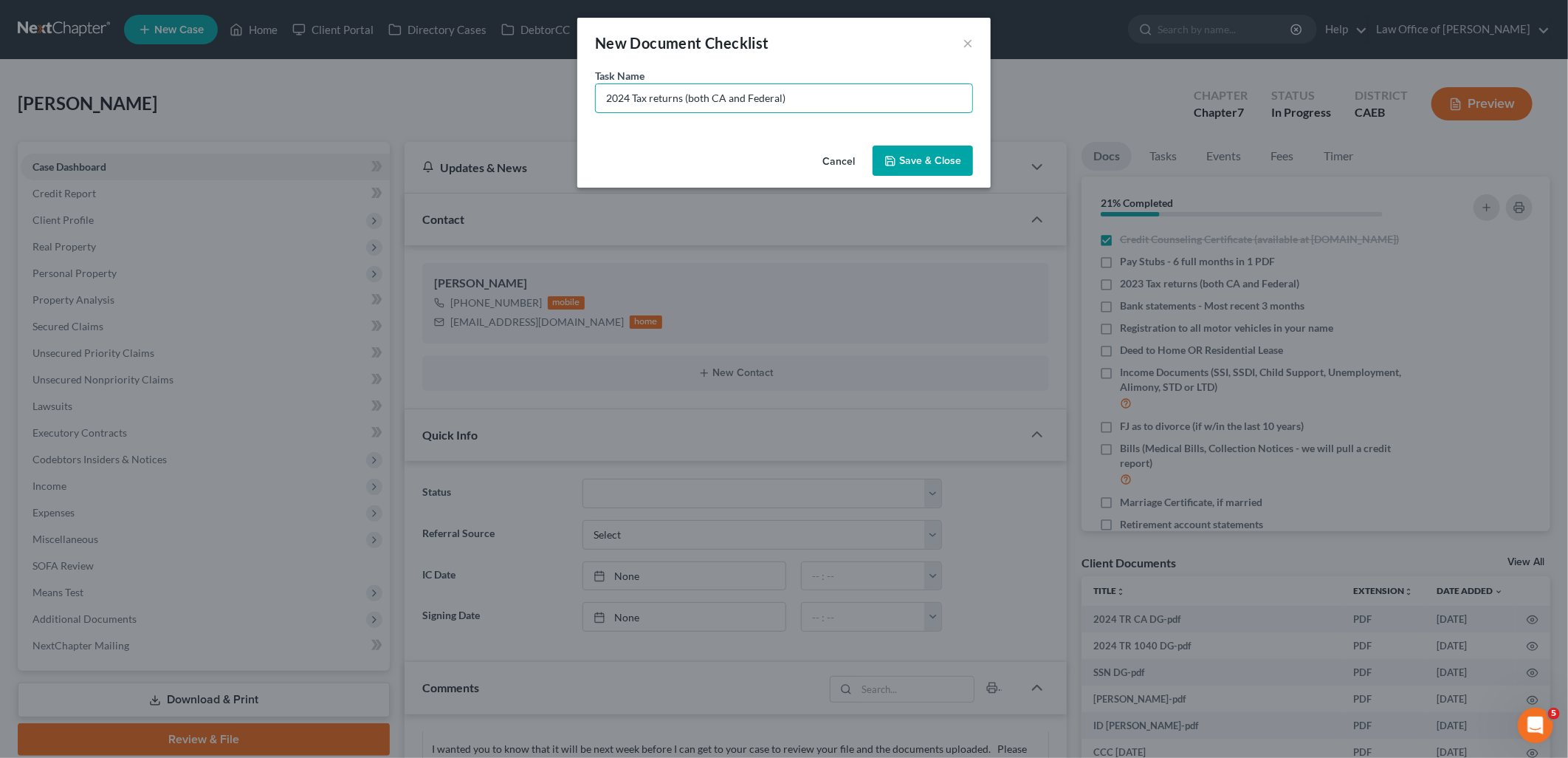
type input "2024 Tax returns (both CA and Federal)"
click at [945, 165] on button "Save & Close" at bounding box center [923, 161] width 100 height 31
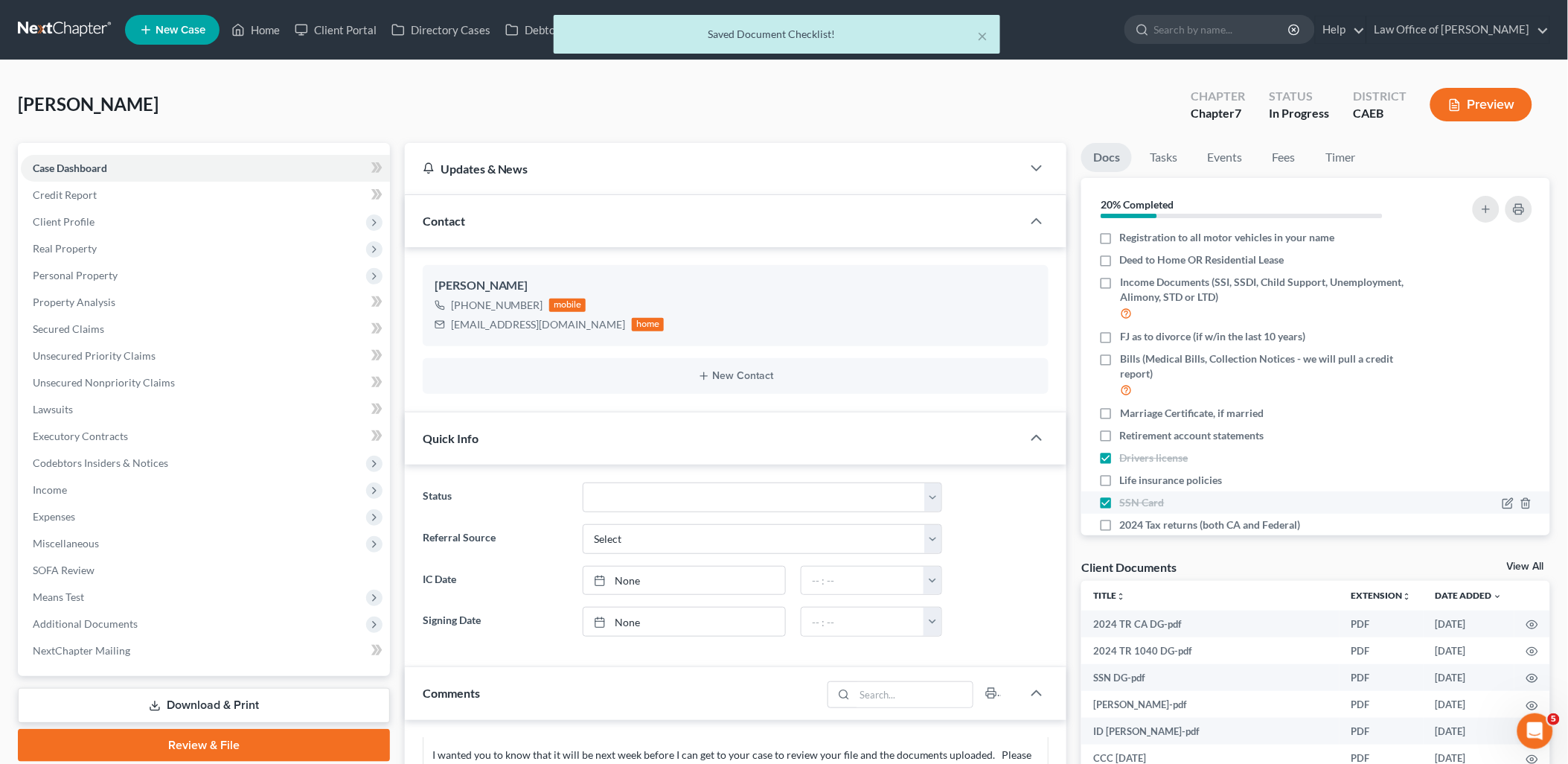
scroll to position [132, 0]
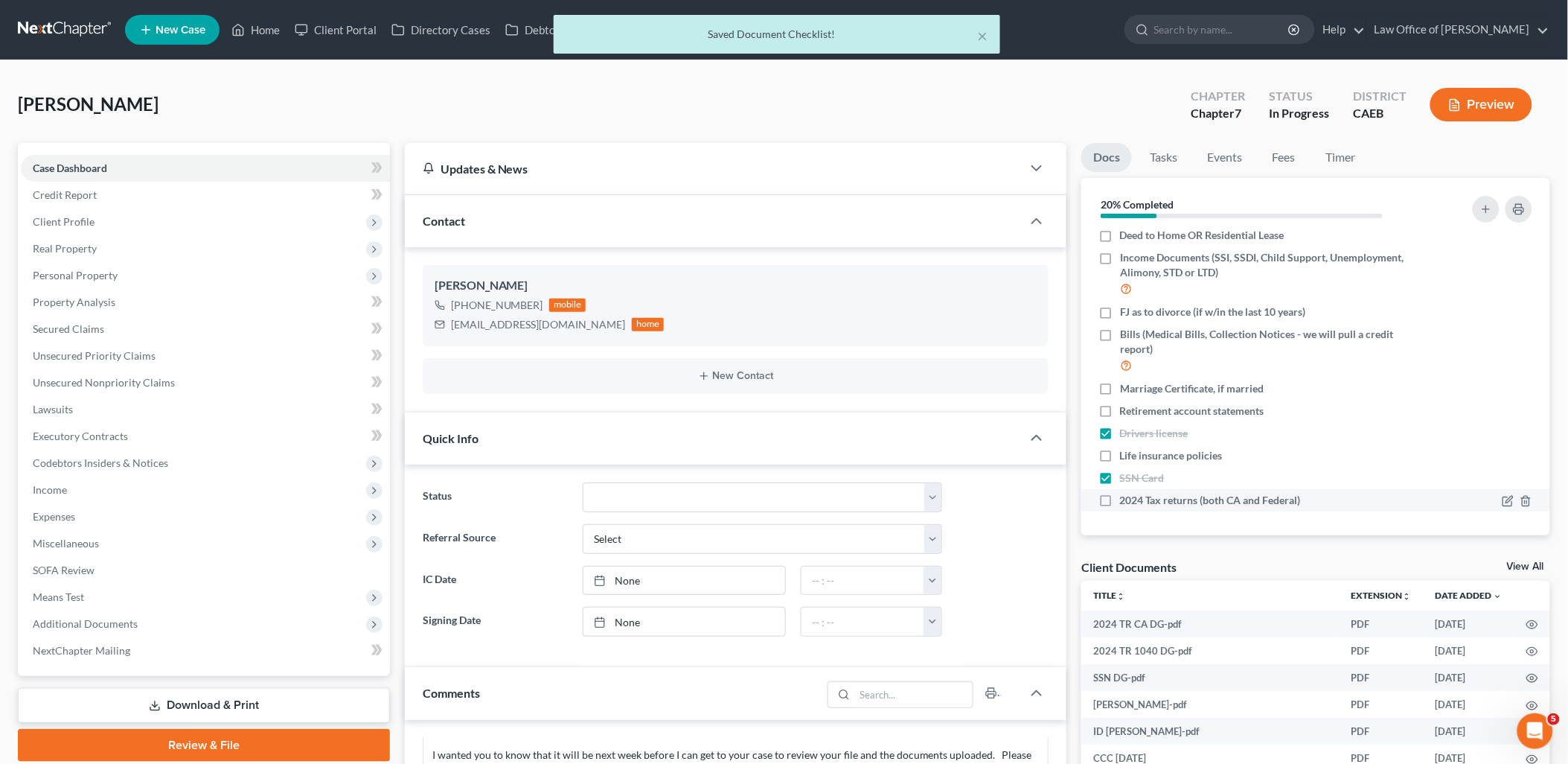
click at [1120, 500] on label "2024 Tax returns (both CA and Federal)" at bounding box center [1210, 500] width 180 height 15
click at [1126, 500] on input "2024 Tax returns (both CA and Federal)" at bounding box center [1130, 497] width 9 height 9
checkbox input "true"
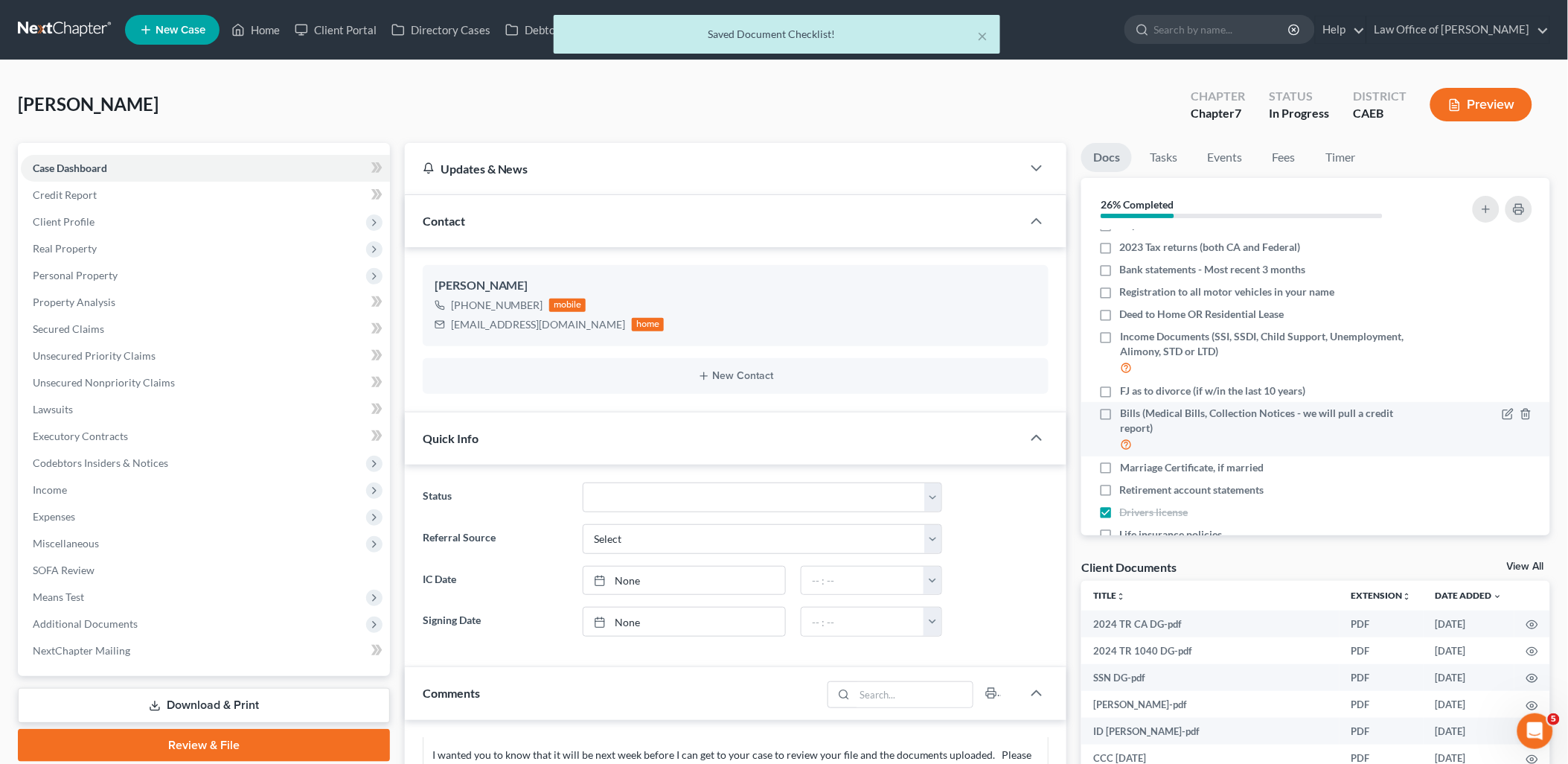
scroll to position [0, 0]
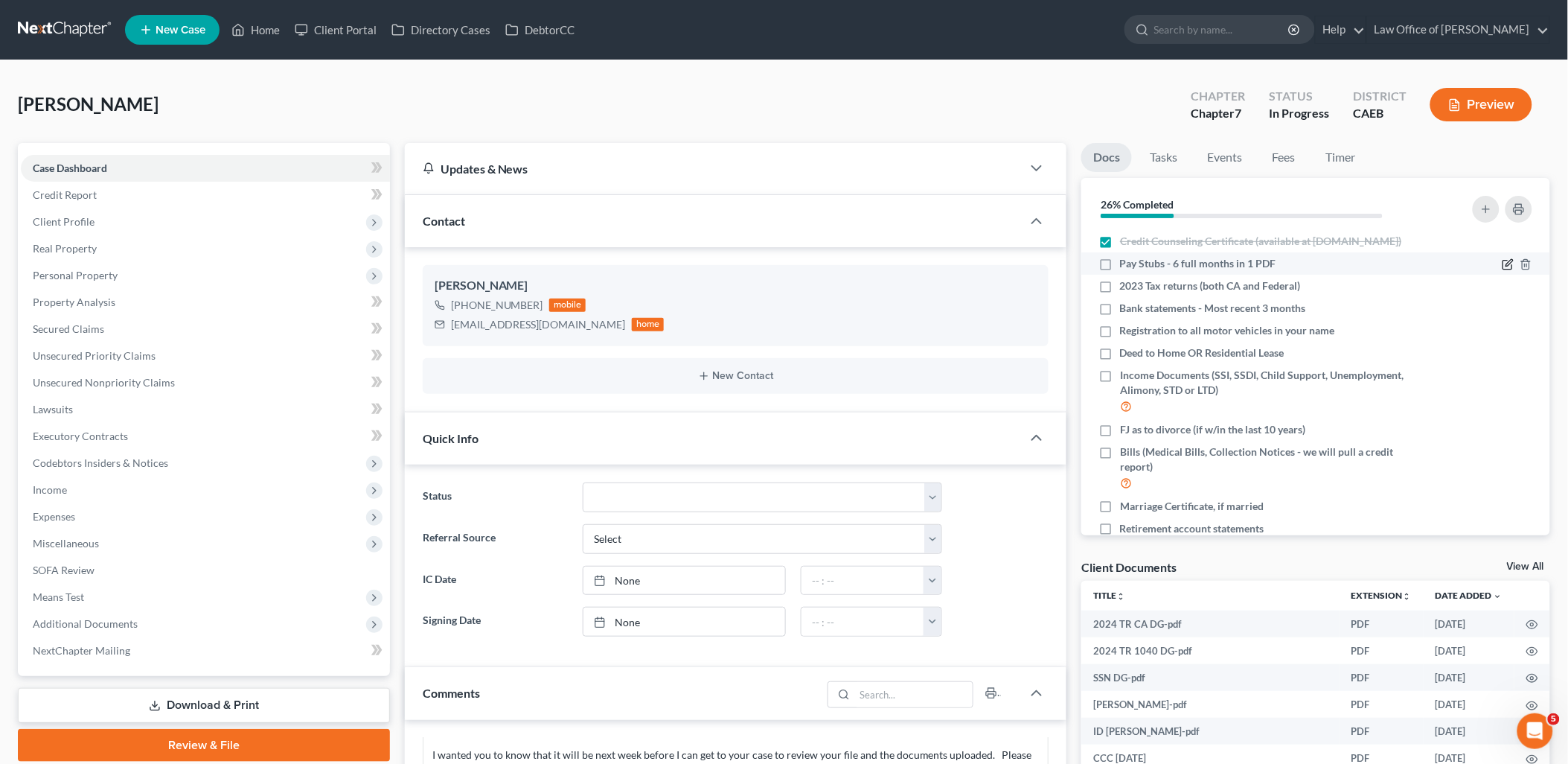
click at [1503, 270] on icon "button" at bounding box center [1508, 264] width 12 height 12
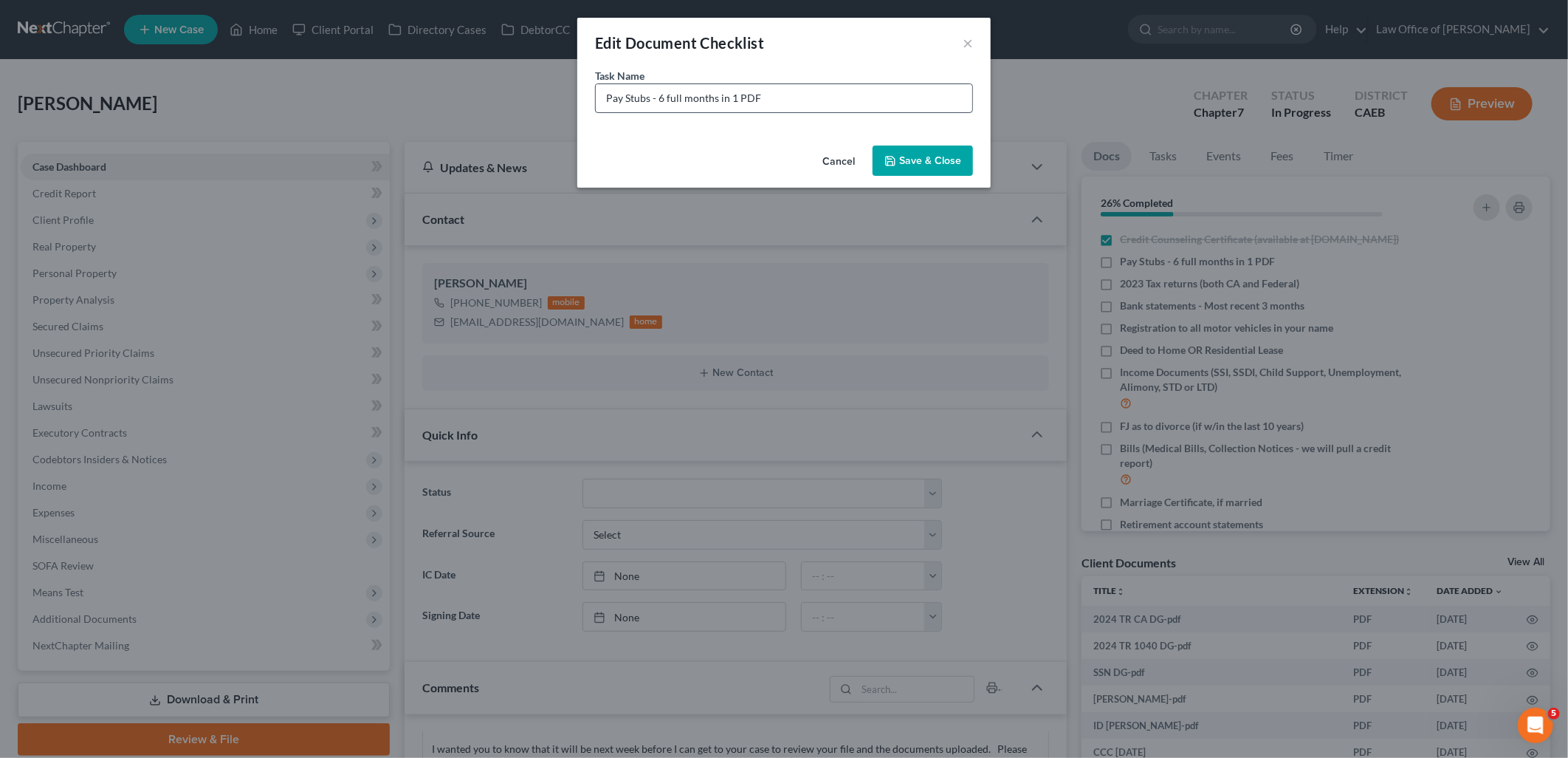
drag, startPoint x: 658, startPoint y: 99, endPoint x: 891, endPoint y: 99, distance: 233.0
click at [891, 99] on input "Pay Stubs - 6 full months in 1 PDF" at bounding box center [784, 98] width 376 height 28
type input "Pay Stubs - 2/2025 - 5/2025 and 8/2025"
click at [928, 164] on button "Save & Close" at bounding box center [923, 161] width 100 height 31
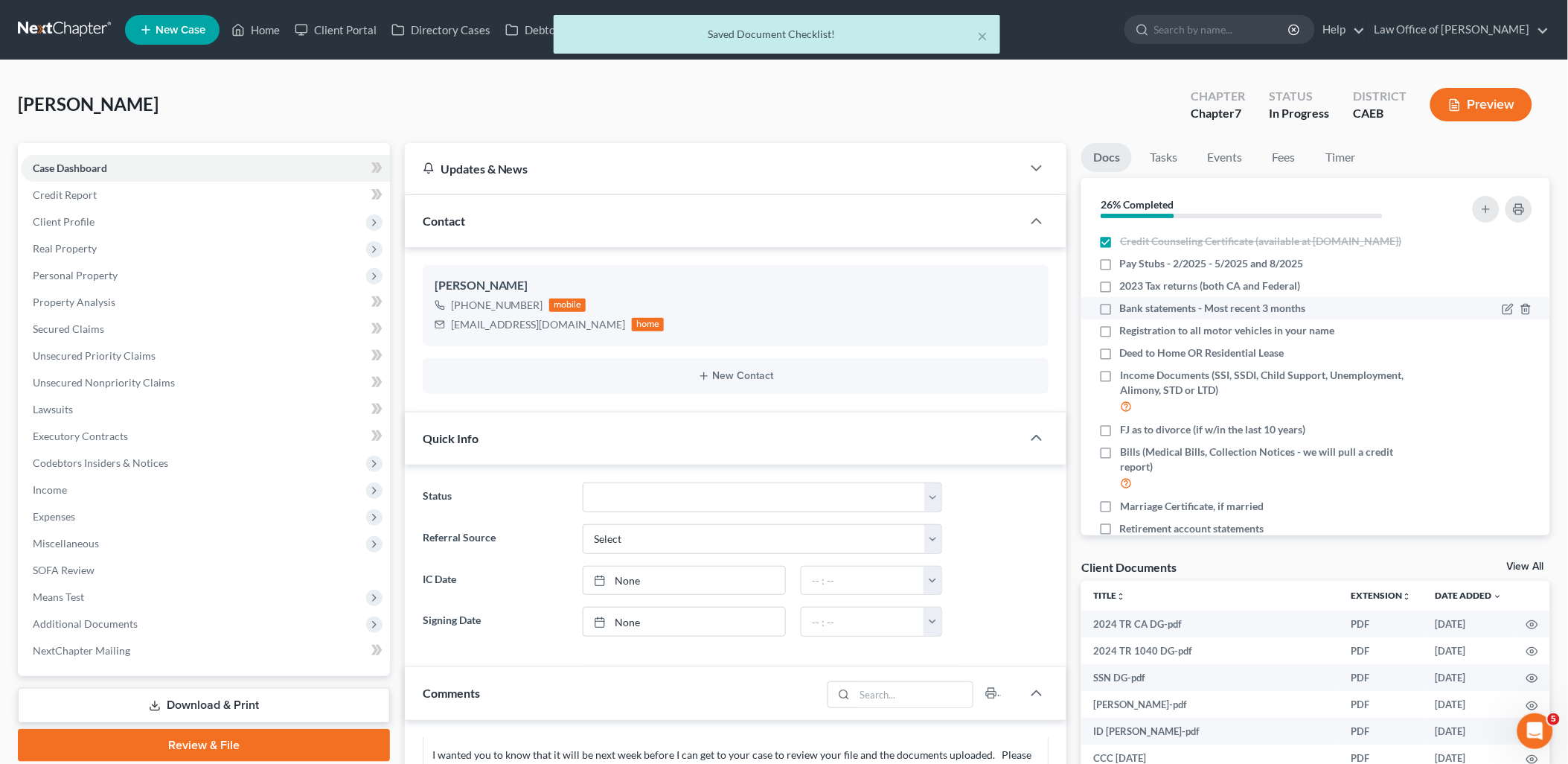
click at [1120, 316] on label "Bank statements - Most recent 3 months" at bounding box center [1213, 309] width 186 height 15
click at [1126, 310] on input "Bank statements - Most recent 3 months" at bounding box center [1130, 306] width 9 height 9
checkbox input "true"
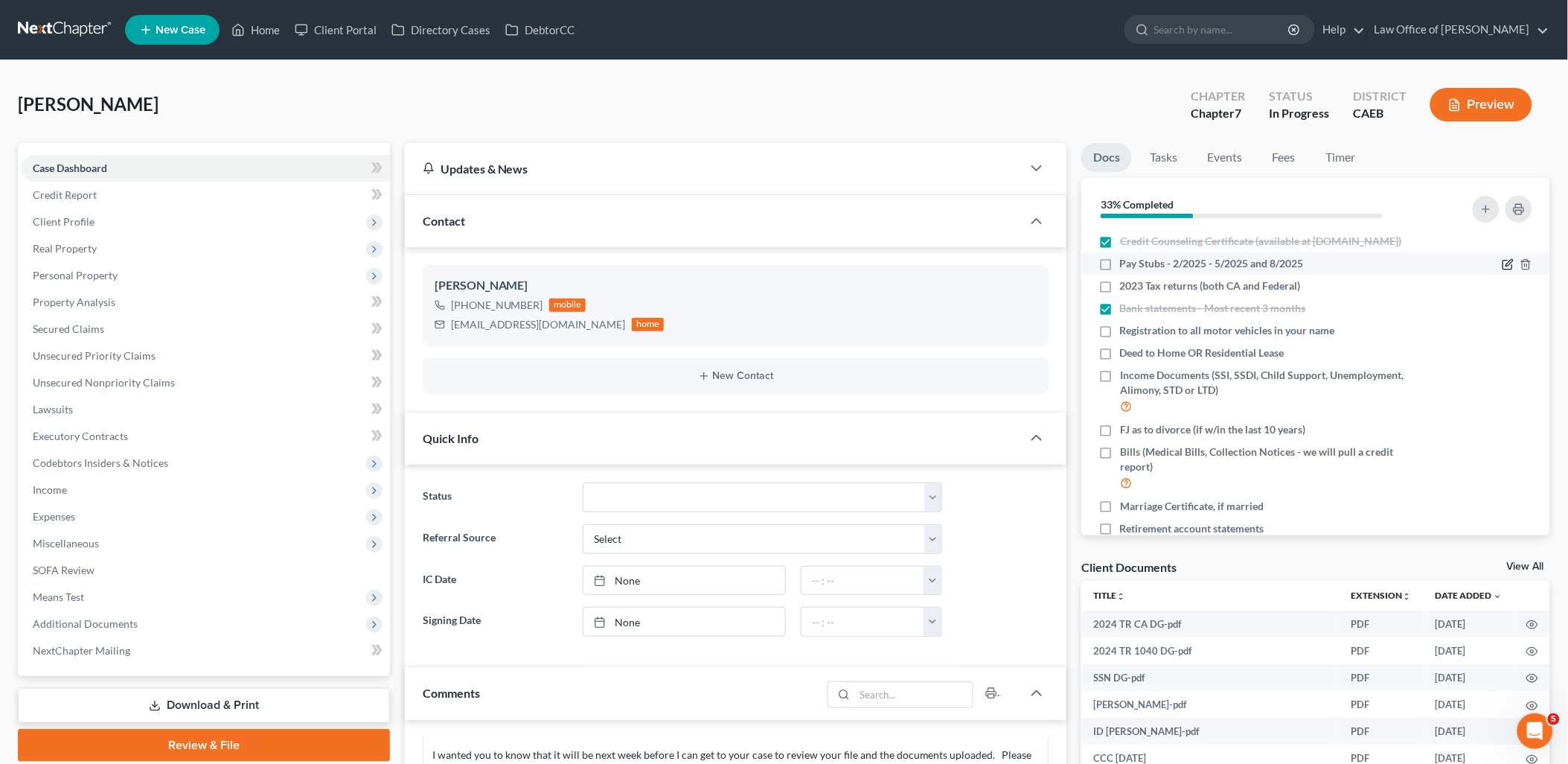
click at [1503, 270] on icon "button" at bounding box center [1508, 264] width 12 height 12
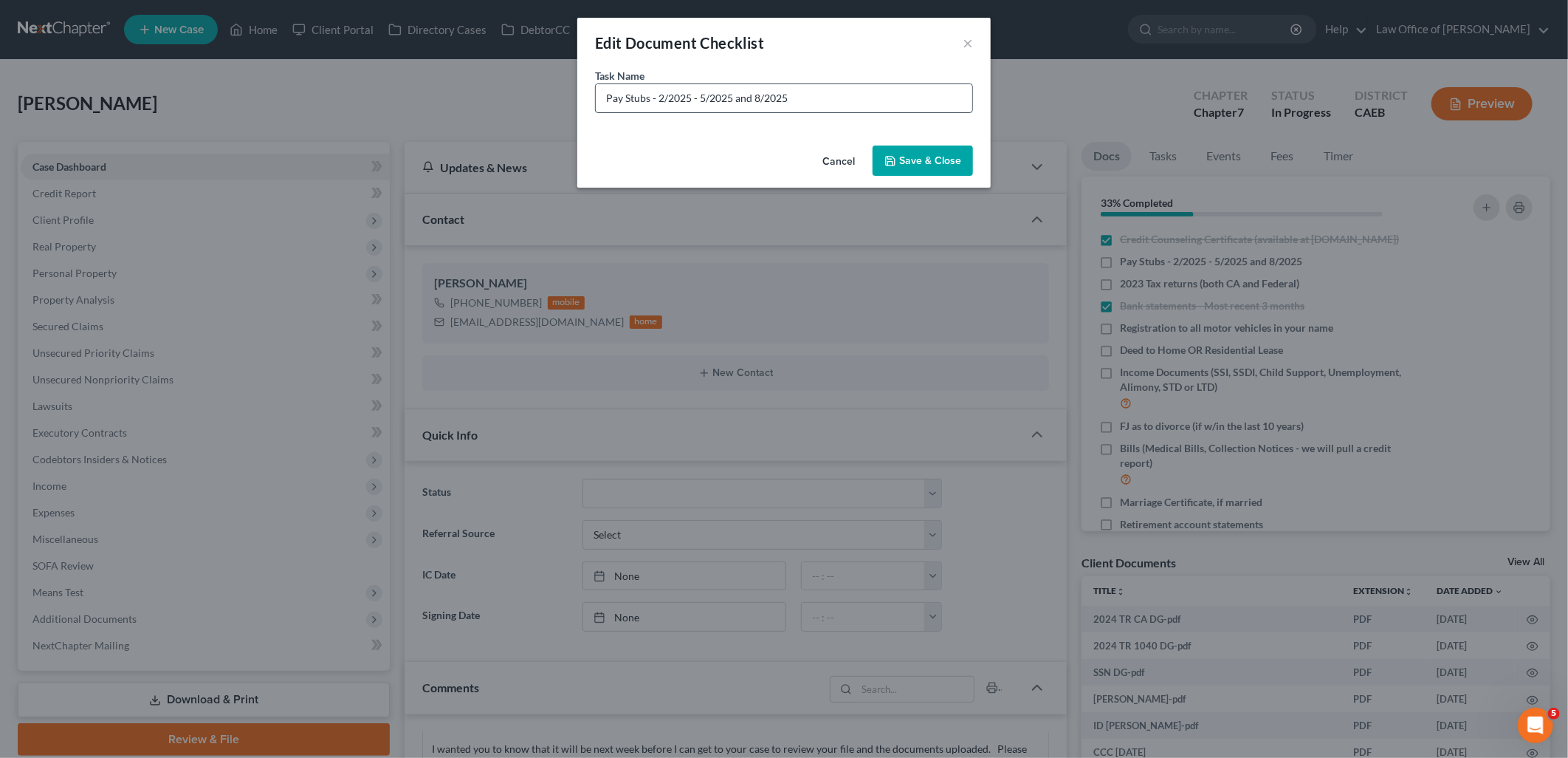
click at [856, 93] on input "Pay Stubs - 2/2025 - 5/2025 and 8/2025" at bounding box center [784, 98] width 376 height 28
type input "Pay Stubs - 2/2025 - 5/2025 and 8/2025 (PDF format)"
drag, startPoint x: 942, startPoint y: 181, endPoint x: 940, endPoint y: 172, distance: 9.2
click at [942, 180] on div "Cancel Save & Close" at bounding box center [784, 163] width 414 height 49
click at [938, 166] on button "Save & Close" at bounding box center [923, 161] width 100 height 31
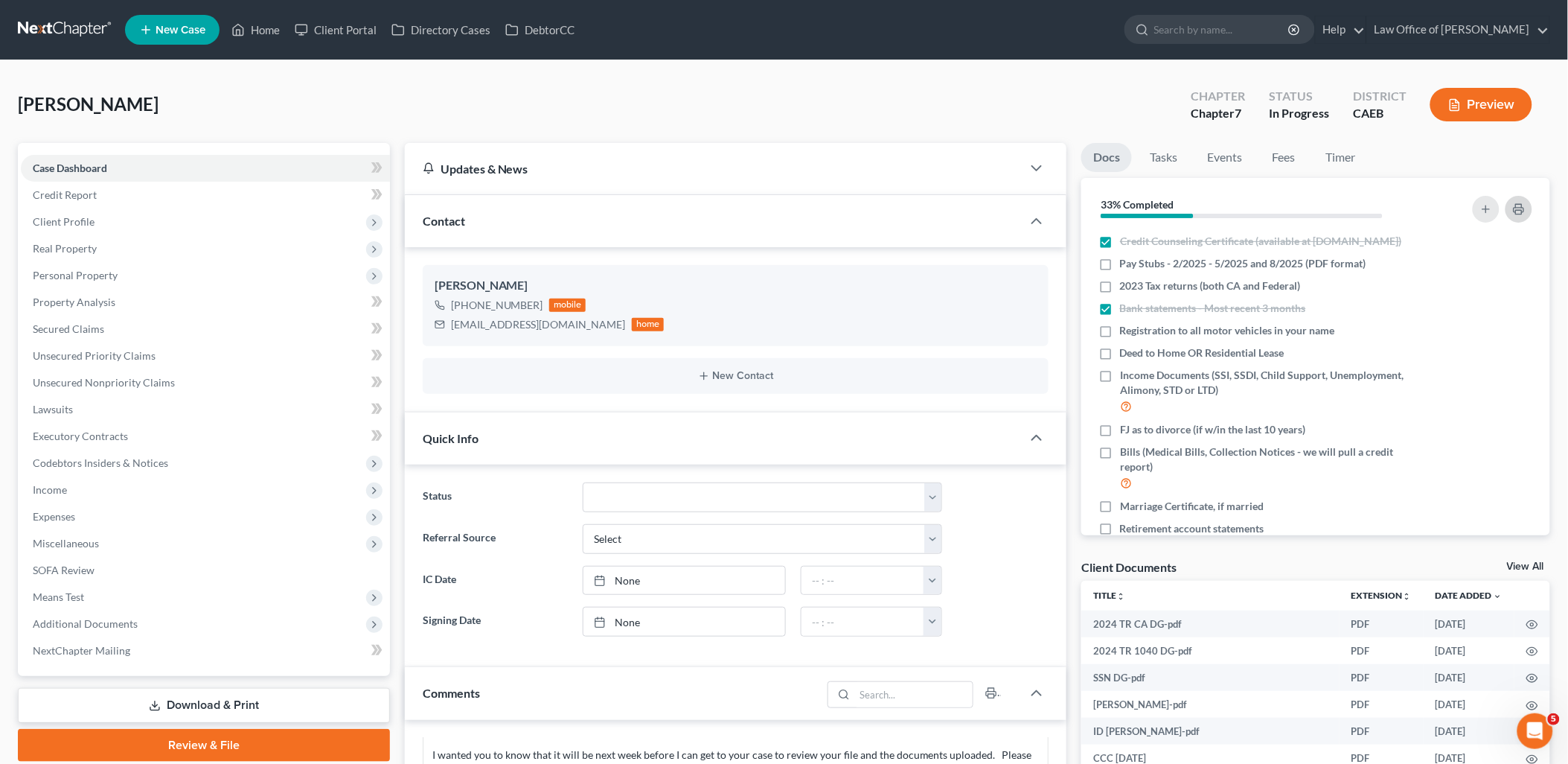
click at [1528, 203] on button "button" at bounding box center [1519, 209] width 27 height 27
